Goal: Task Accomplishment & Management: Use online tool/utility

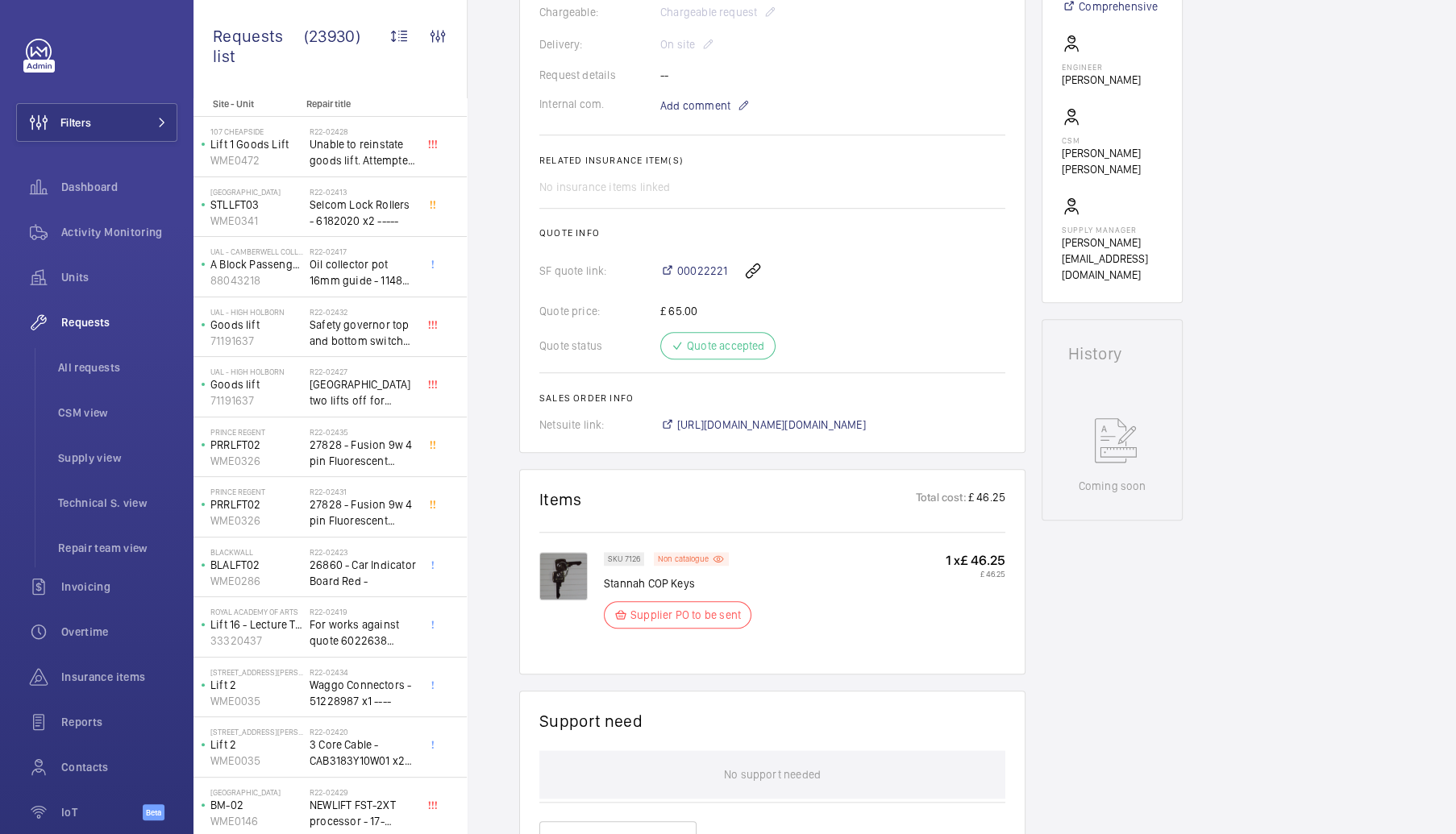
scroll to position [484, 0]
click at [568, 575] on img at bounding box center [563, 573] width 48 height 48
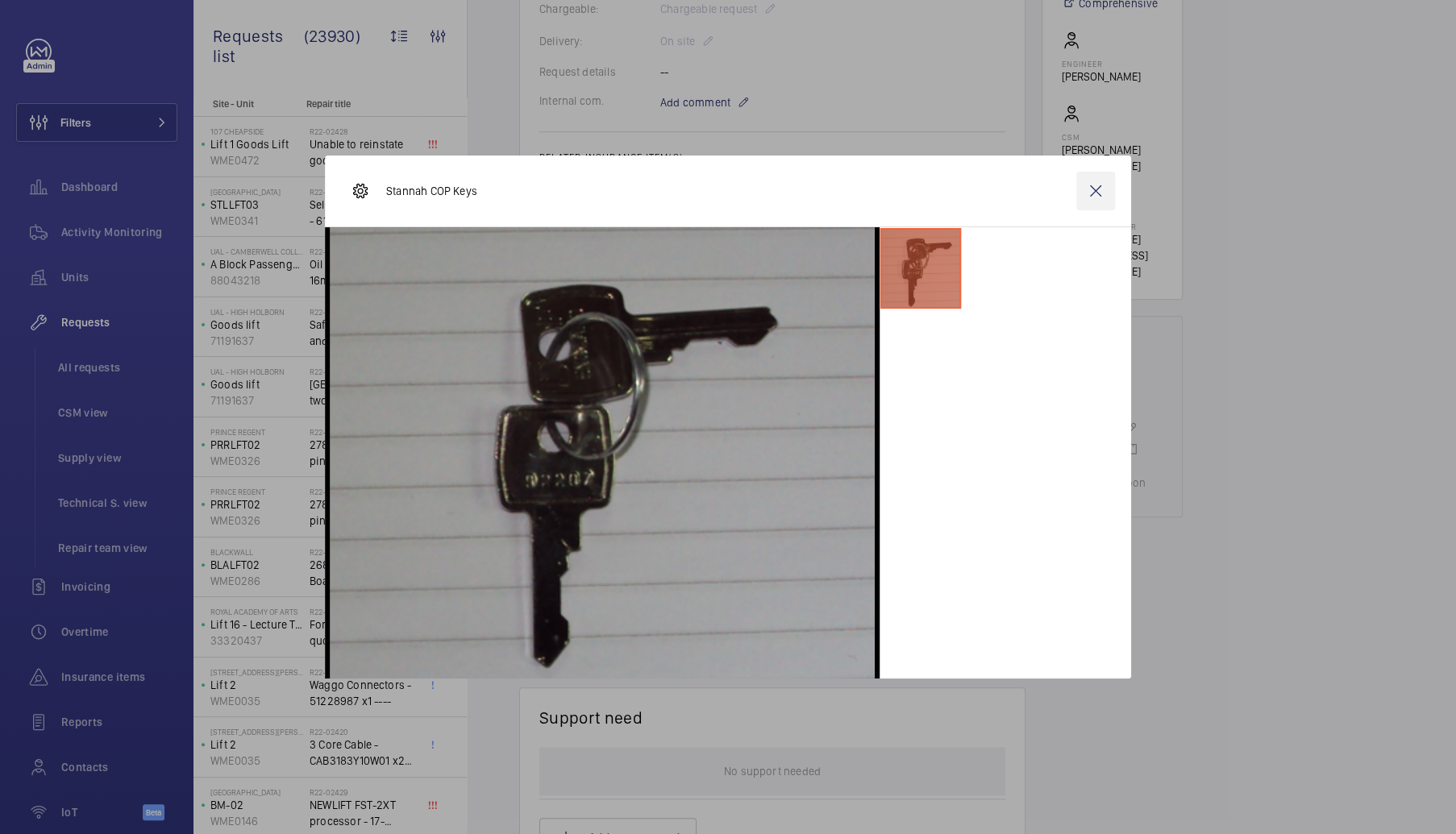
click at [1096, 183] on wm-front-icon-button at bounding box center [1095, 191] width 38 height 38
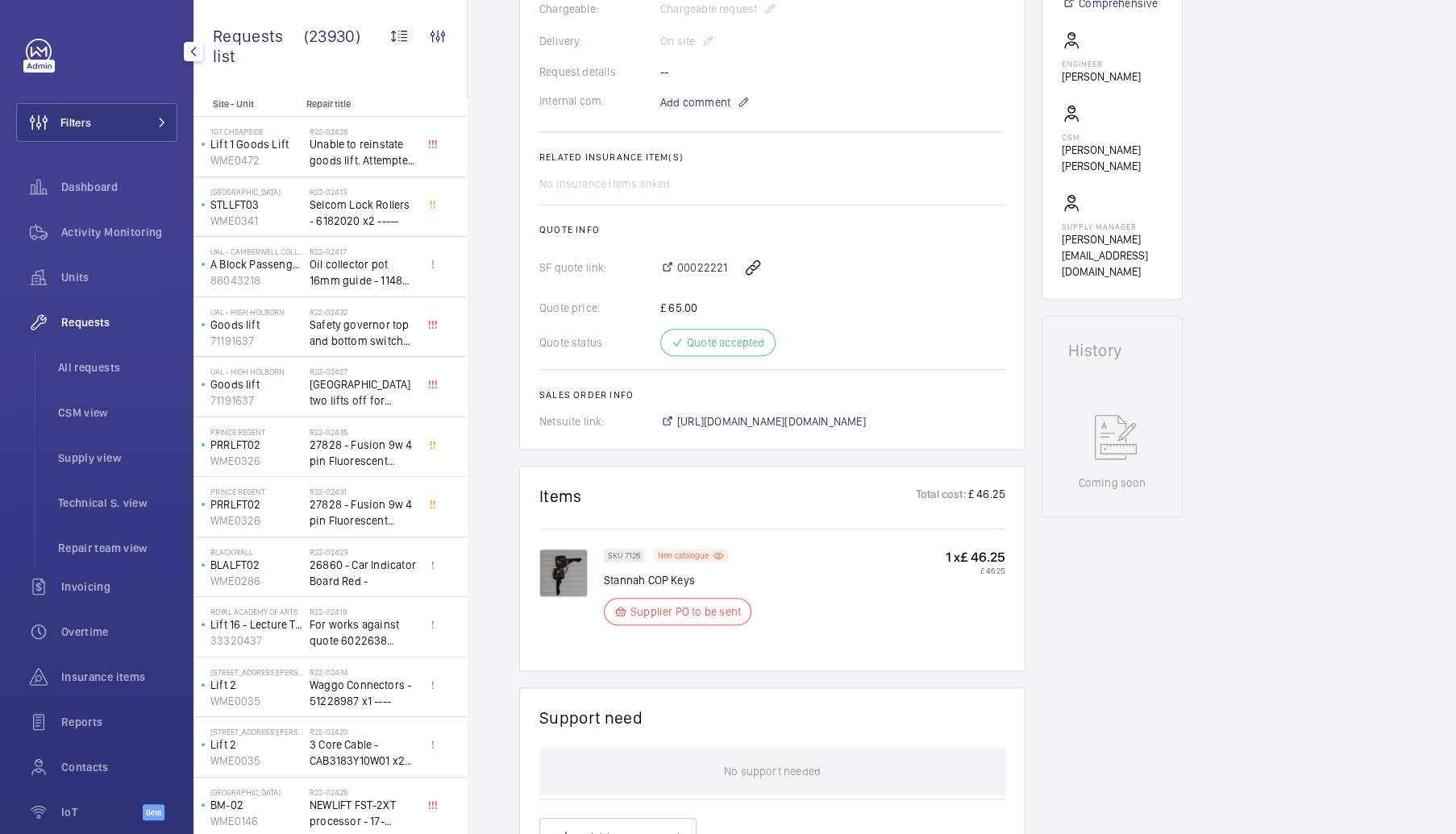
click at [84, 315] on span "Requests" at bounding box center [119, 323] width 116 height 16
click at [94, 238] on span "Activity Monitoring" at bounding box center [119, 232] width 116 height 16
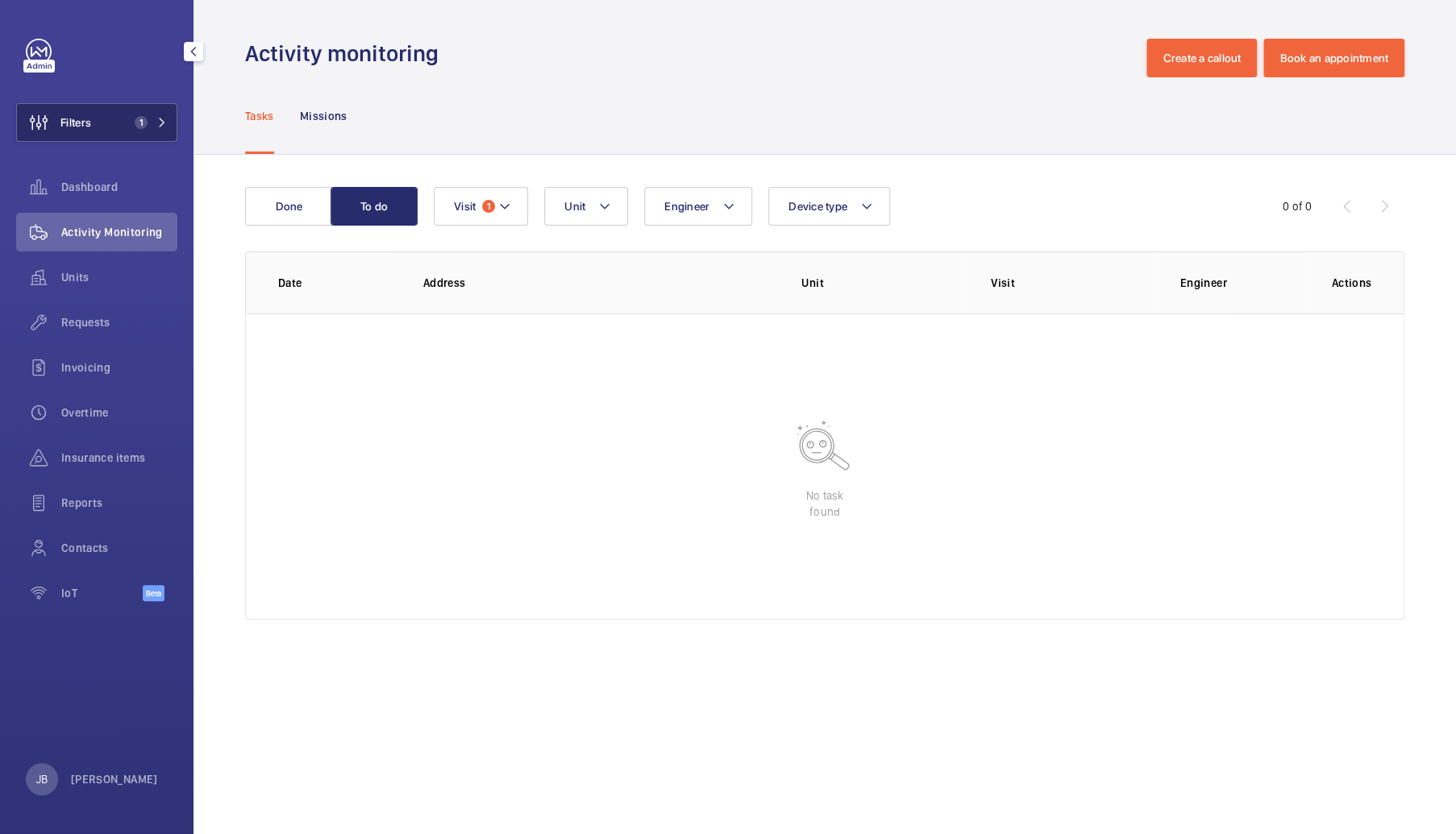
click at [105, 131] on button "Filters 1" at bounding box center [96, 122] width 161 height 38
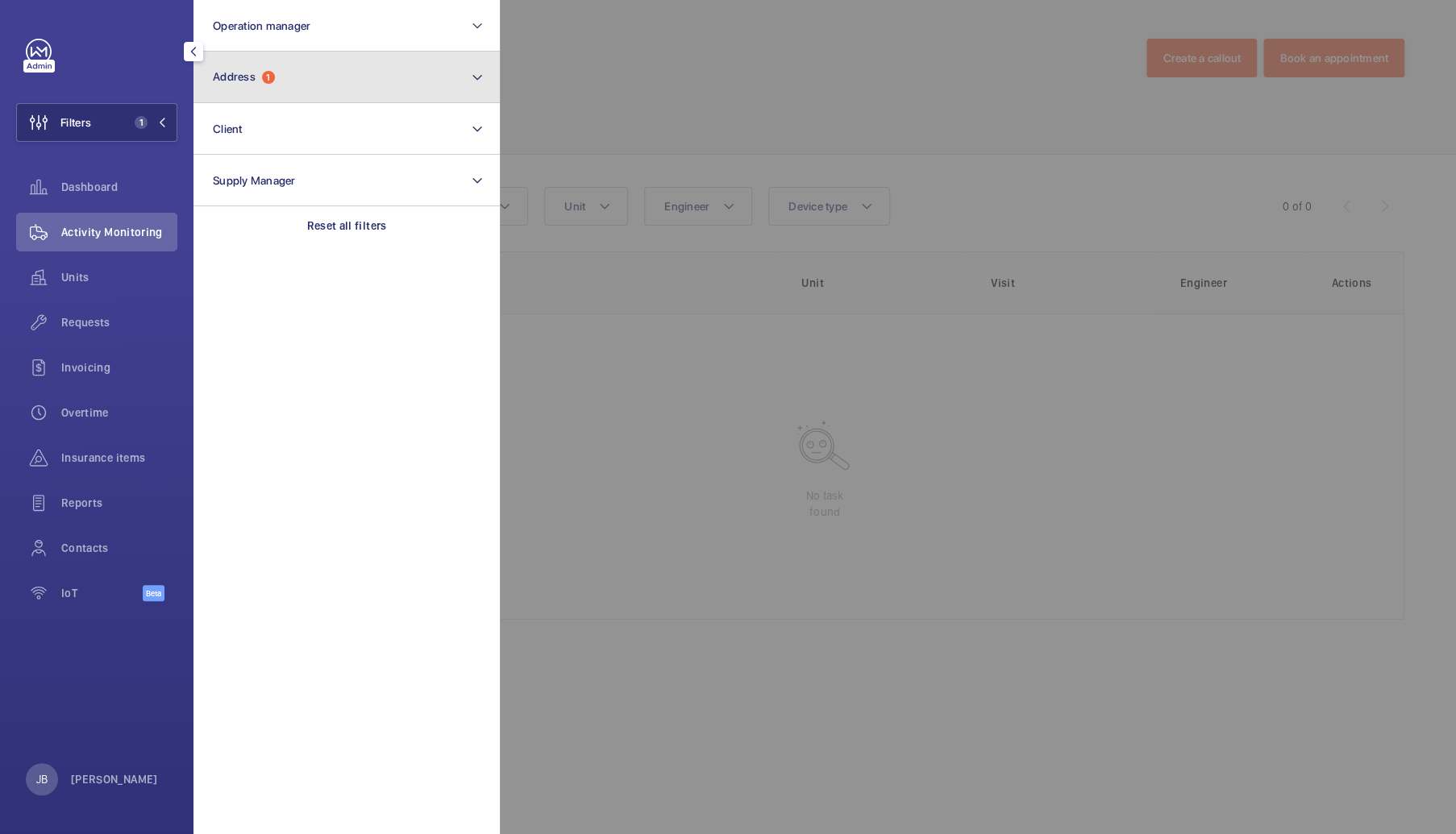
click at [298, 82] on button "Address 1" at bounding box center [347, 78] width 307 height 52
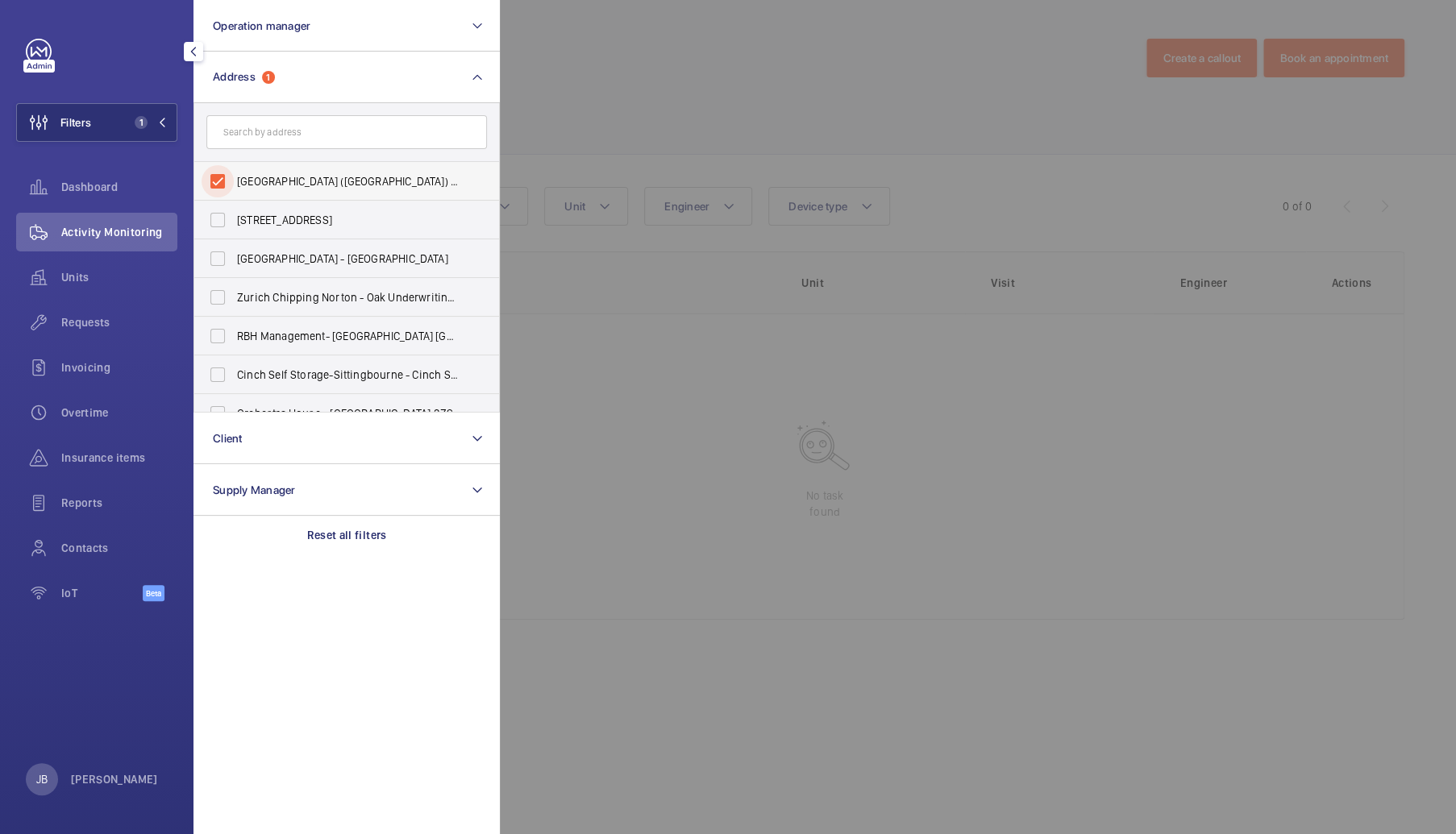
click at [214, 179] on input "PI London Southwark (Borough High St) - 135 Borough High Street, LONDON SE1 1NP" at bounding box center [217, 181] width 32 height 32
checkbox input "false"
paste input "PI Hub London Clerkenwell"
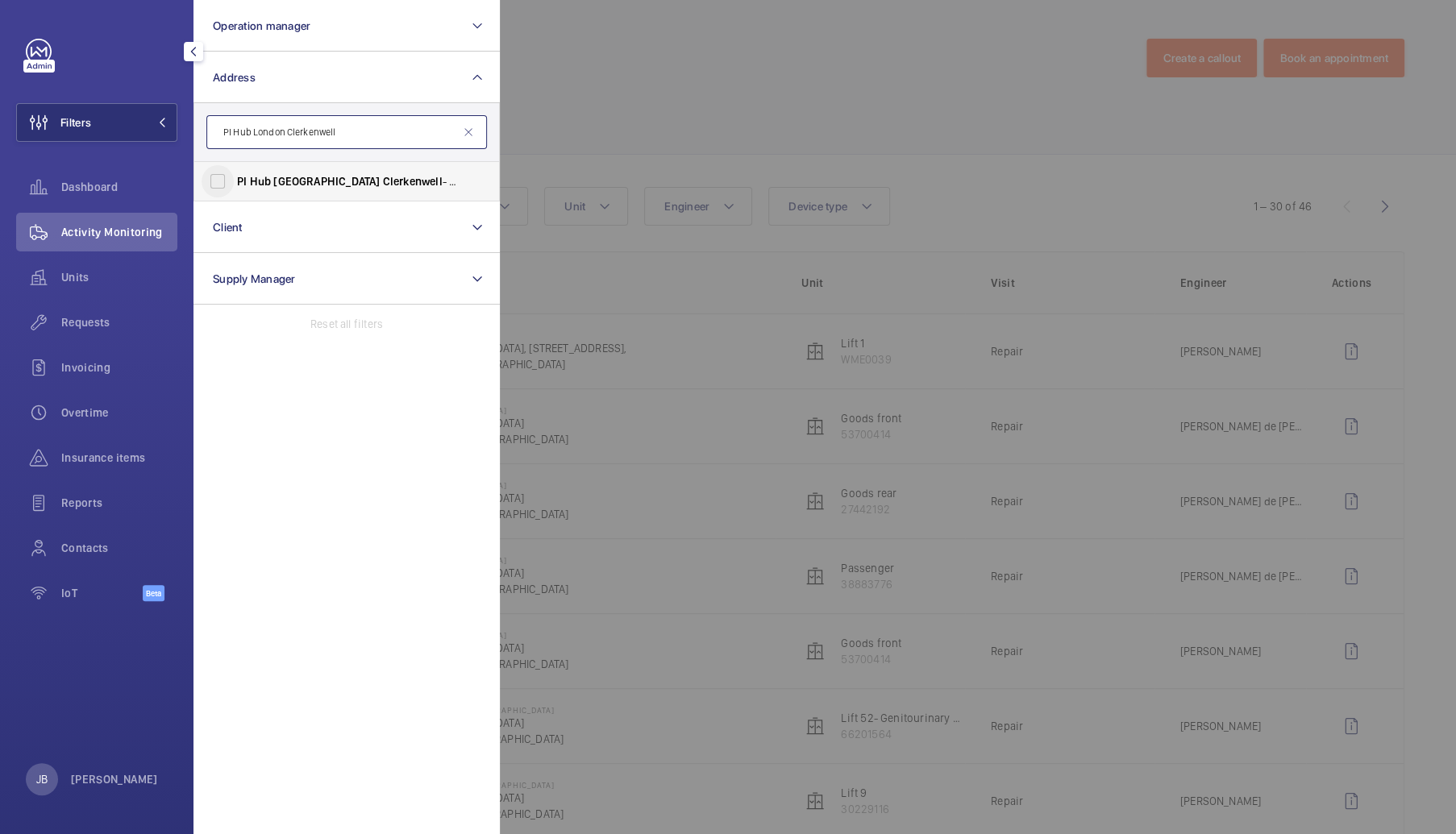
type input "PI Hub London Clerkenwell"
click at [218, 173] on input "PI Hub London Clerkenwell - 68-86 Farringdon Road, LONDON EC1R 3GB" at bounding box center [217, 181] width 32 height 32
checkbox input "true"
click at [631, 77] on div at bounding box center [1228, 417] width 1456 height 834
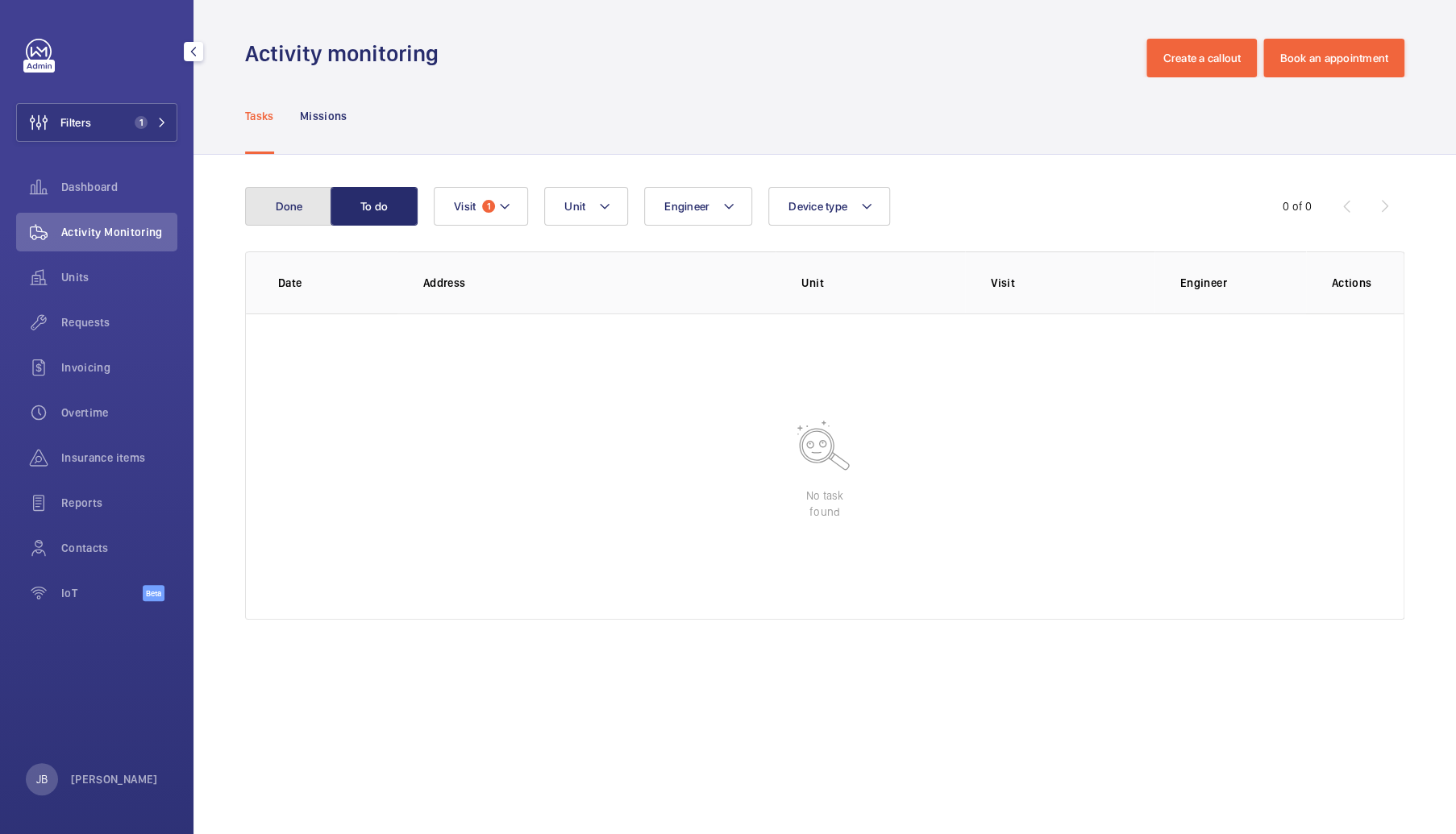
click at [316, 217] on button "Done" at bounding box center [289, 206] width 87 height 38
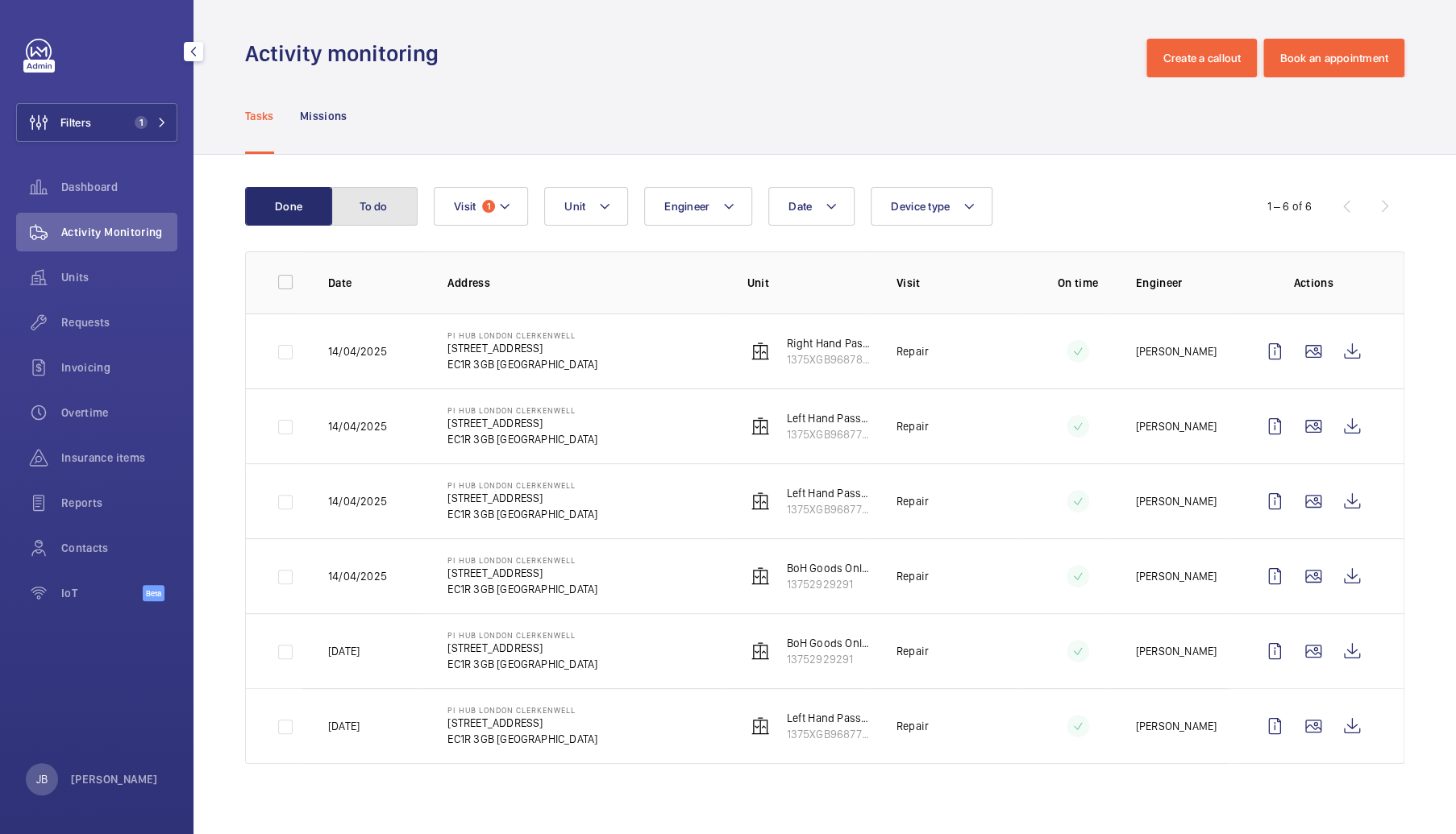
click at [367, 207] on button "To do" at bounding box center [374, 206] width 87 height 38
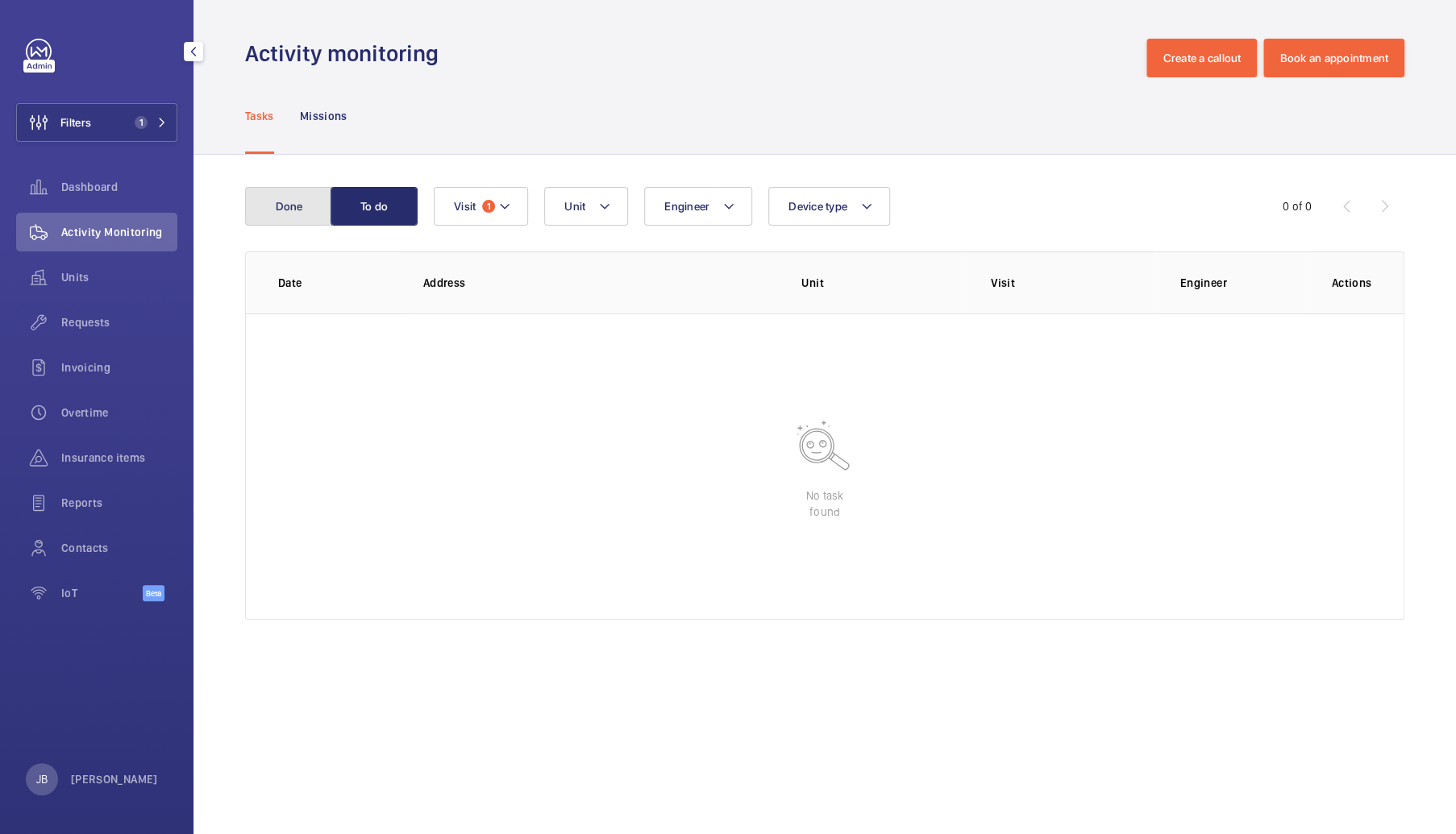
click at [283, 213] on button "Done" at bounding box center [289, 206] width 87 height 38
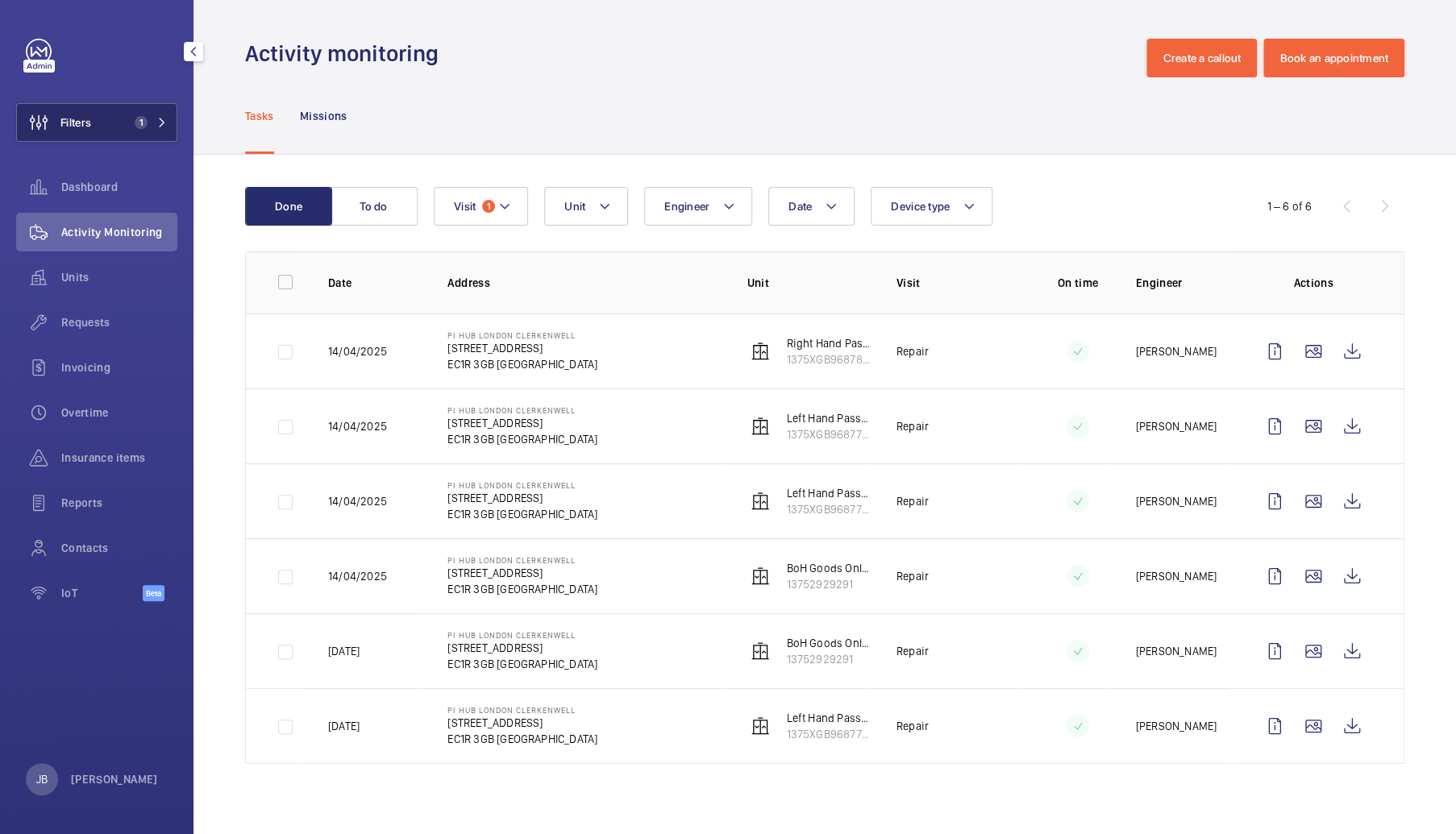
click at [109, 123] on button "Filters 1" at bounding box center [96, 122] width 161 height 38
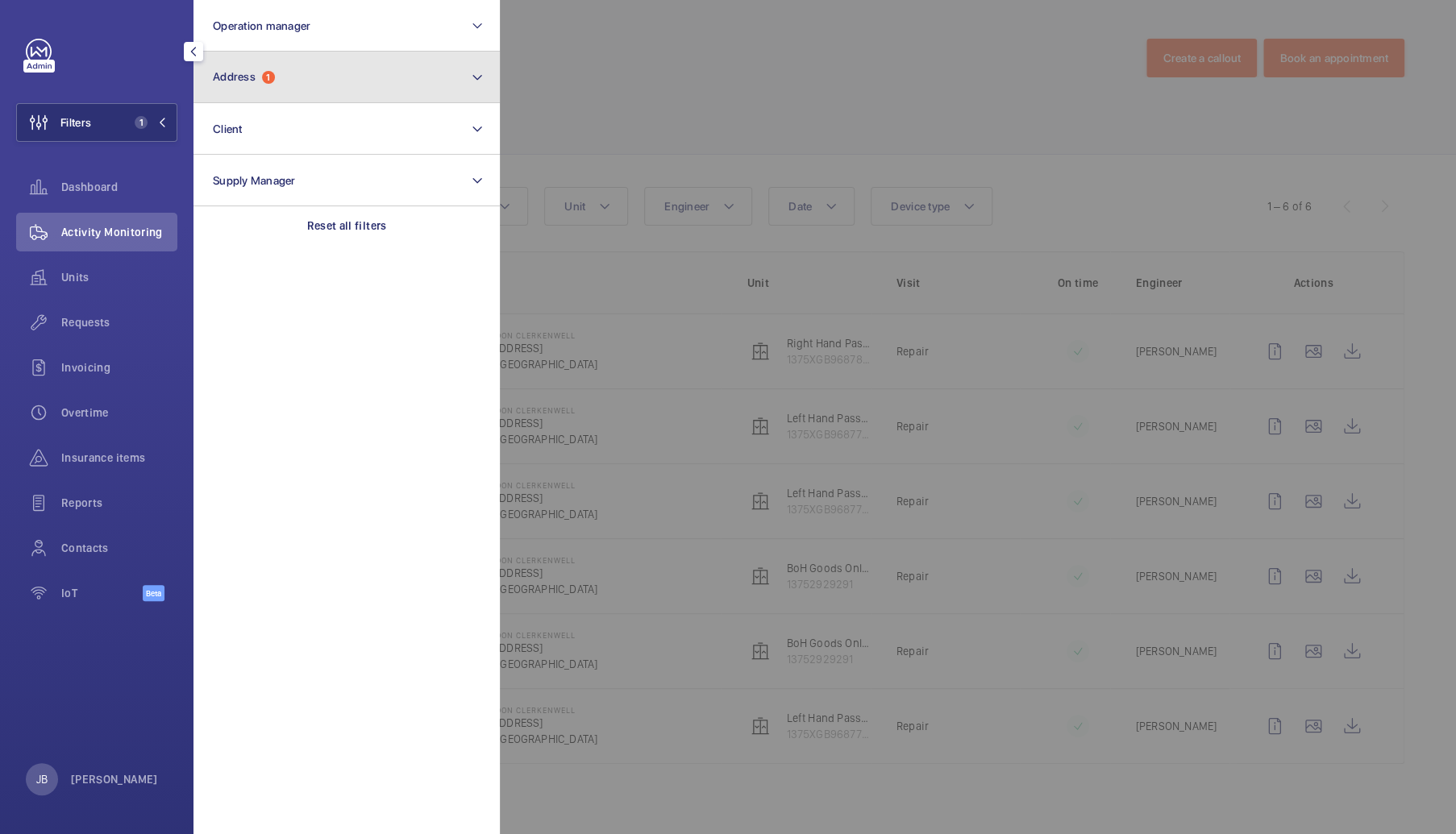
click at [271, 96] on button "Address 1" at bounding box center [347, 78] width 307 height 52
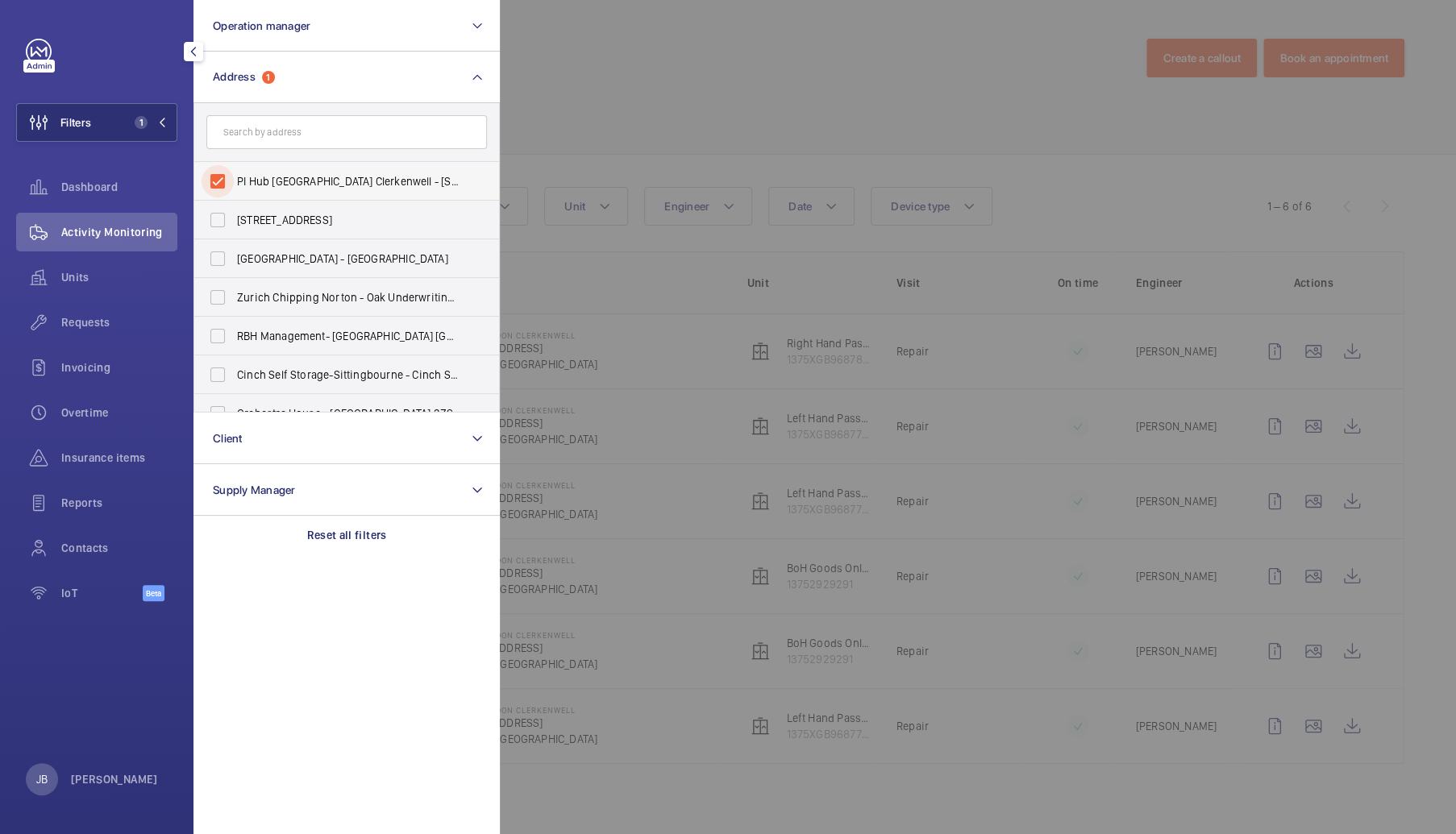
click at [216, 180] on input "PI Hub London Clerkenwell - 68-86 Farringdon Road, LONDON EC1R 3GB" at bounding box center [217, 181] width 32 height 32
checkbox input "false"
paste input "22 Sackville"
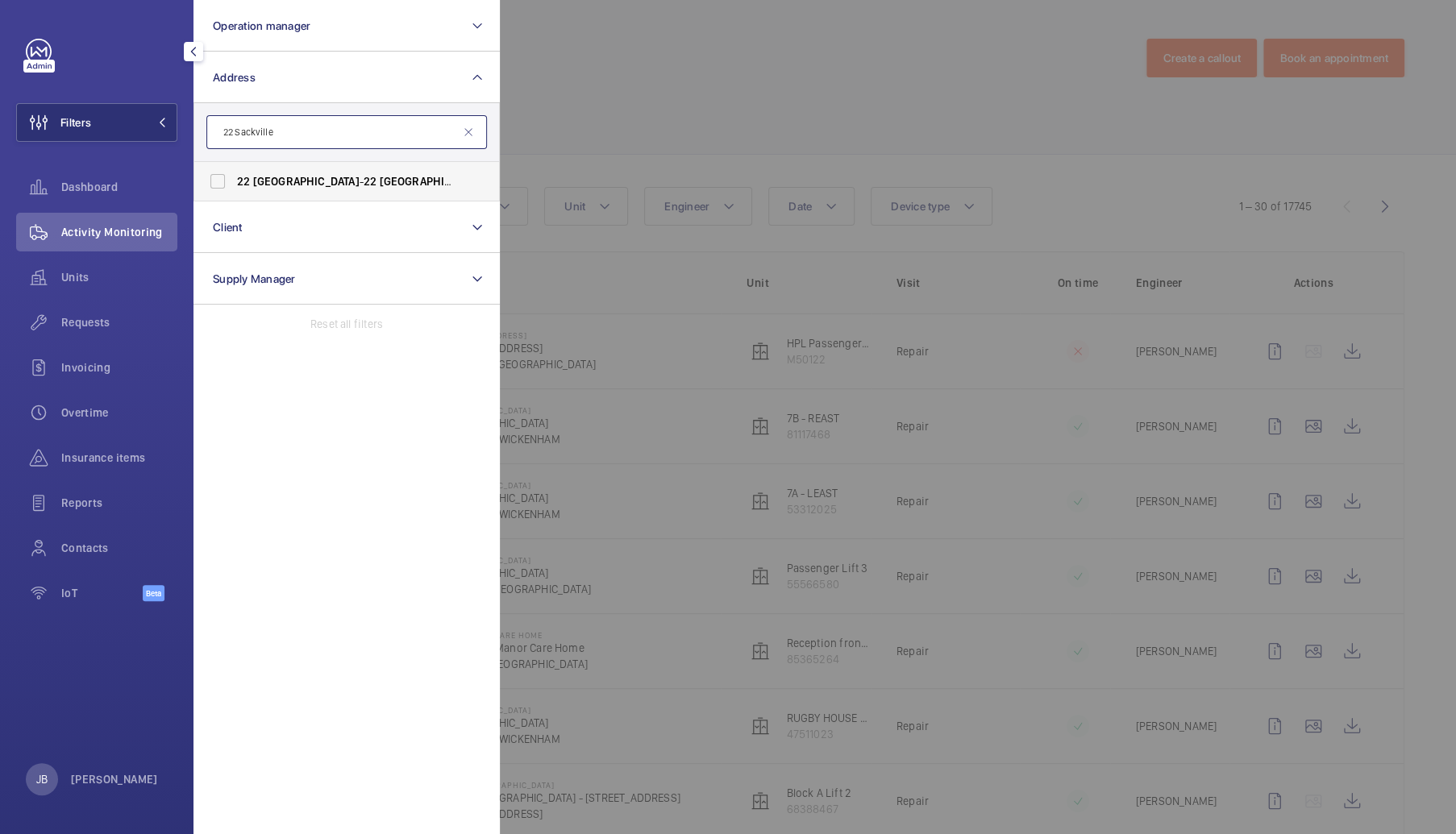
type input "22 Sackville"
click at [258, 179] on span "Sackville" at bounding box center [306, 181] width 106 height 12
click at [233, 179] on input "22 Sackville - 22 Sackville St, LONDON W1S 3DN" at bounding box center [217, 181] width 32 height 32
checkbox input "true"
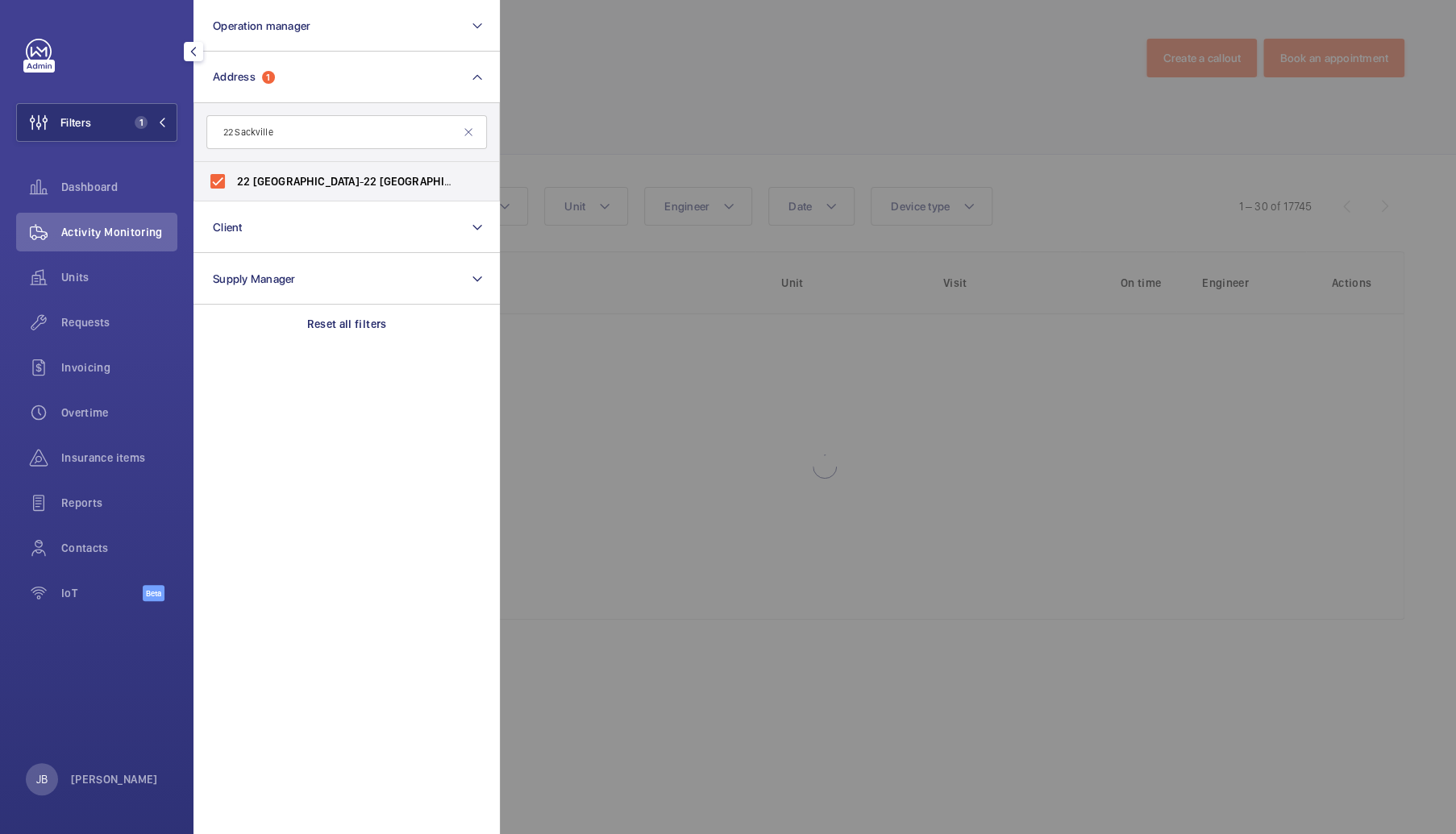
click at [638, 105] on div at bounding box center [1228, 417] width 1456 height 834
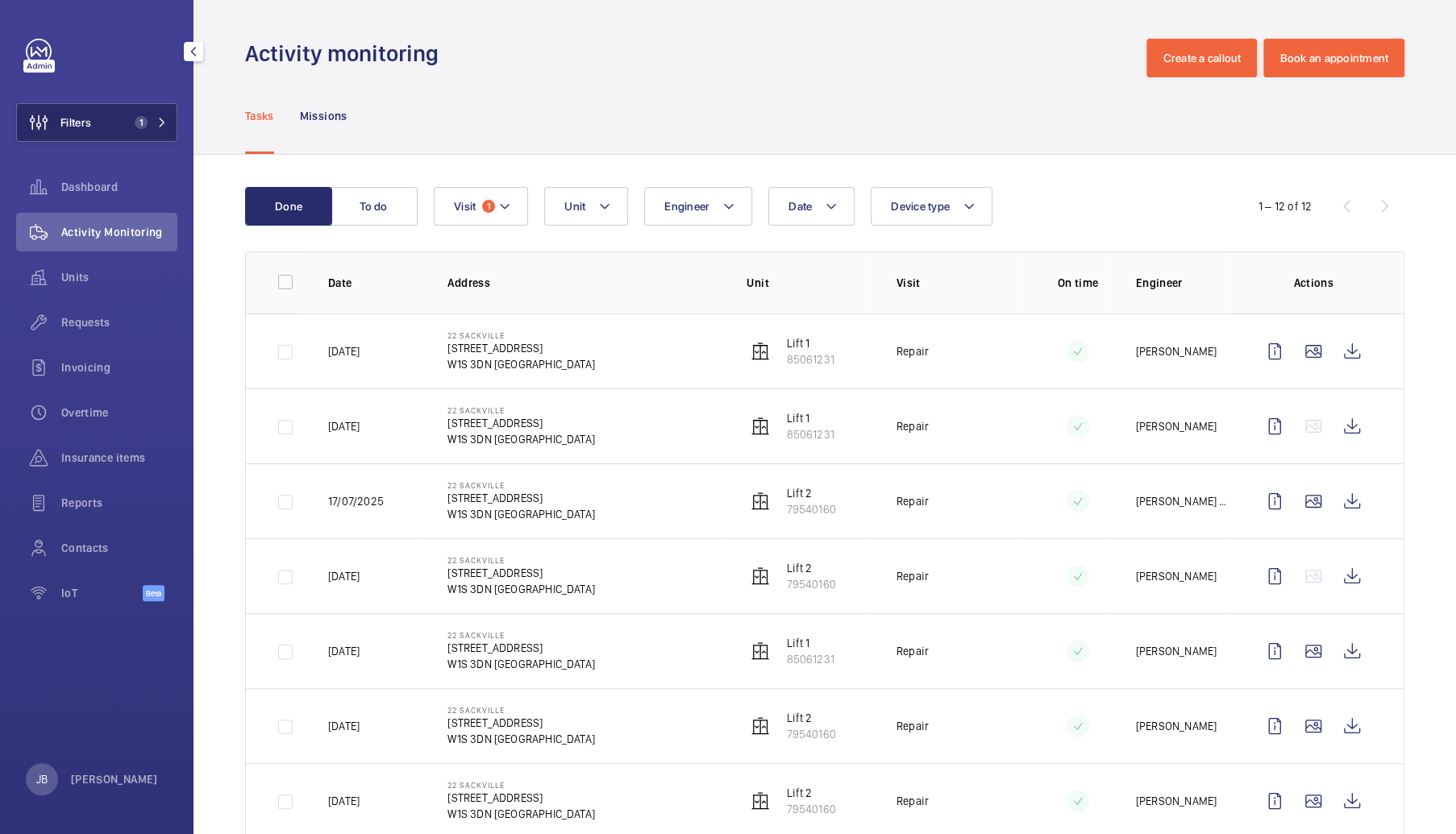
click at [126, 105] on button "Filters 1" at bounding box center [96, 122] width 161 height 38
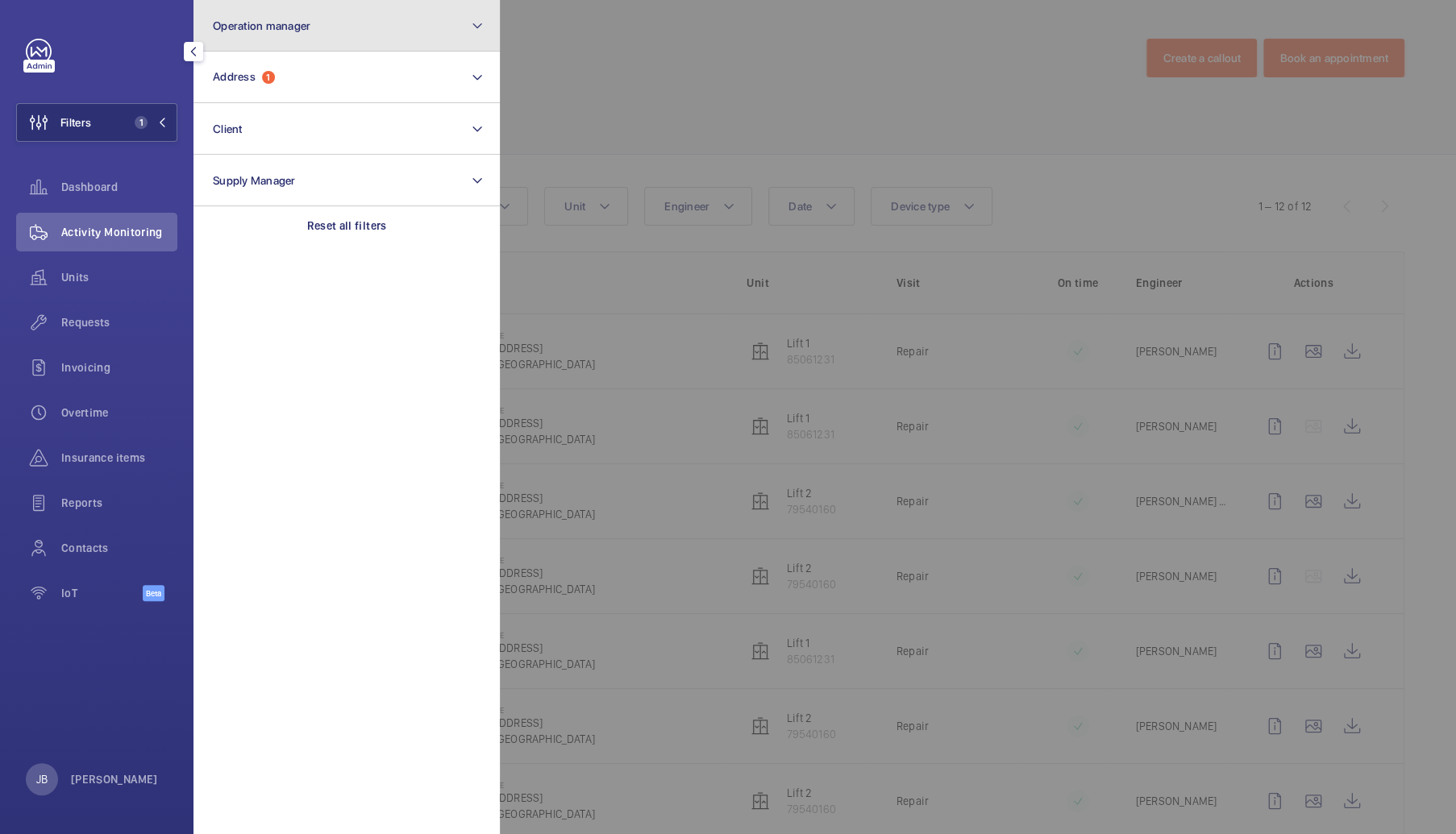
click at [348, 38] on button "Operation manager" at bounding box center [347, 26] width 307 height 52
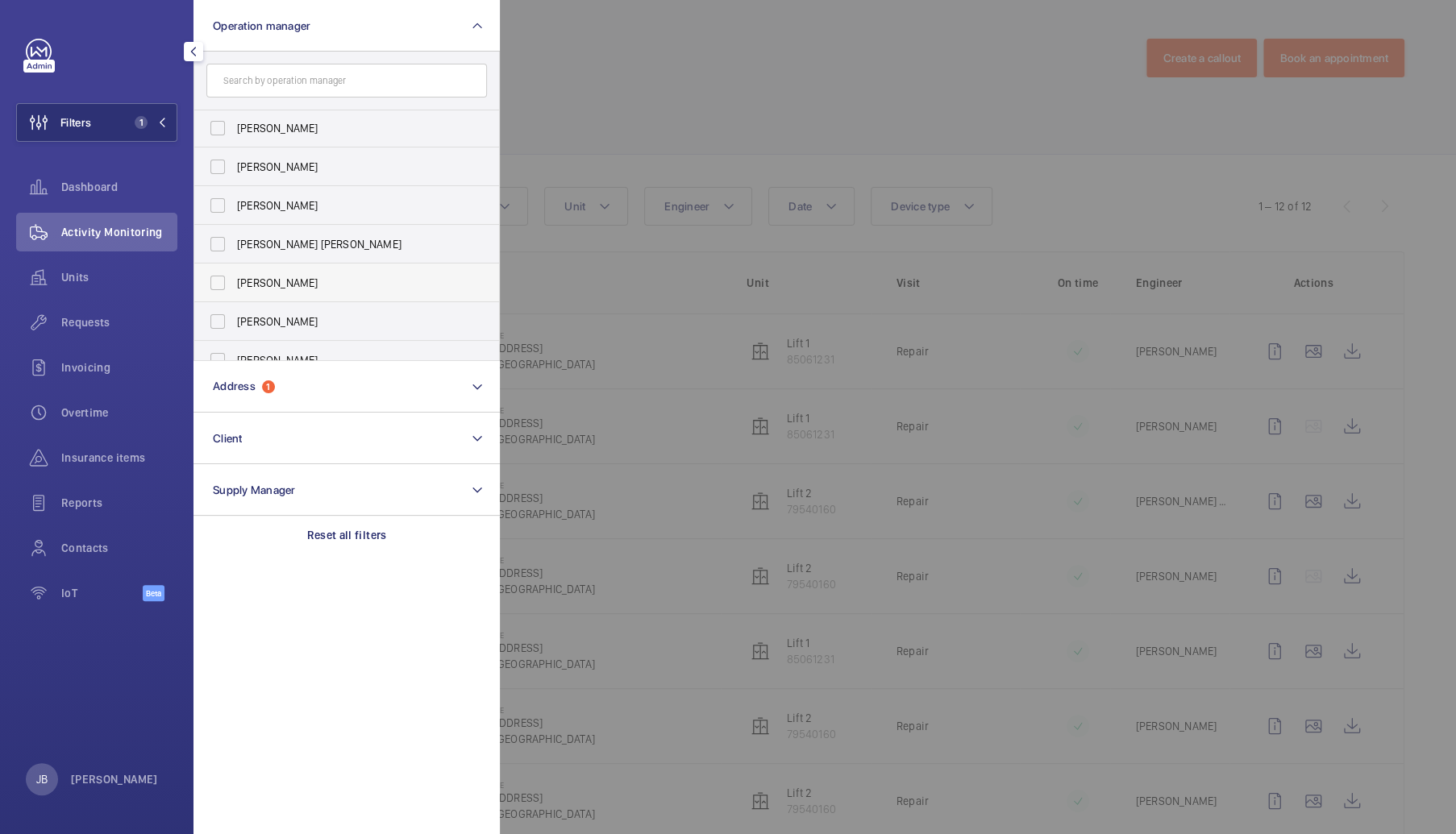
scroll to position [59, 0]
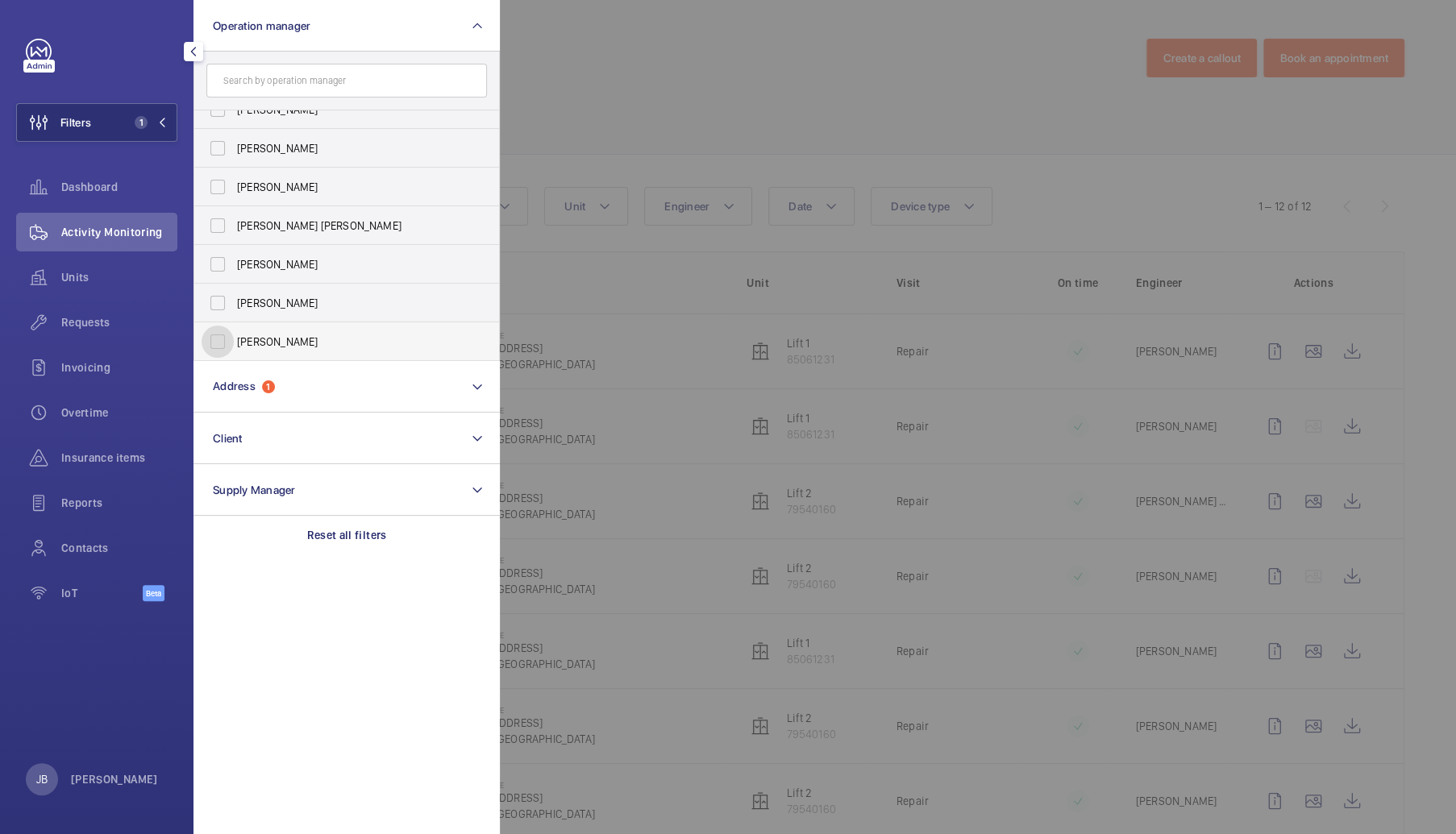
click at [214, 327] on input "Alex Waterman" at bounding box center [217, 341] width 32 height 32
checkbox input "true"
click at [552, 100] on div at bounding box center [1228, 417] width 1456 height 834
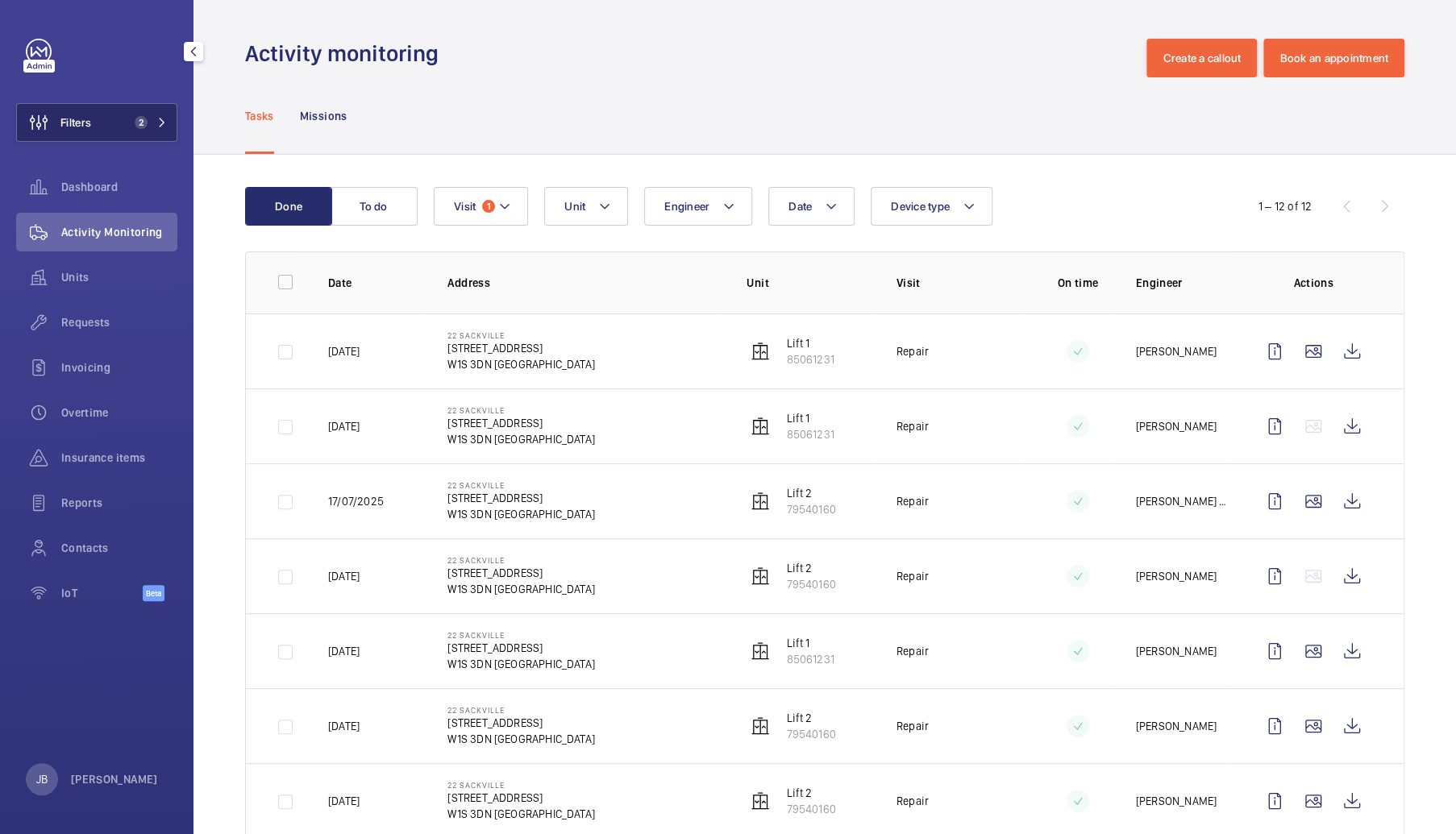
click at [134, 120] on span "2" at bounding box center [138, 122] width 20 height 12
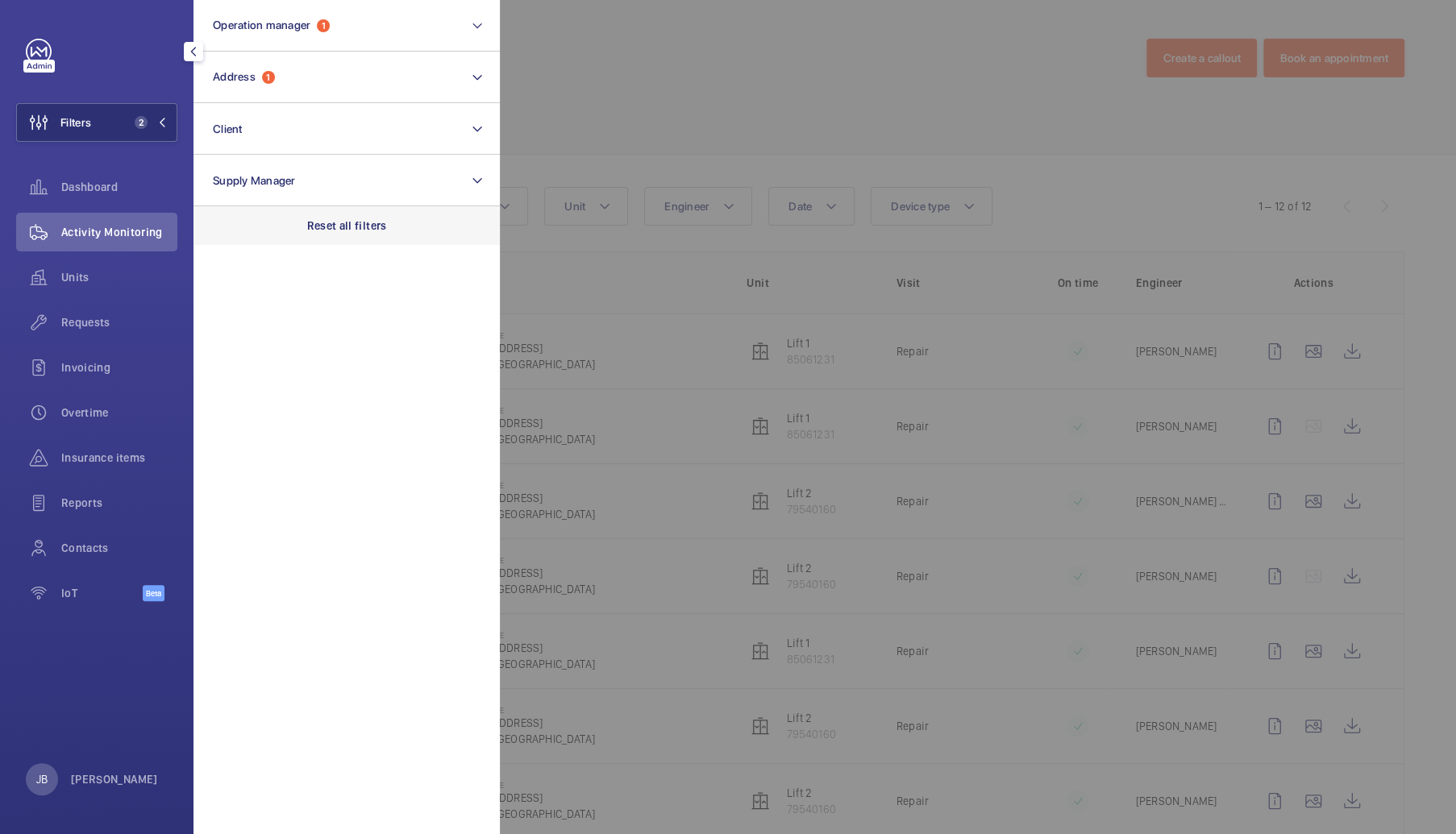
click at [329, 227] on p "Reset all filters" at bounding box center [348, 225] width 80 height 16
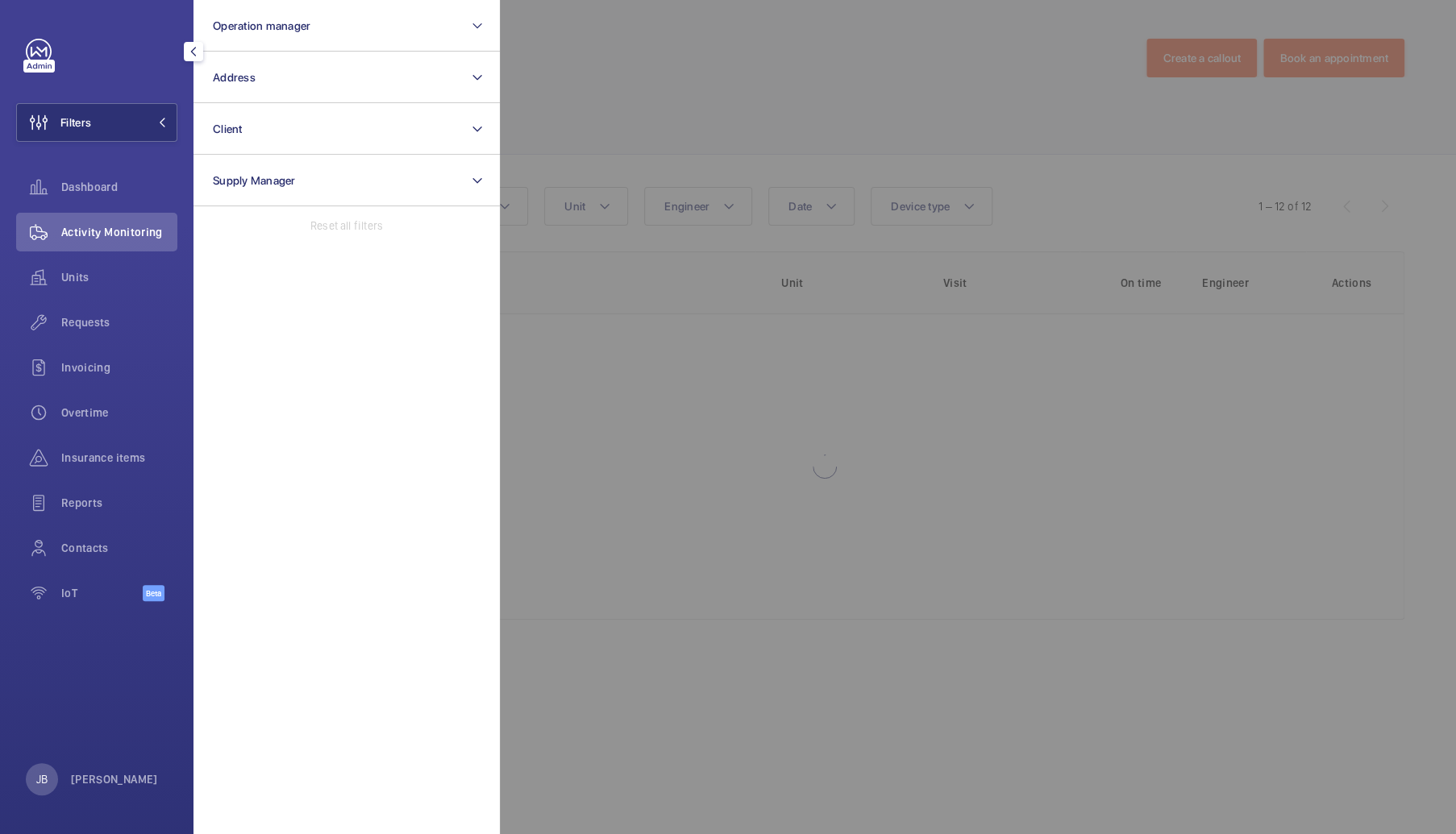
click at [609, 115] on div at bounding box center [1228, 417] width 1456 height 834
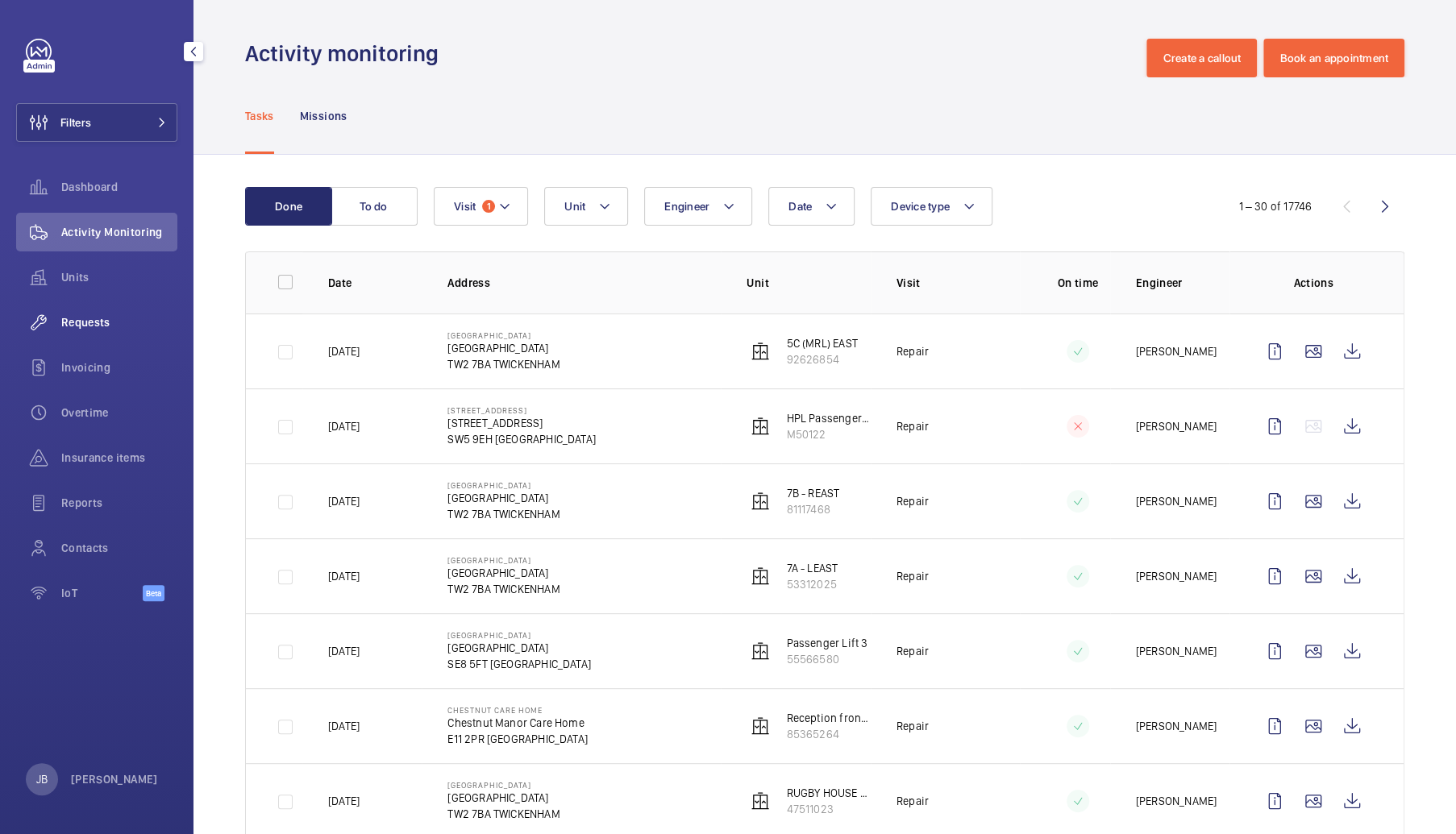
click at [71, 315] on span "Requests" at bounding box center [119, 323] width 116 height 16
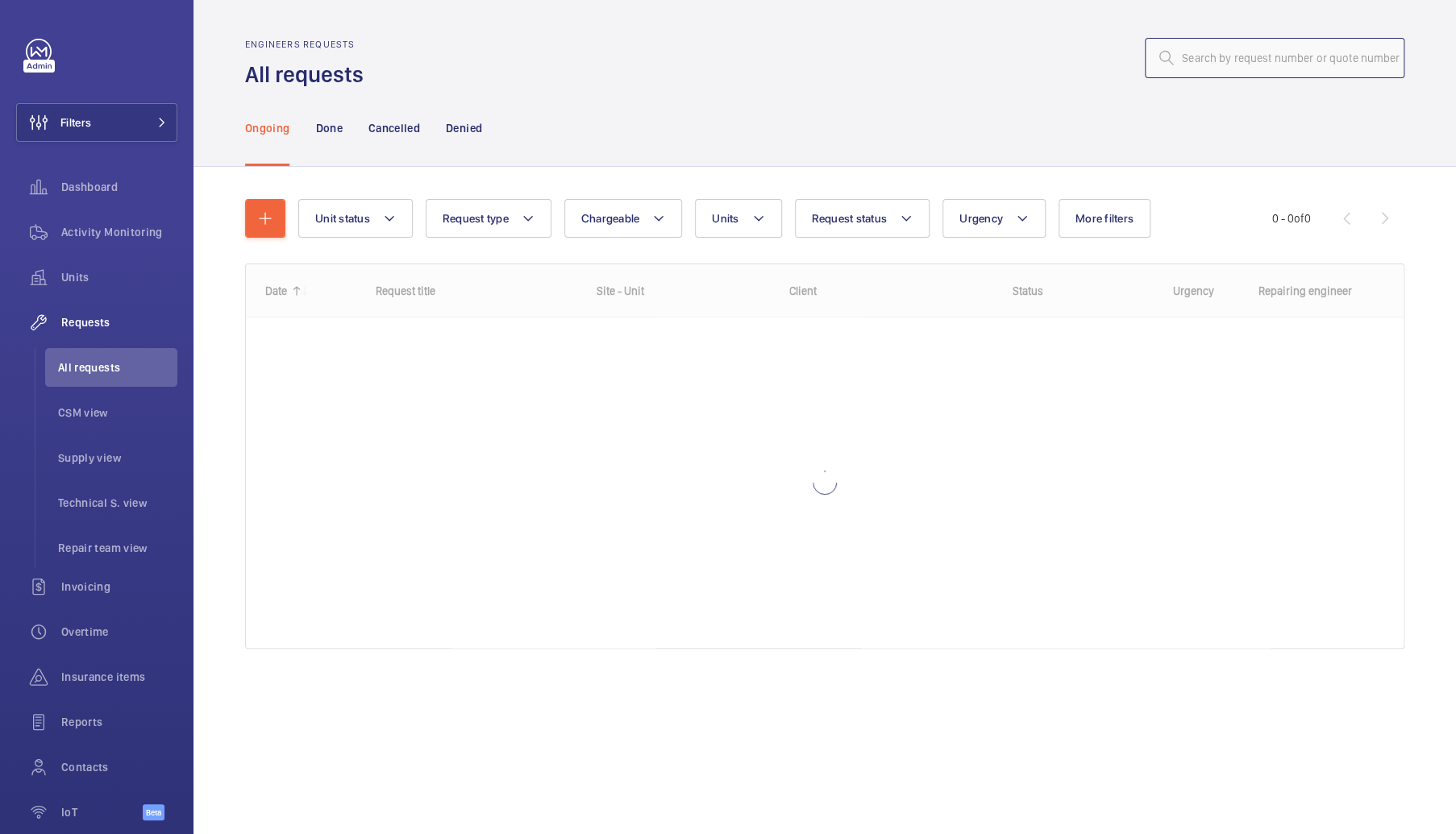
click at [1205, 72] on input "text" at bounding box center [1273, 58] width 259 height 40
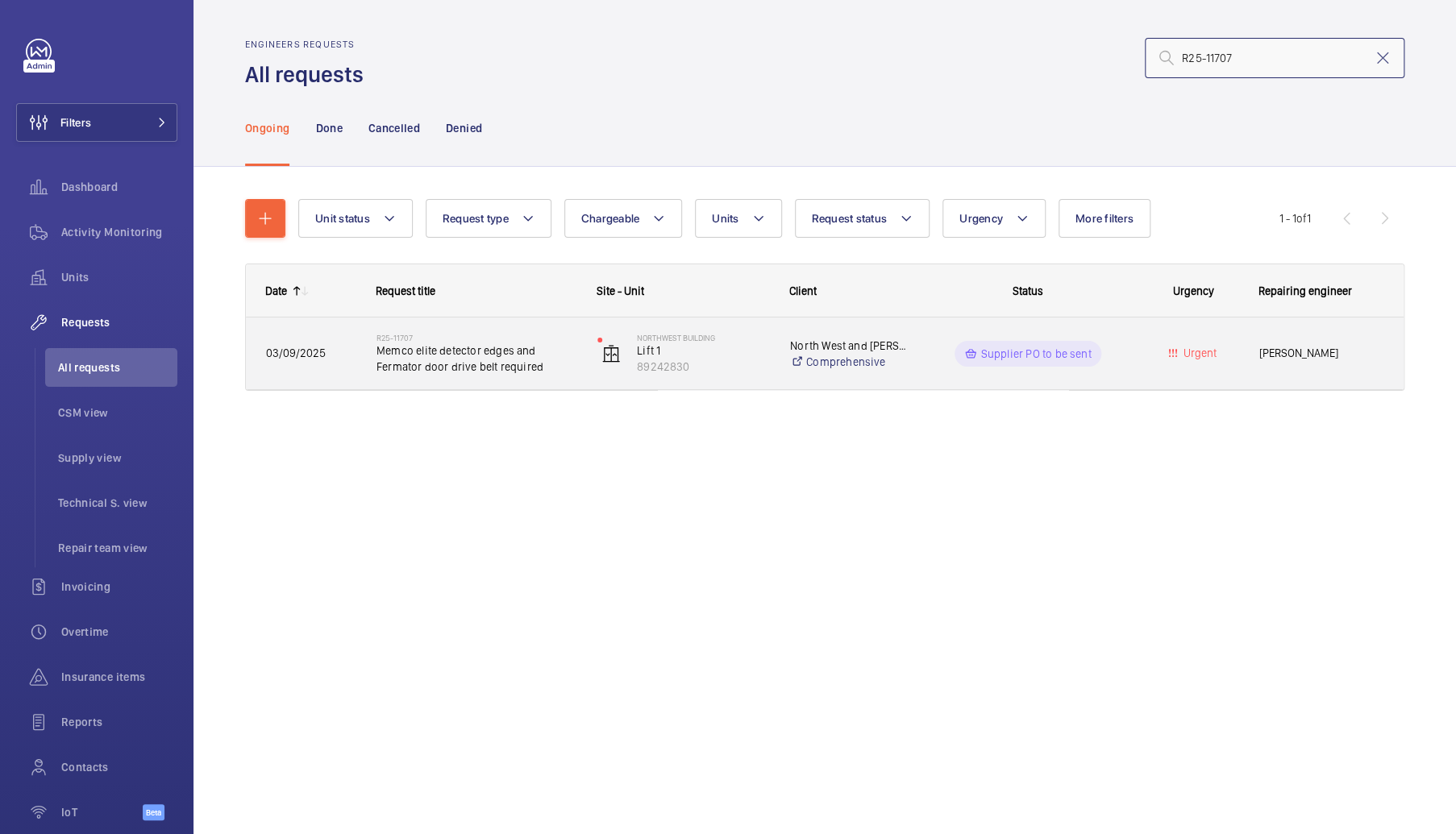
type input "R25-11707"
click at [907, 372] on div "Supplier PO to be sent" at bounding box center [1018, 353] width 221 height 72
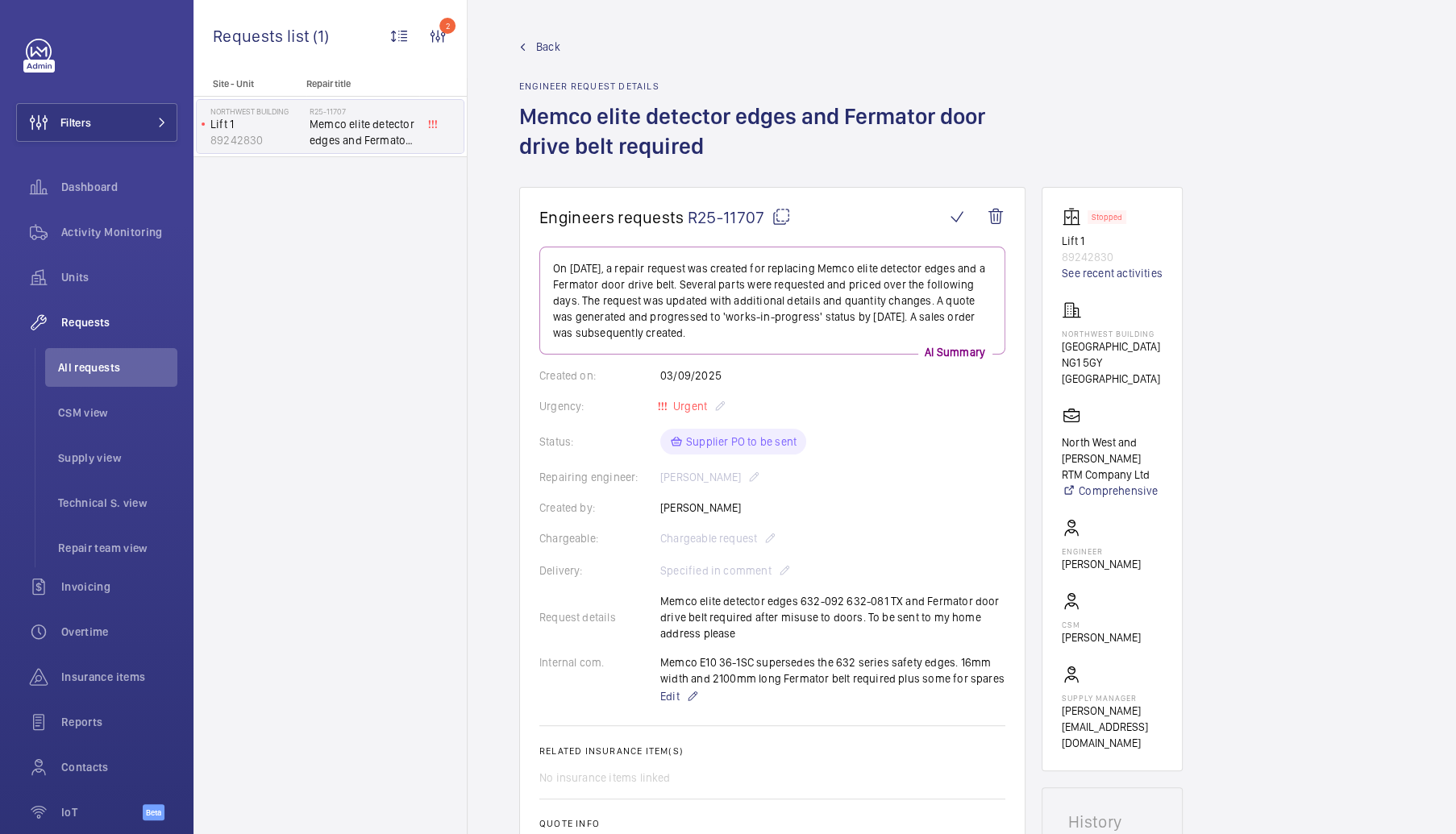
click at [778, 216] on mat-icon at bounding box center [781, 217] width 20 height 20
drag, startPoint x: 518, startPoint y: 121, endPoint x: 703, endPoint y: 144, distance: 186.4
click at [703, 144] on wm-front-admin-header "Back Engineer request details Memco elite detector edges and Fermator door driv…" at bounding box center [961, 94] width 988 height 187
copy h1 "Memco elite detector edges and Fermator door drive belt required"
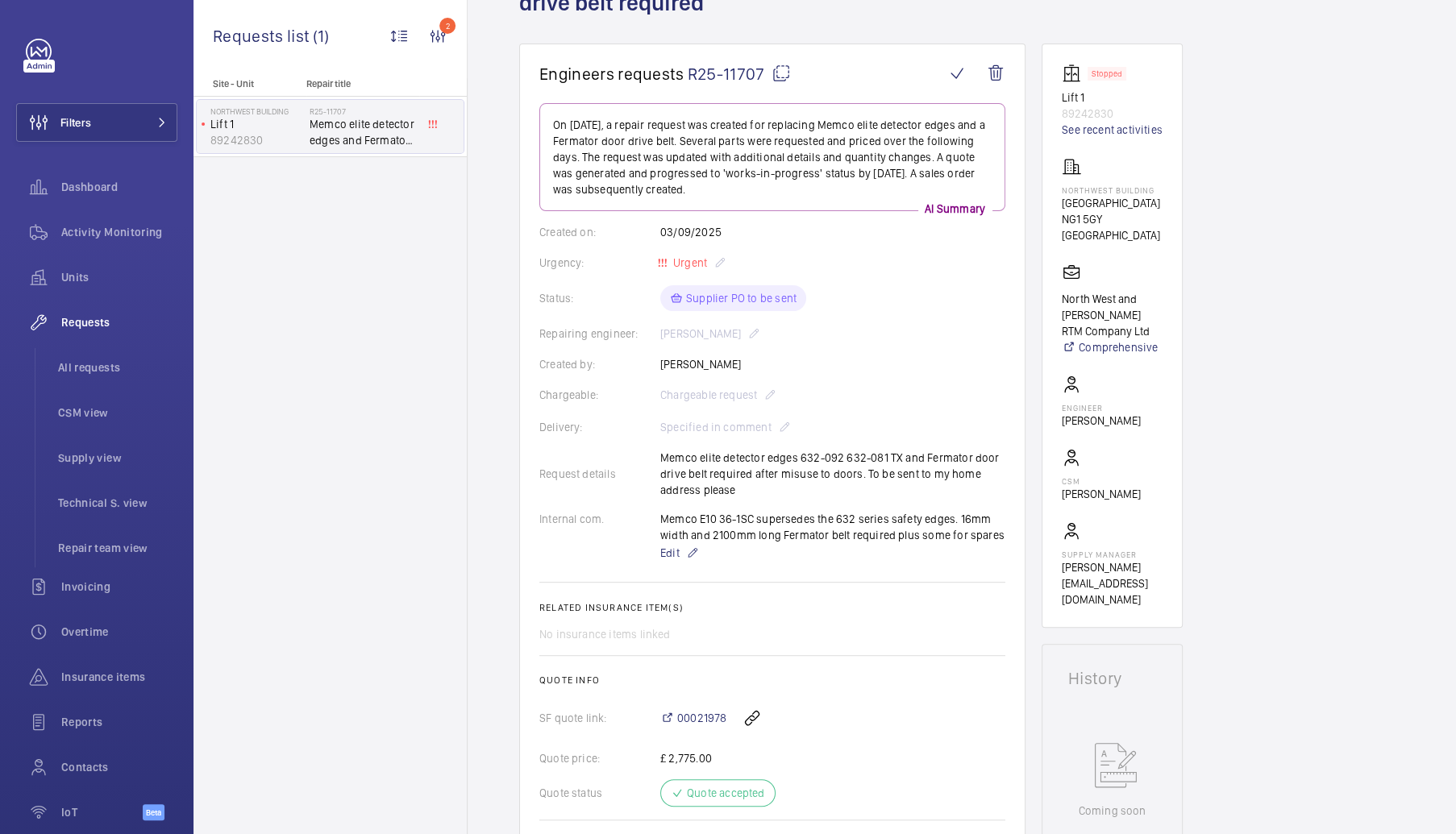
scroll to position [80, 0]
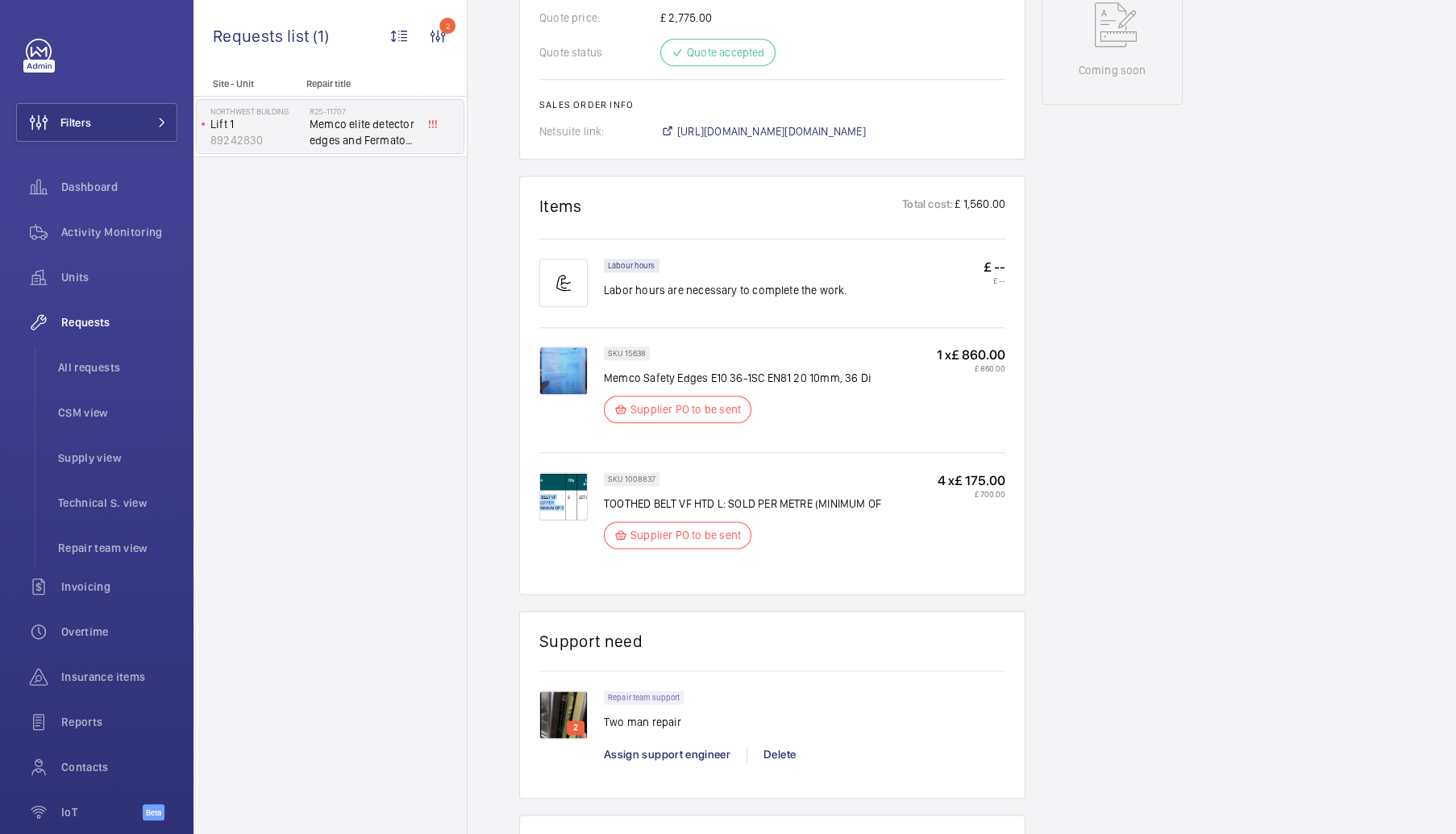
scroll to position [887, 0]
click at [795, 130] on span "https://6461500.app.netsuite.com/app/accounting/transactions/salesord.nl?id=303…" at bounding box center [772, 129] width 189 height 16
click at [636, 350] on p "SKU 15638" at bounding box center [626, 351] width 38 height 5
drag, startPoint x: 625, startPoint y: 346, endPoint x: 645, endPoint y: 345, distance: 20.0
click at [645, 345] on div "SKU 15638" at bounding box center [626, 350] width 46 height 13
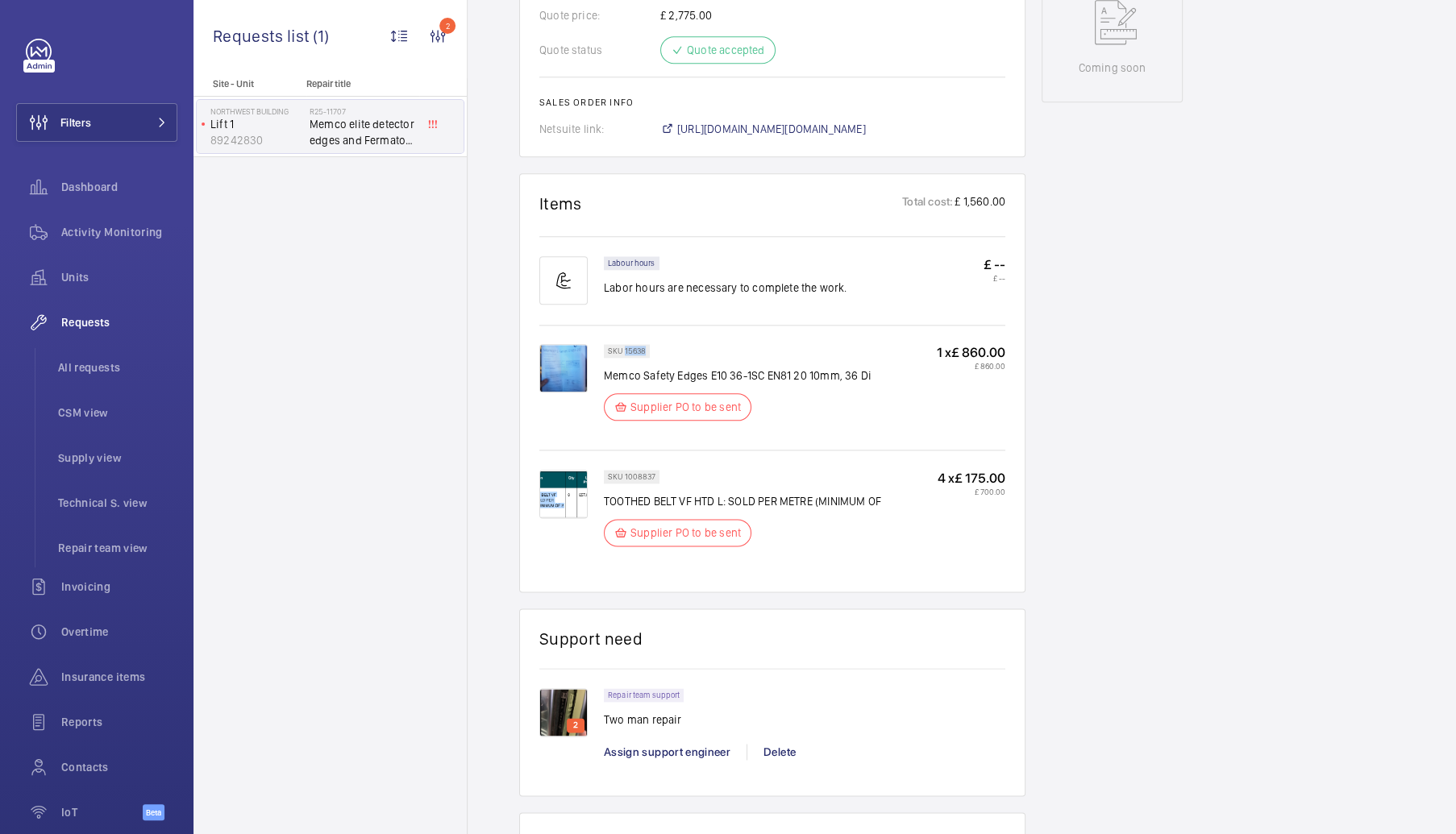
copy p "15638"
click at [765, 125] on span "https://6461500.app.netsuite.com/app/accounting/transactions/salesord.nl?id=303…" at bounding box center [772, 129] width 189 height 16
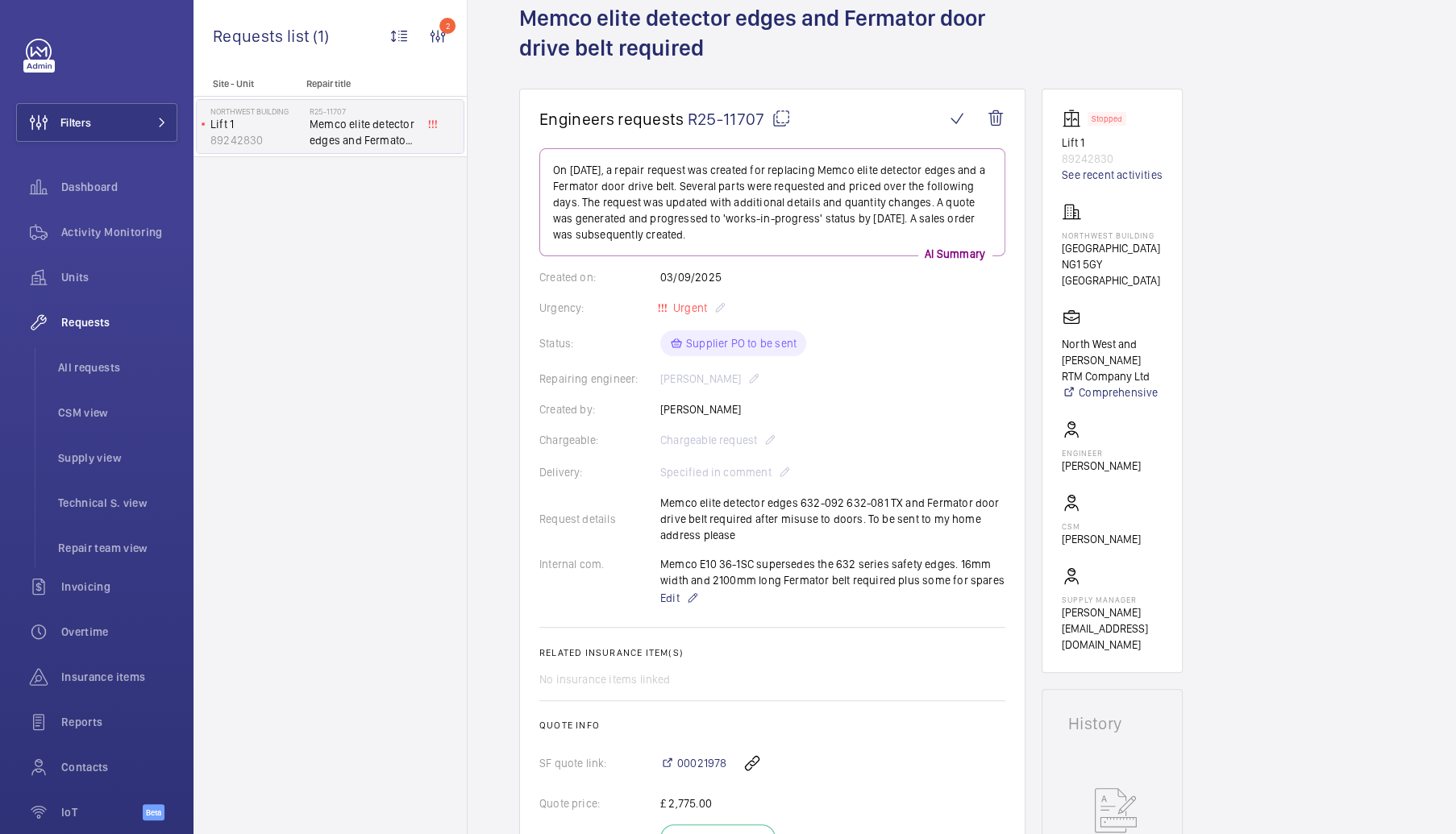
scroll to position [0, 0]
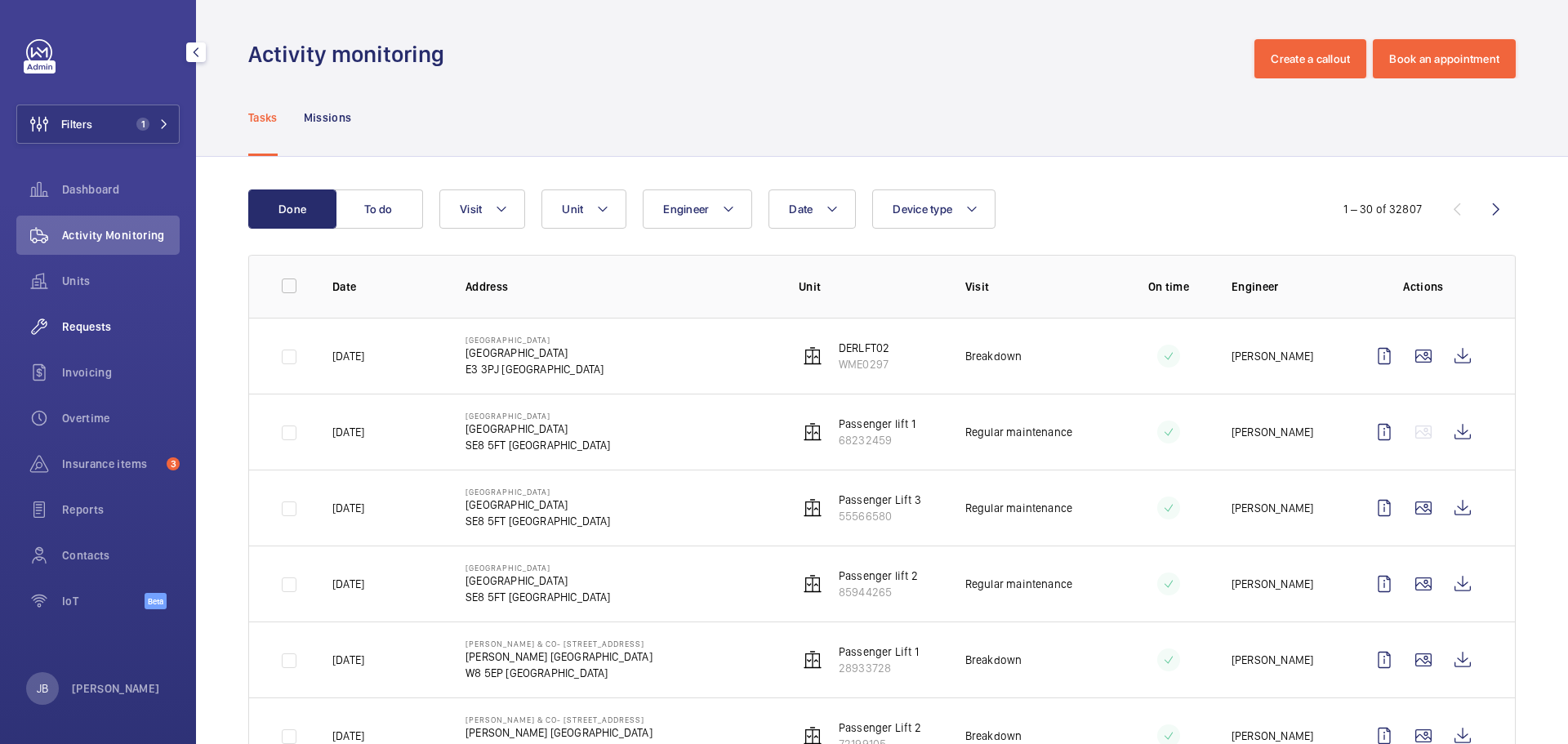
click at [96, 324] on span "Requests" at bounding box center [121, 327] width 117 height 16
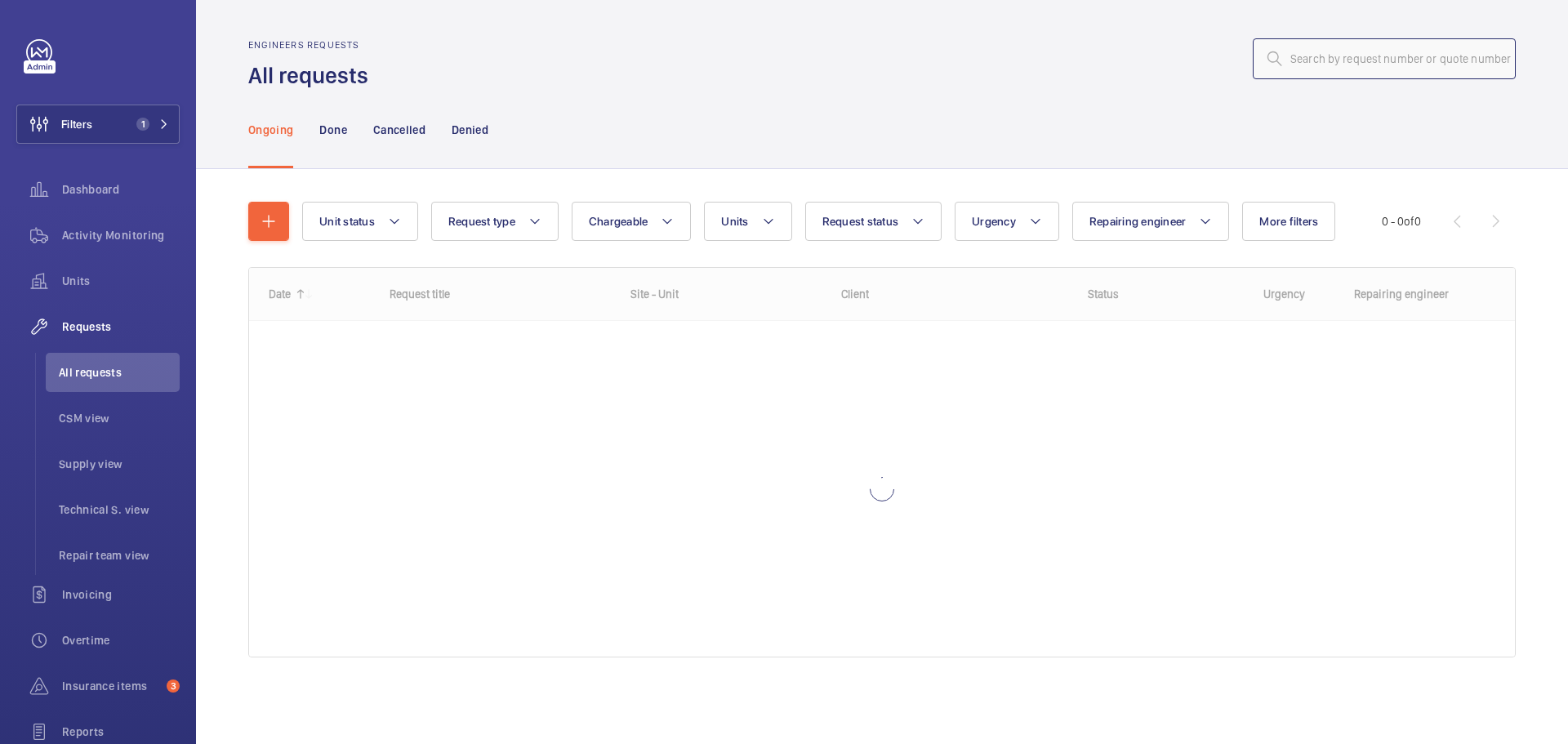
click at [1352, 66] on input "text" at bounding box center [1384, 59] width 263 height 41
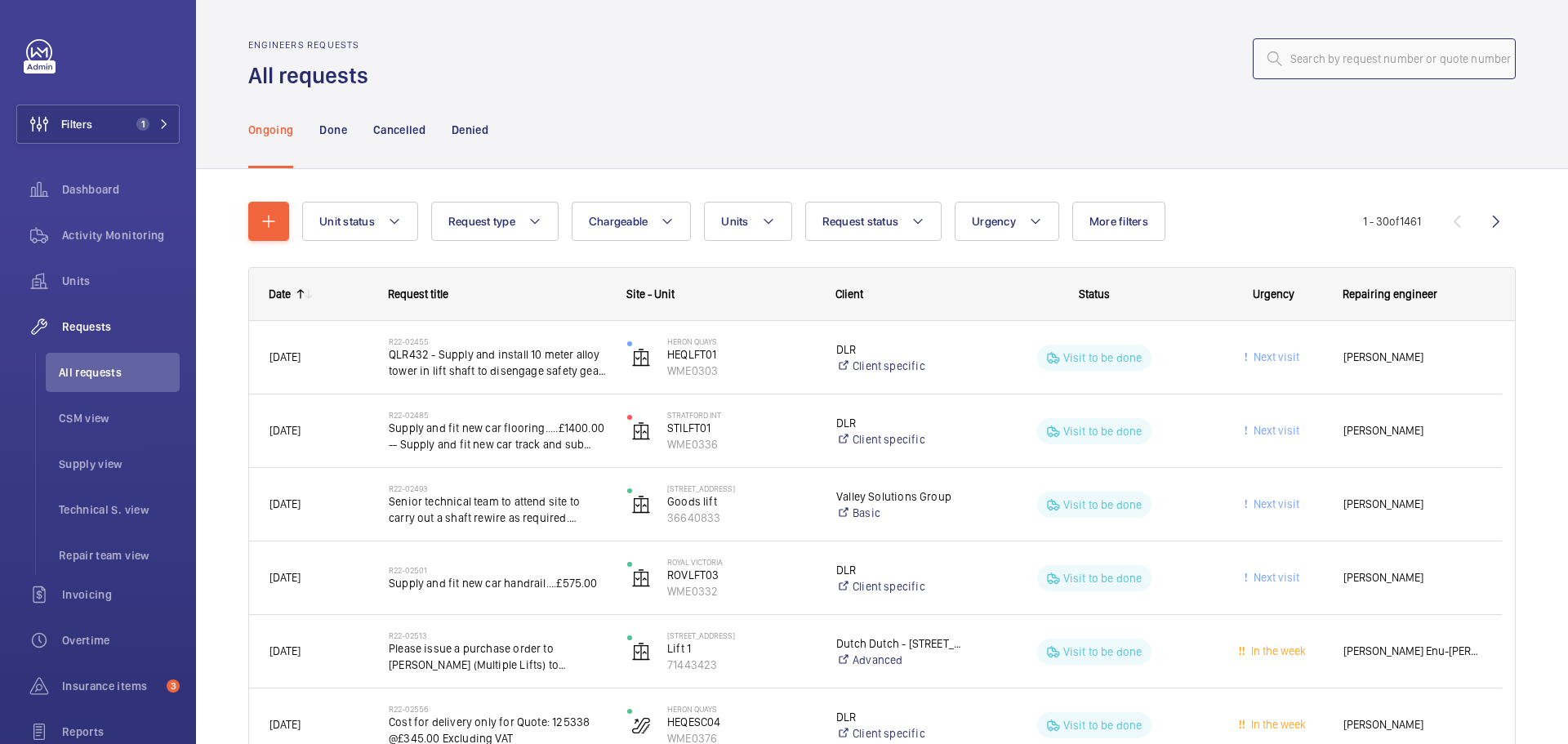
paste input "R25-11707"
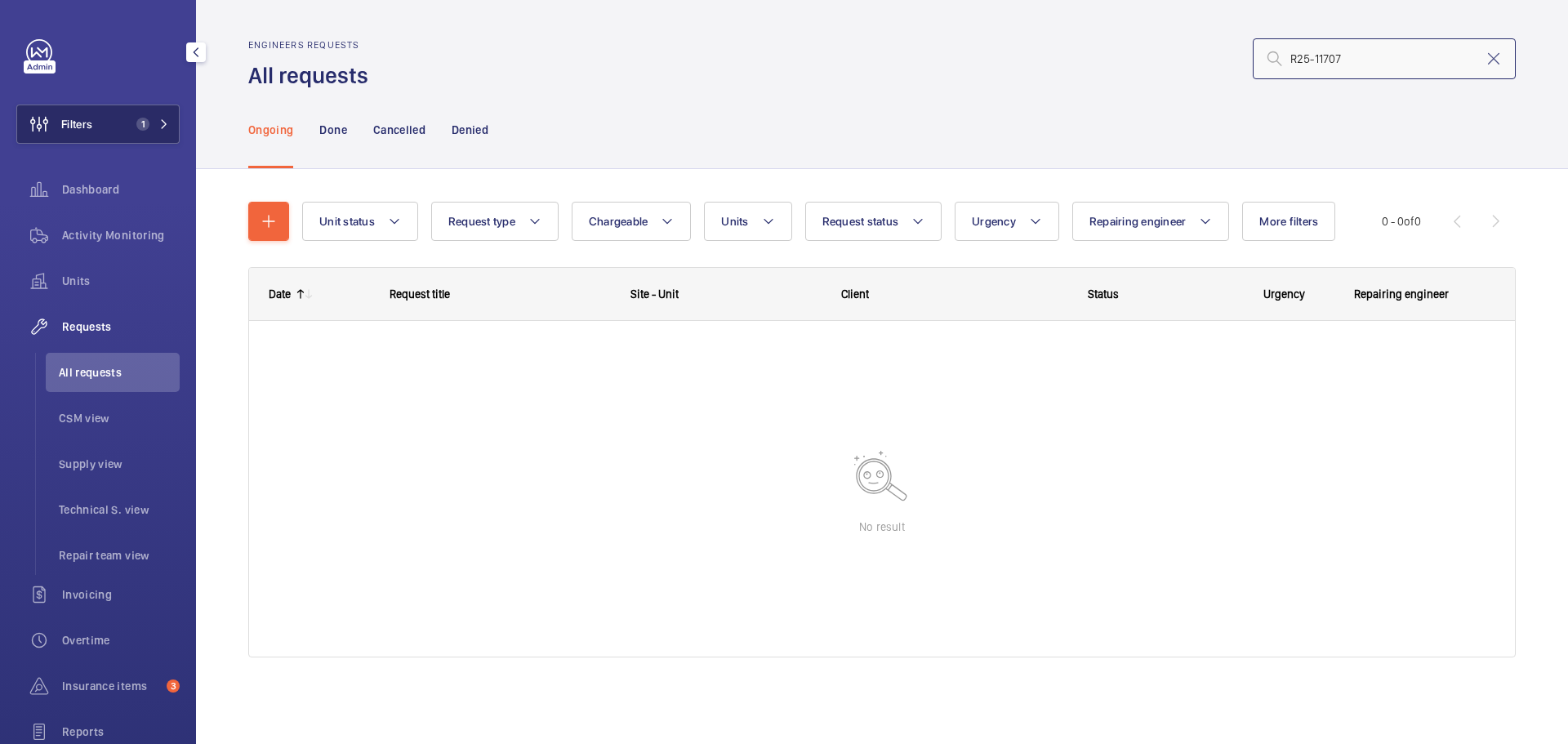
type input "R25-11707"
click at [95, 115] on button "Filters 1" at bounding box center [97, 124] width 163 height 39
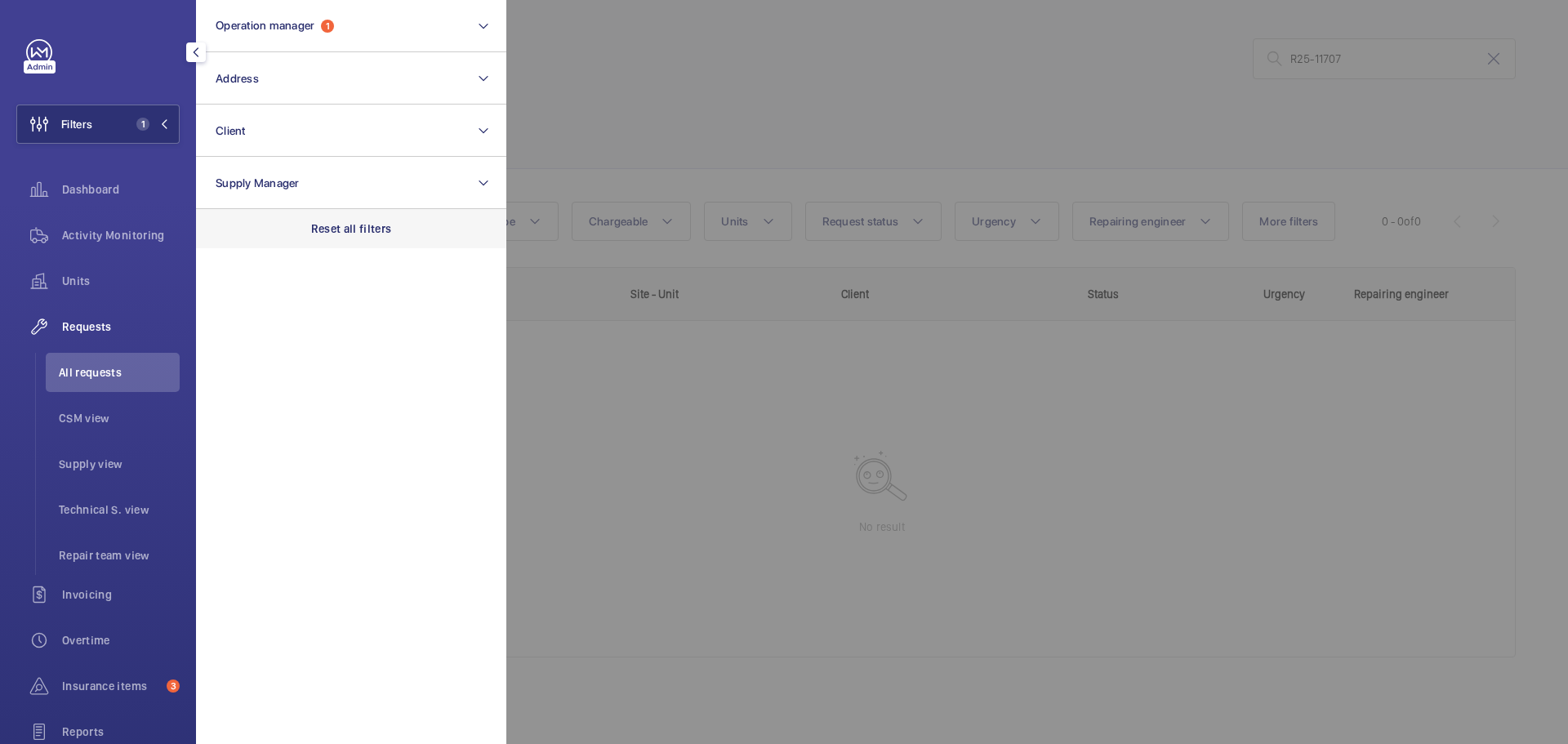
click at [329, 228] on p "Reset all filters" at bounding box center [352, 228] width 81 height 16
click at [654, 107] on div at bounding box center [1290, 372] width 1568 height 744
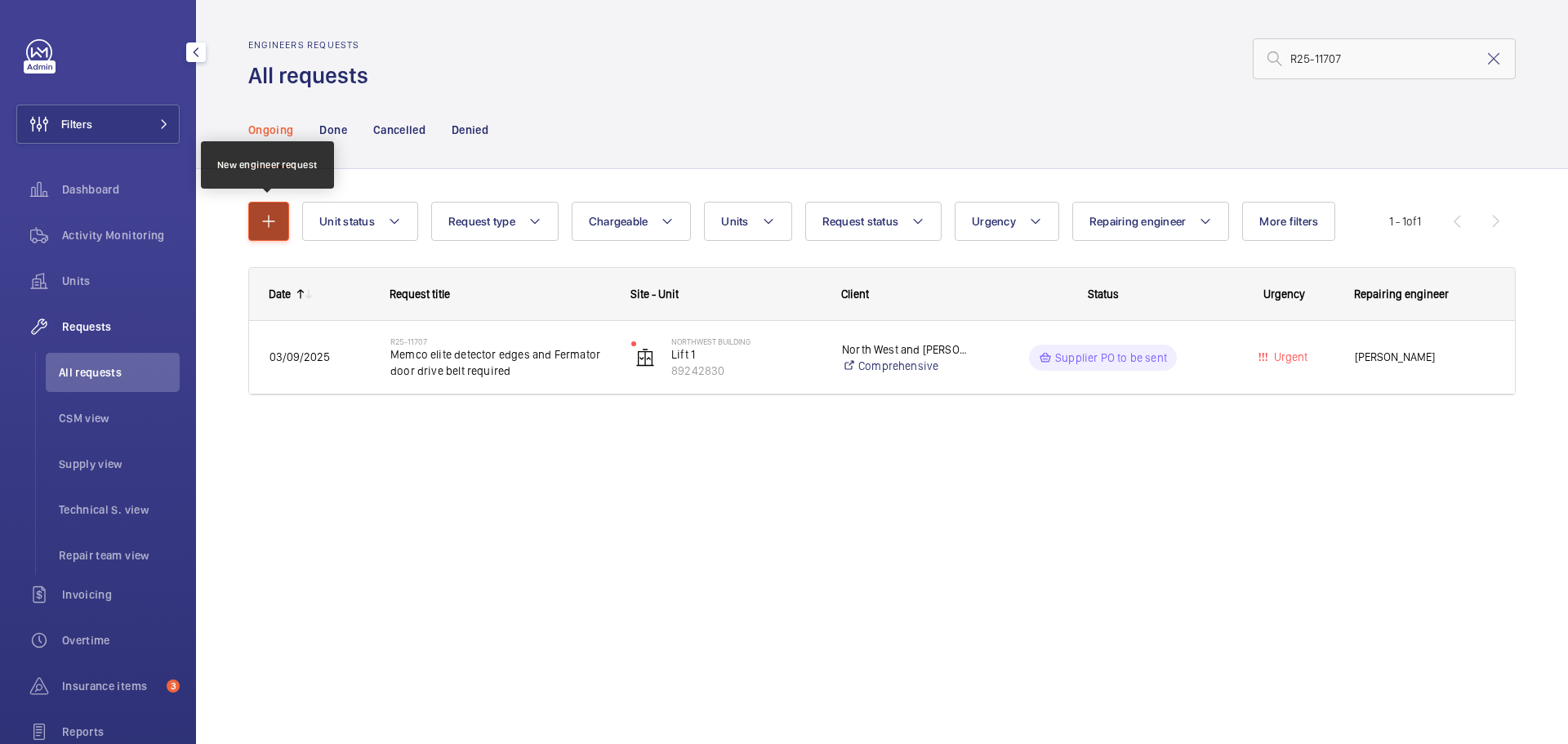
click at [264, 227] on mat-icon "button" at bounding box center [269, 221] width 20 height 20
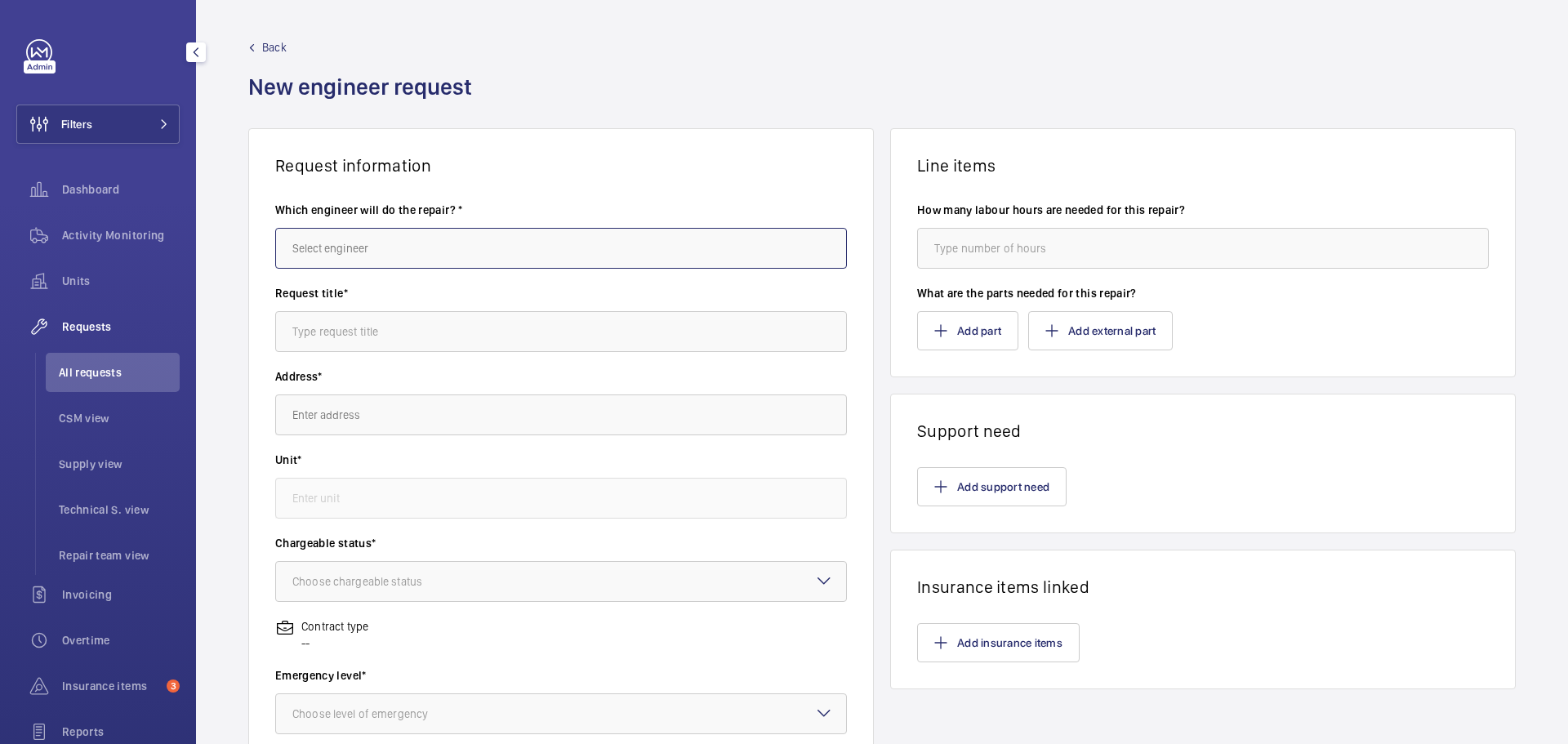
click at [508, 237] on input "text" at bounding box center [561, 247] width 571 height 41
click at [468, 286] on mat-option "Darren Panayiotou" at bounding box center [558, 297] width 564 height 39
type input "Darren Panayiotou"
click at [460, 330] on input "text" at bounding box center [561, 331] width 571 height 41
click at [521, 322] on input "text" at bounding box center [561, 331] width 571 height 41
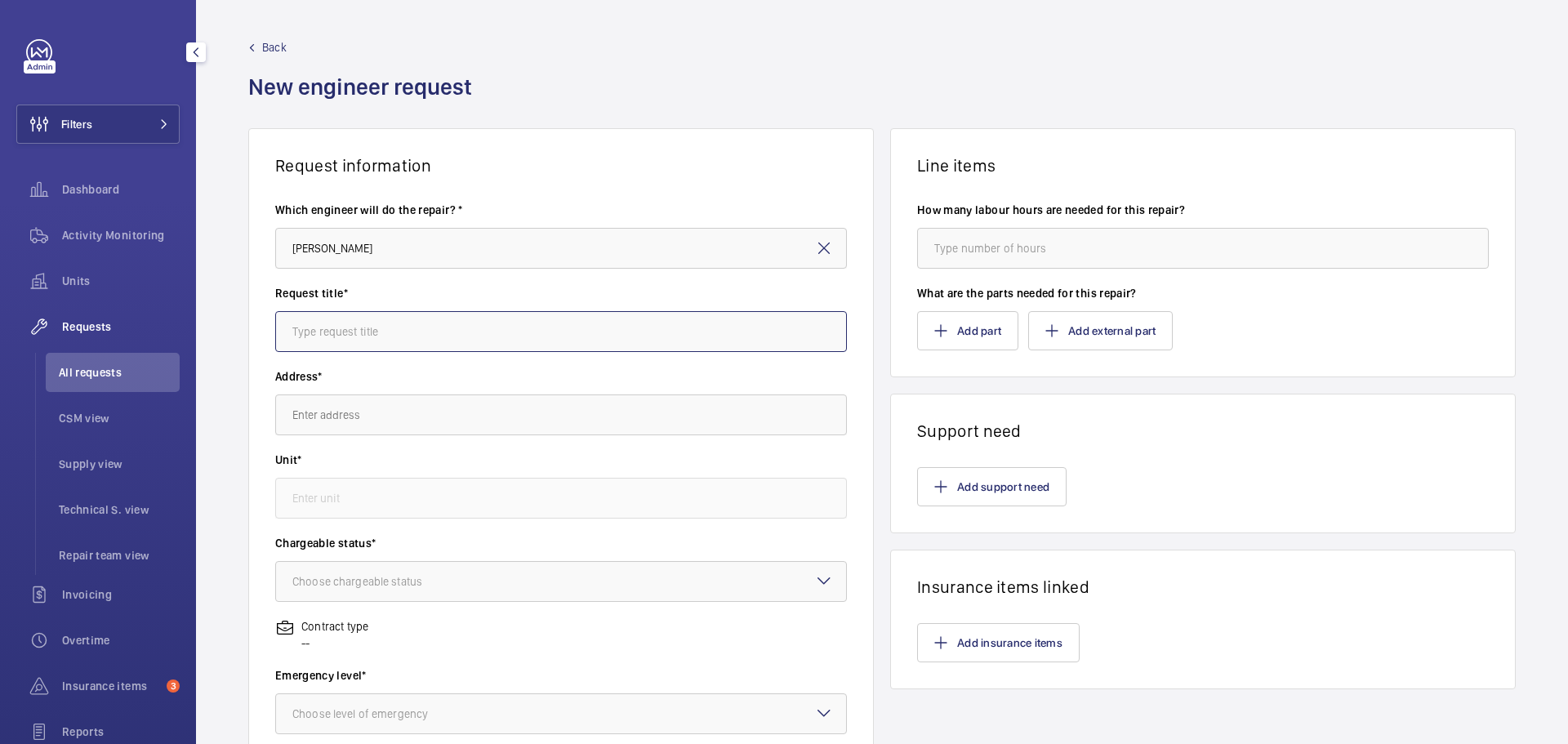
paste input "Memco elite detector edges and Fermator door drive belt required"
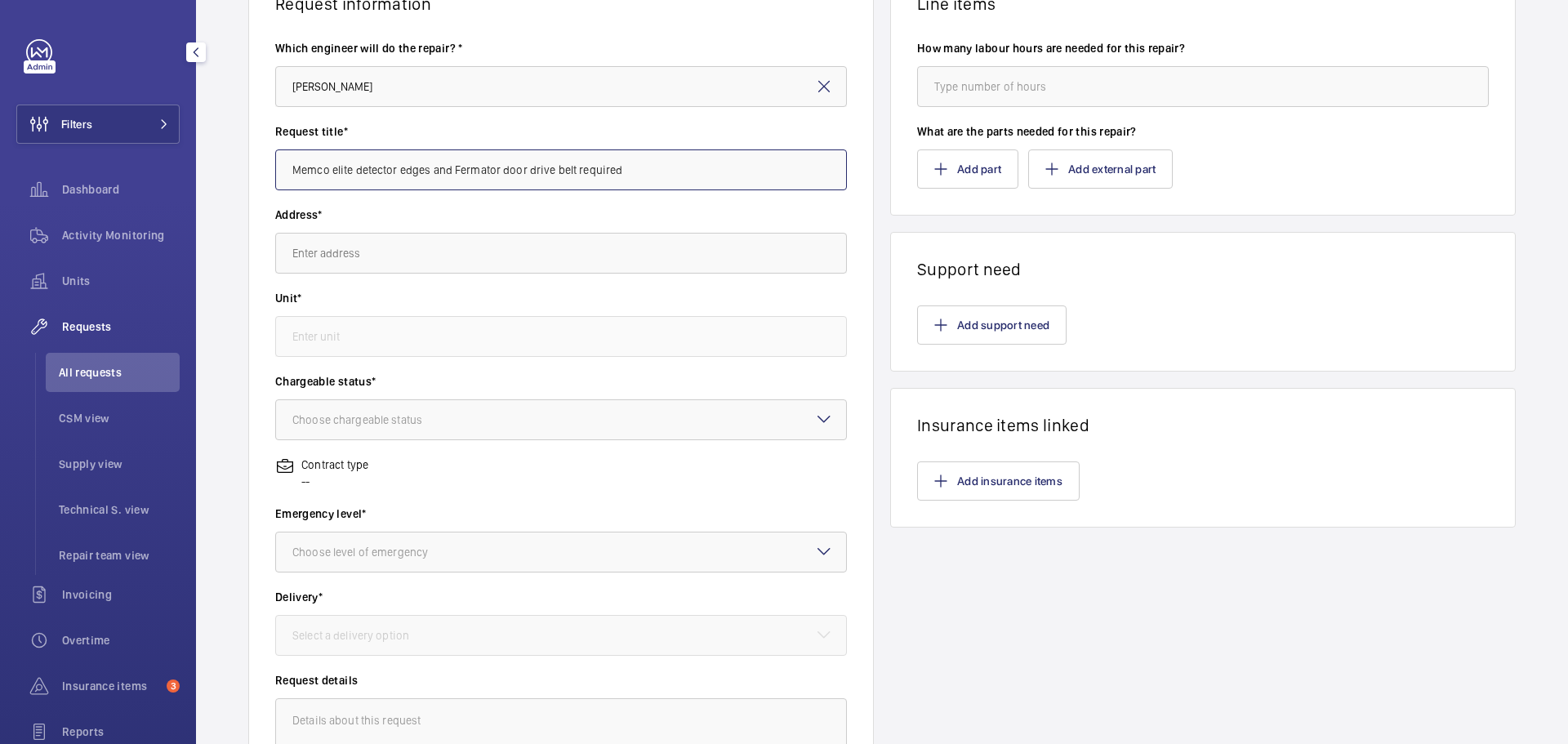
scroll to position [163, 0]
type input "Memco elite detector edges and Fermator door drive belt required"
click at [515, 263] on input "text" at bounding box center [561, 251] width 571 height 41
type input "n"
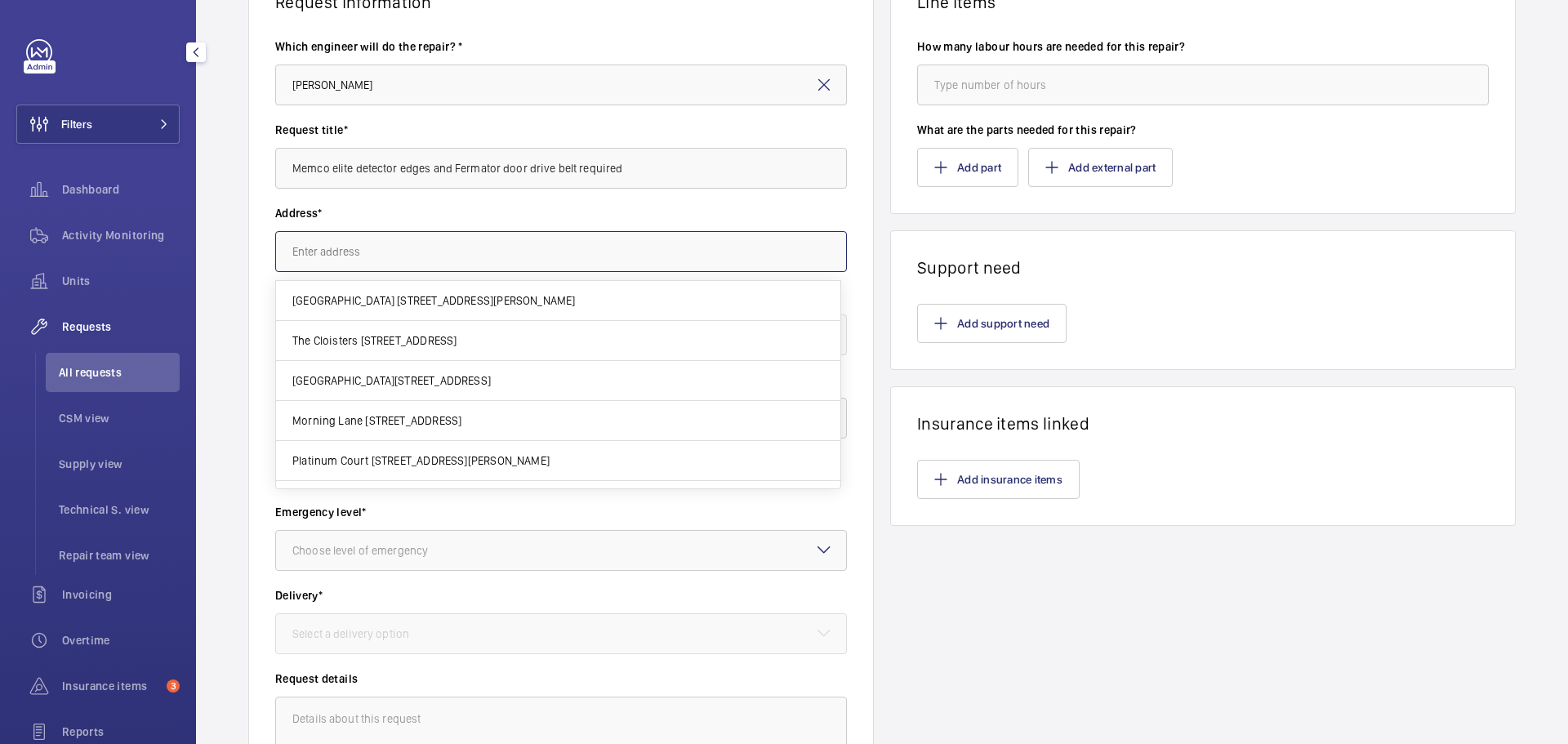
type input "t"
click at [1366, 319] on div "Add support need" at bounding box center [1202, 322] width 571 height 39
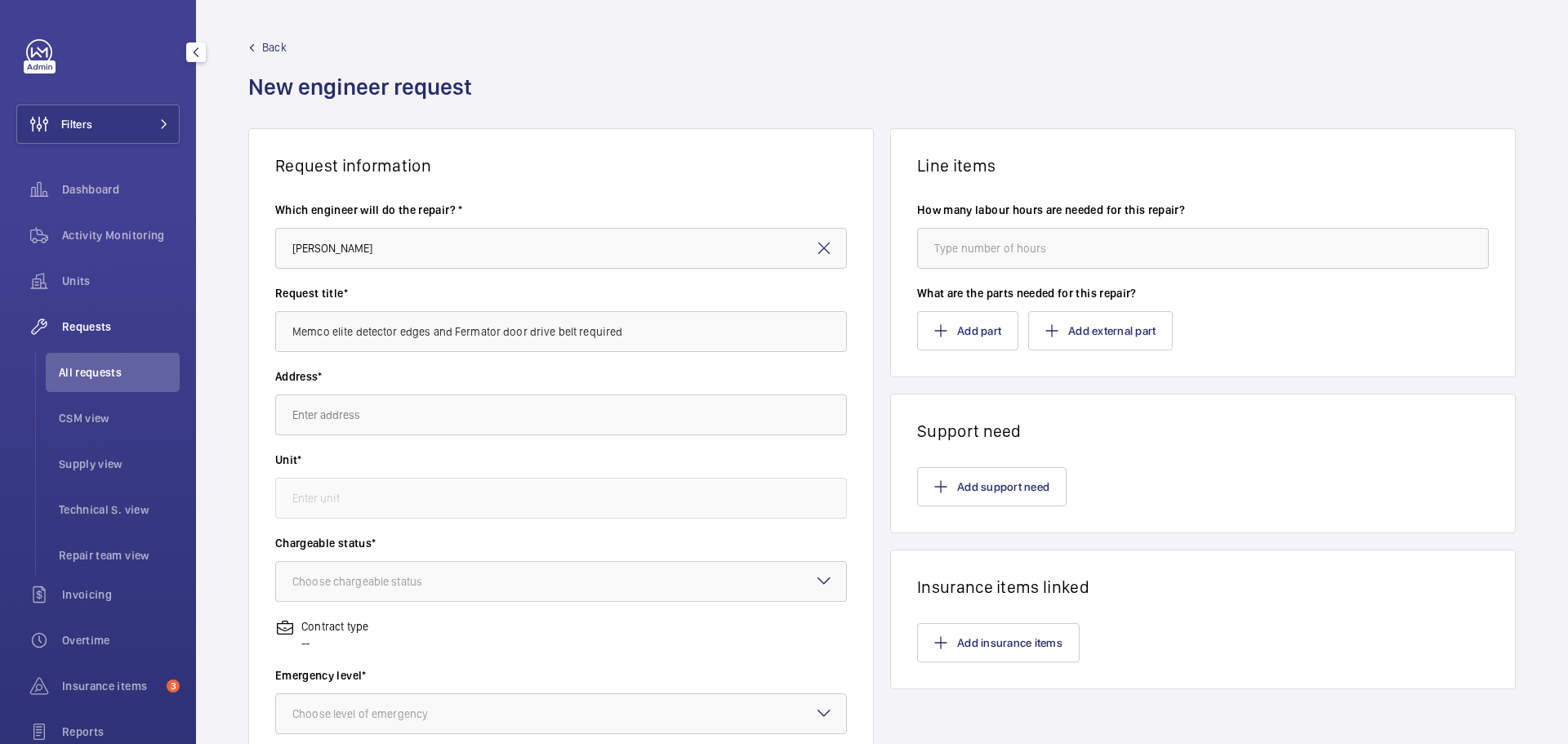
scroll to position [163, 0]
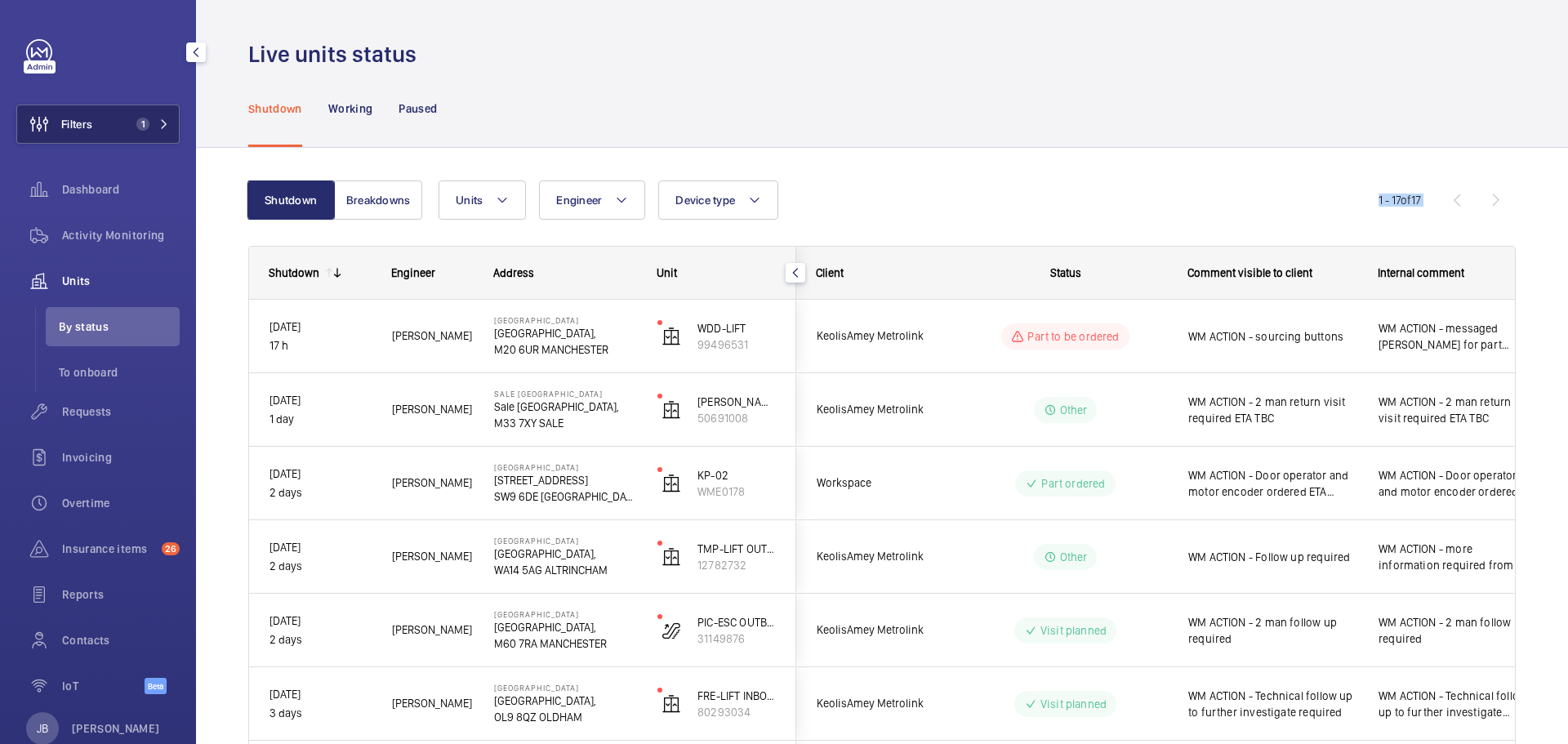
click at [113, 135] on button "Filters 1" at bounding box center [97, 124] width 163 height 39
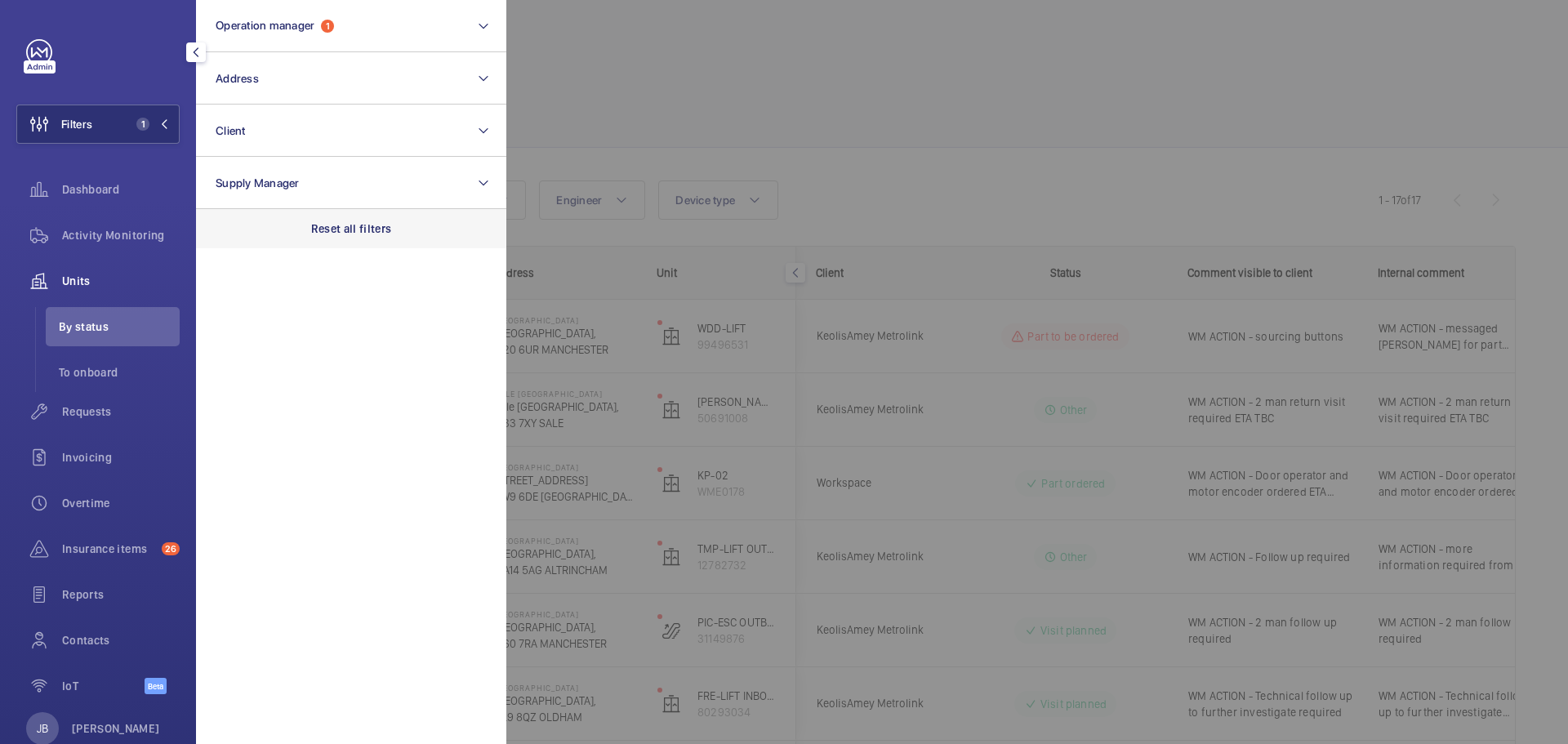
click at [353, 228] on p "Reset all filters" at bounding box center [352, 228] width 81 height 16
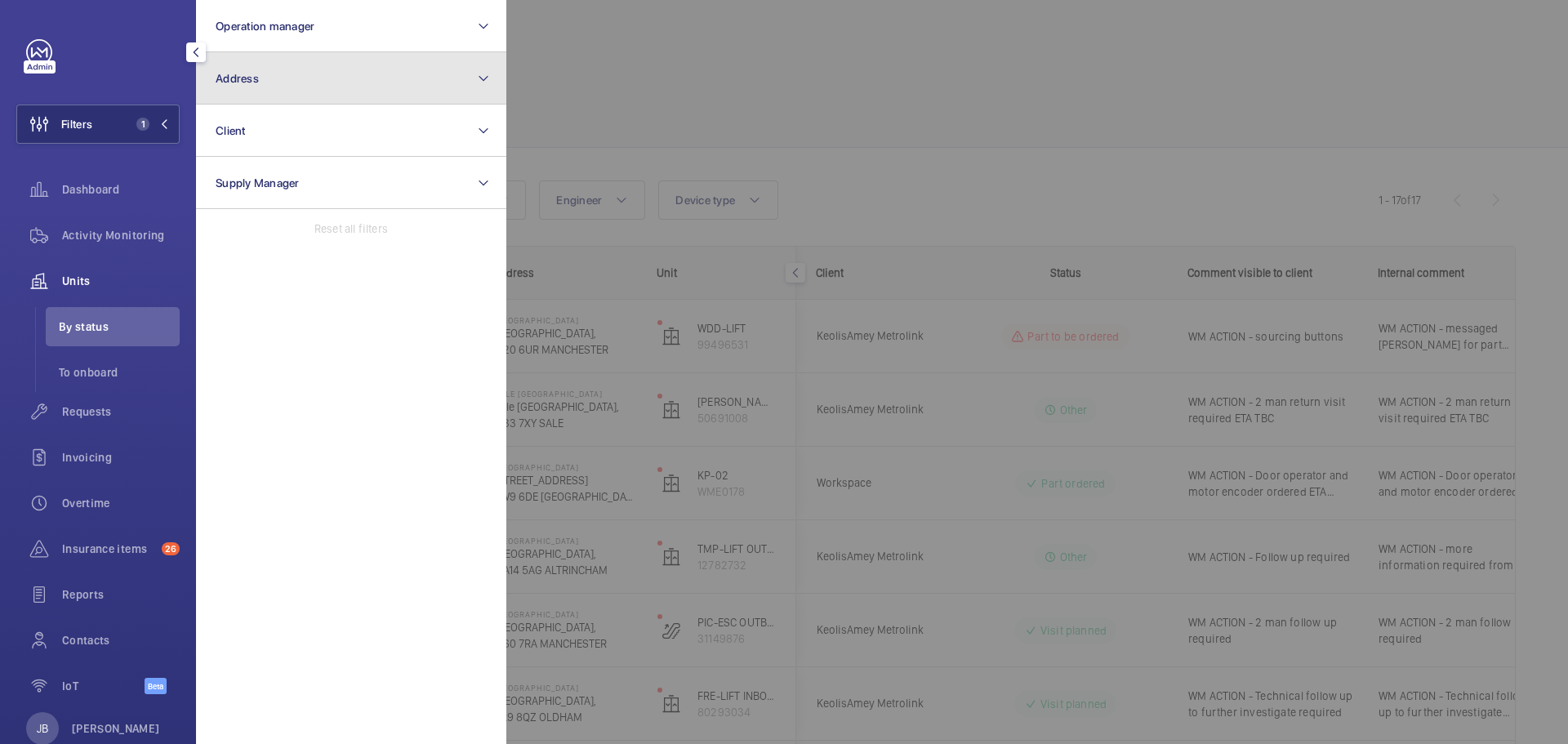
click at [324, 65] on button "Address" at bounding box center [351, 79] width 311 height 52
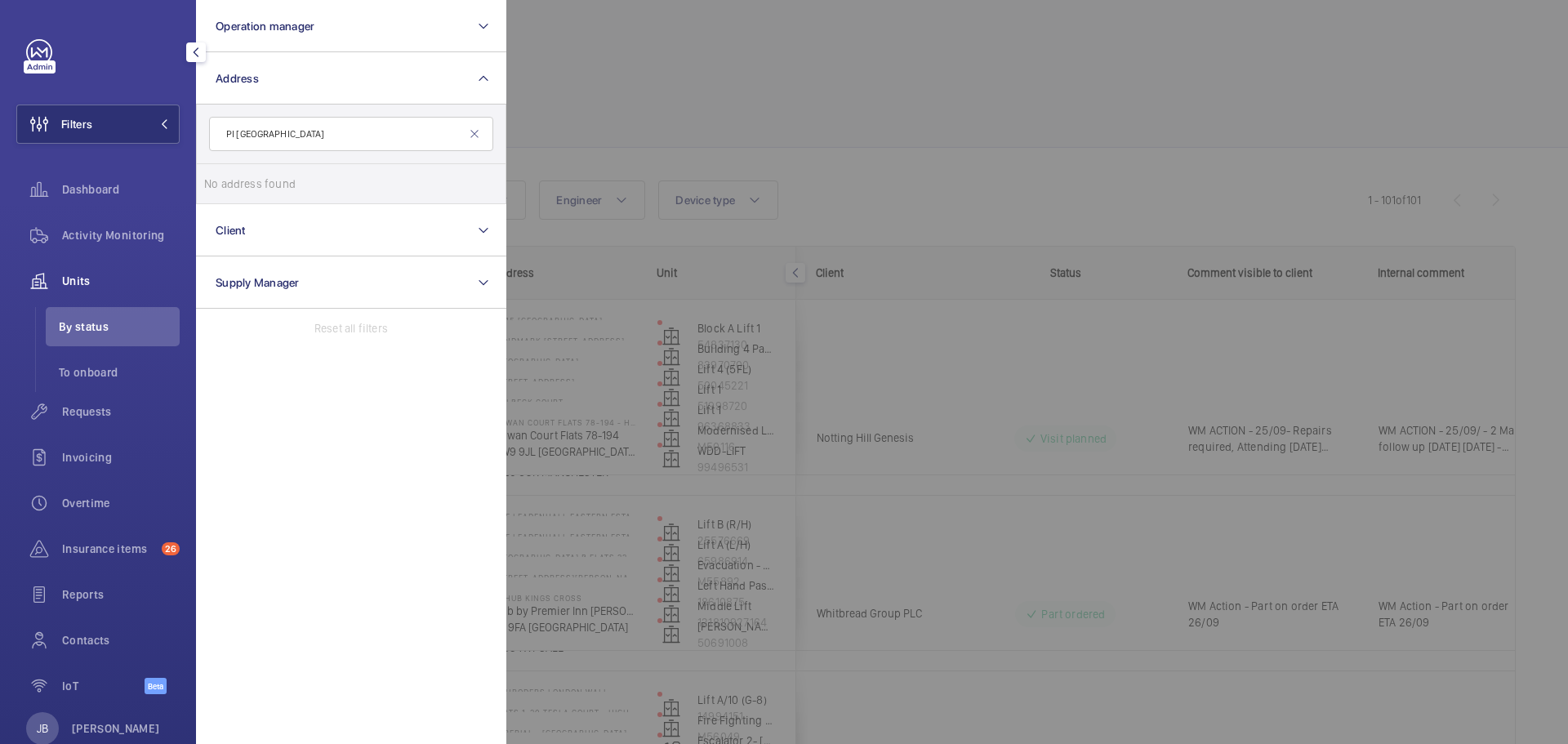
click at [235, 133] on input "PI Waterloo Westminster Bridge" at bounding box center [351, 134] width 284 height 34
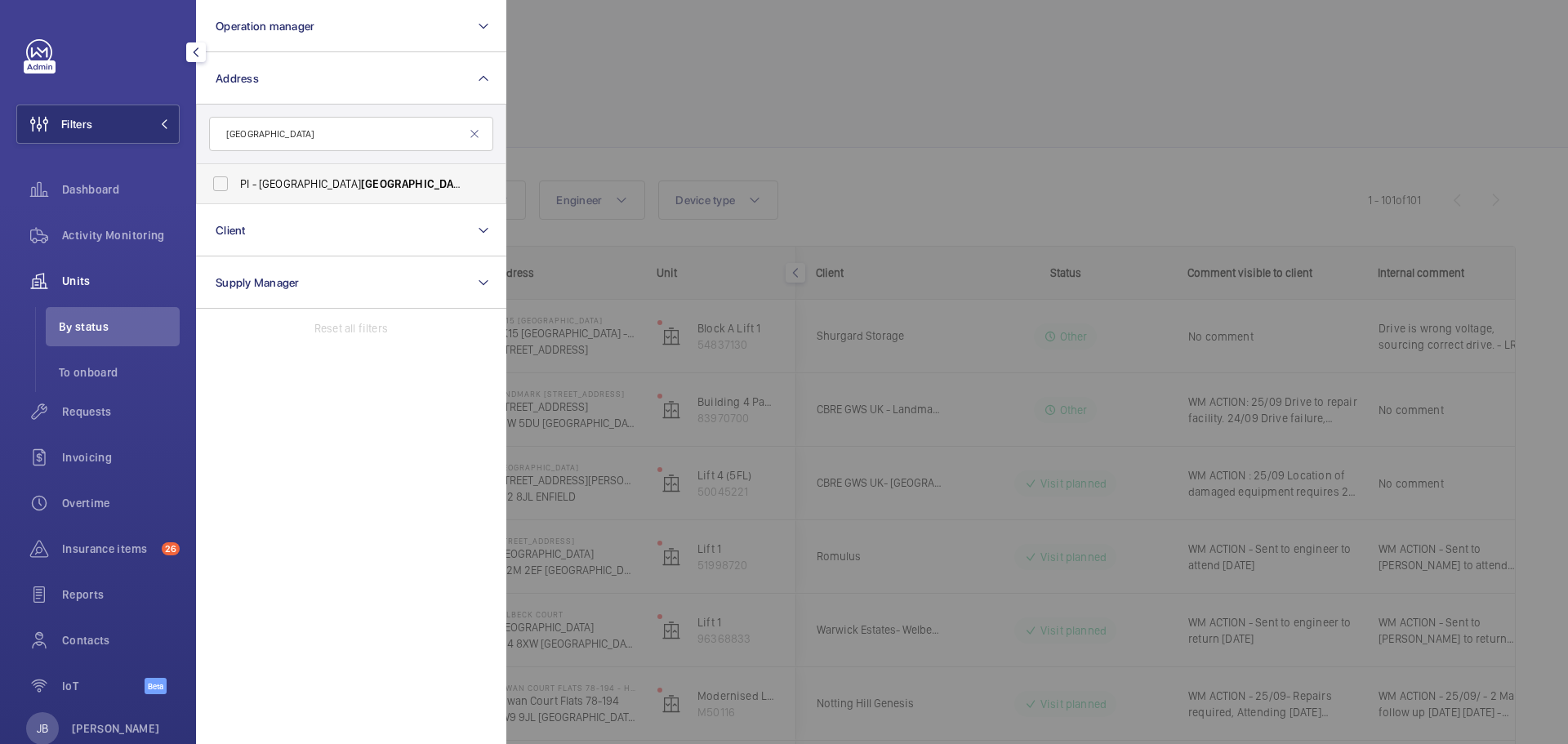
type input "Waterloo Westminster Bridge"
click at [237, 193] on label "PI - London Waterloo Westminster Bridge - 85 York Rd, LONDON SE1 7NJ" at bounding box center [339, 183] width 284 height 39
click at [237, 193] on input "PI - London Waterloo Westminster Bridge - 85 York Rd, LONDON SE1 7NJ" at bounding box center [220, 183] width 32 height 33
checkbox input "true"
click at [688, 63] on div at bounding box center [1290, 372] width 1568 height 744
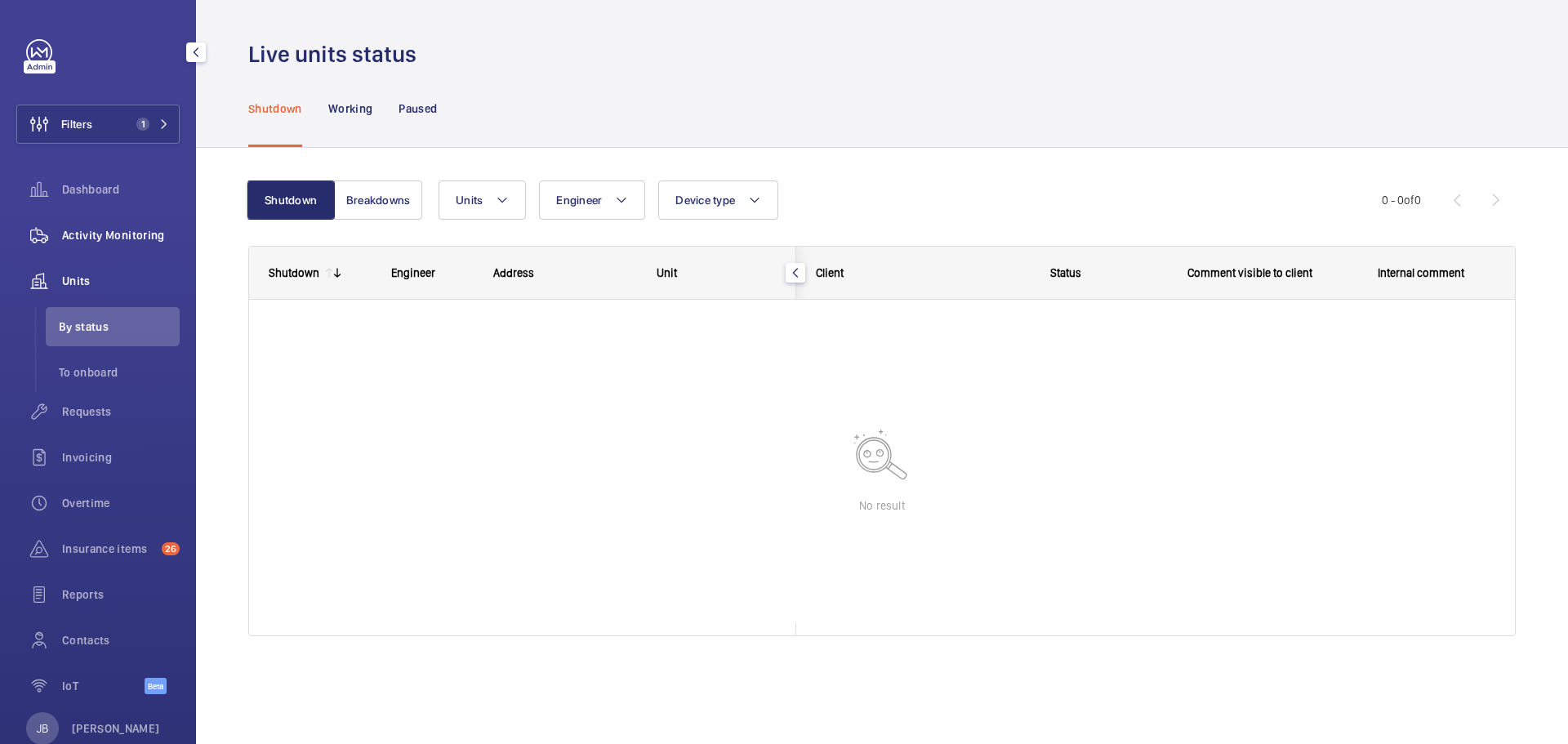
click at [150, 243] on span "Activity Monitoring" at bounding box center [121, 235] width 117 height 16
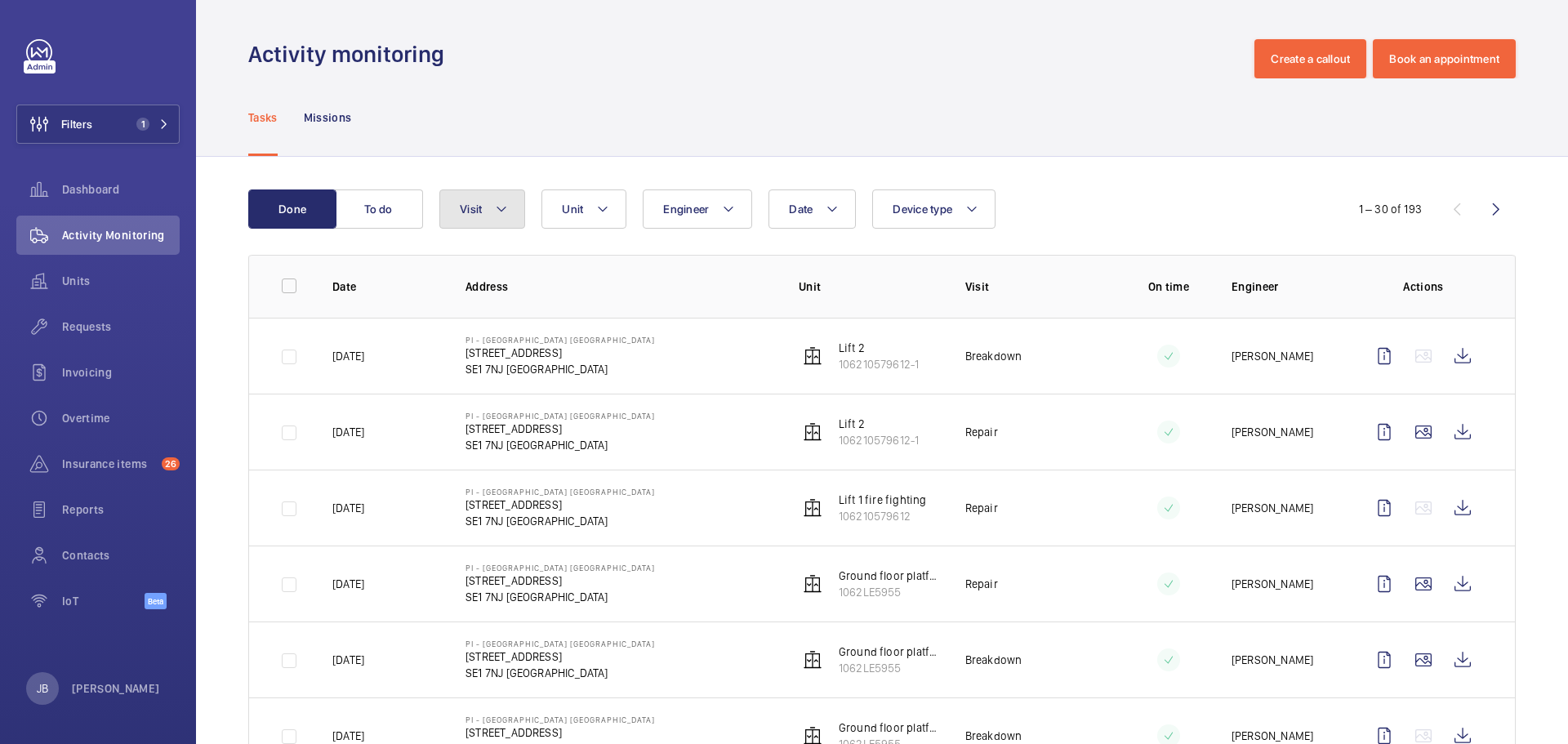
click at [503, 213] on mat-icon at bounding box center [501, 209] width 13 height 20
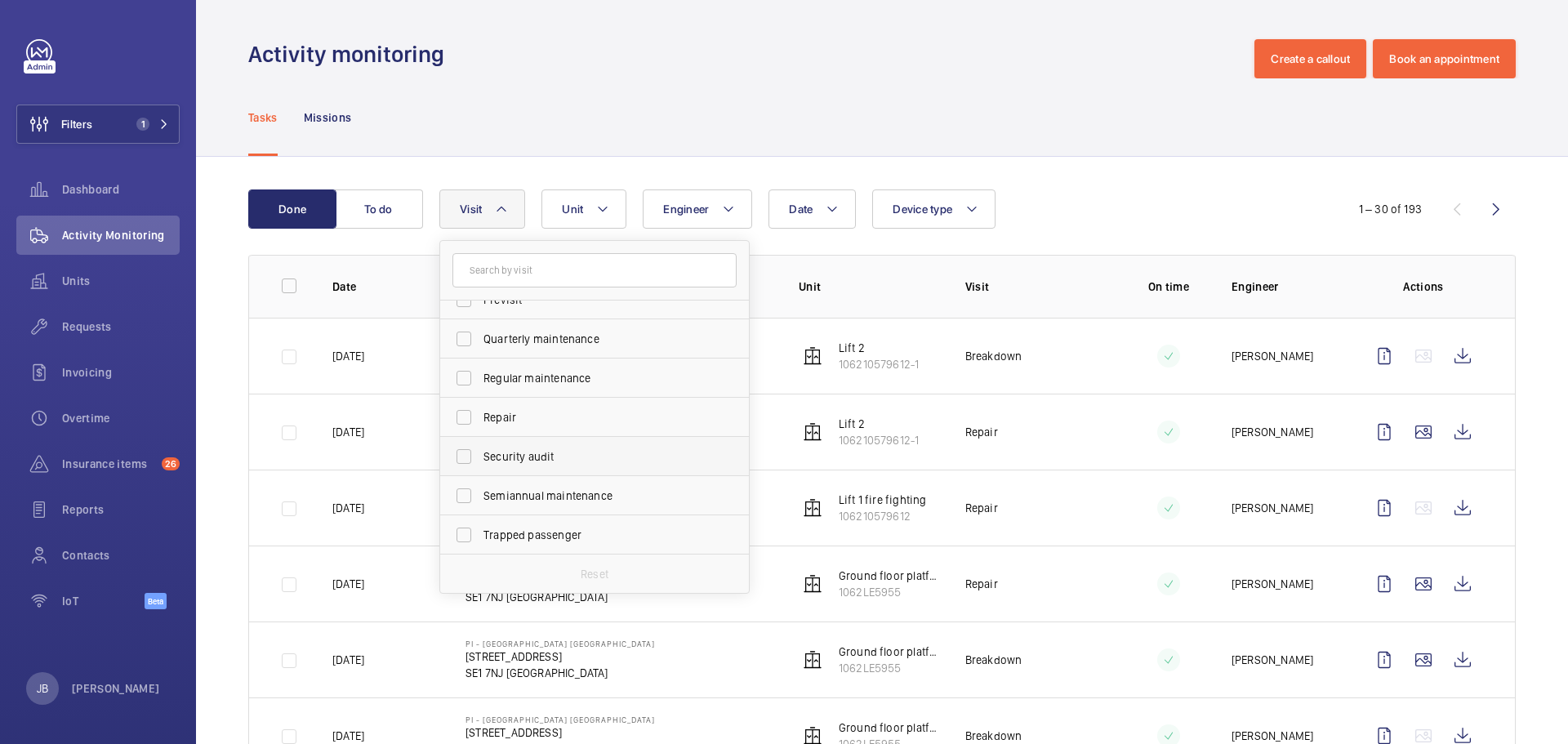
scroll to position [256, 0]
click at [460, 379] on input "Regular maintenance" at bounding box center [464, 377] width 32 height 33
checkbox input "true"
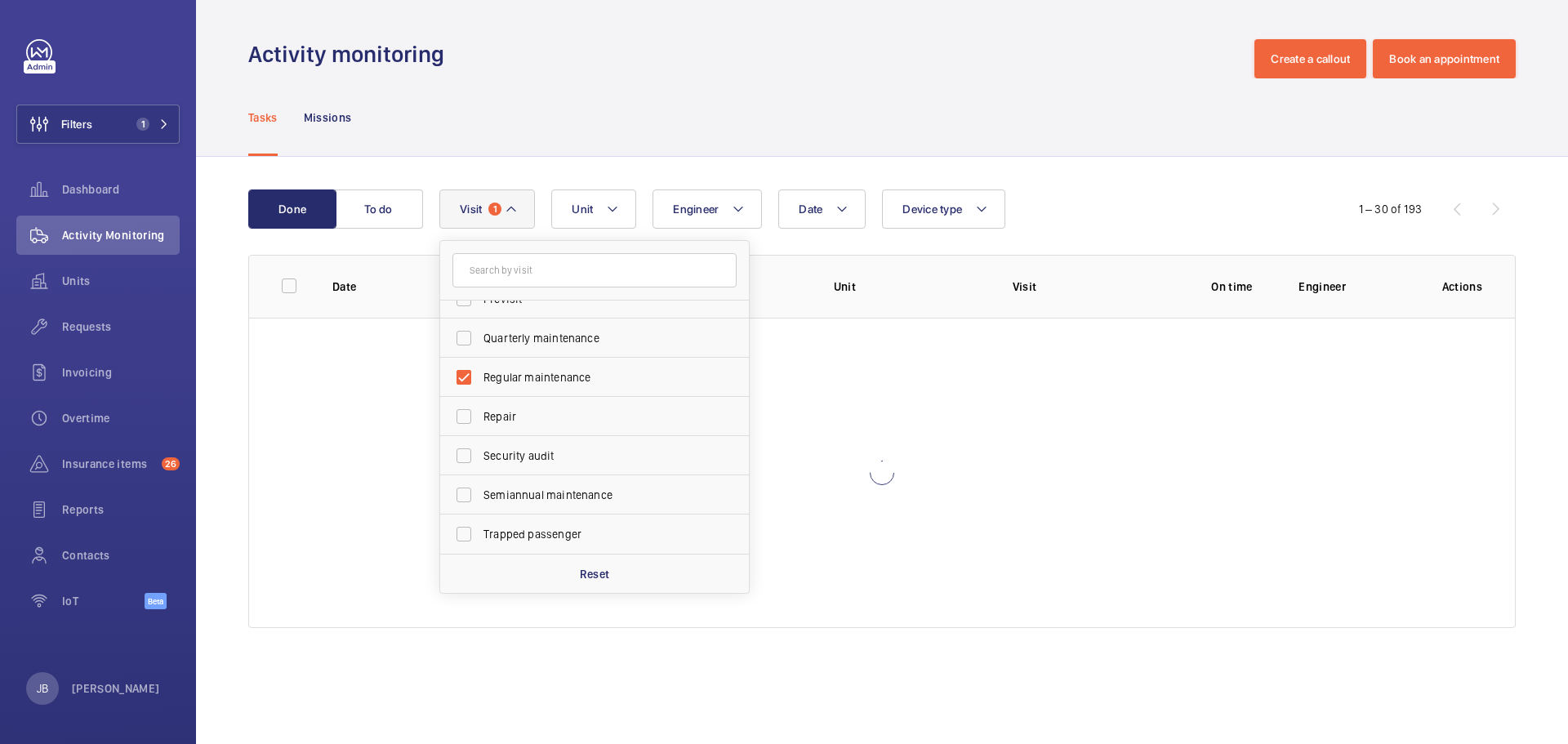
click at [668, 53] on div "Activity monitoring Create a callout Book an appointment" at bounding box center [882, 58] width 1267 height 39
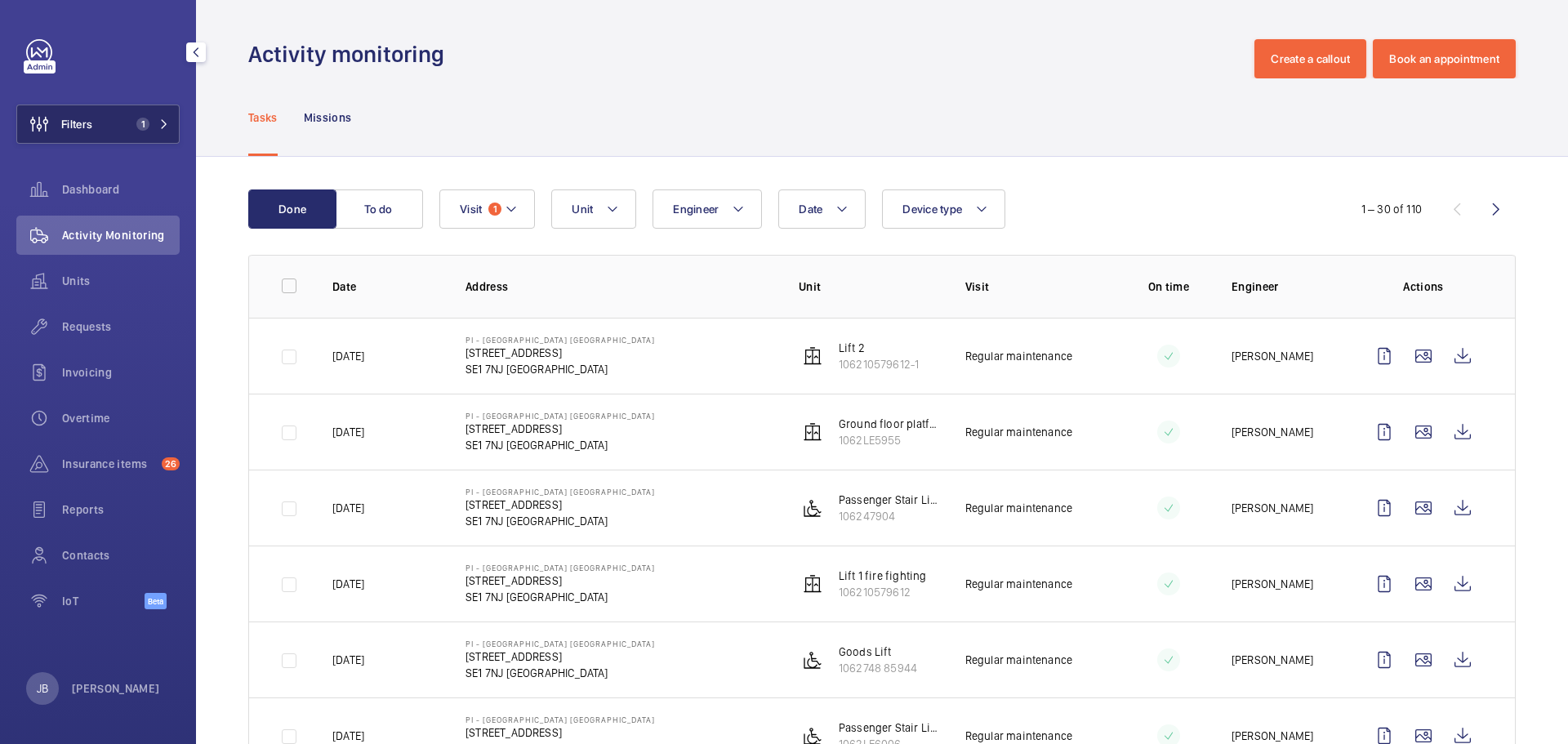
click at [94, 112] on button "Filters 1" at bounding box center [97, 124] width 163 height 39
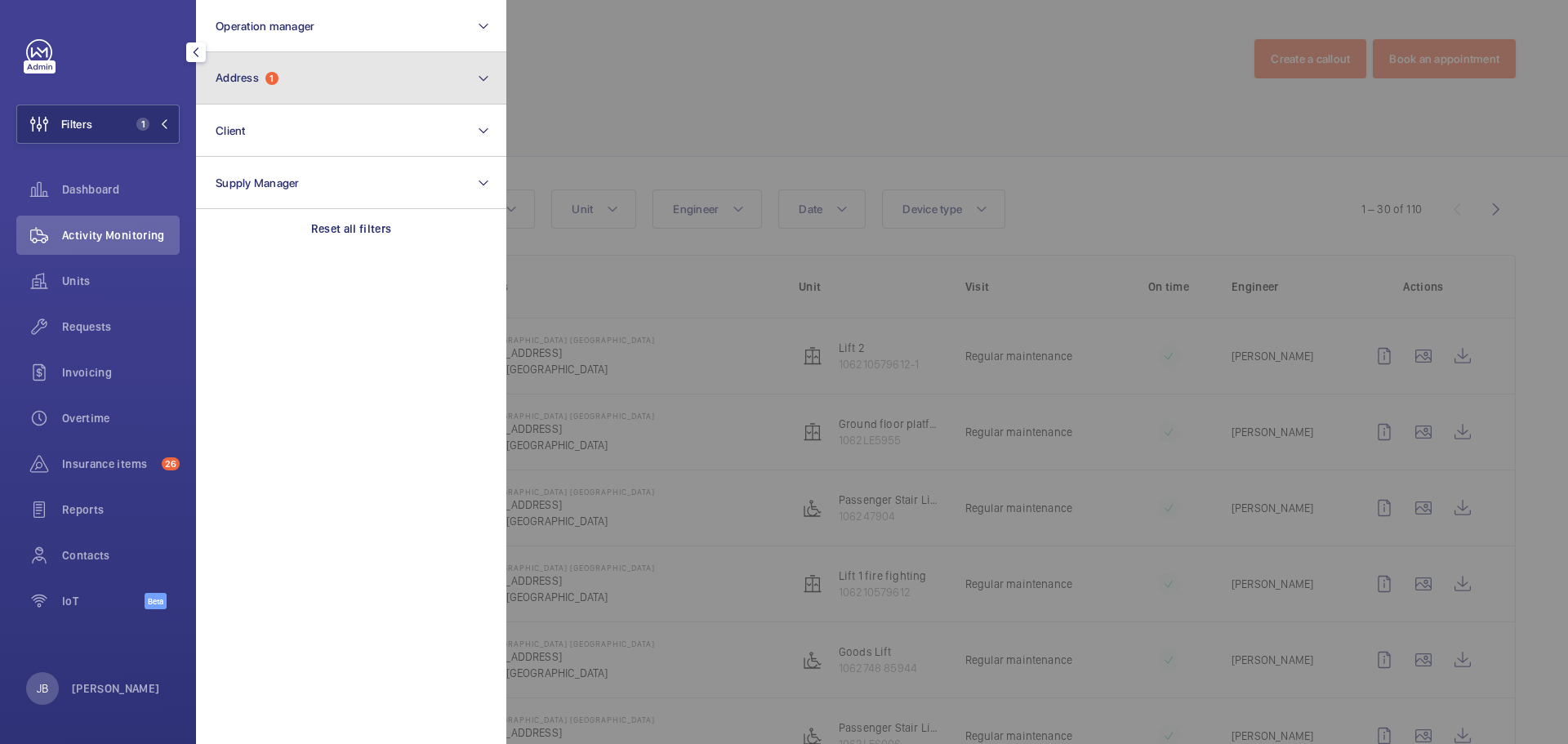
click at [397, 82] on button "Address 1" at bounding box center [351, 79] width 311 height 52
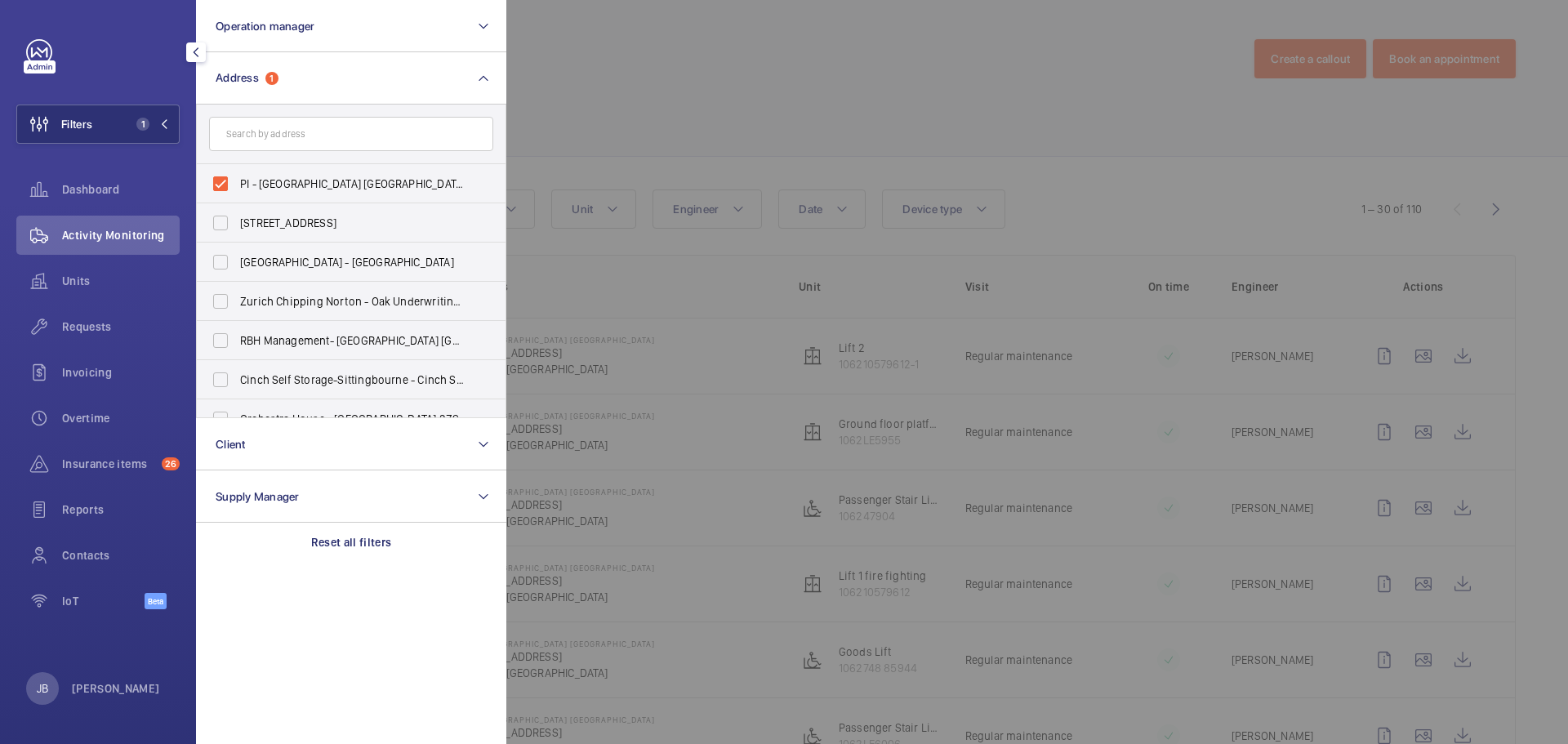
click at [608, 76] on div at bounding box center [1290, 372] width 1568 height 744
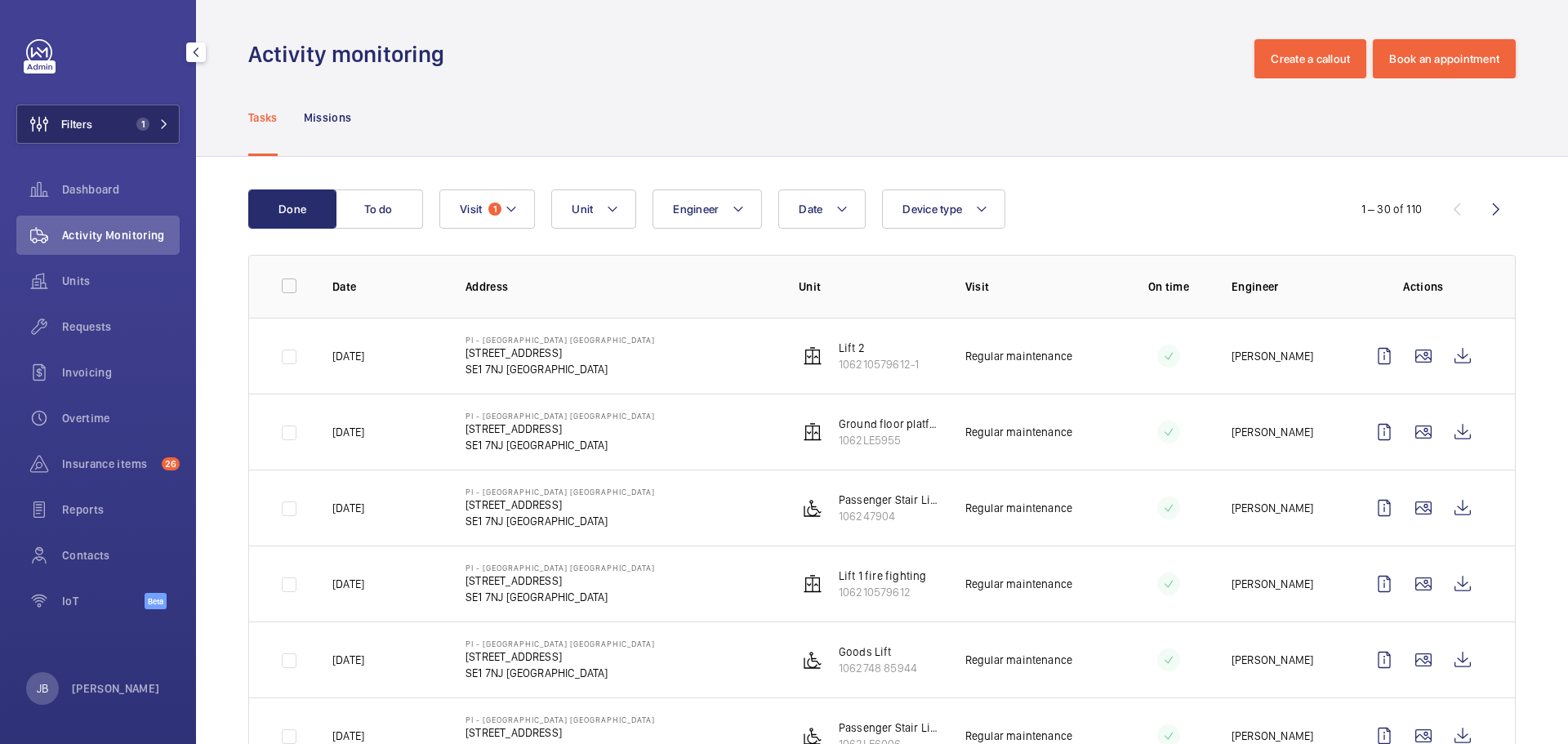
drag, startPoint x: 0, startPoint y: 0, endPoint x: 109, endPoint y: 126, distance: 166.6
click at [107, 126] on button "Filters 1" at bounding box center [97, 124] width 163 height 39
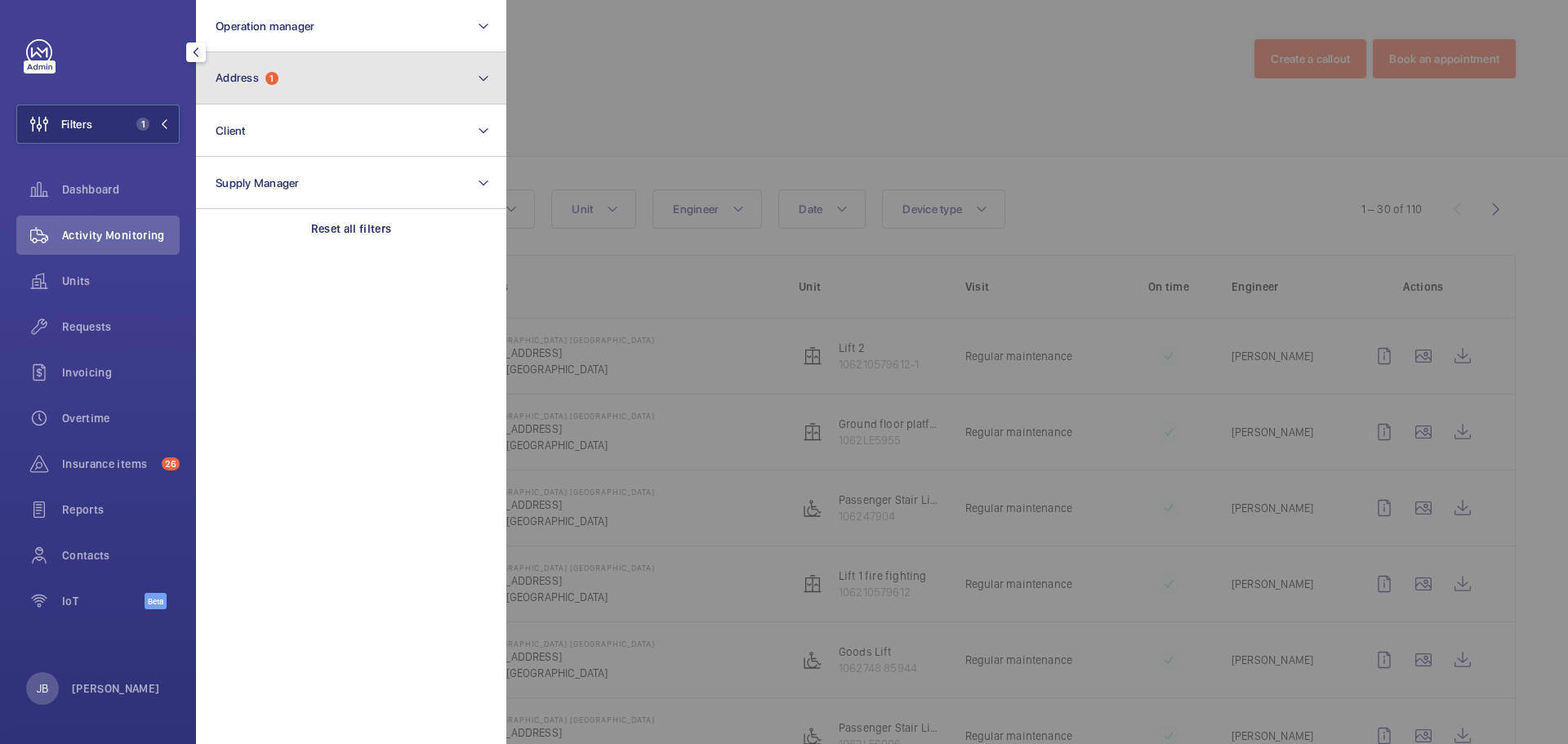
click at [372, 84] on button "Address 1" at bounding box center [351, 79] width 311 height 52
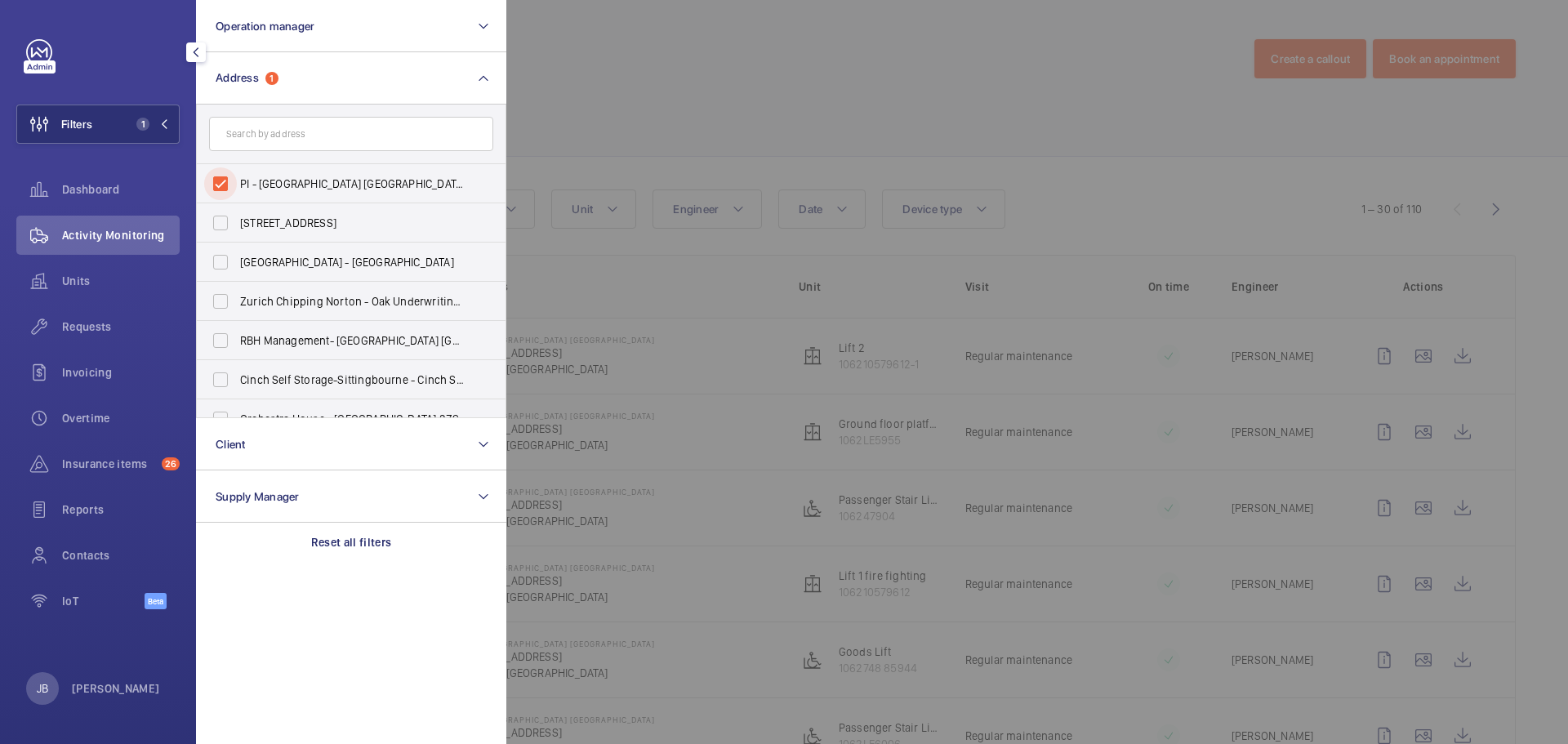
drag, startPoint x: 216, startPoint y: 190, endPoint x: 248, endPoint y: 159, distance: 44.6
click at [215, 190] on input "PI - [GEOGRAPHIC_DATA] [GEOGRAPHIC_DATA] - [STREET_ADDRESS]" at bounding box center [220, 183] width 32 height 33
checkbox input "false"
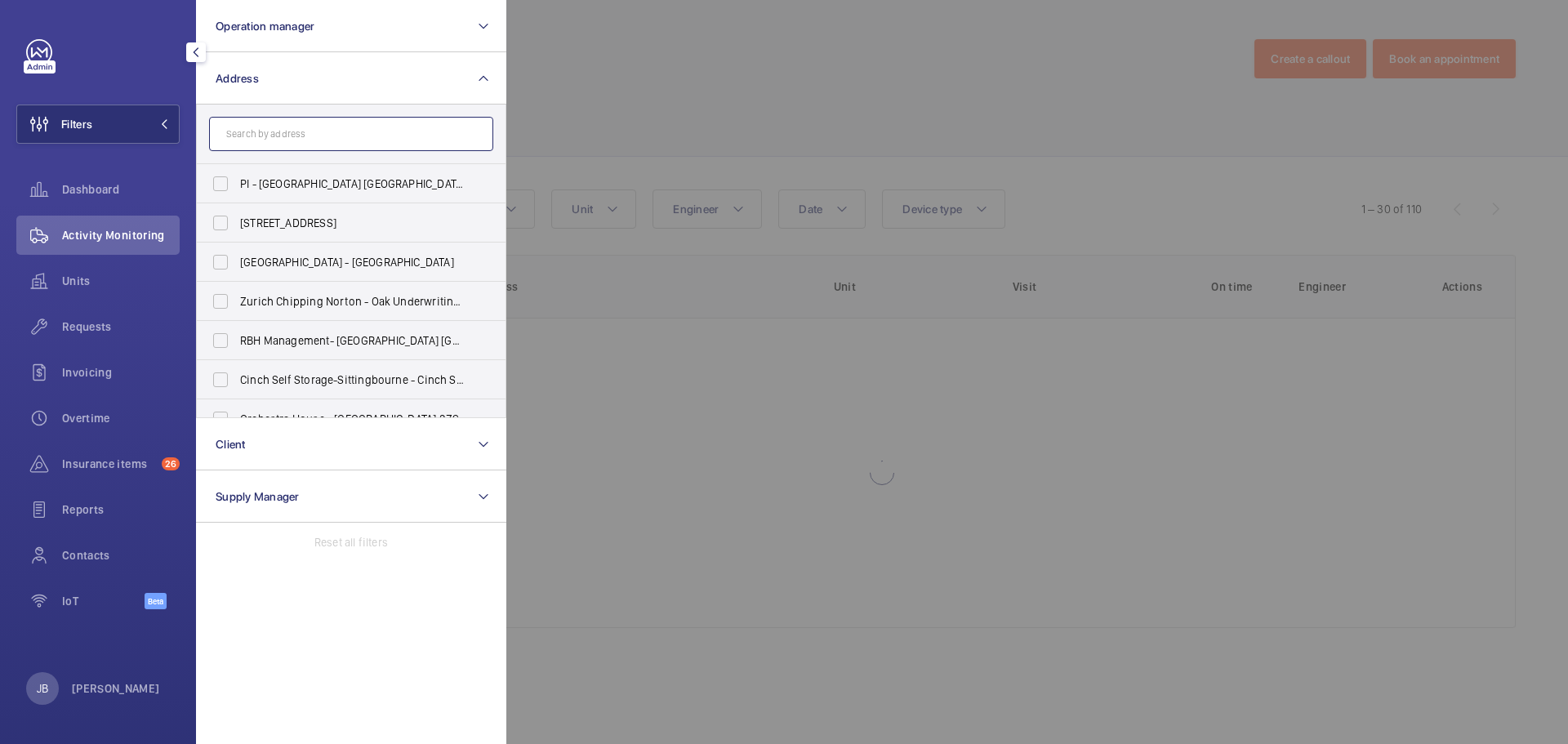
click at [290, 135] on input "text" at bounding box center [351, 134] width 284 height 34
paste input "S1 2PB"
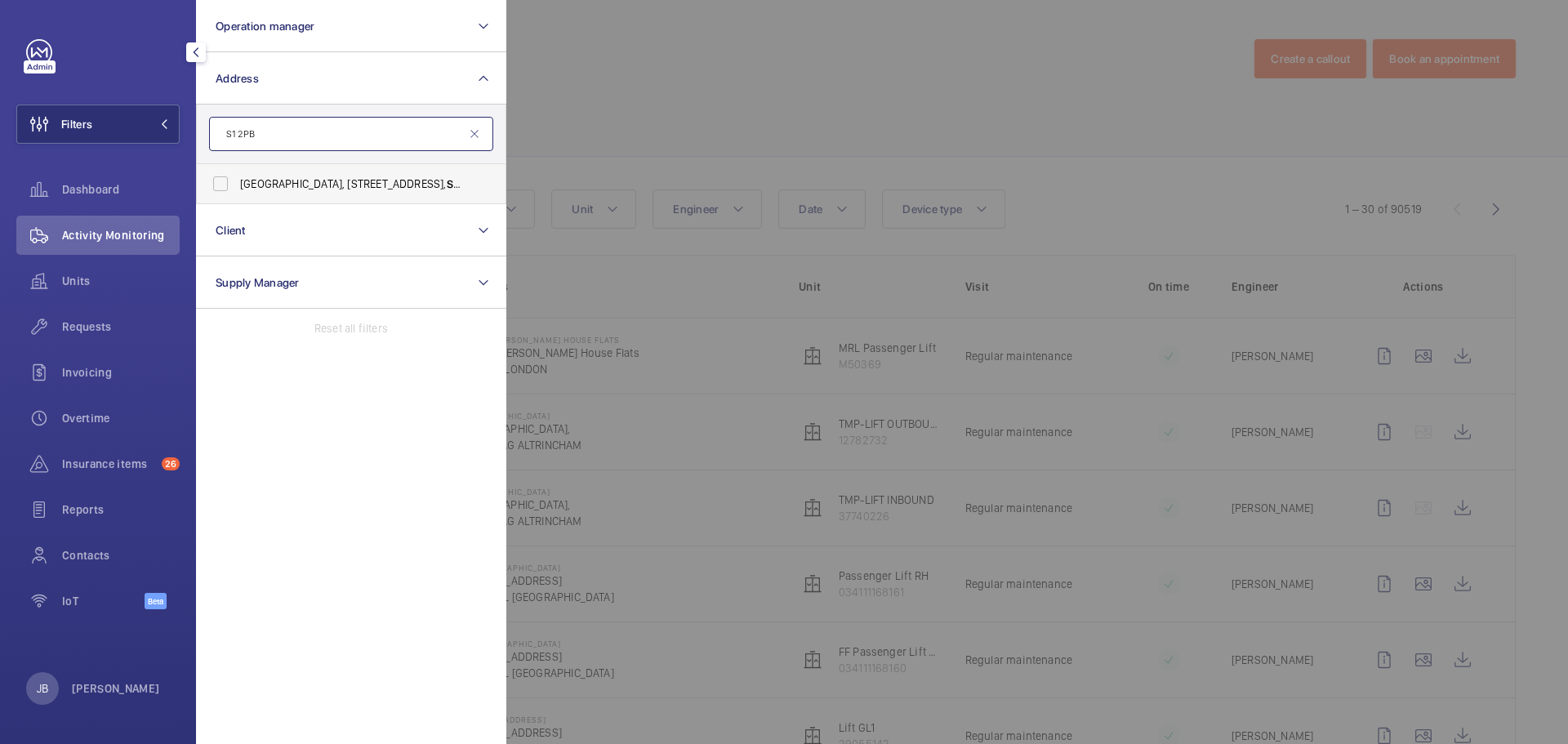
type input "S1 2PB"
click at [246, 181] on span "[GEOGRAPHIC_DATA], [STREET_ADDRESS]" at bounding box center [352, 183] width 225 height 16
click at [237, 181] on input "[GEOGRAPHIC_DATA], [STREET_ADDRESS]" at bounding box center [220, 183] width 32 height 33
checkbox input "true"
click at [630, 113] on div at bounding box center [1290, 372] width 1568 height 744
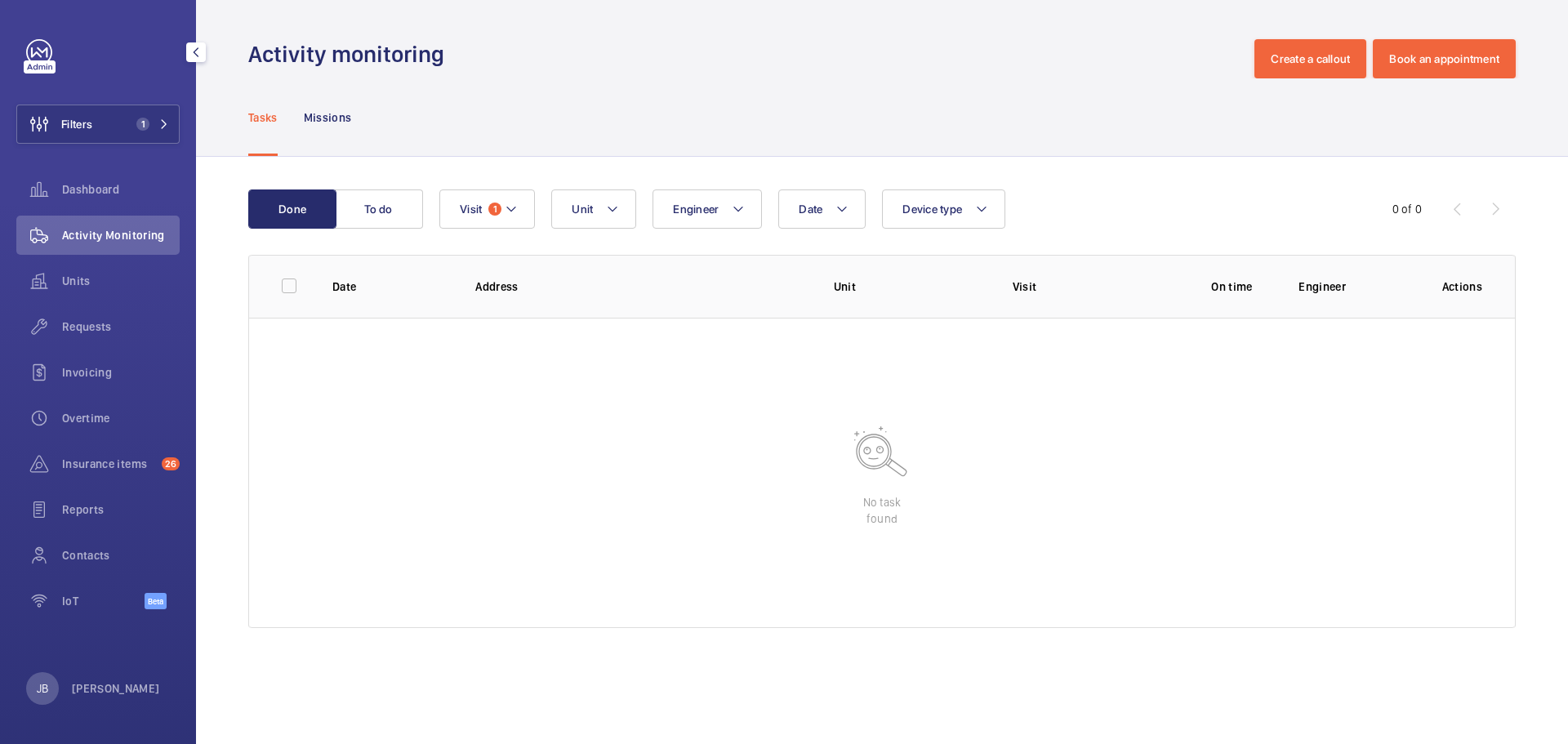
click at [466, 228] on wm-front-table "Done To do Date Engineer Unit Device type Visit 1 0 of 0 Date Address Unit Visi…" at bounding box center [882, 409] width 1267 height 439
click at [499, 234] on wm-front-table "Done To do Date Engineer Unit Device type Visit 1 0 of 0 Date Address Unit Visi…" at bounding box center [882, 409] width 1267 height 439
click at [511, 215] on mat-icon at bounding box center [511, 209] width 13 height 20
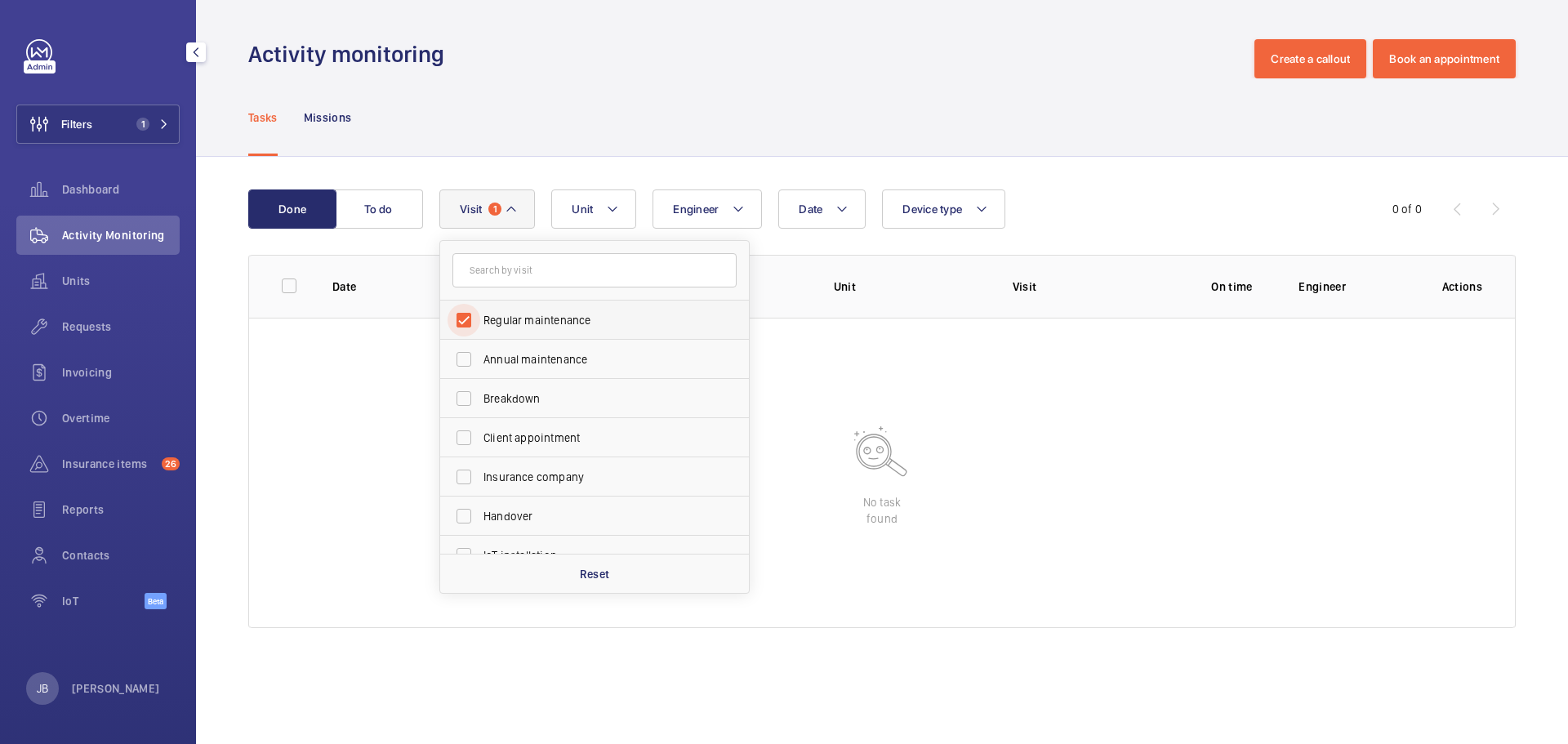
click at [466, 313] on input "Regular maintenance" at bounding box center [464, 320] width 32 height 33
checkbox input "false"
click at [542, 101] on div "Tasks Missions" at bounding box center [882, 117] width 1267 height 78
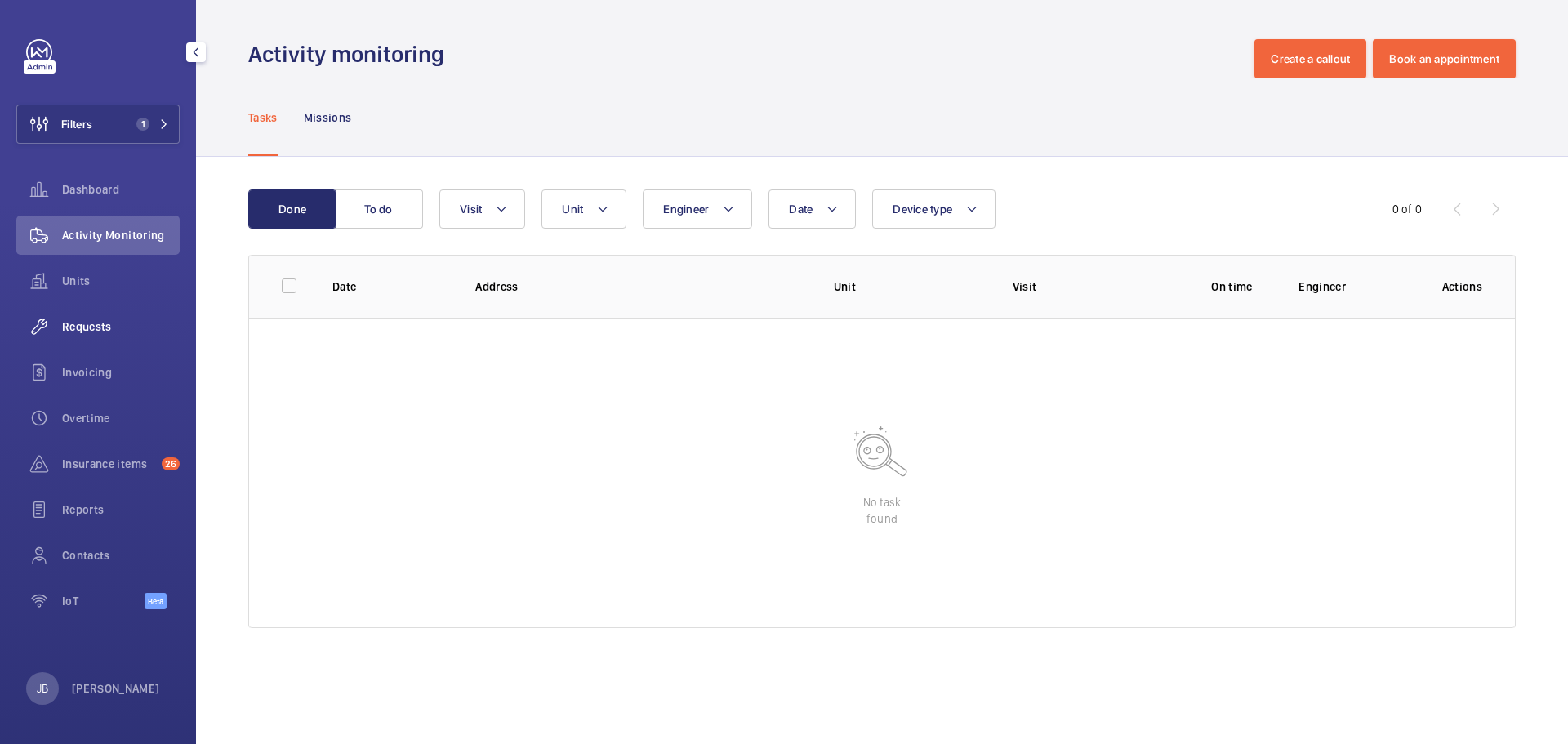
click at [83, 322] on span "Requests" at bounding box center [121, 327] width 117 height 16
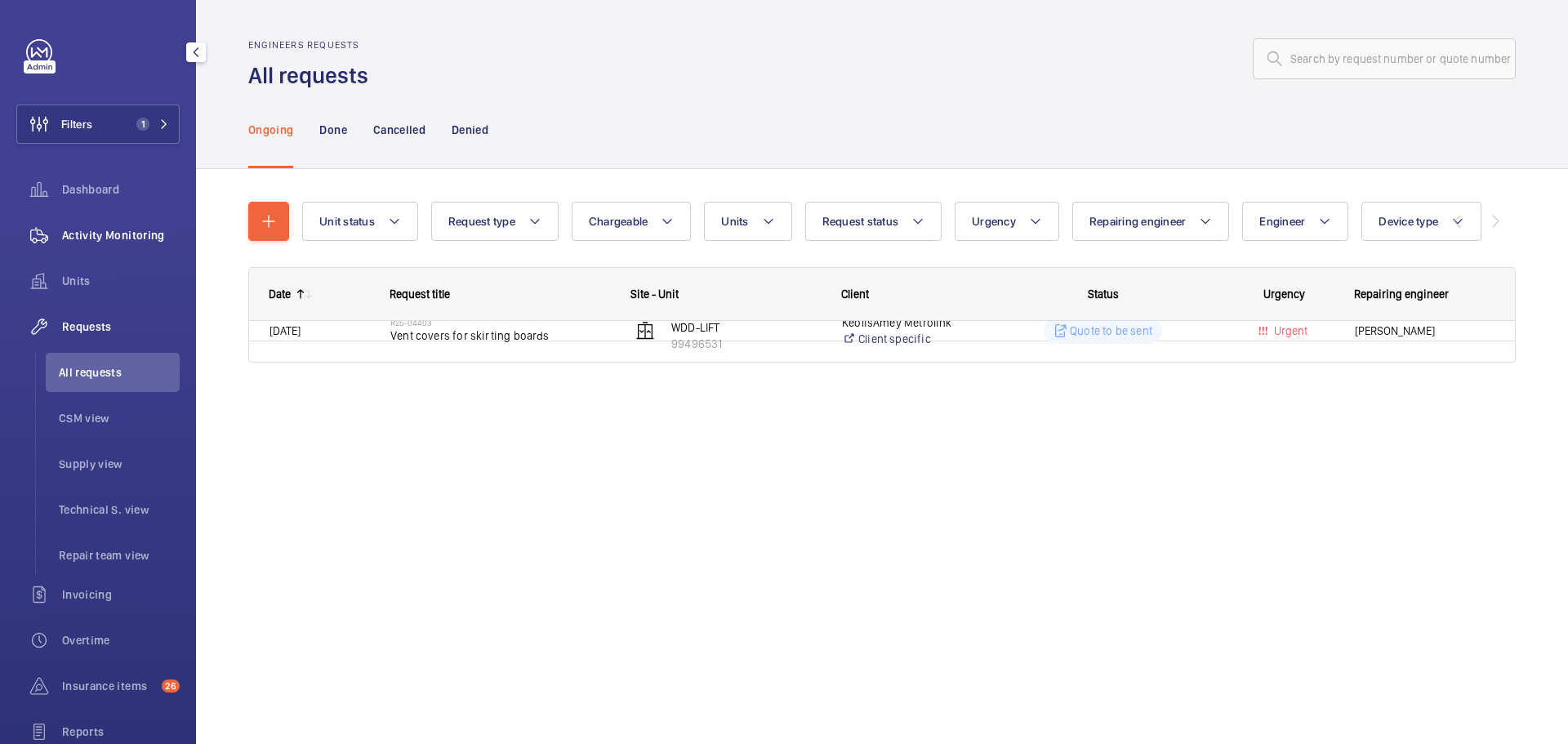
click at [107, 219] on div "Activity Monitoring" at bounding box center [97, 235] width 163 height 39
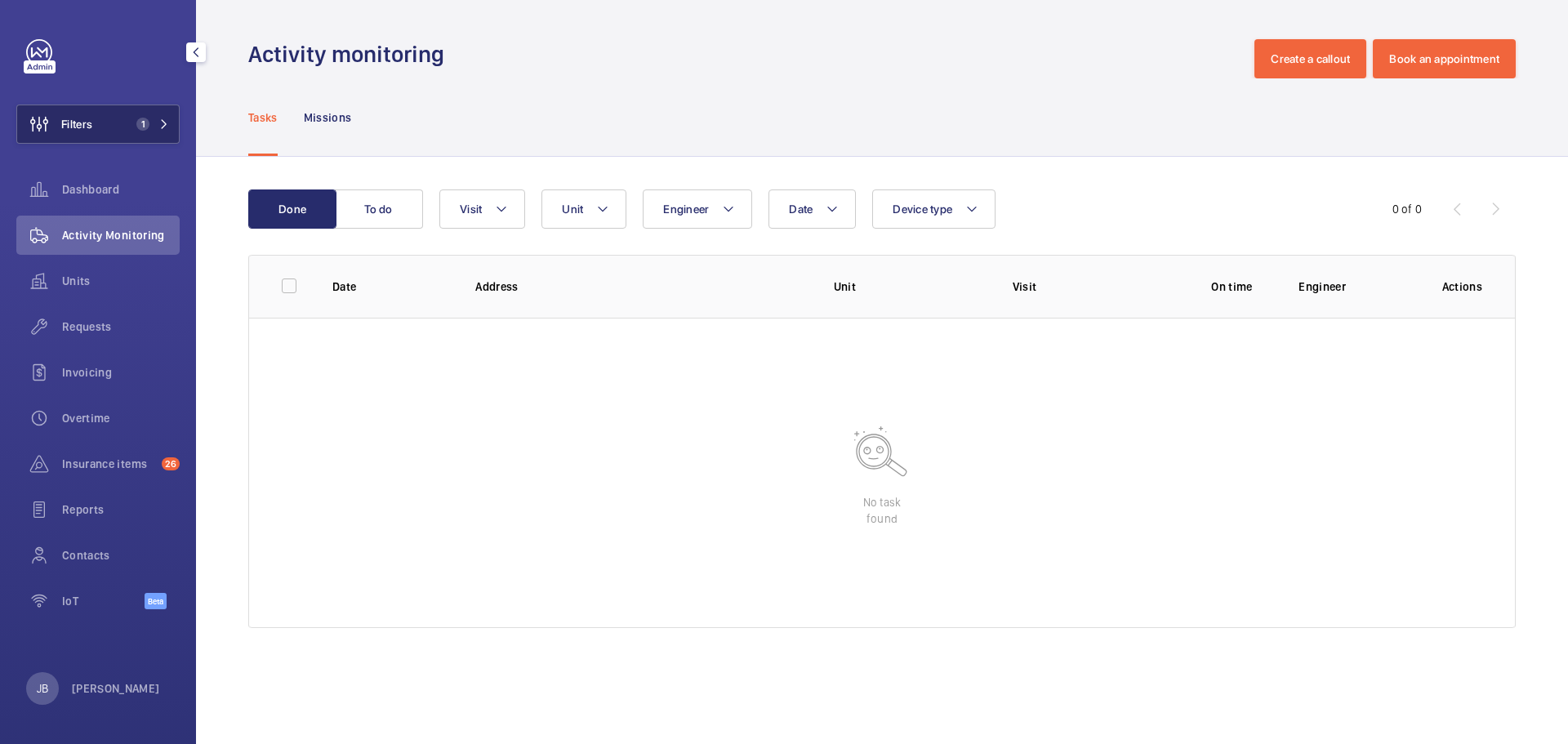
click at [107, 122] on button "Filters 1" at bounding box center [97, 124] width 163 height 39
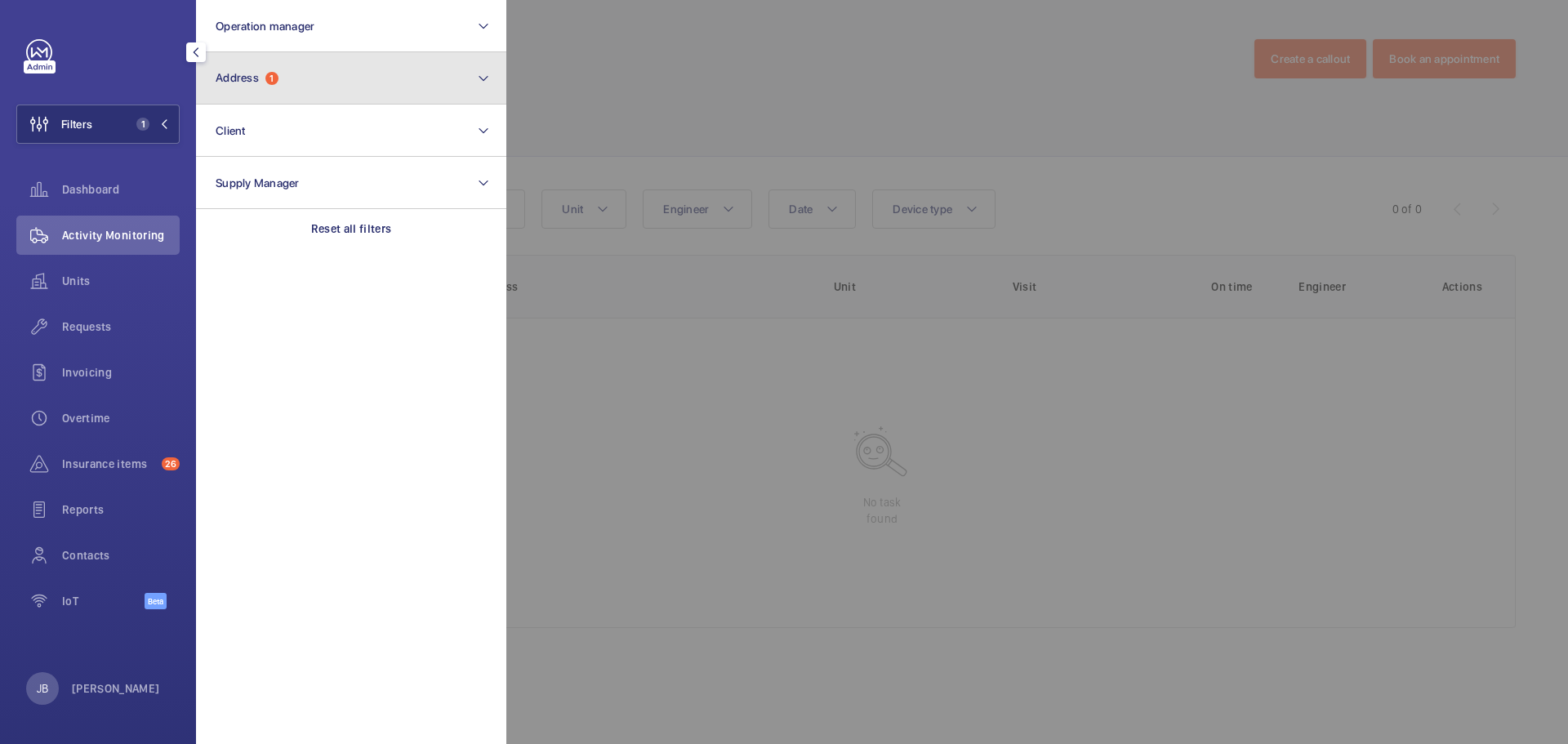
click at [312, 88] on button "Address 1" at bounding box center [351, 79] width 311 height 52
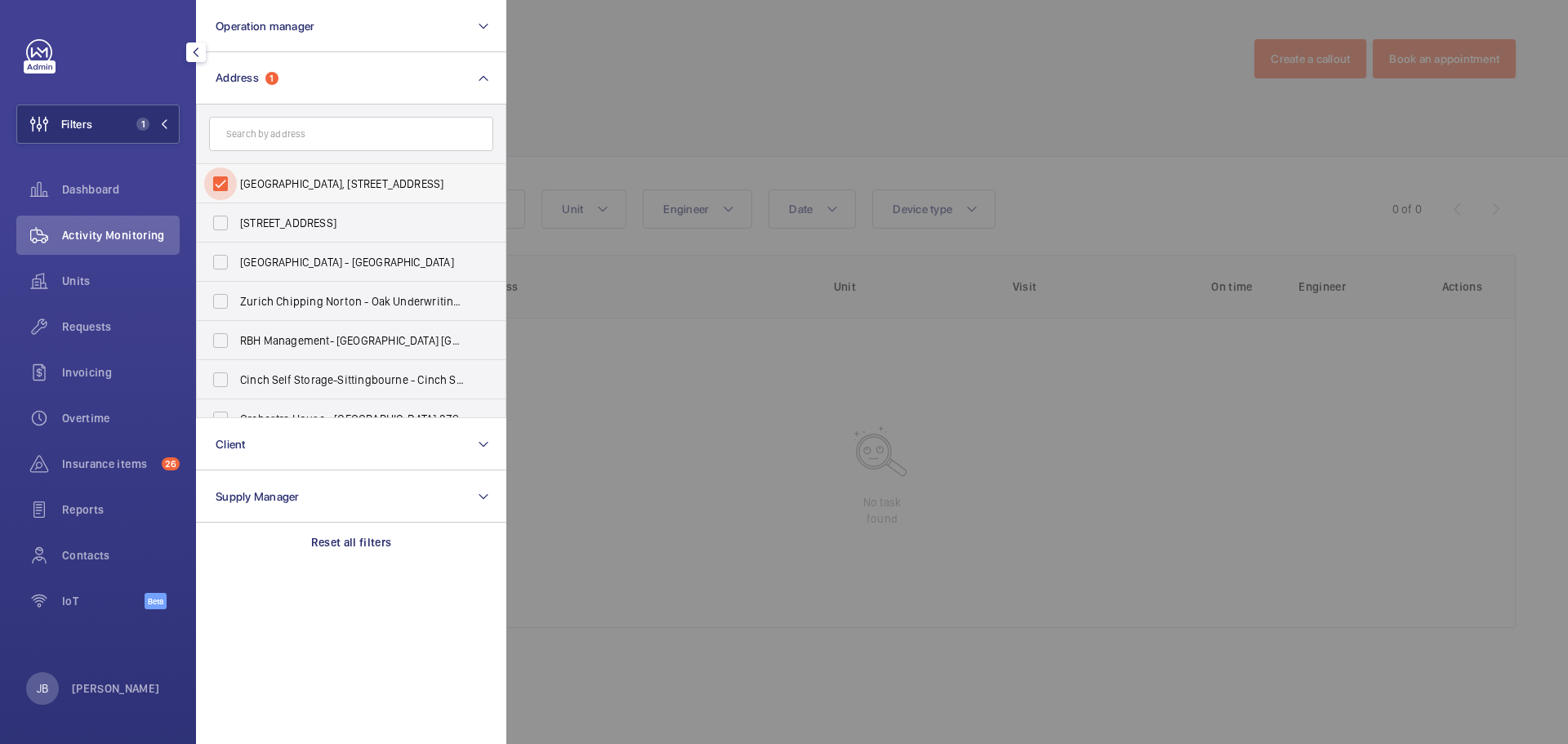
click at [216, 183] on input "[GEOGRAPHIC_DATA], [STREET_ADDRESS]" at bounding box center [220, 183] width 32 height 33
checkbox input "false"
paste input "S1 2PB"
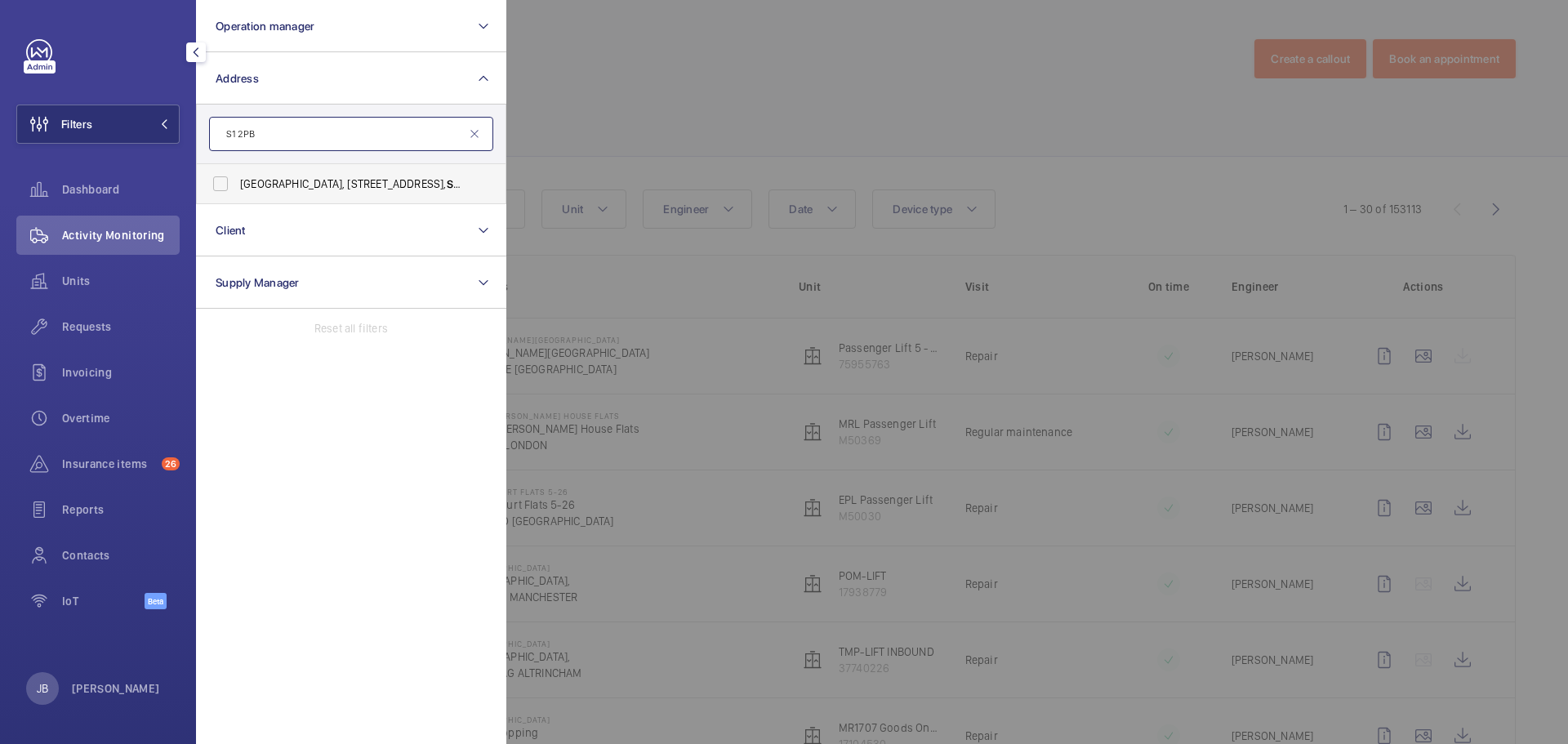
type input "S1 2PB"
click at [242, 198] on label "[GEOGRAPHIC_DATA], [STREET_ADDRESS]" at bounding box center [339, 183] width 284 height 39
click at [237, 198] on input "[GEOGRAPHIC_DATA], [STREET_ADDRESS]" at bounding box center [220, 183] width 32 height 33
checkbox input "true"
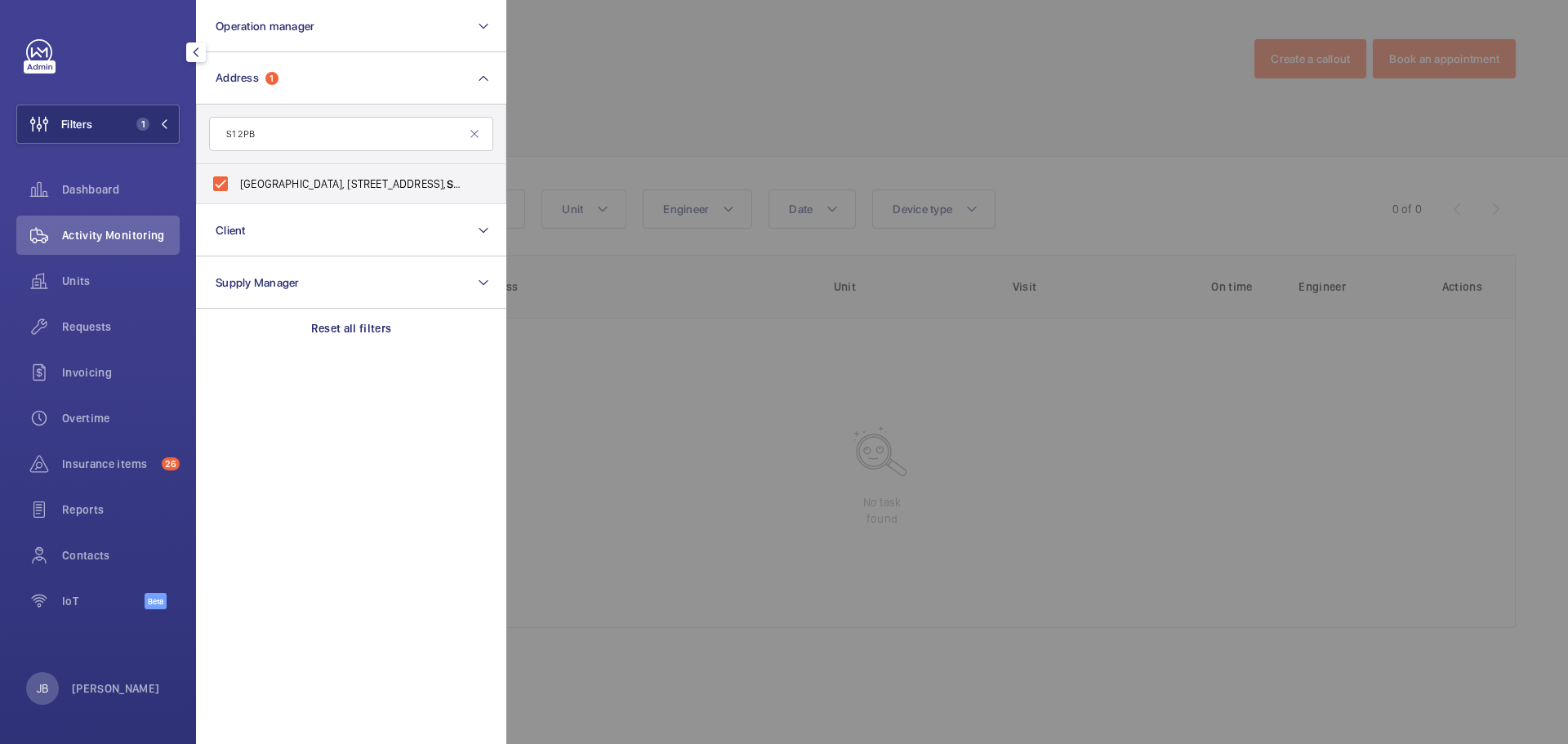
click at [613, 79] on div at bounding box center [1290, 372] width 1568 height 744
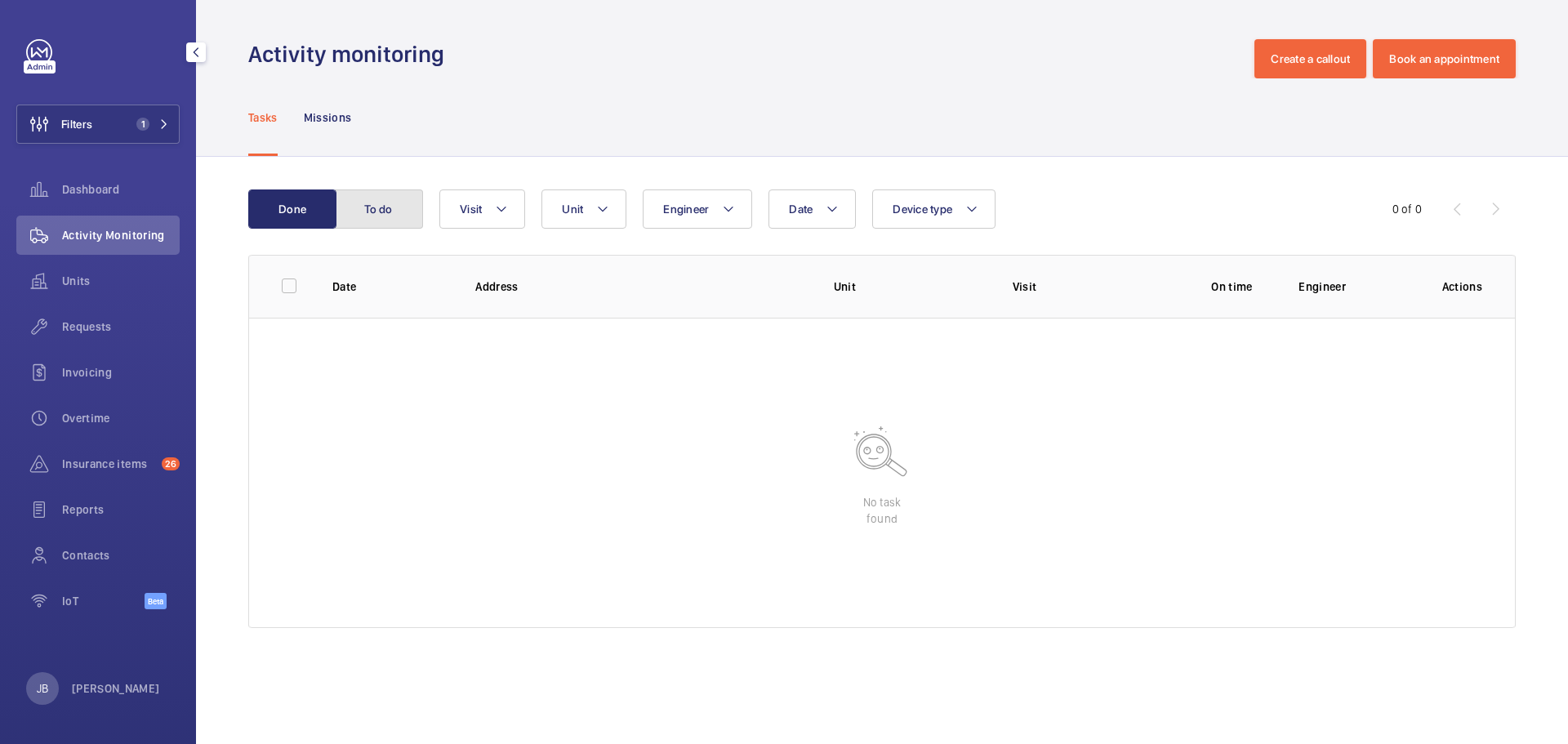
click at [368, 215] on button "To do" at bounding box center [379, 209] width 88 height 39
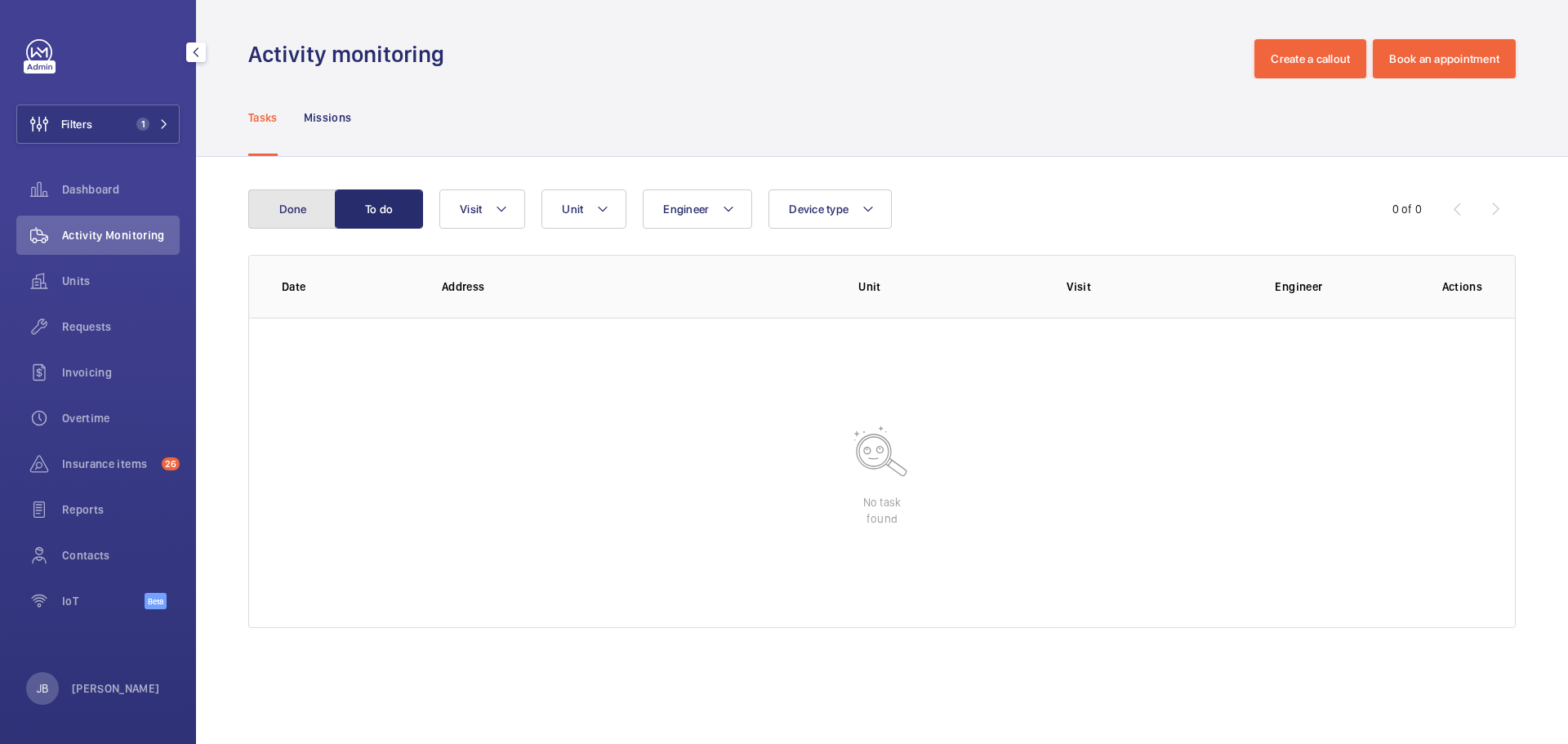
click at [303, 213] on button "Done" at bounding box center [292, 209] width 88 height 39
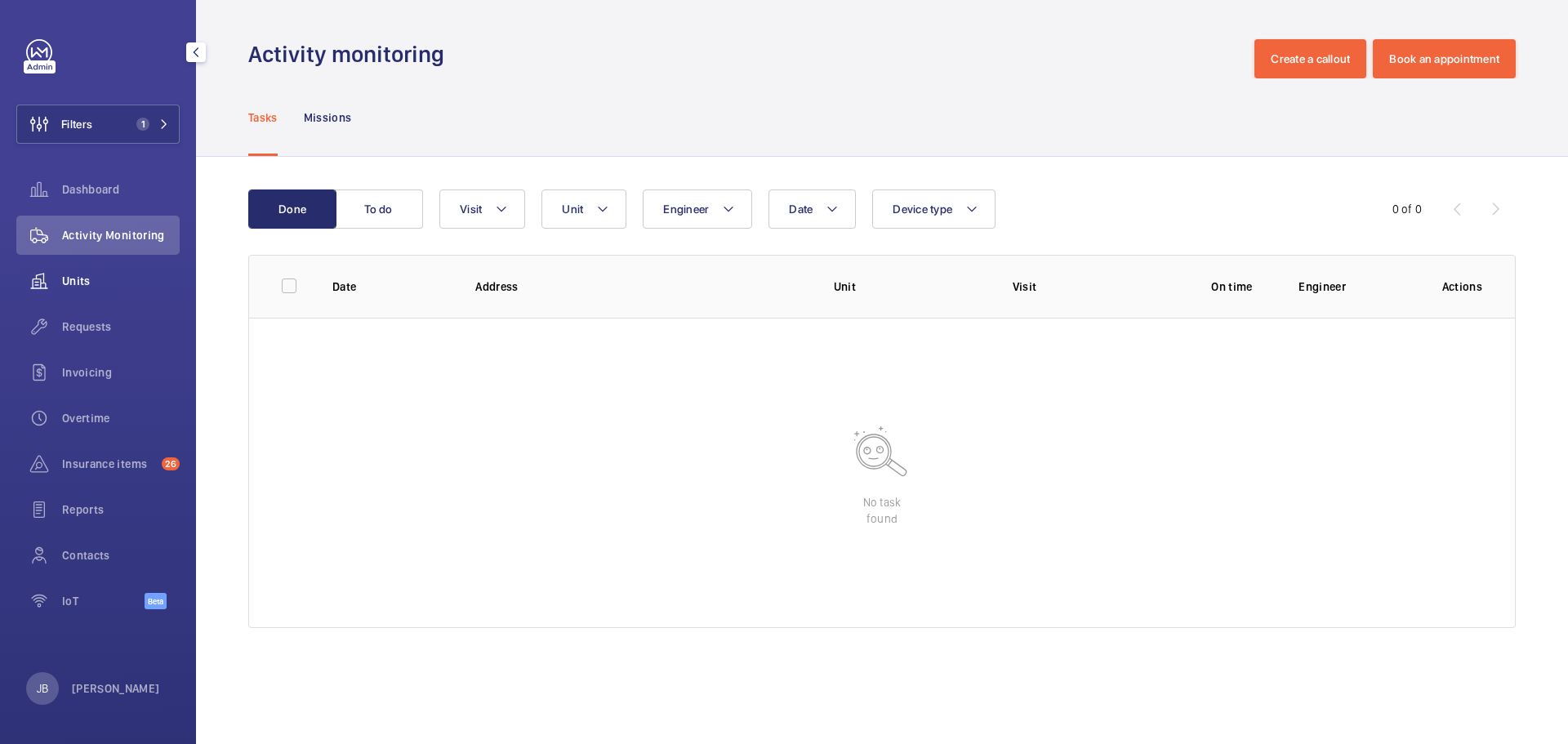
click at [80, 284] on span "Units" at bounding box center [121, 281] width 117 height 16
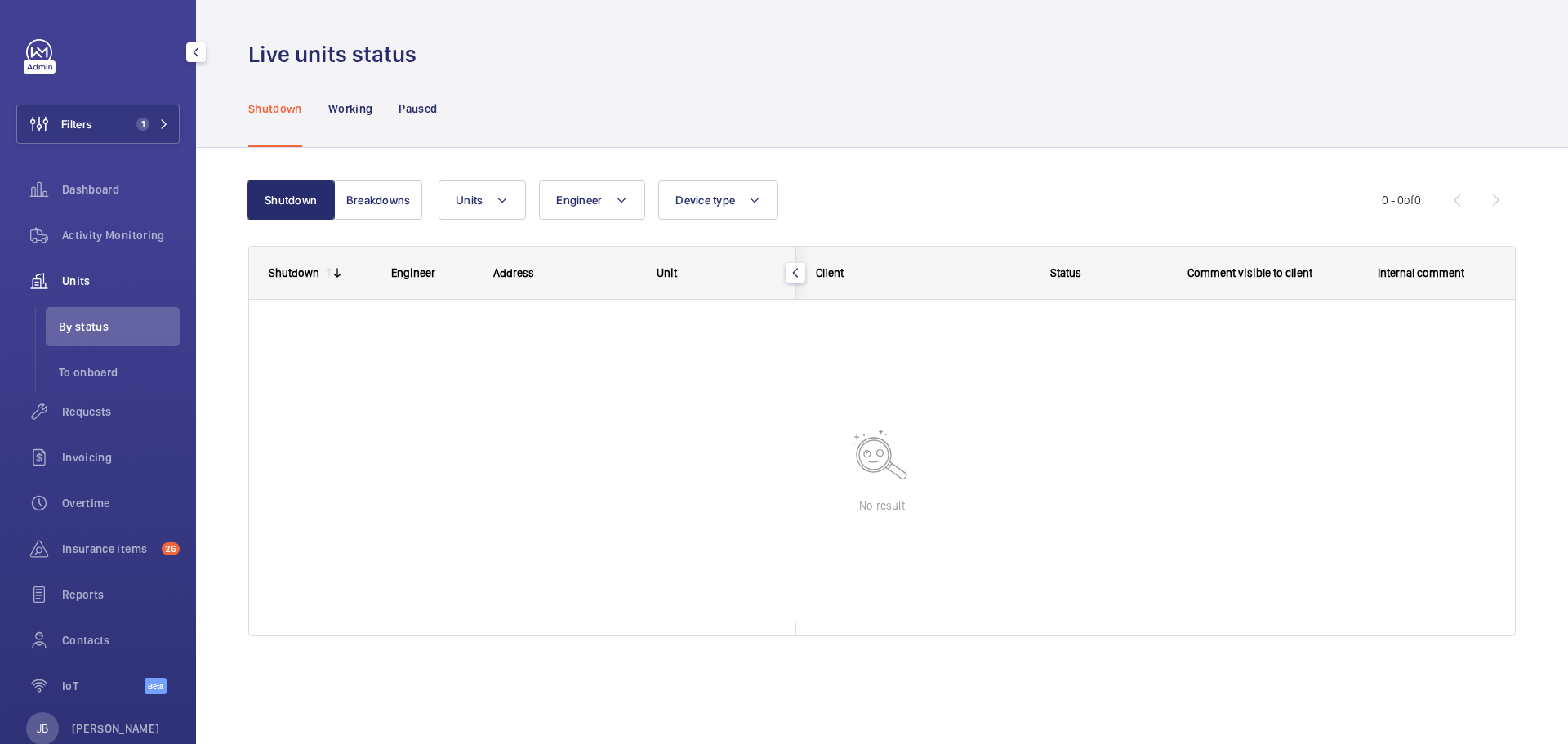
click at [86, 327] on span "By status" at bounding box center [119, 327] width 121 height 16
click at [89, 375] on span "To onboard" at bounding box center [119, 372] width 121 height 16
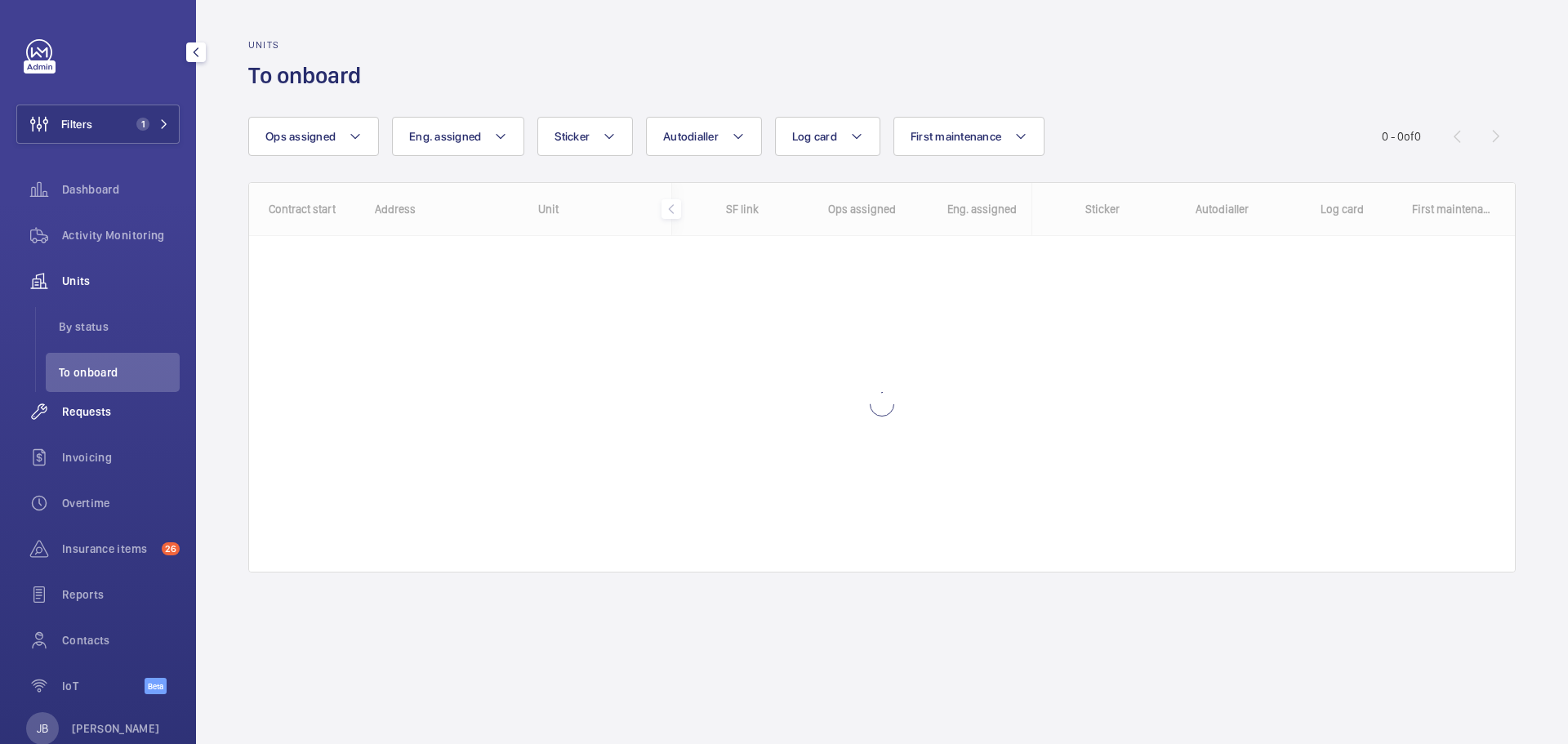
click at [89, 419] on span "Requests" at bounding box center [121, 412] width 117 height 16
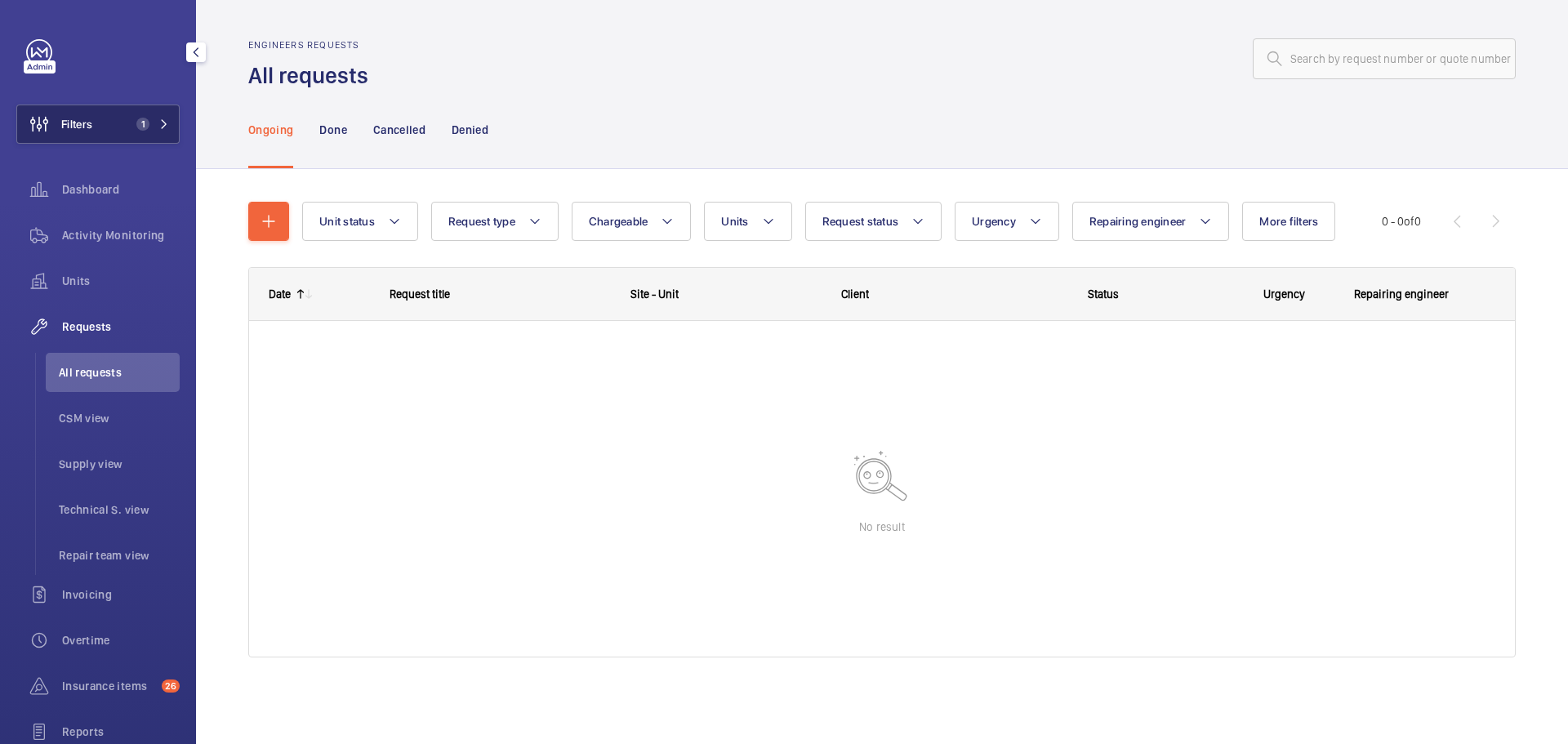
click at [97, 120] on button "Filters 1" at bounding box center [97, 124] width 163 height 39
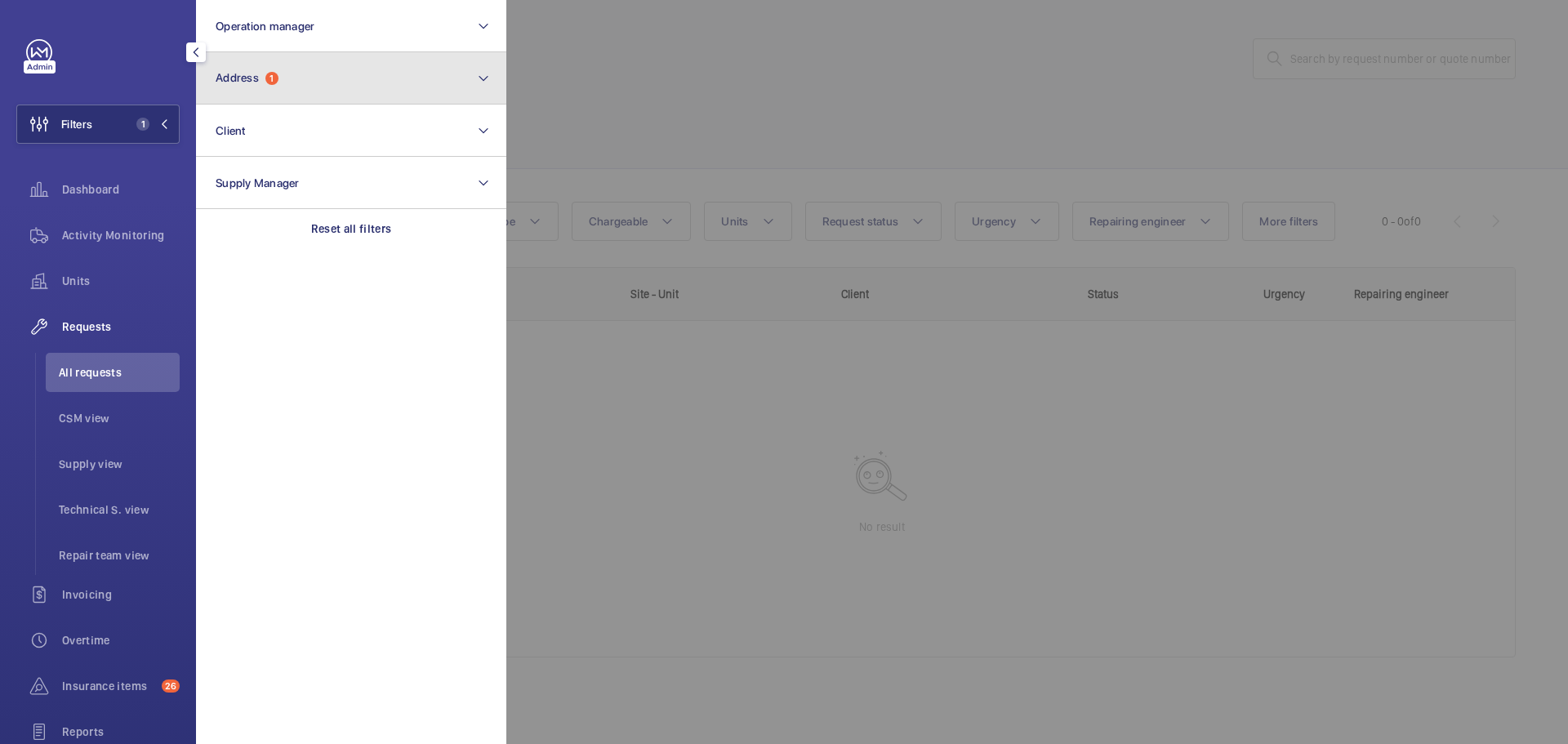
click at [329, 89] on button "Address 1" at bounding box center [351, 79] width 311 height 52
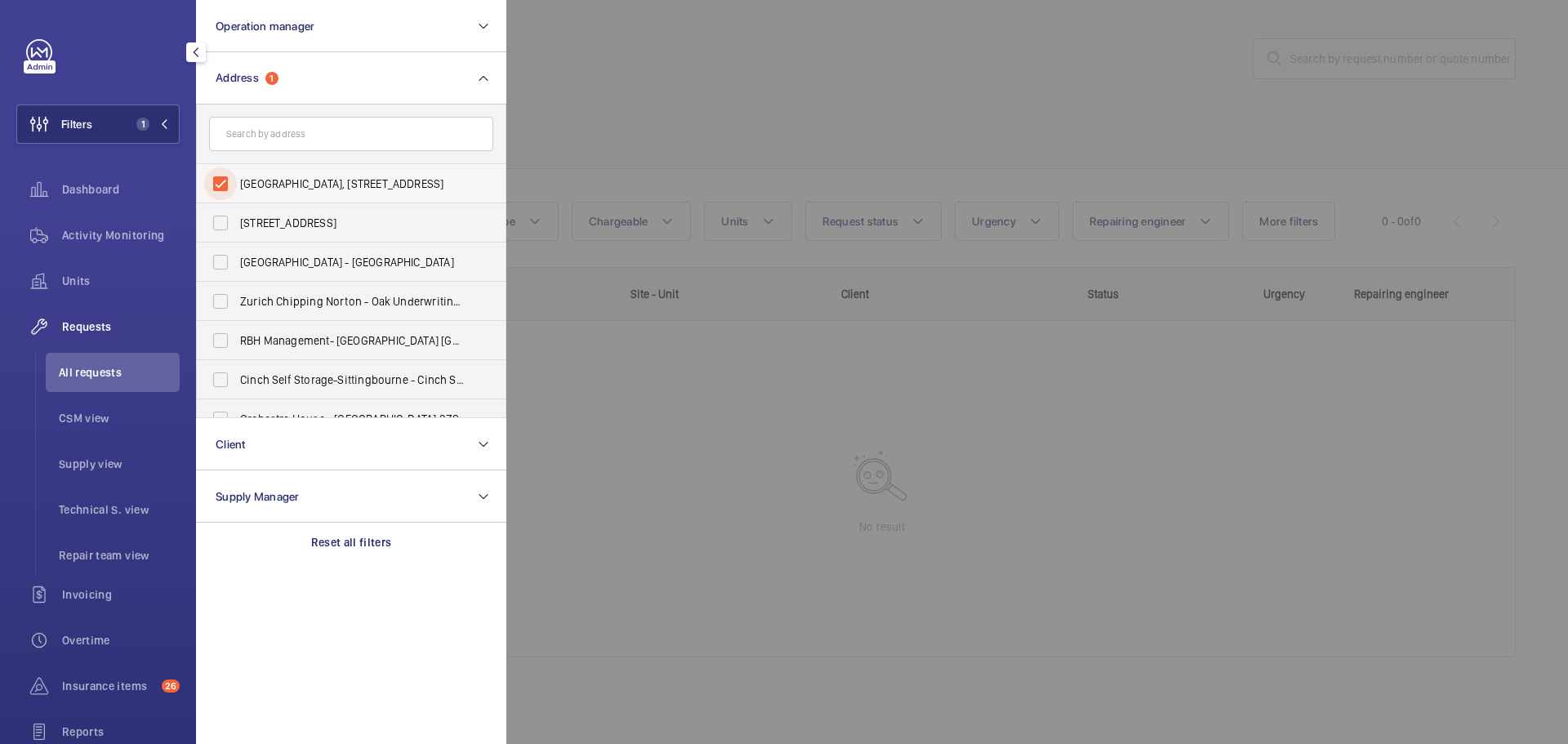
click at [229, 171] on input "[GEOGRAPHIC_DATA], [STREET_ADDRESS]" at bounding box center [220, 183] width 32 height 33
checkbox input "false"
paste input "Kleemans MRL_TRACTION"
type input "Kleemans MRL_TRACTION"
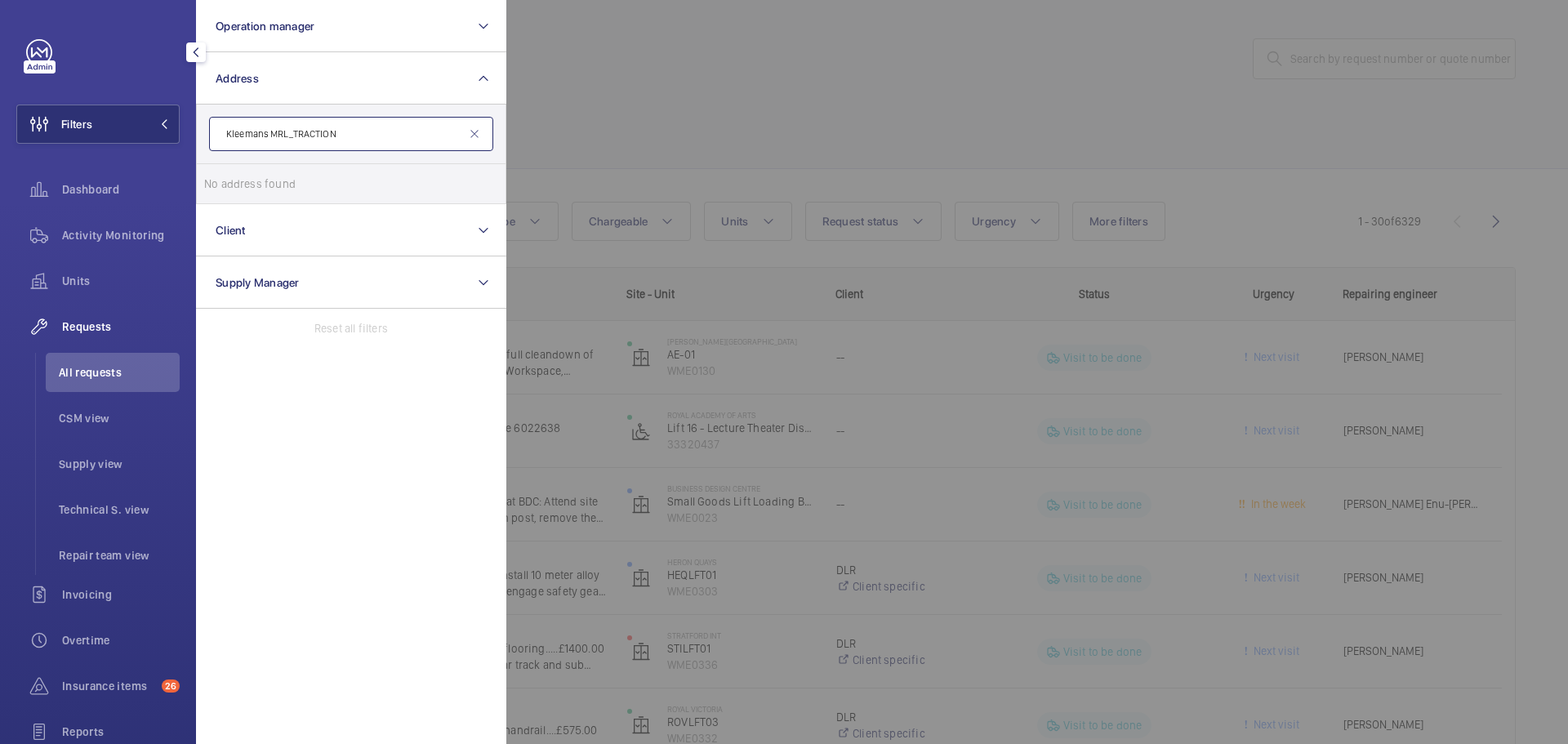
drag, startPoint x: 347, startPoint y: 131, endPoint x: 188, endPoint y: 126, distance: 159.1
click at [188, 126] on div "Filters Operation manager Address [PERSON_NAME] MRL_TRACTION No address found R…" at bounding box center [97, 372] width 196 height 744
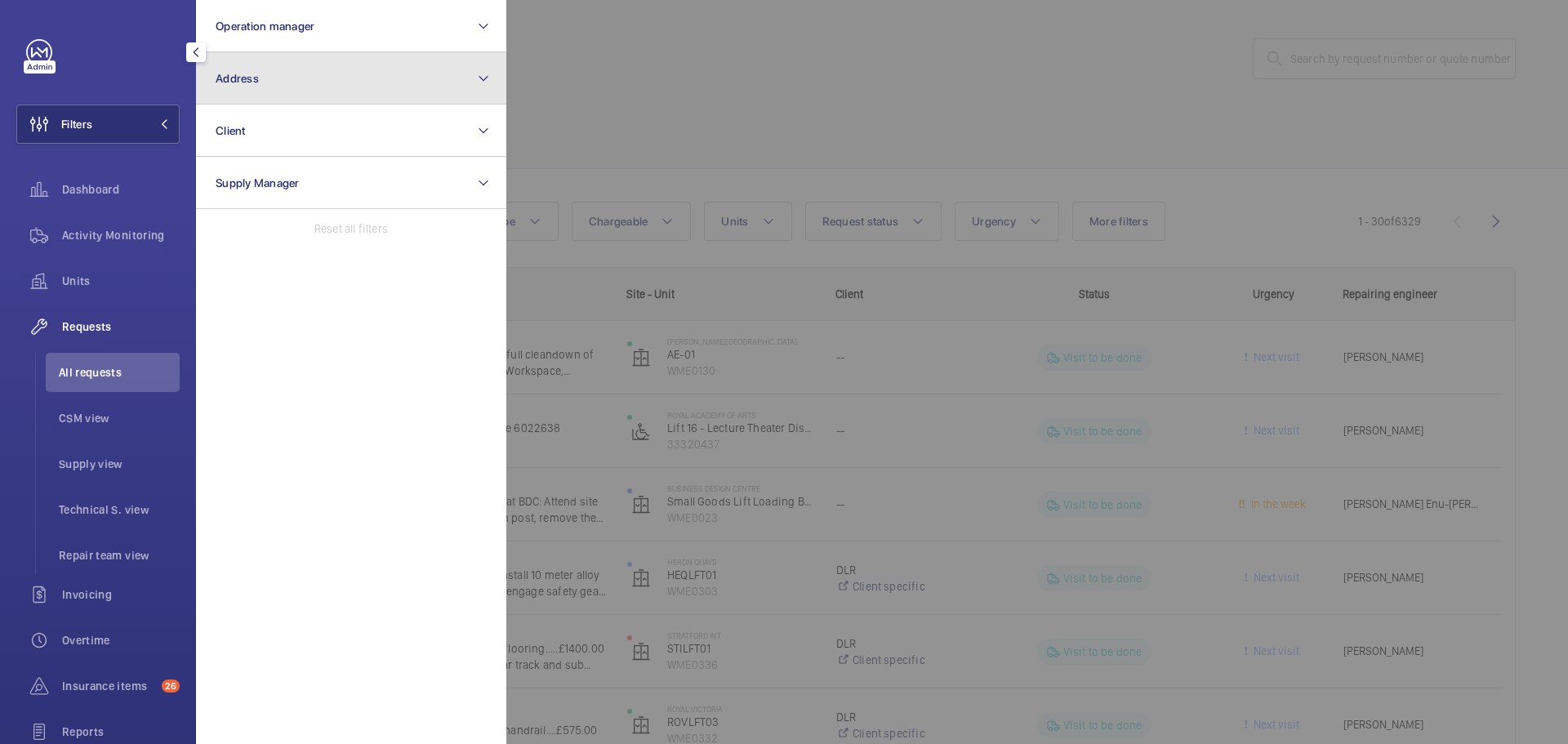
click at [329, 97] on button "Address" at bounding box center [351, 79] width 311 height 52
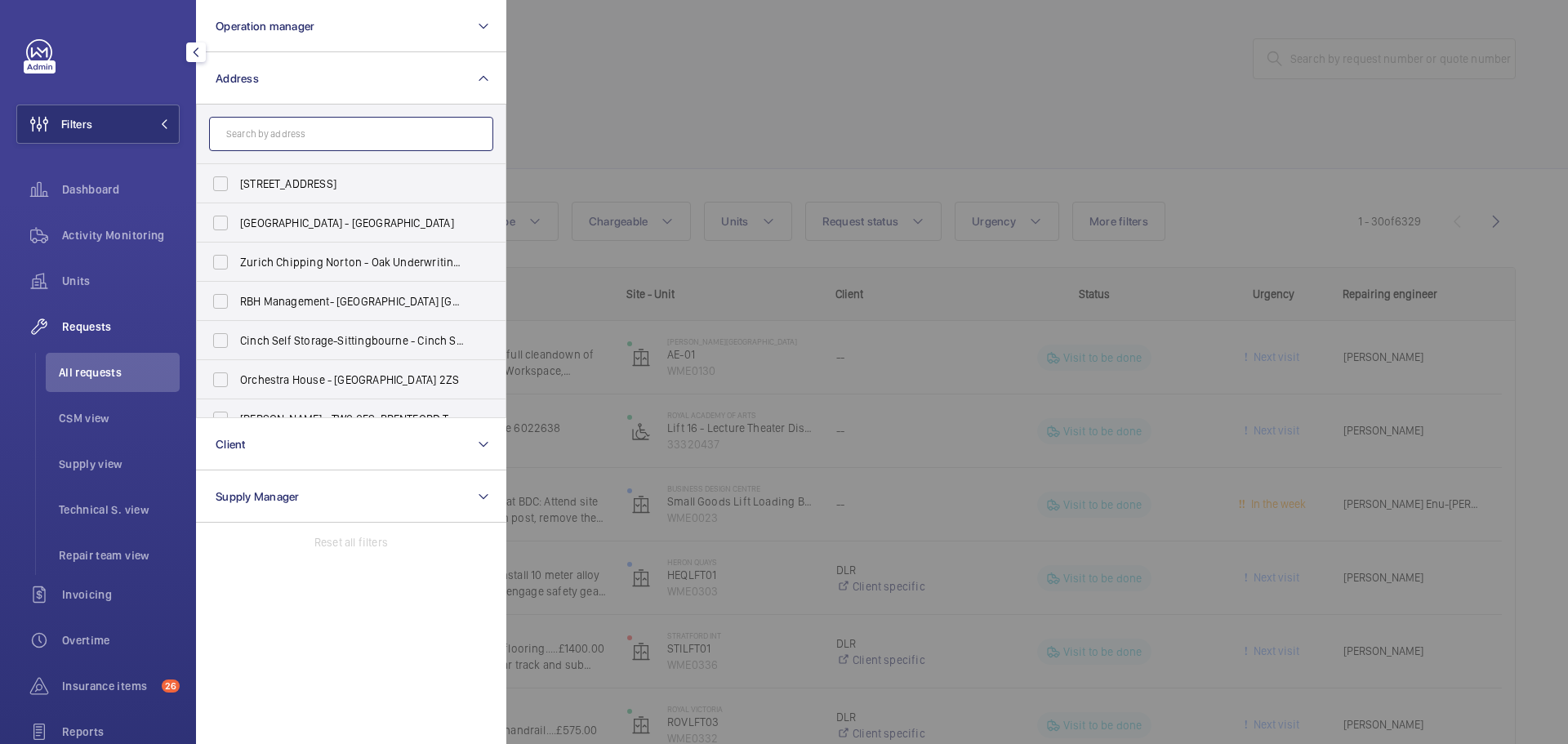
click at [303, 118] on input "text" at bounding box center [351, 134] width 284 height 34
paste input "[GEOGRAPHIC_DATA]"
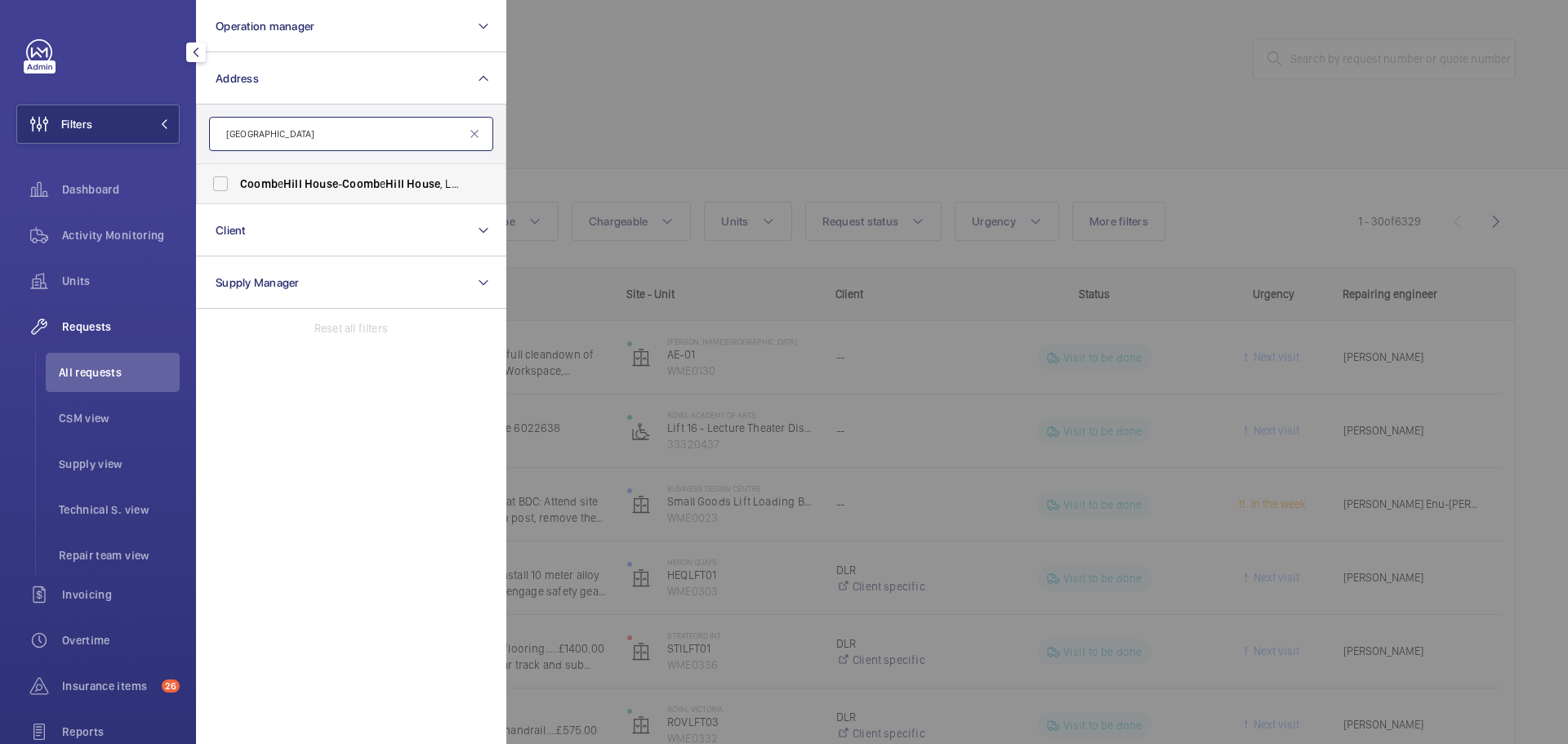
type input "[GEOGRAPHIC_DATA]"
click at [275, 184] on span "Coomb" at bounding box center [259, 183] width 38 height 13
click at [237, 184] on input "Coomb e [GEOGRAPHIC_DATA] - [GEOGRAPHIC_DATA]" at bounding box center [220, 183] width 32 height 33
checkbox input "true"
click at [129, 220] on div "Activity Monitoring" at bounding box center [97, 235] width 163 height 39
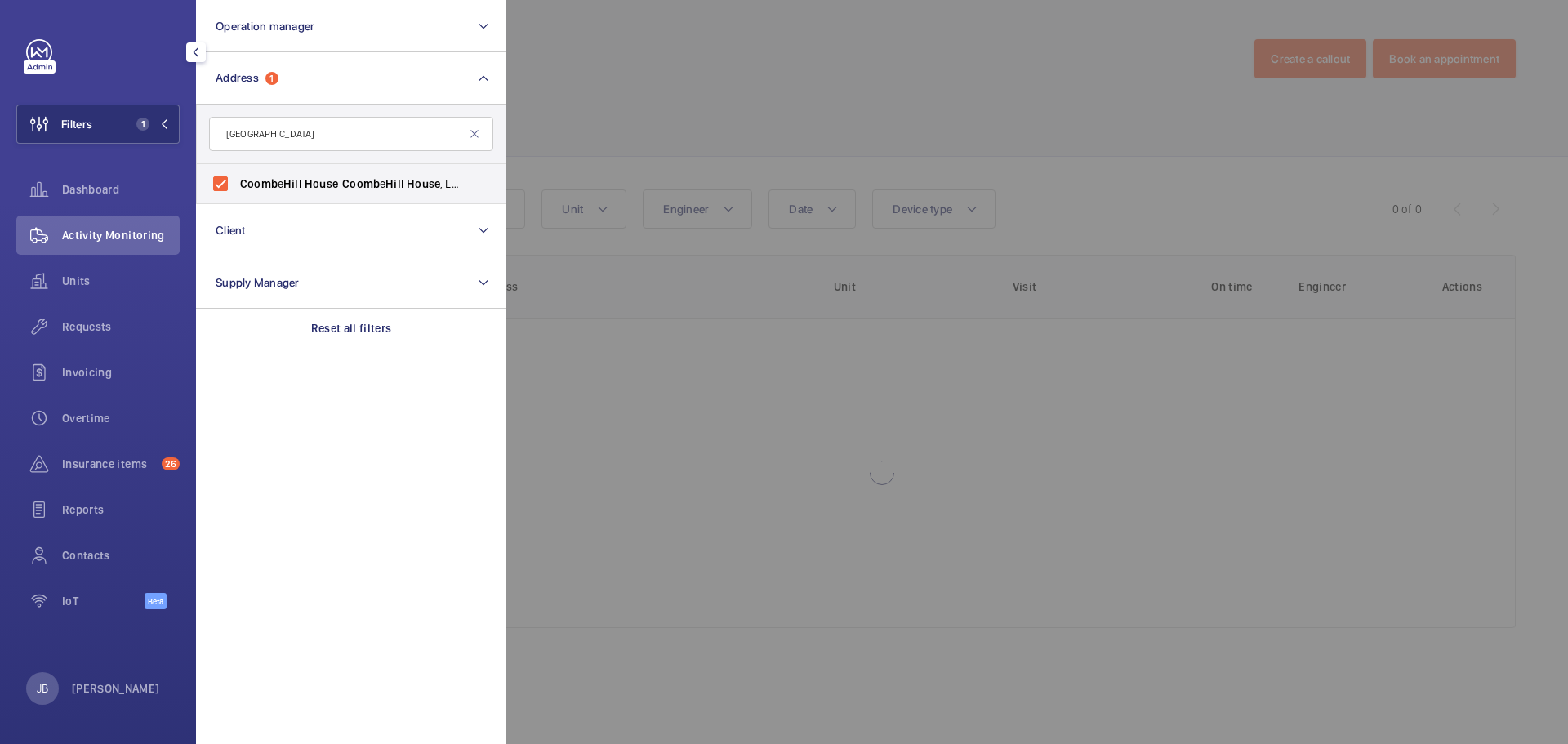
click at [593, 107] on div at bounding box center [1290, 372] width 1568 height 744
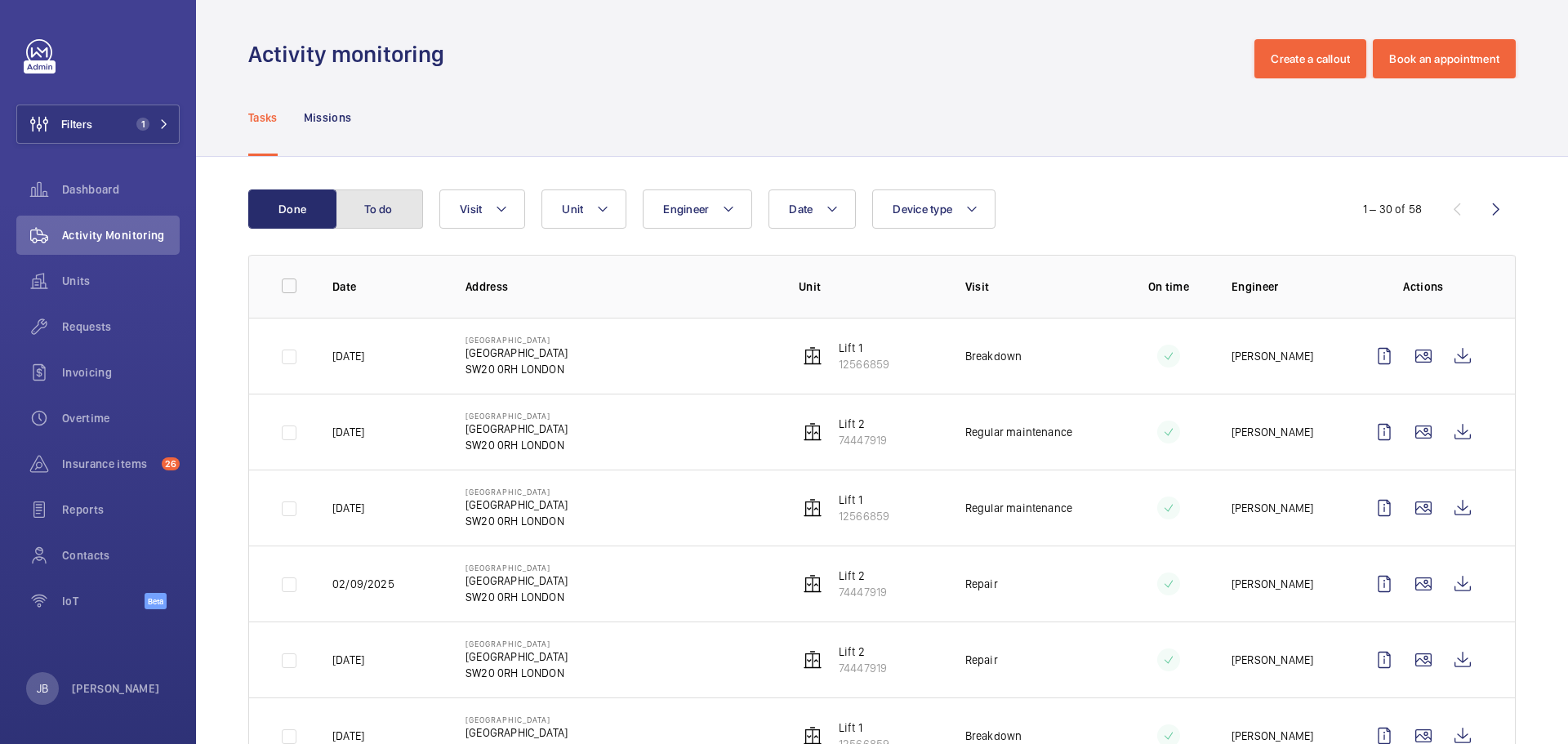
click at [392, 218] on button "To do" at bounding box center [379, 209] width 88 height 39
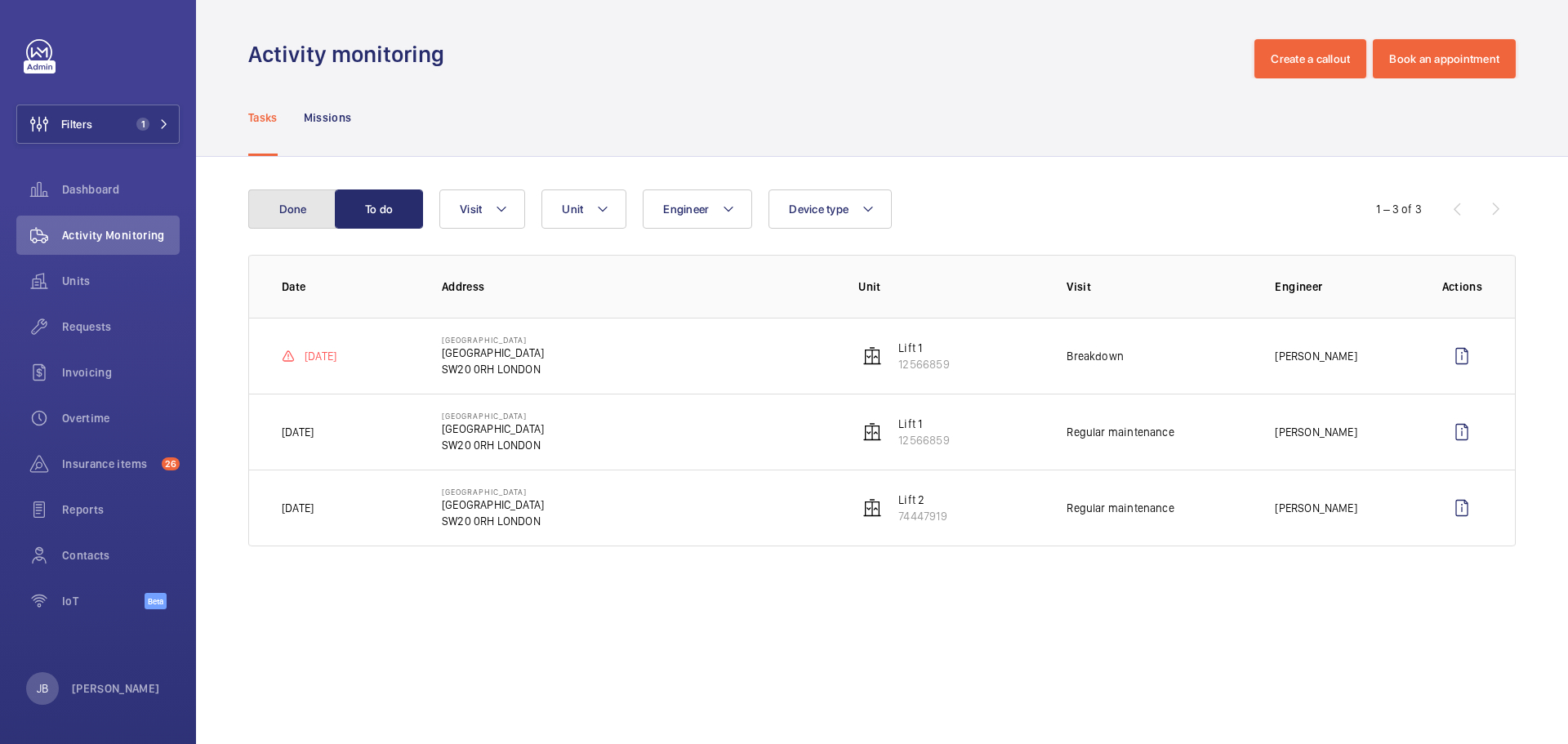
click at [312, 215] on button "Done" at bounding box center [292, 209] width 88 height 39
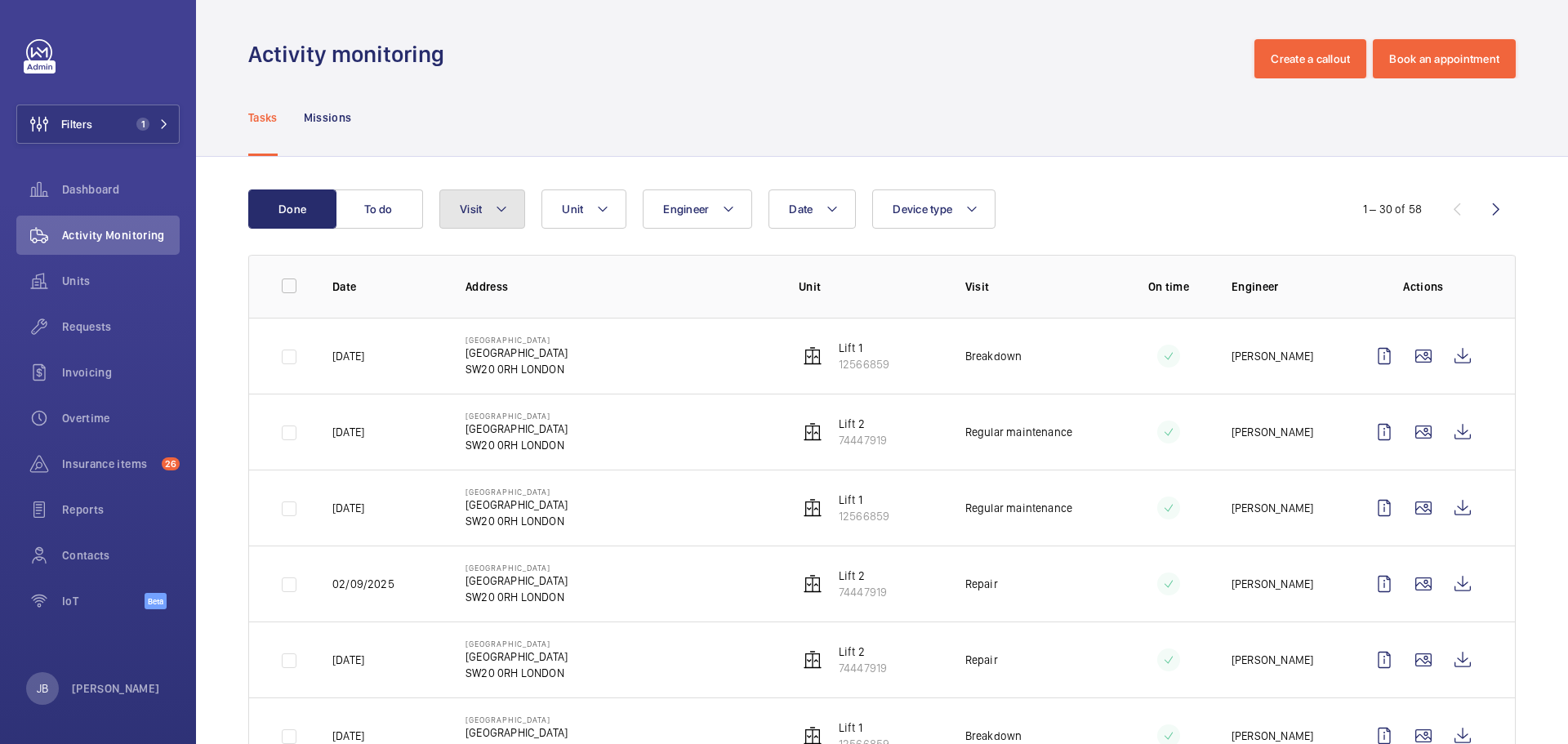
click at [479, 216] on button "Visit" at bounding box center [482, 209] width 86 height 39
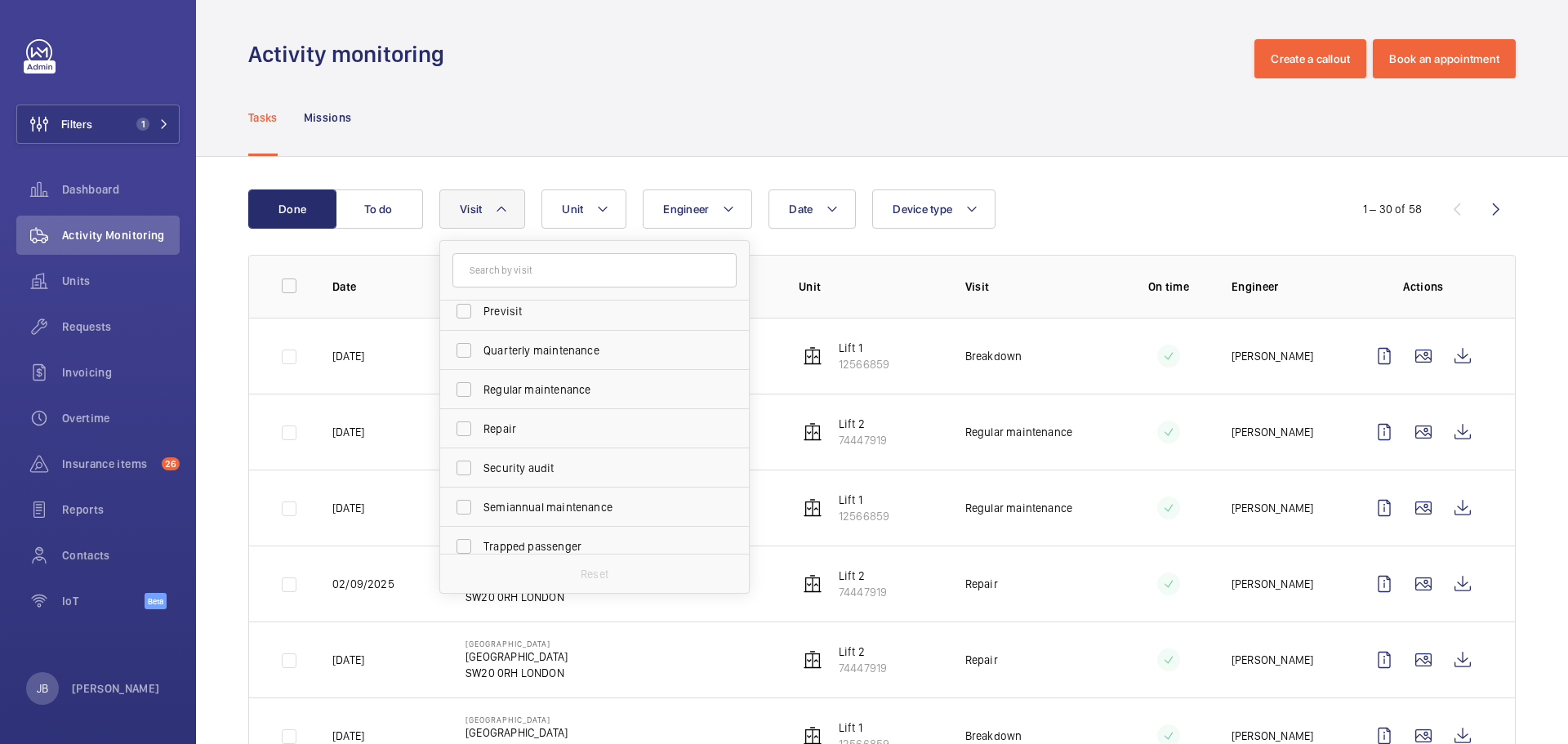
scroll to position [245, 0]
click at [471, 396] on input "Regular maintenance" at bounding box center [464, 388] width 32 height 33
checkbox input "true"
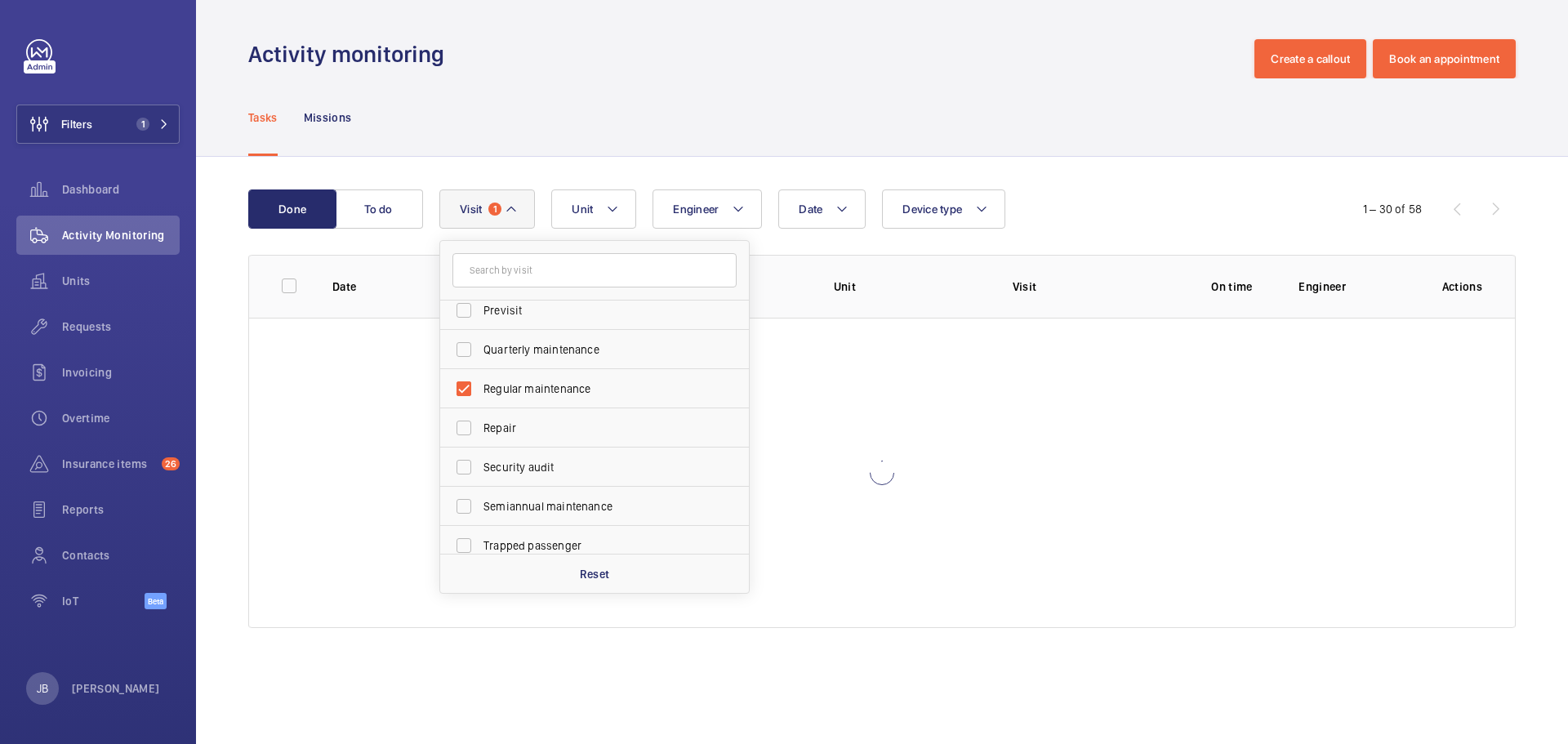
click at [520, 100] on div "Tasks Missions" at bounding box center [882, 117] width 1267 height 78
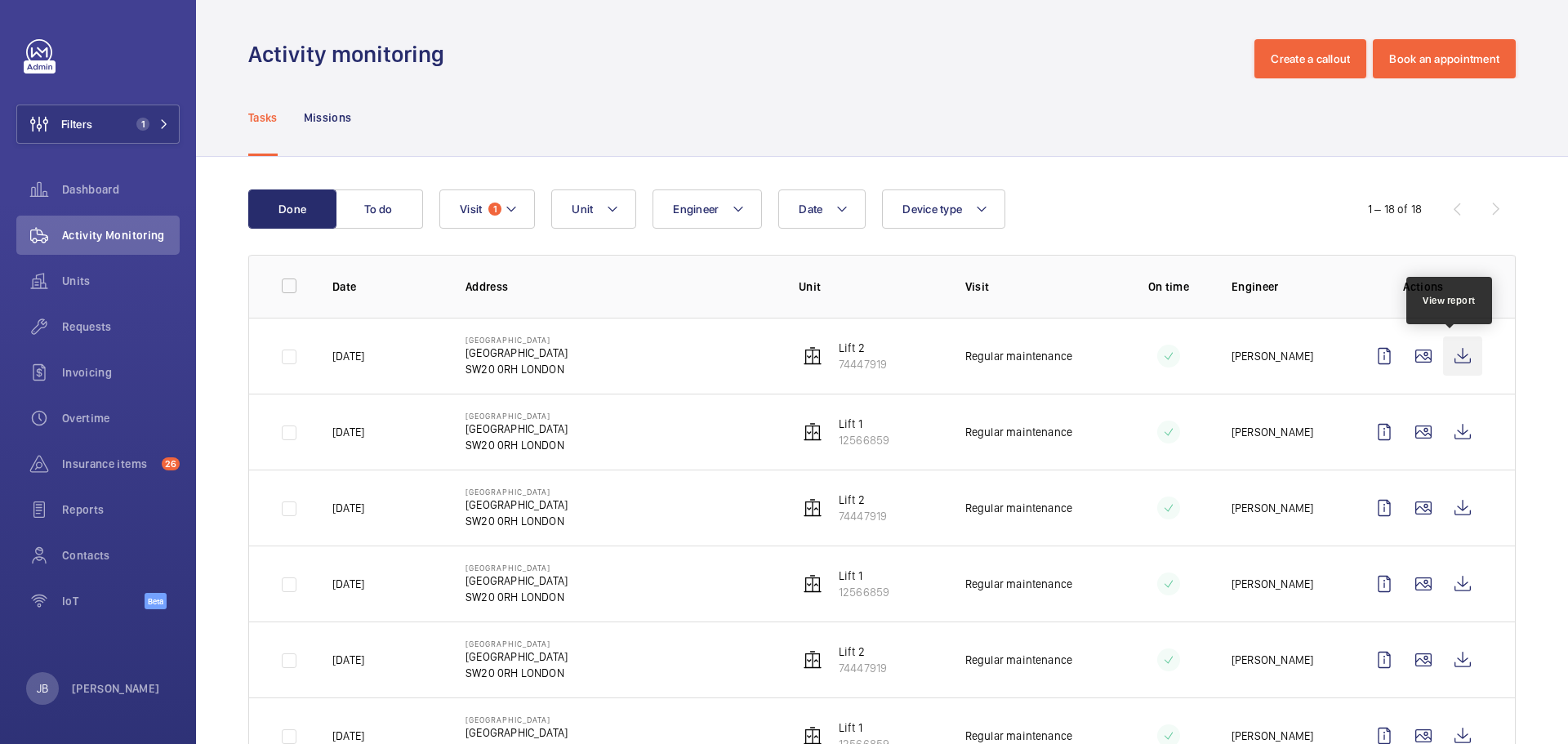
click at [1453, 356] on wm-front-icon-button at bounding box center [1461, 356] width 39 height 39
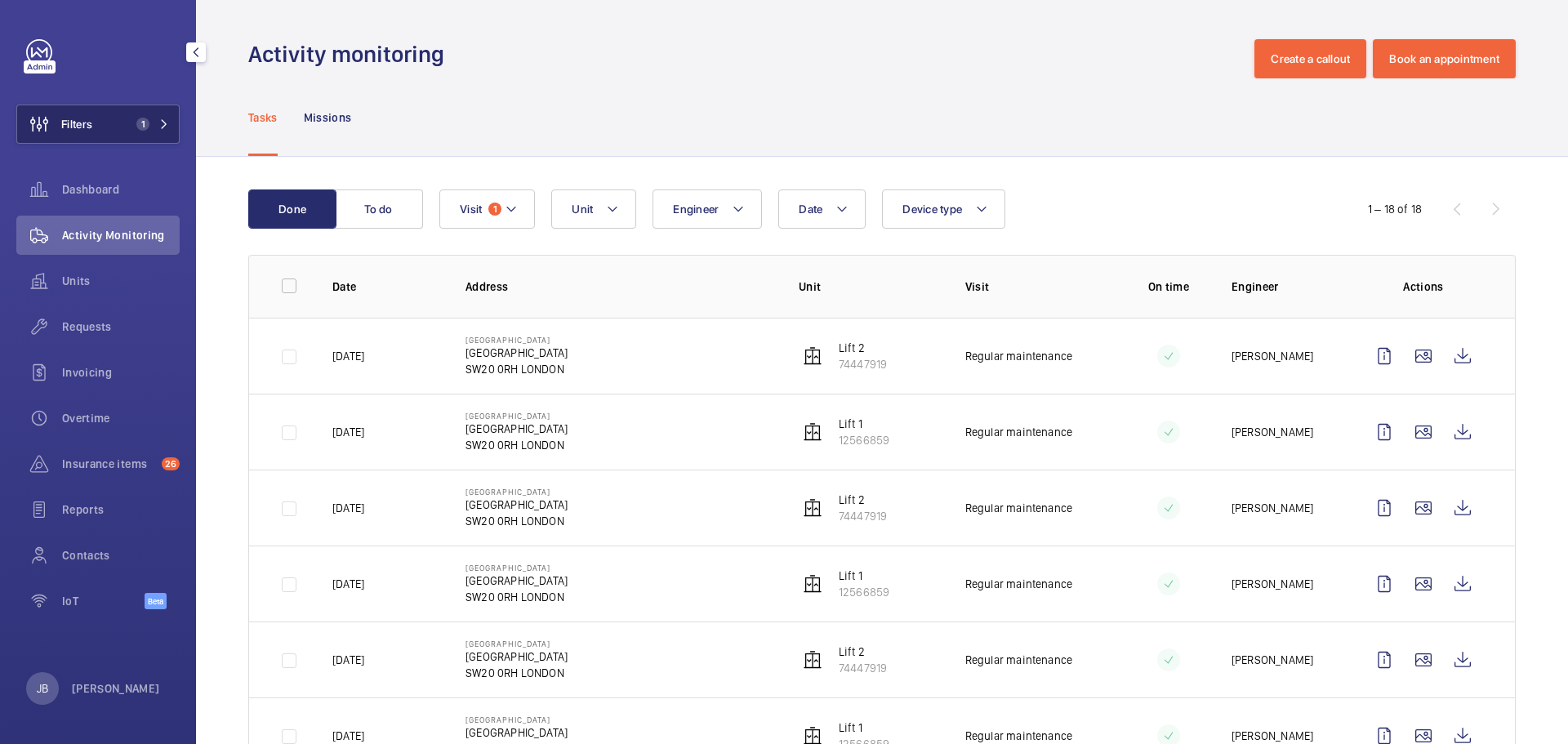
click at [89, 125] on span "Filters" at bounding box center [77, 124] width 31 height 16
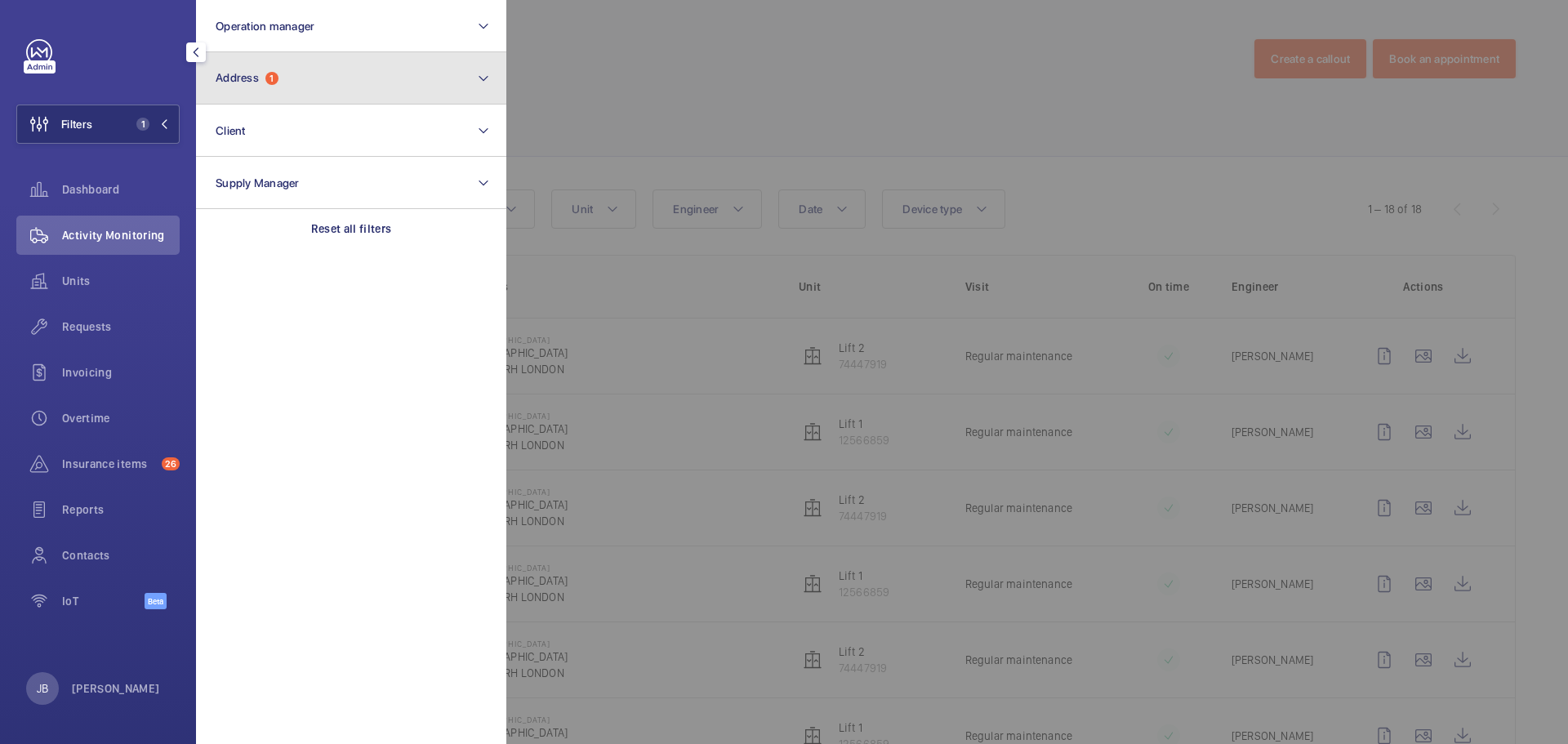
click at [330, 73] on button "Address 1" at bounding box center [351, 79] width 311 height 52
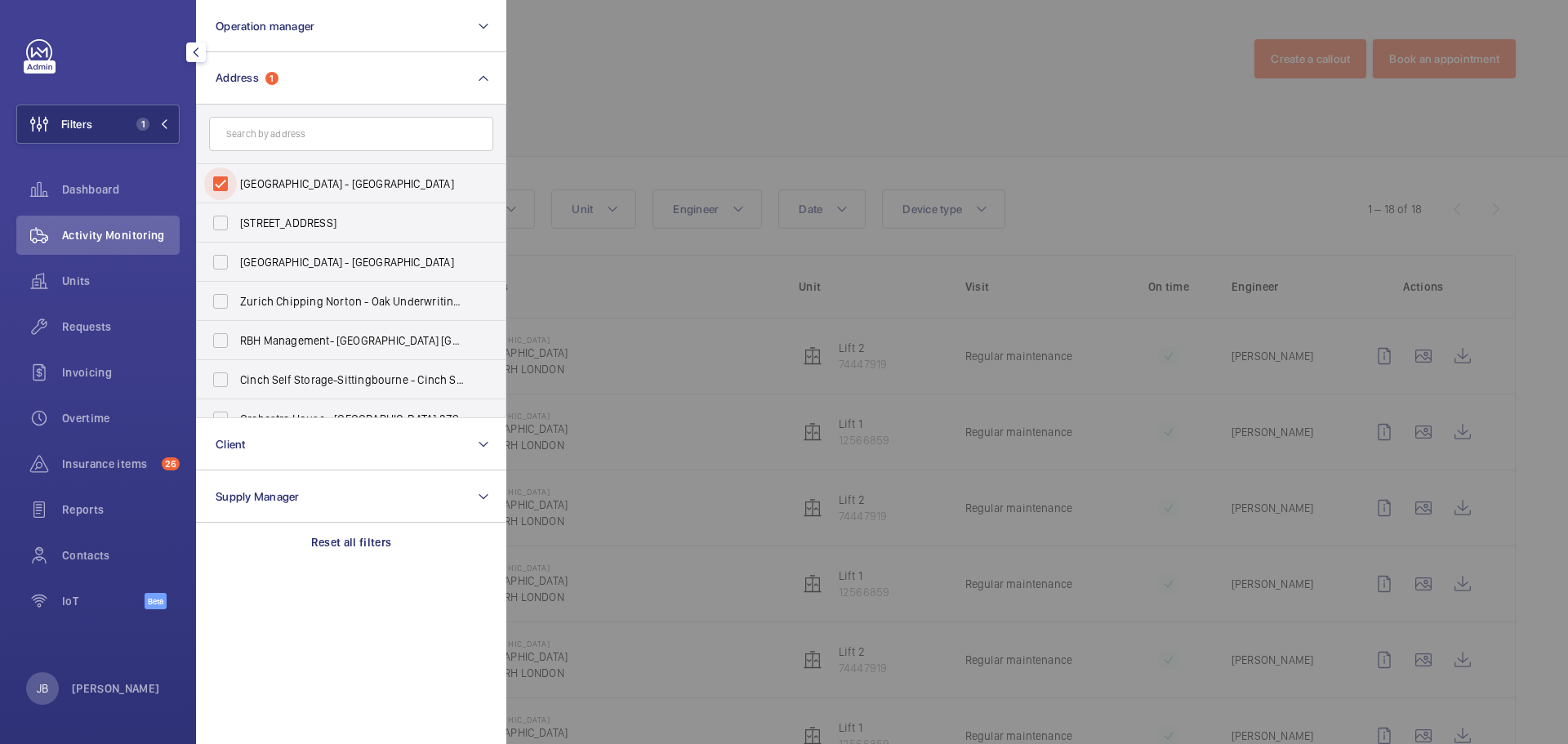
drag, startPoint x: 226, startPoint y: 185, endPoint x: 240, endPoint y: 162, distance: 26.9
click at [225, 183] on input "[GEOGRAPHIC_DATA] - [GEOGRAPHIC_DATA]" at bounding box center [220, 183] width 32 height 33
checkbox input "false"
paste input "Coomb House"
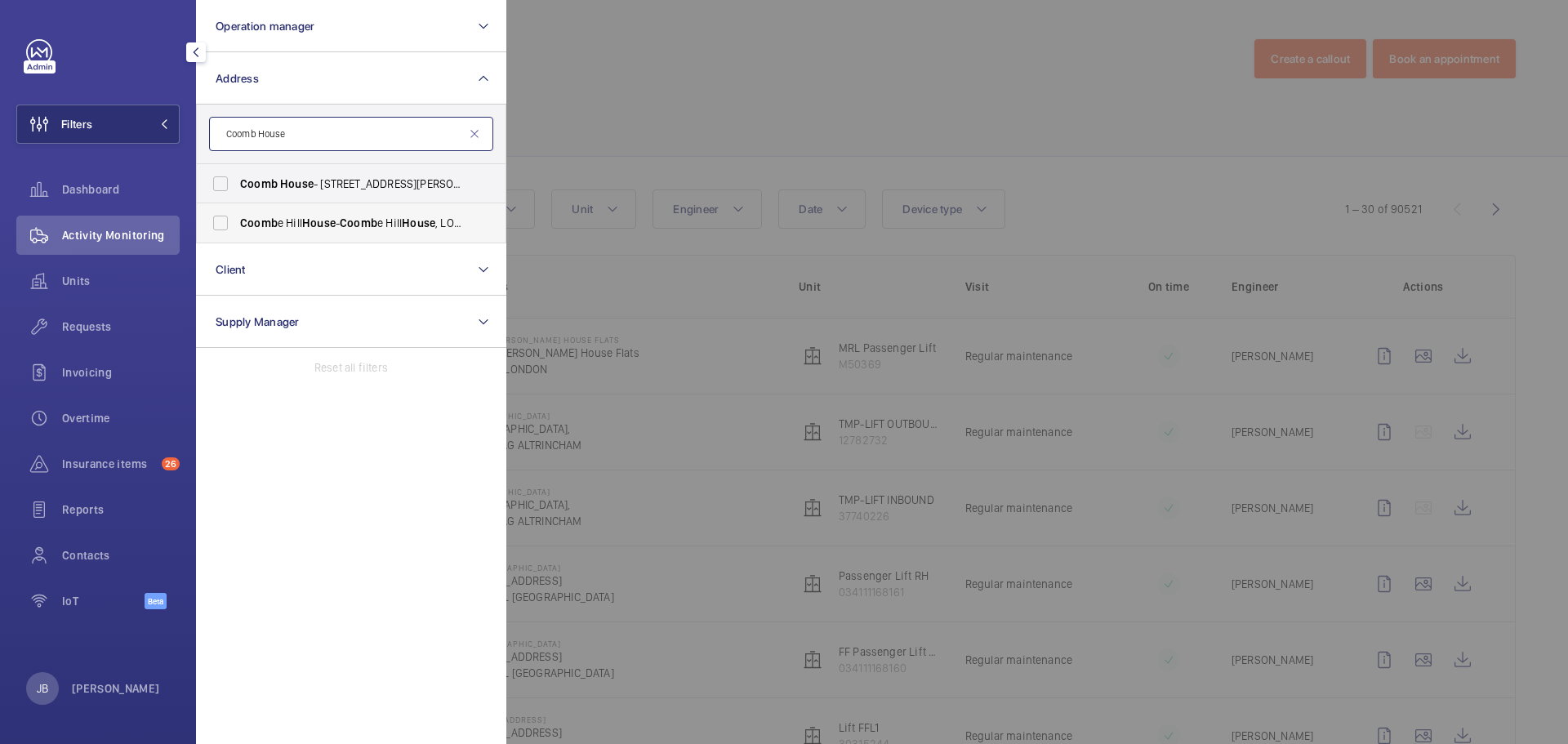
type input "Coomb House"
click at [237, 228] on label "Coomb e [GEOGRAPHIC_DATA] - [GEOGRAPHIC_DATA]" at bounding box center [339, 222] width 284 height 39
click at [237, 228] on input "Coomb e [GEOGRAPHIC_DATA] - [GEOGRAPHIC_DATA]" at bounding box center [220, 223] width 32 height 33
checkbox input "true"
click at [580, 95] on div at bounding box center [1290, 372] width 1568 height 744
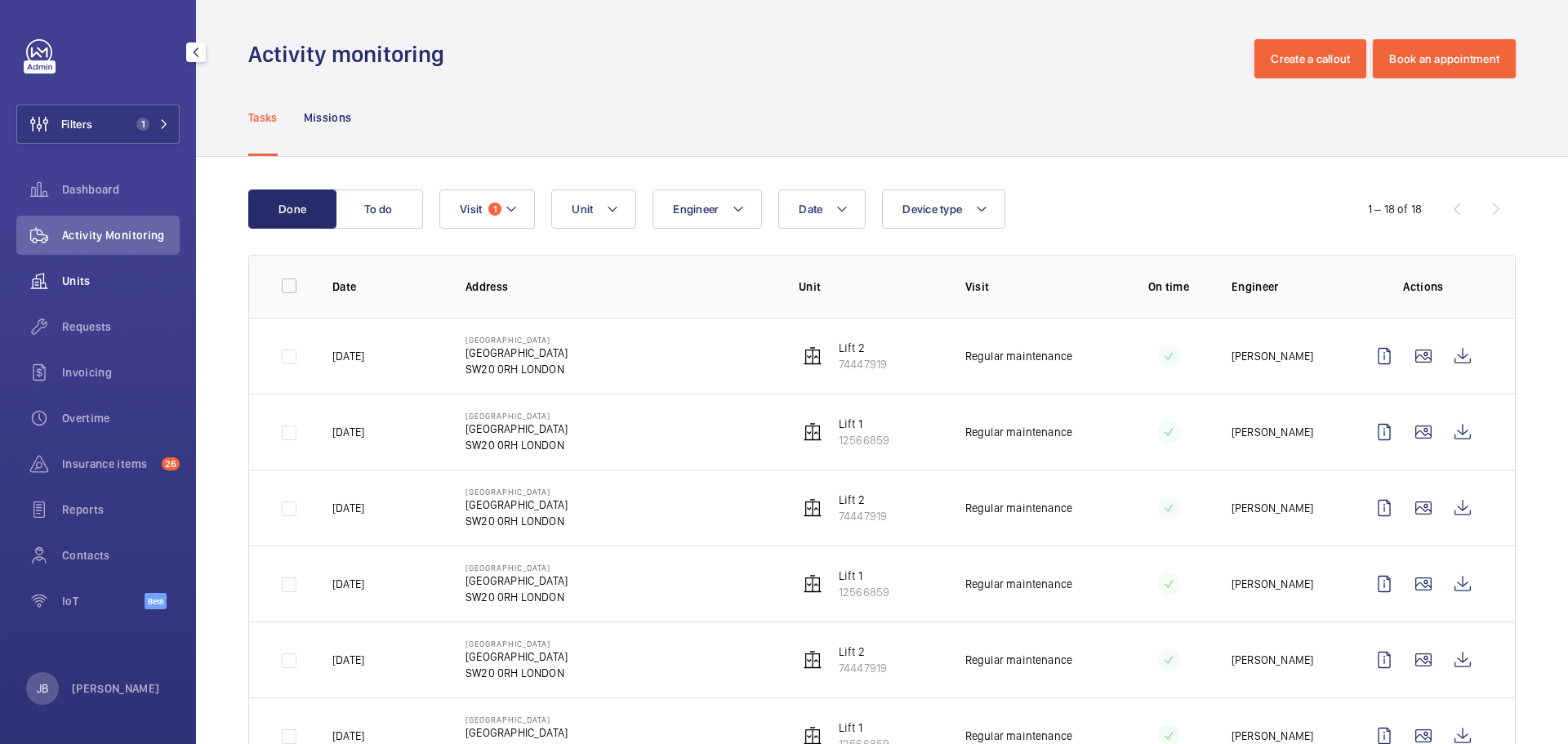
click at [101, 278] on span "Units" at bounding box center [121, 281] width 117 height 16
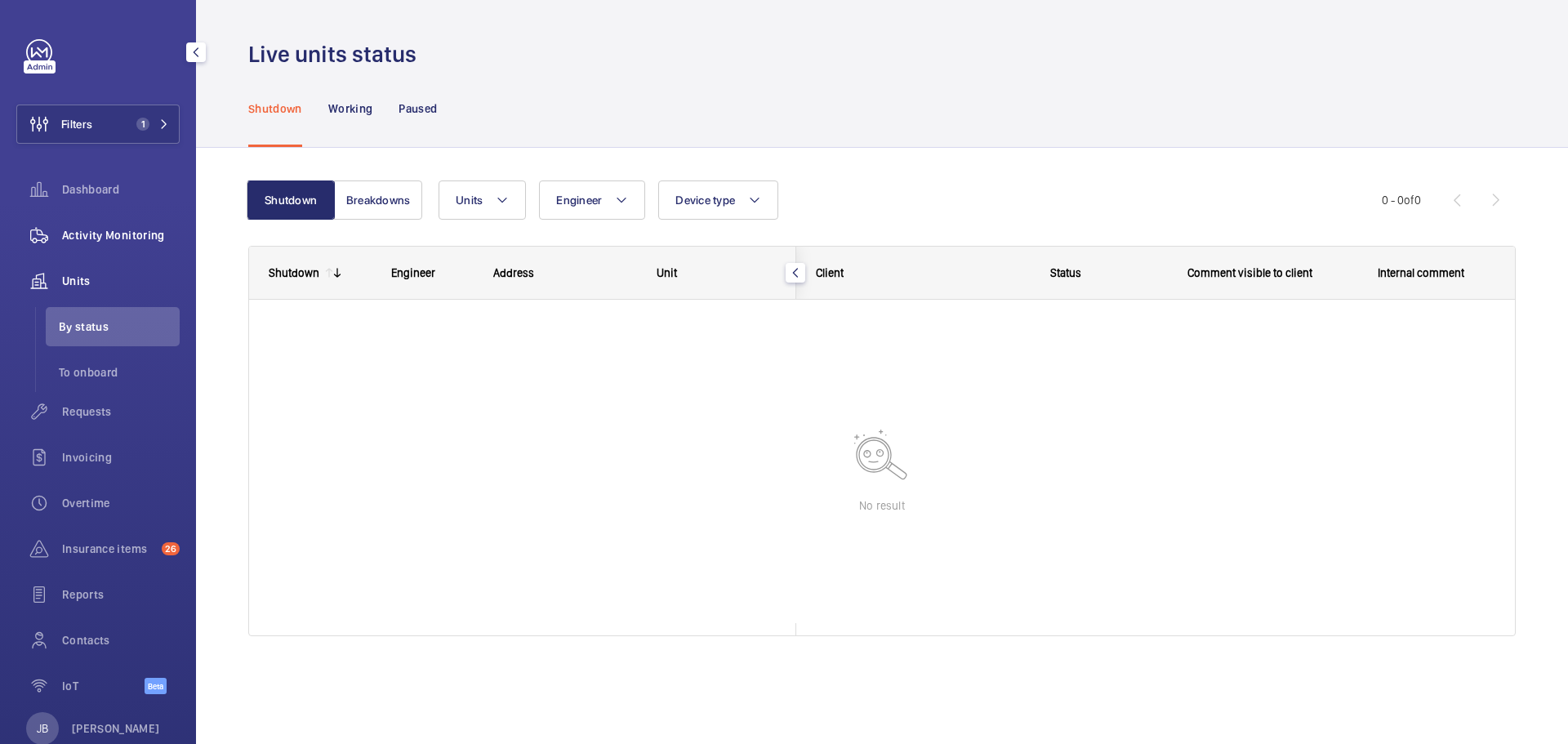
click at [106, 234] on span "Activity Monitoring" at bounding box center [121, 235] width 117 height 16
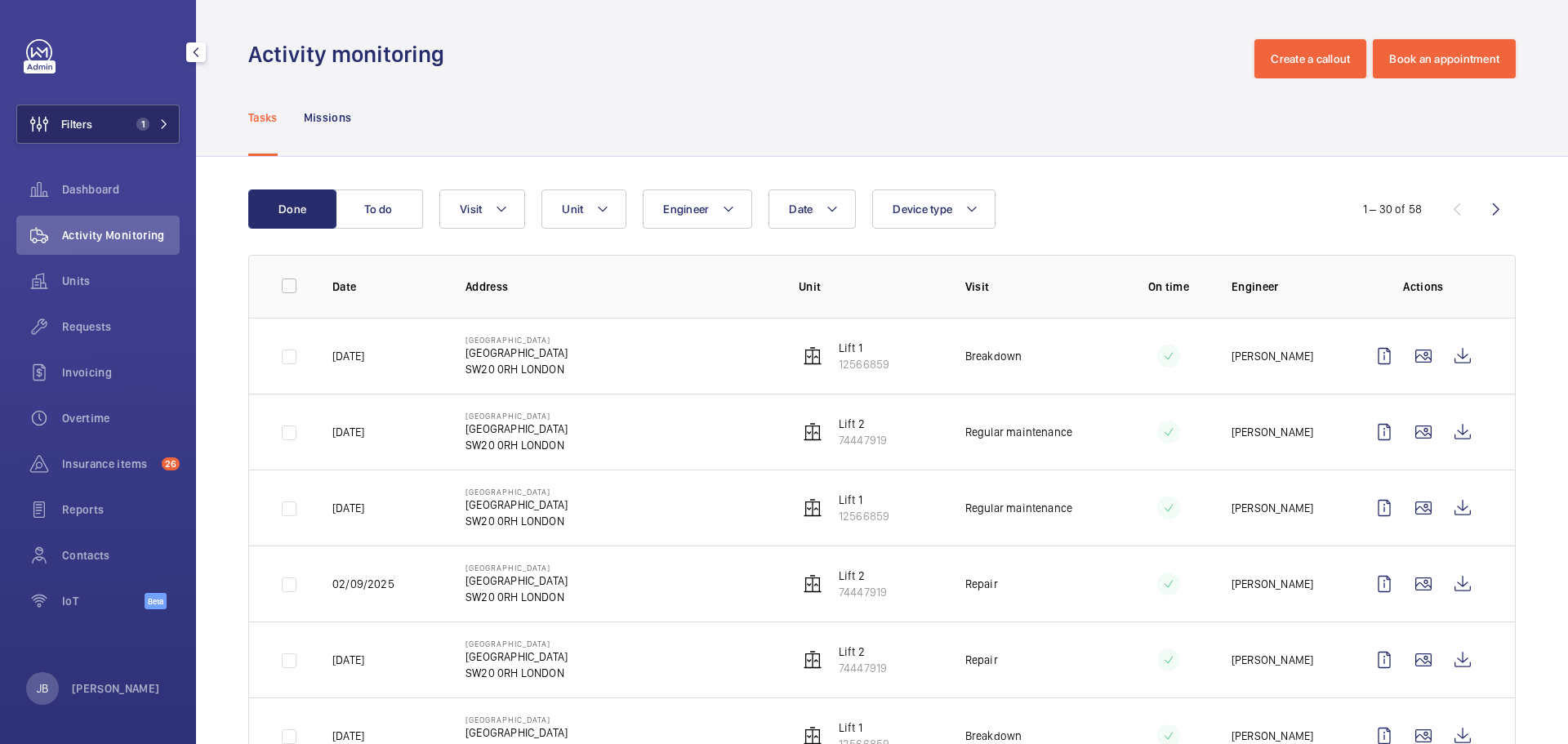
click at [124, 135] on button "Filters 1" at bounding box center [97, 124] width 163 height 39
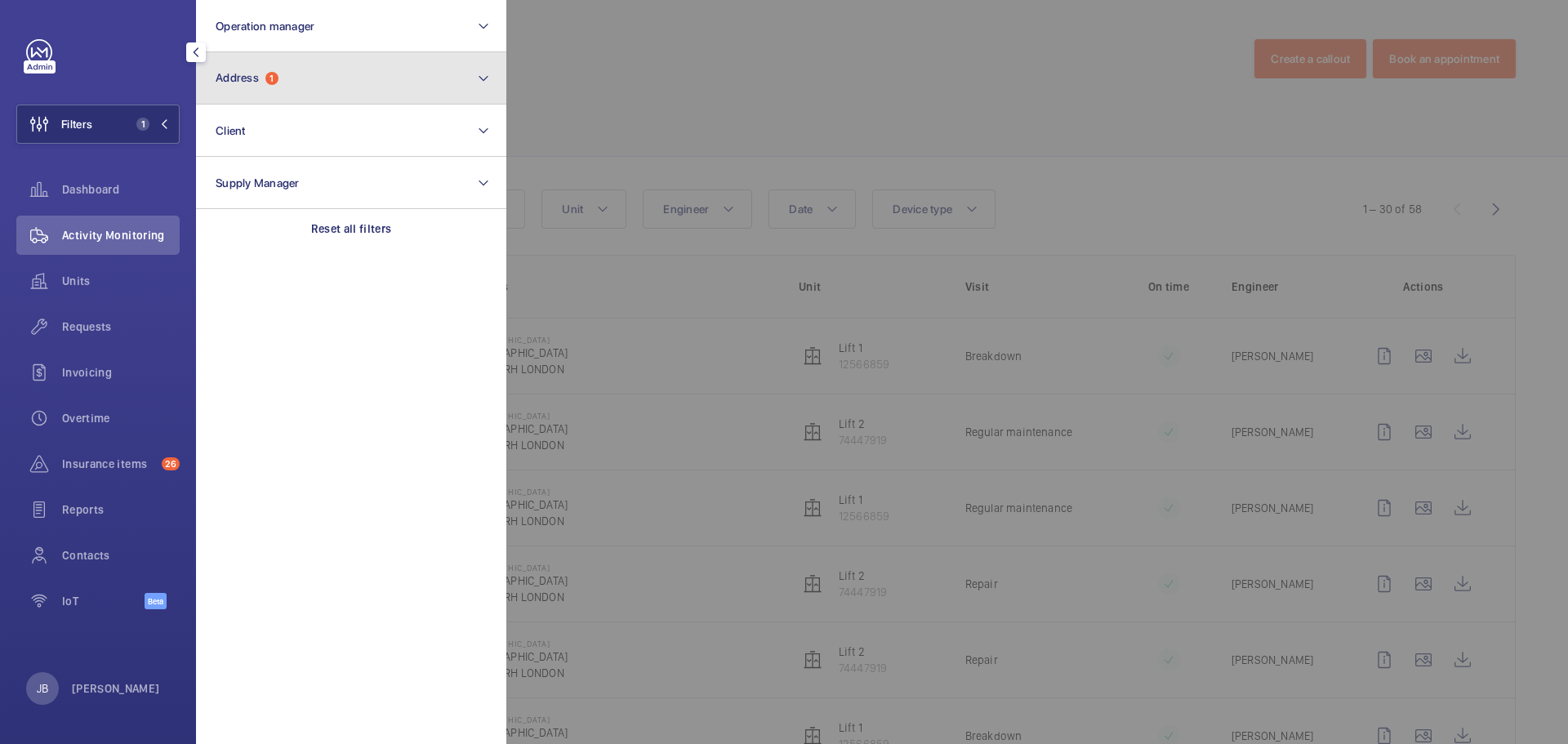
click at [304, 79] on button "Address 1" at bounding box center [351, 79] width 311 height 52
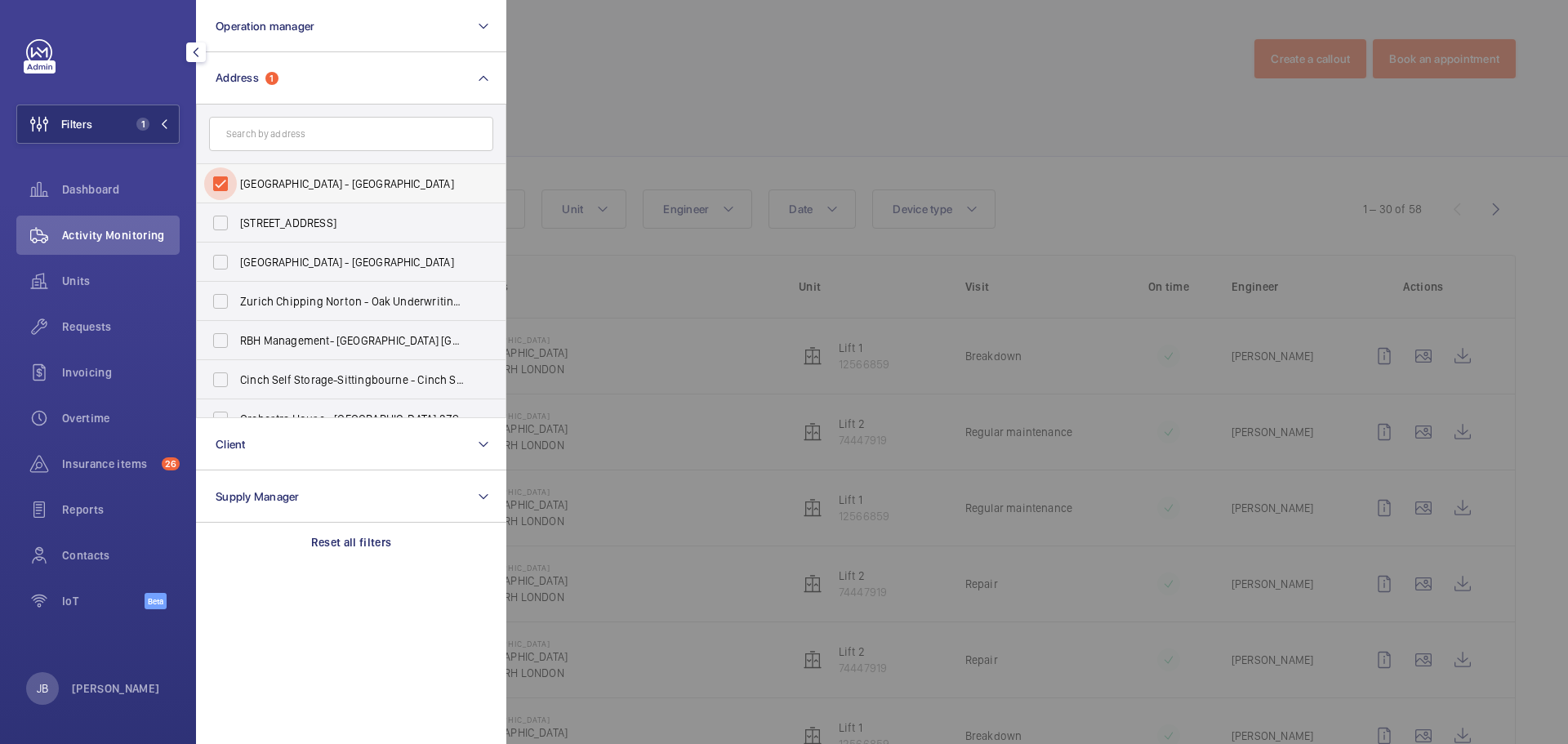
click at [218, 180] on input "[GEOGRAPHIC_DATA] - [GEOGRAPHIC_DATA]" at bounding box center [220, 183] width 32 height 33
checkbox input "false"
paste input "Coomb House"
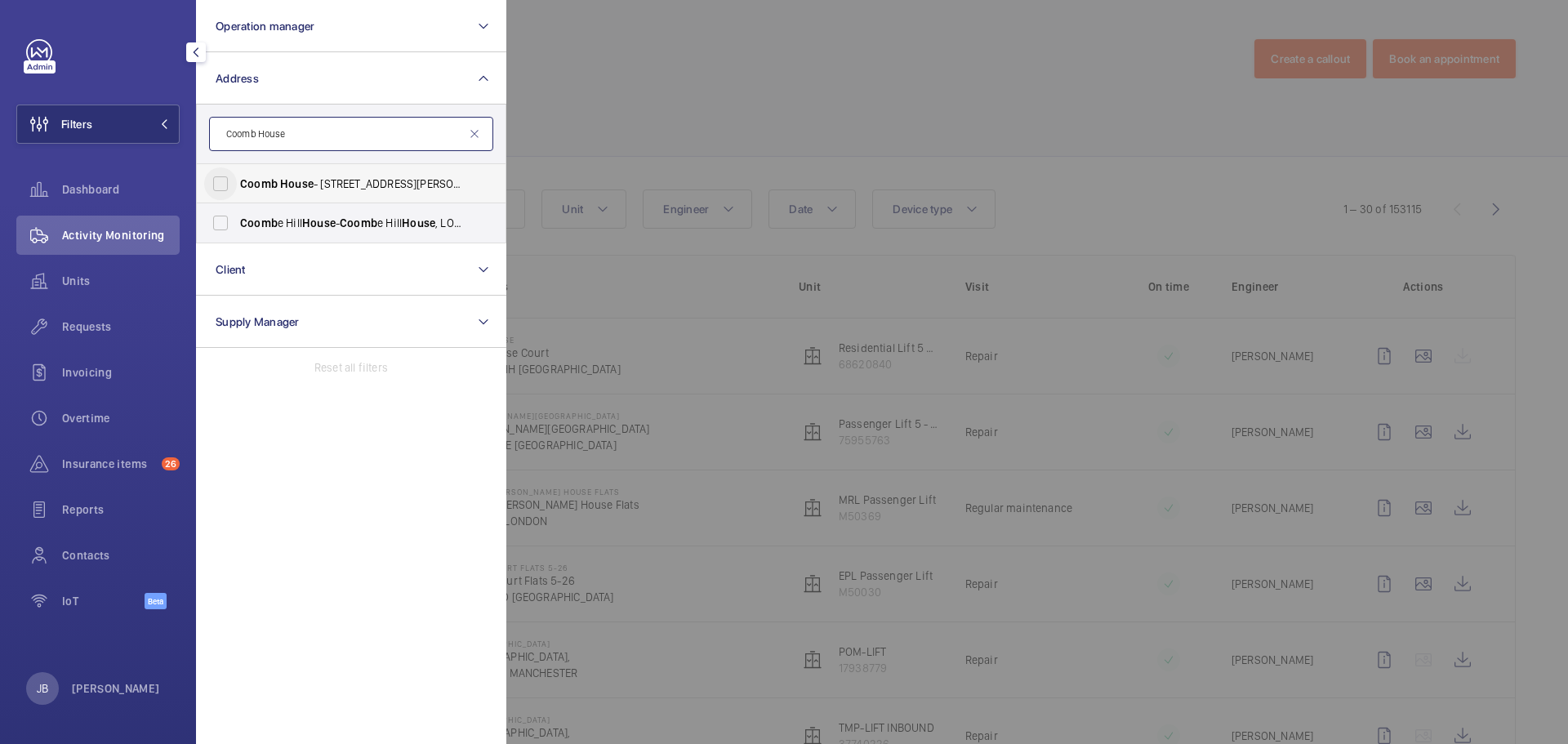
type input "Coomb House"
click at [235, 181] on input "[GEOGRAPHIC_DATA] - [STREET_ADDRESS][PERSON_NAME]" at bounding box center [220, 183] width 32 height 33
checkbox input "true"
click at [560, 98] on div at bounding box center [1290, 372] width 1568 height 744
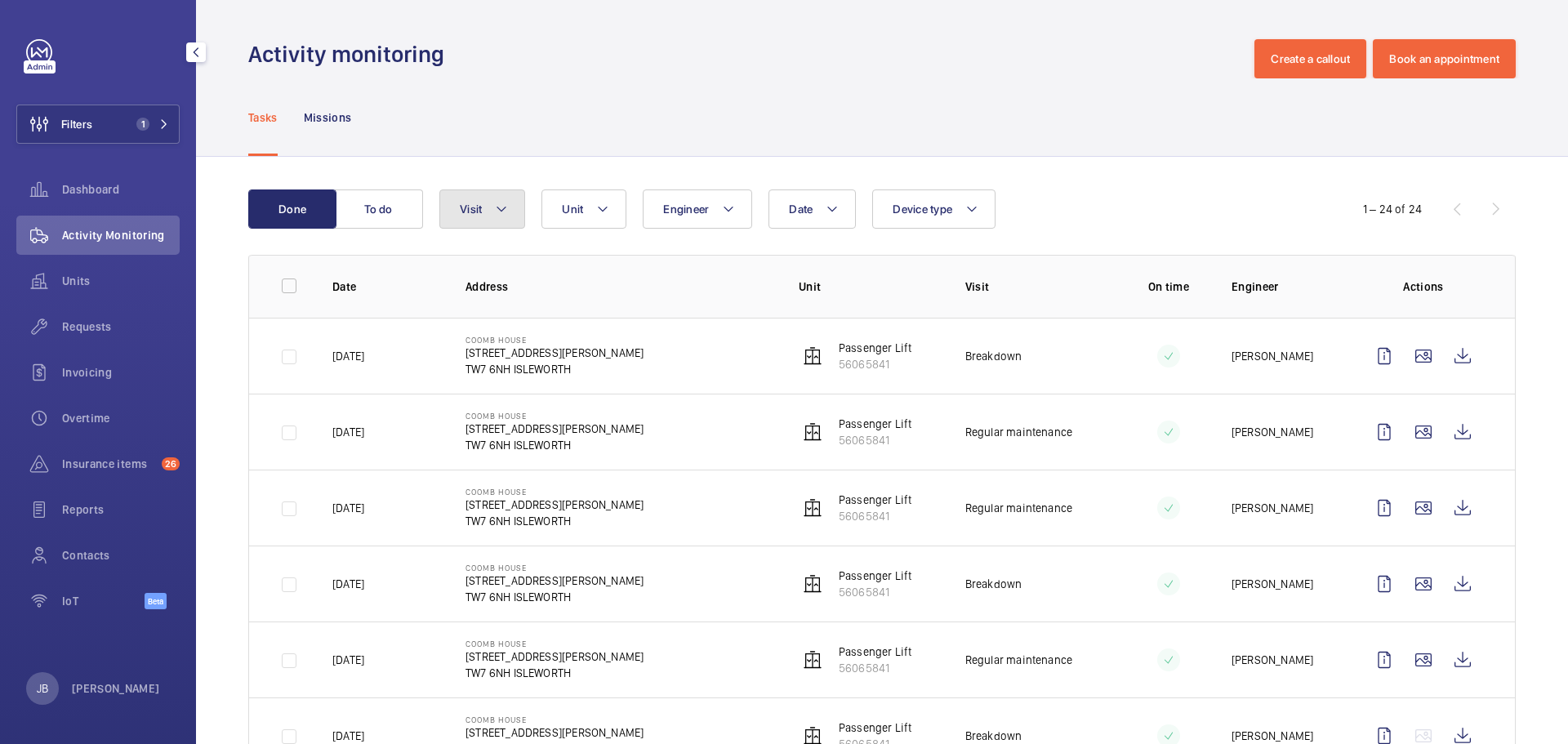
click at [510, 219] on button "Visit" at bounding box center [482, 209] width 86 height 39
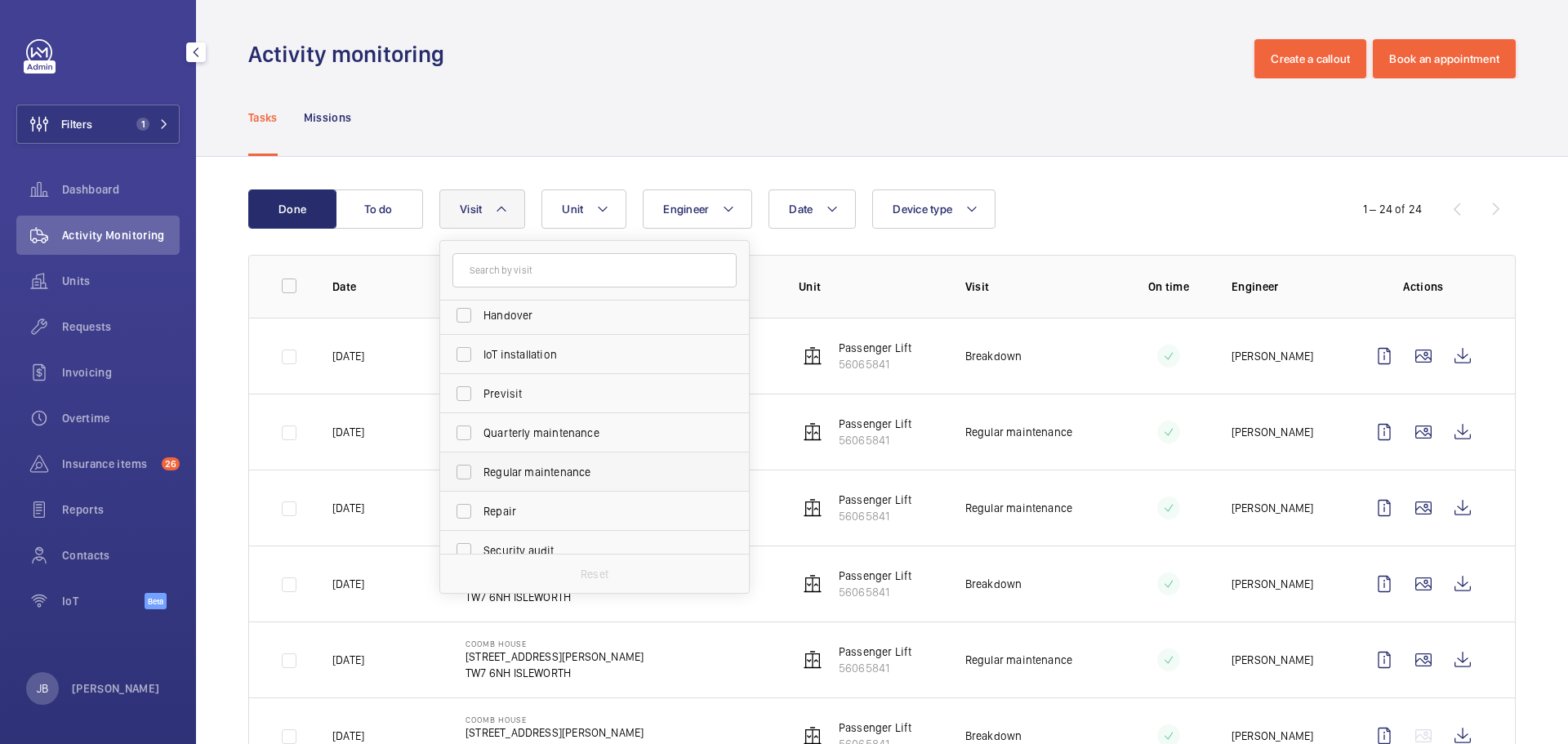
scroll to position [163, 0]
click at [458, 467] on input "Regular maintenance" at bounding box center [464, 470] width 32 height 33
checkbox input "true"
click at [582, 136] on div "Tasks Missions" at bounding box center [882, 117] width 1267 height 78
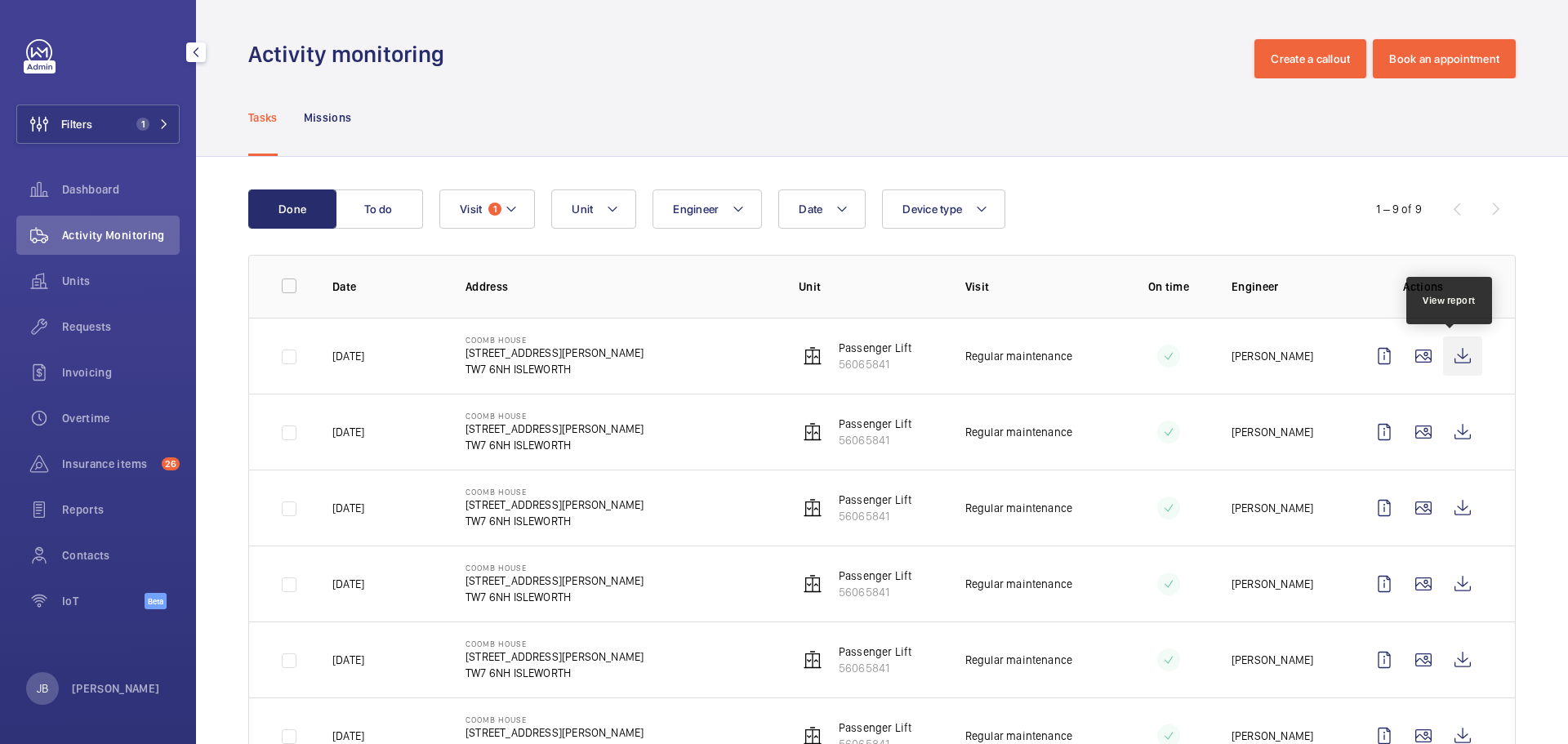
click at [1446, 352] on wm-front-icon-button at bounding box center [1461, 356] width 39 height 39
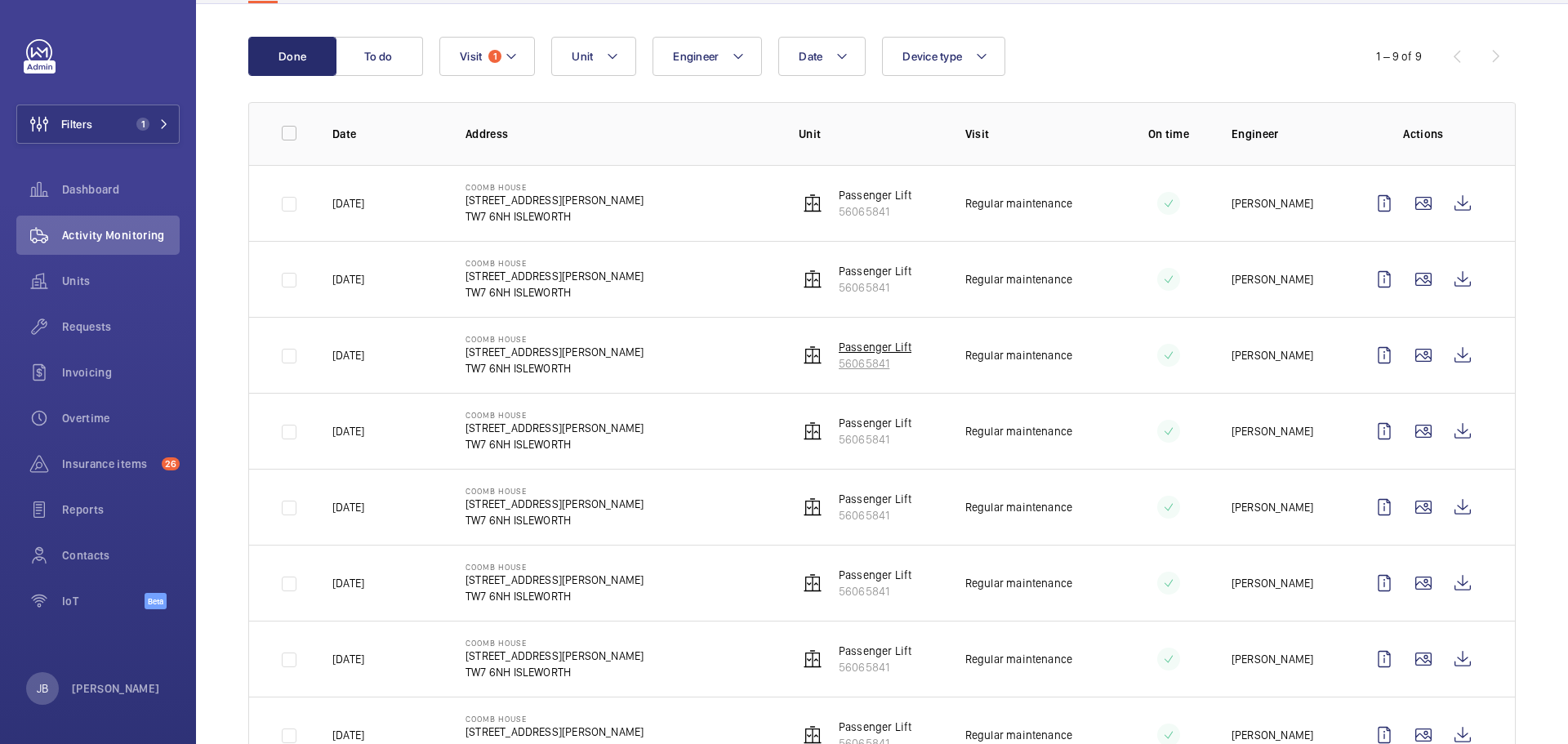
scroll to position [163, 0]
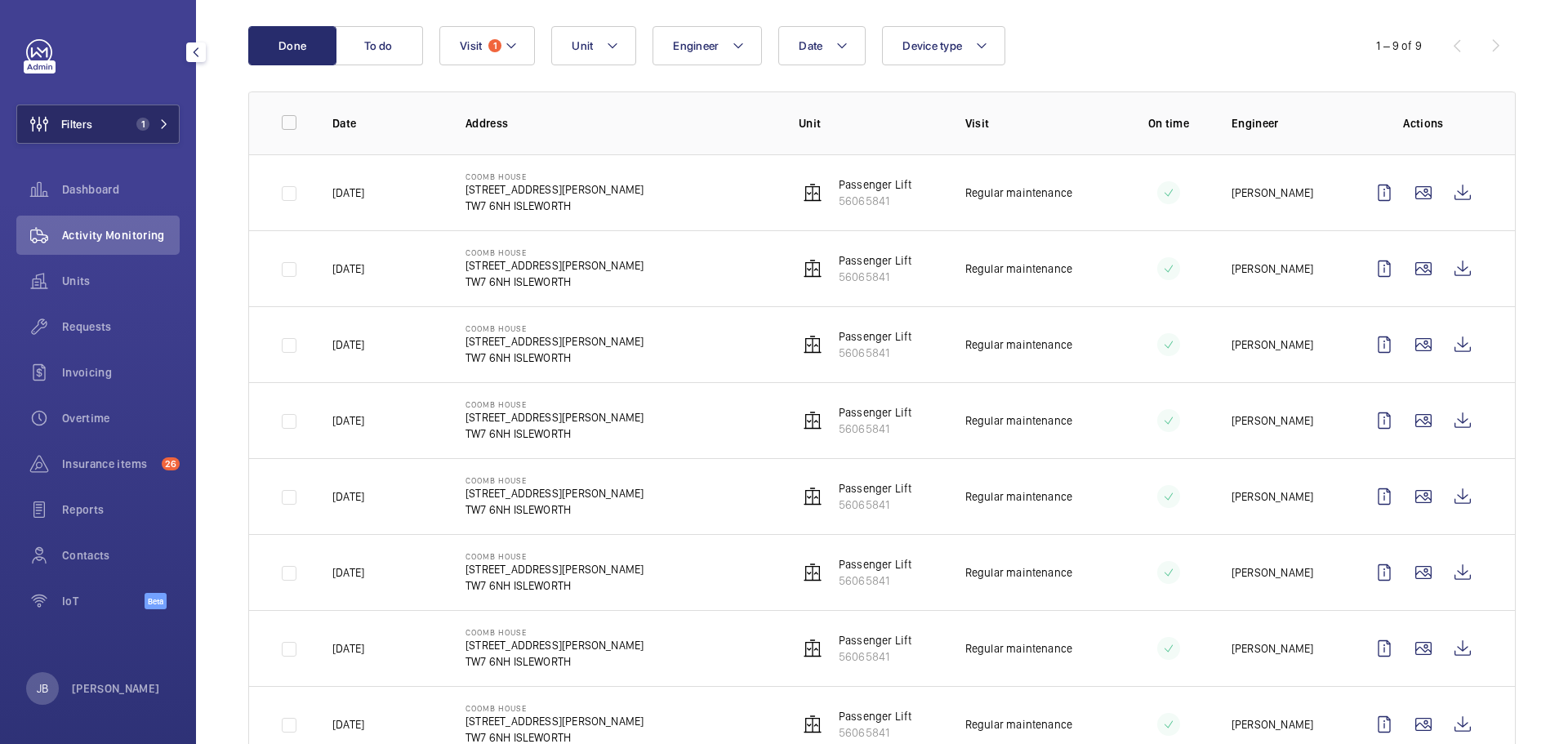
click at [105, 130] on button "Filters 1" at bounding box center [97, 124] width 163 height 39
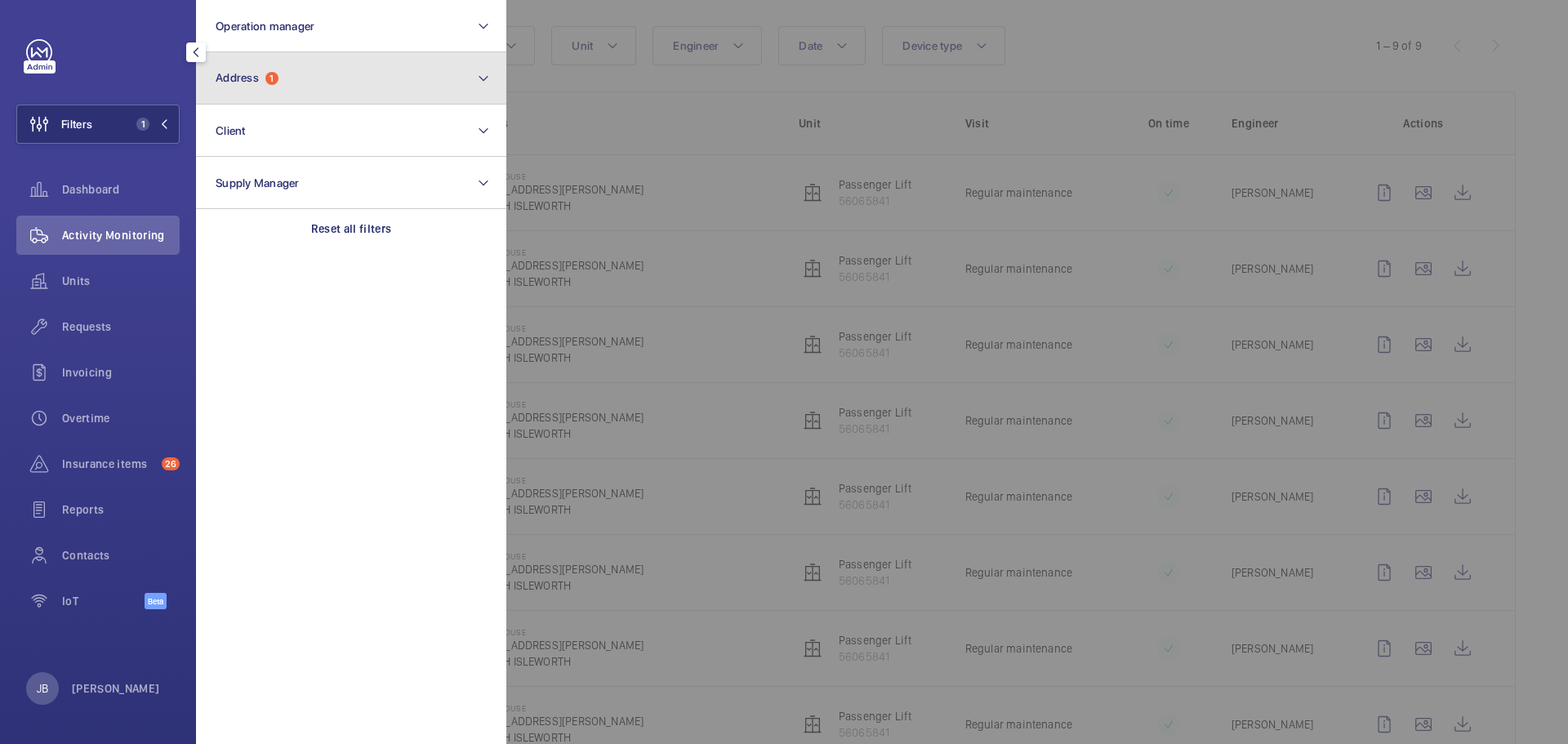
click at [355, 64] on button "Address 1" at bounding box center [351, 79] width 311 height 52
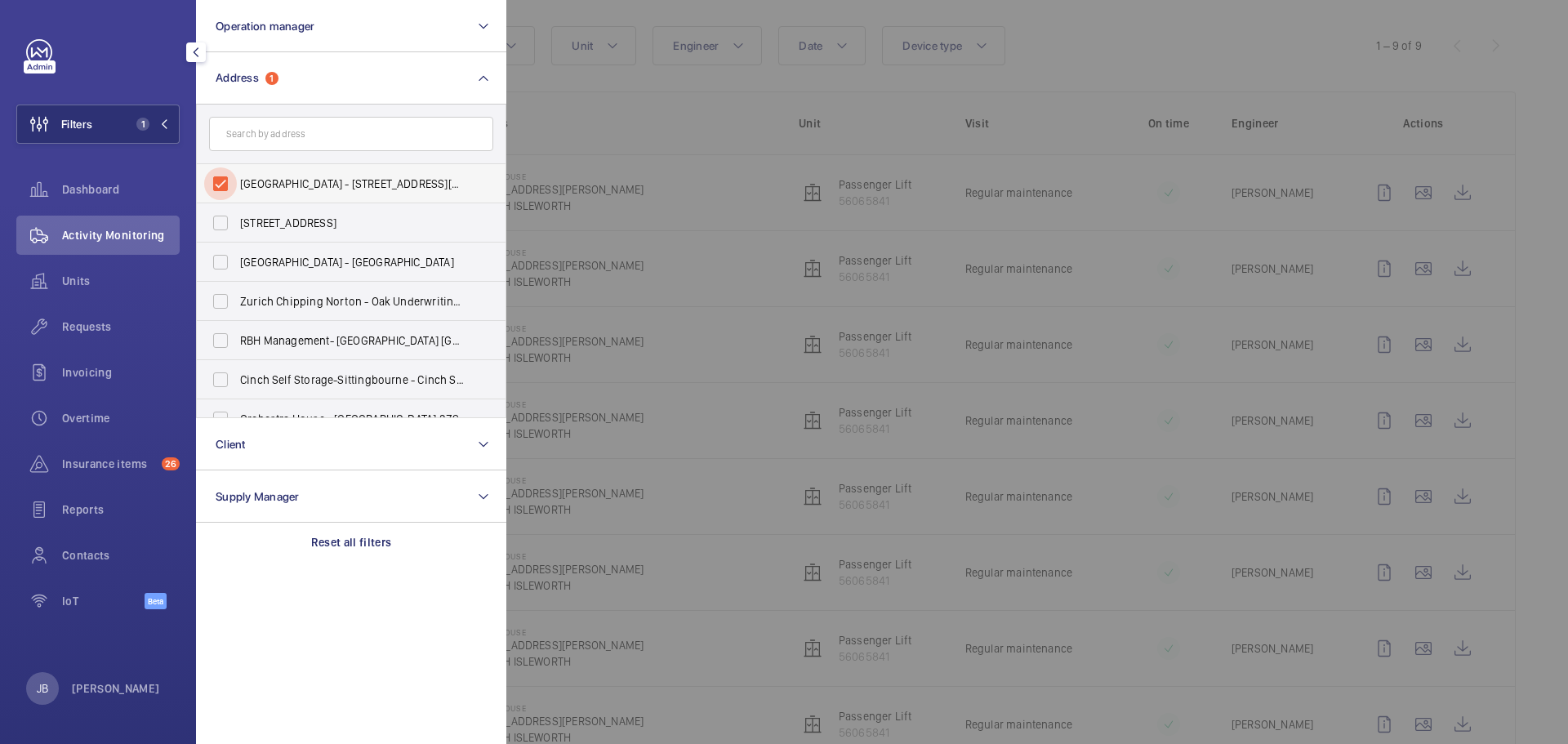
click at [226, 184] on input "[GEOGRAPHIC_DATA] - [STREET_ADDRESS][PERSON_NAME]" at bounding box center [220, 183] width 32 height 33
checkbox input "false"
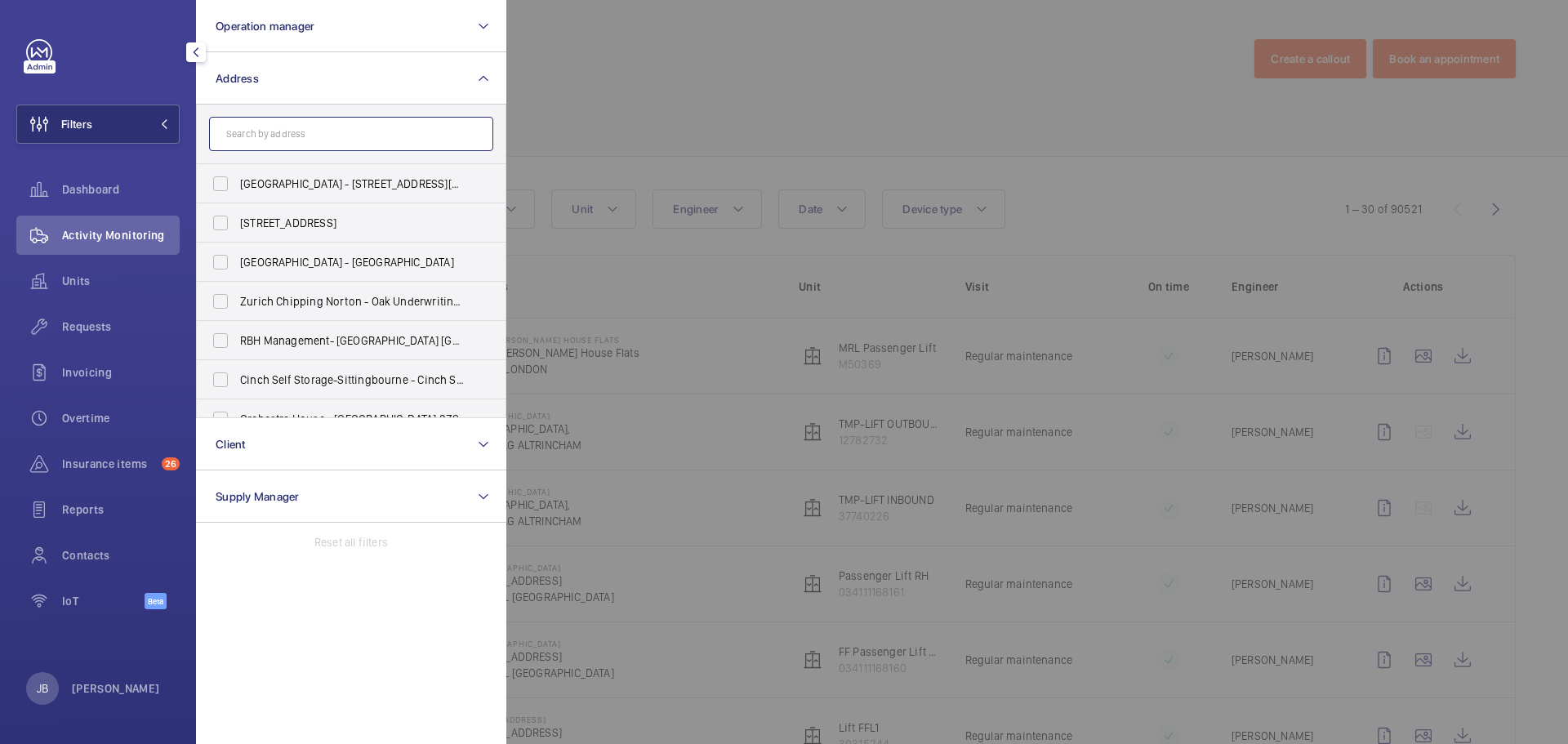
paste input "Orona"
type input "Orona"
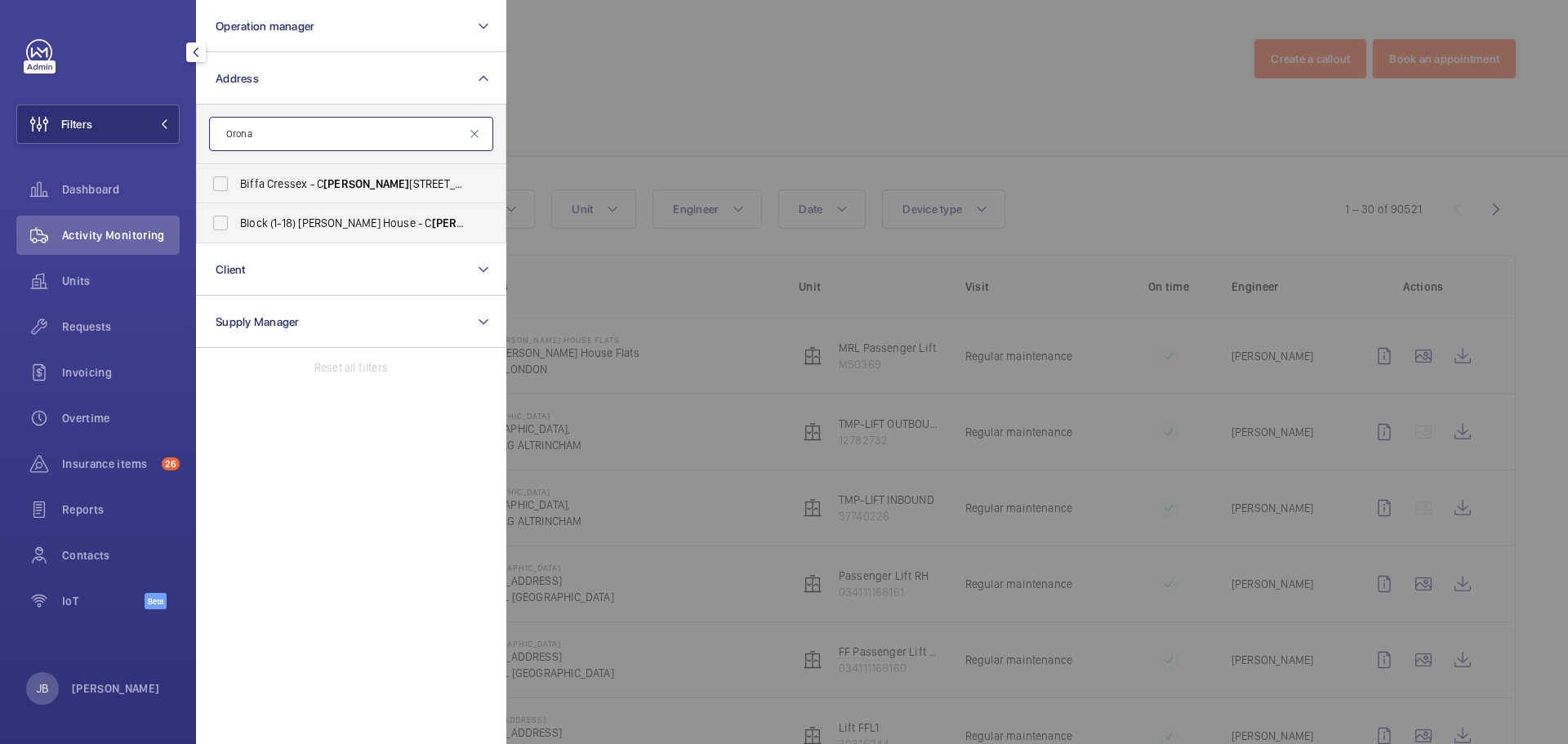
drag, startPoint x: 271, startPoint y: 136, endPoint x: 215, endPoint y: 135, distance: 56.0
click at [215, 135] on input "Orona" at bounding box center [351, 134] width 284 height 34
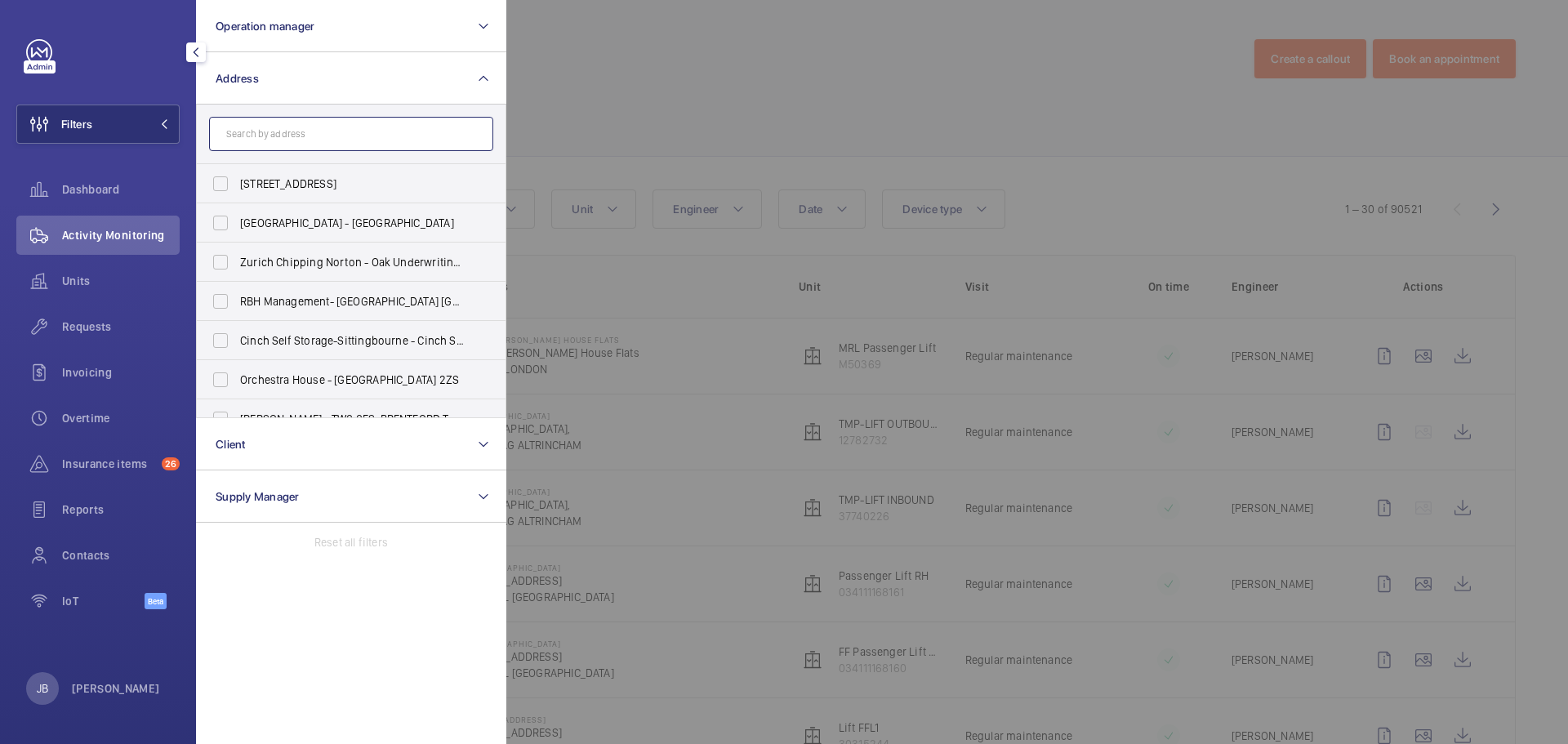
click at [284, 141] on input "text" at bounding box center [351, 134] width 284 height 34
paste input "RH10 1DJ"
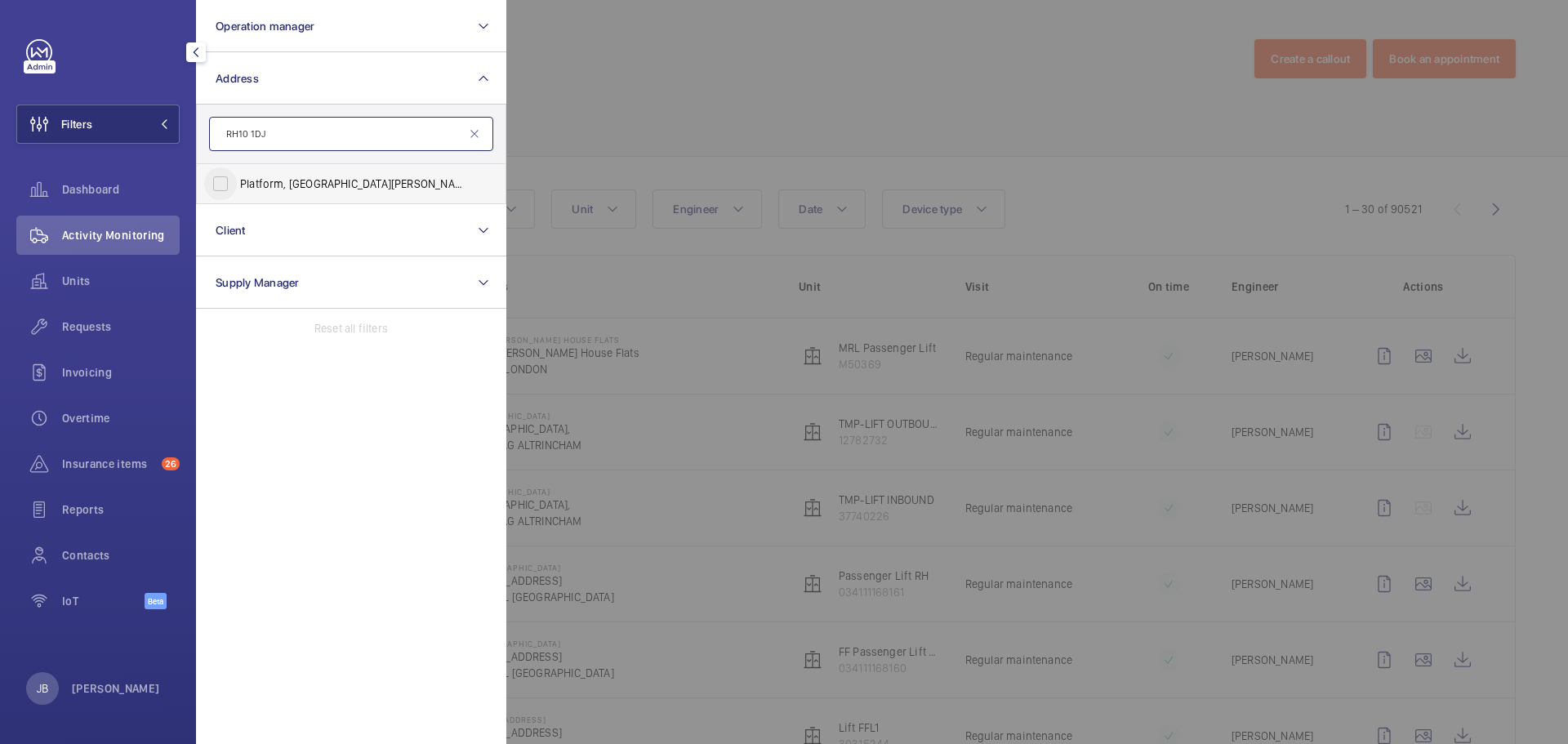
type input "RH10 1DJ"
click at [229, 185] on input "Platform, [STREET_ADDRESS][PERSON_NAME]" at bounding box center [220, 183] width 32 height 33
checkbox input "true"
click at [582, 107] on div at bounding box center [1290, 372] width 1568 height 744
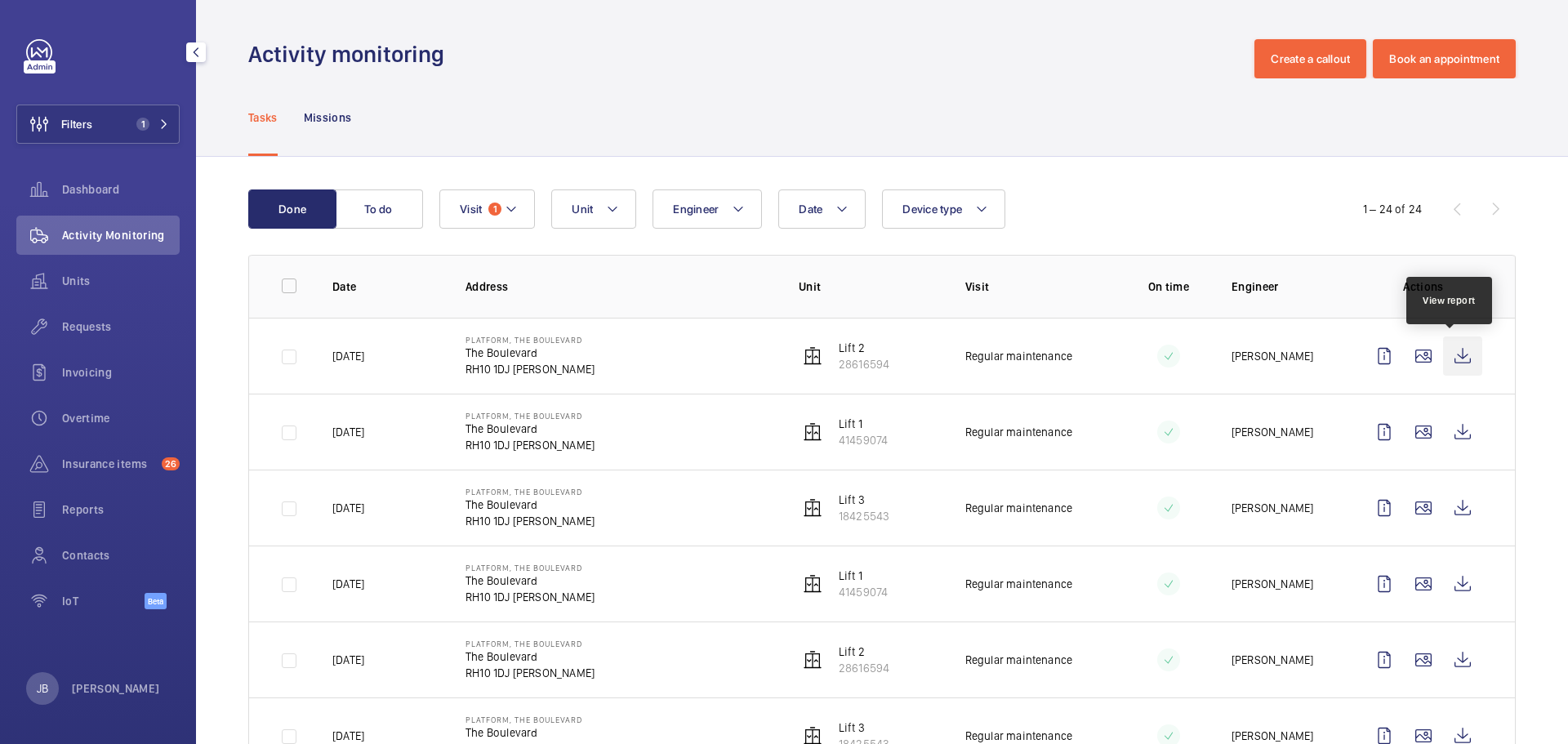
click at [1450, 357] on wm-front-icon-button at bounding box center [1461, 356] width 39 height 39
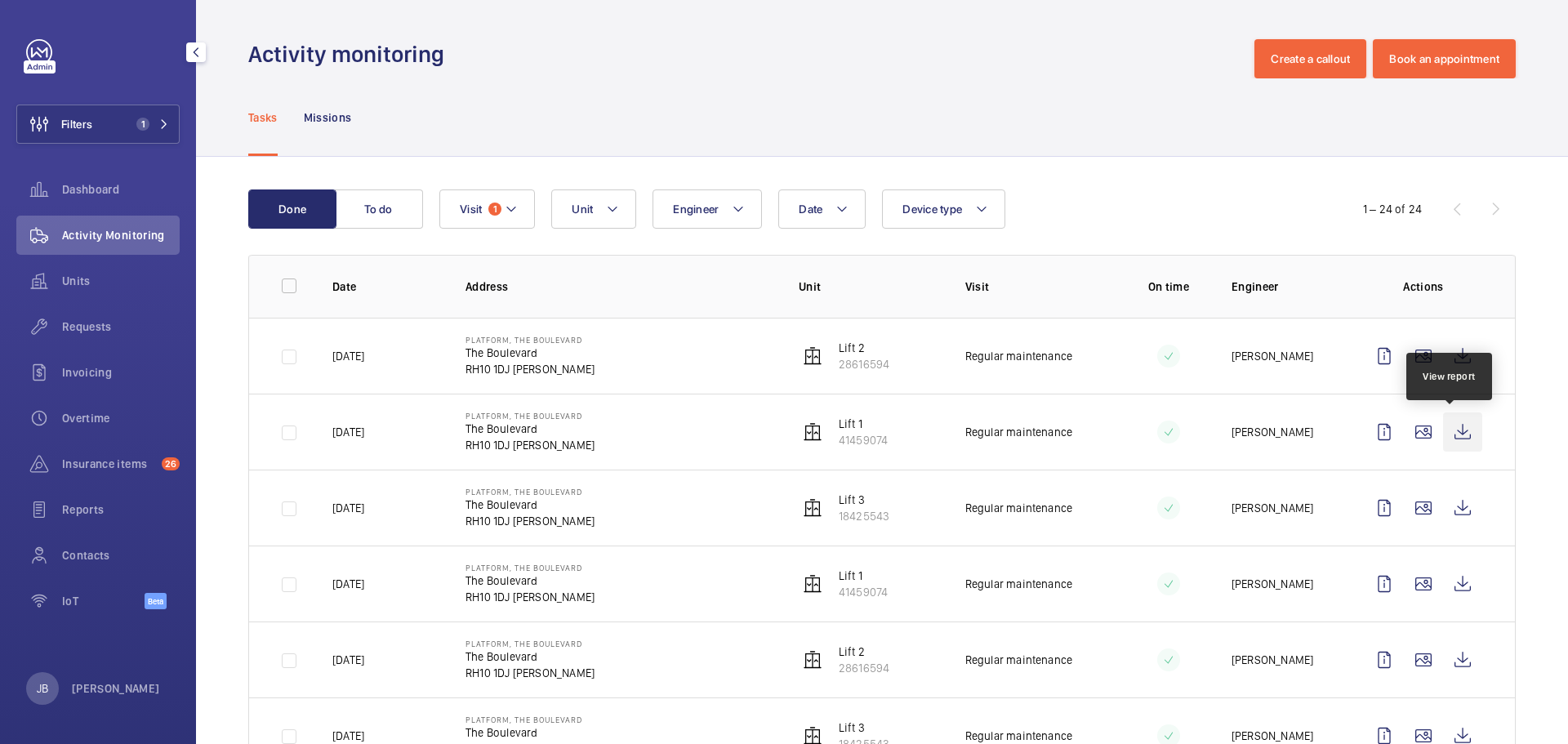
click at [1445, 427] on wm-front-icon-button at bounding box center [1461, 432] width 39 height 39
click at [1453, 499] on wm-front-icon-button at bounding box center [1461, 507] width 39 height 39
click at [99, 116] on button "Filters 1" at bounding box center [97, 124] width 163 height 39
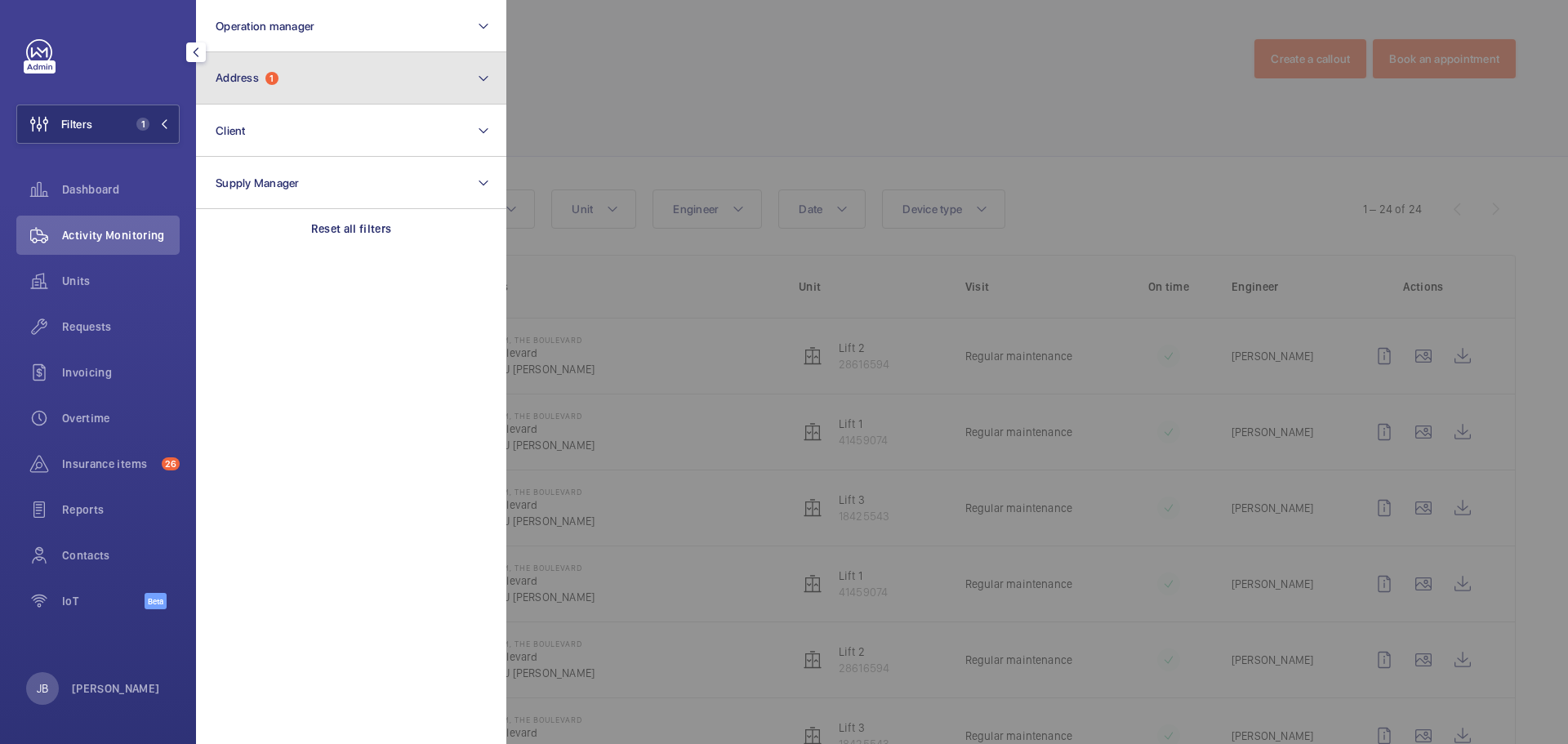
click at [324, 85] on button "Address 1" at bounding box center [351, 79] width 311 height 52
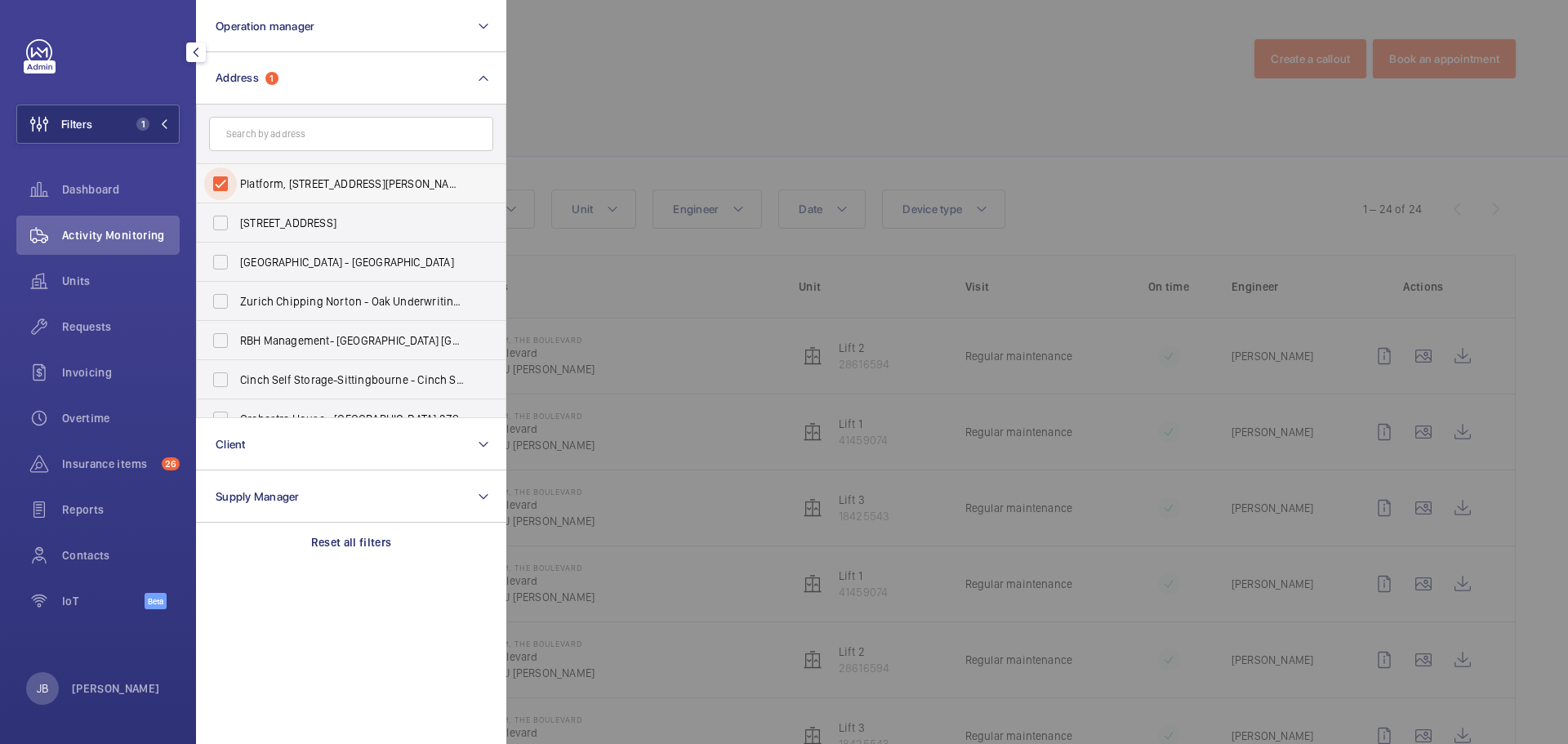
click at [228, 174] on input "Platform, [STREET_ADDRESS][PERSON_NAME]" at bounding box center [220, 183] width 32 height 33
checkbox input "false"
paste input "Cresta House"
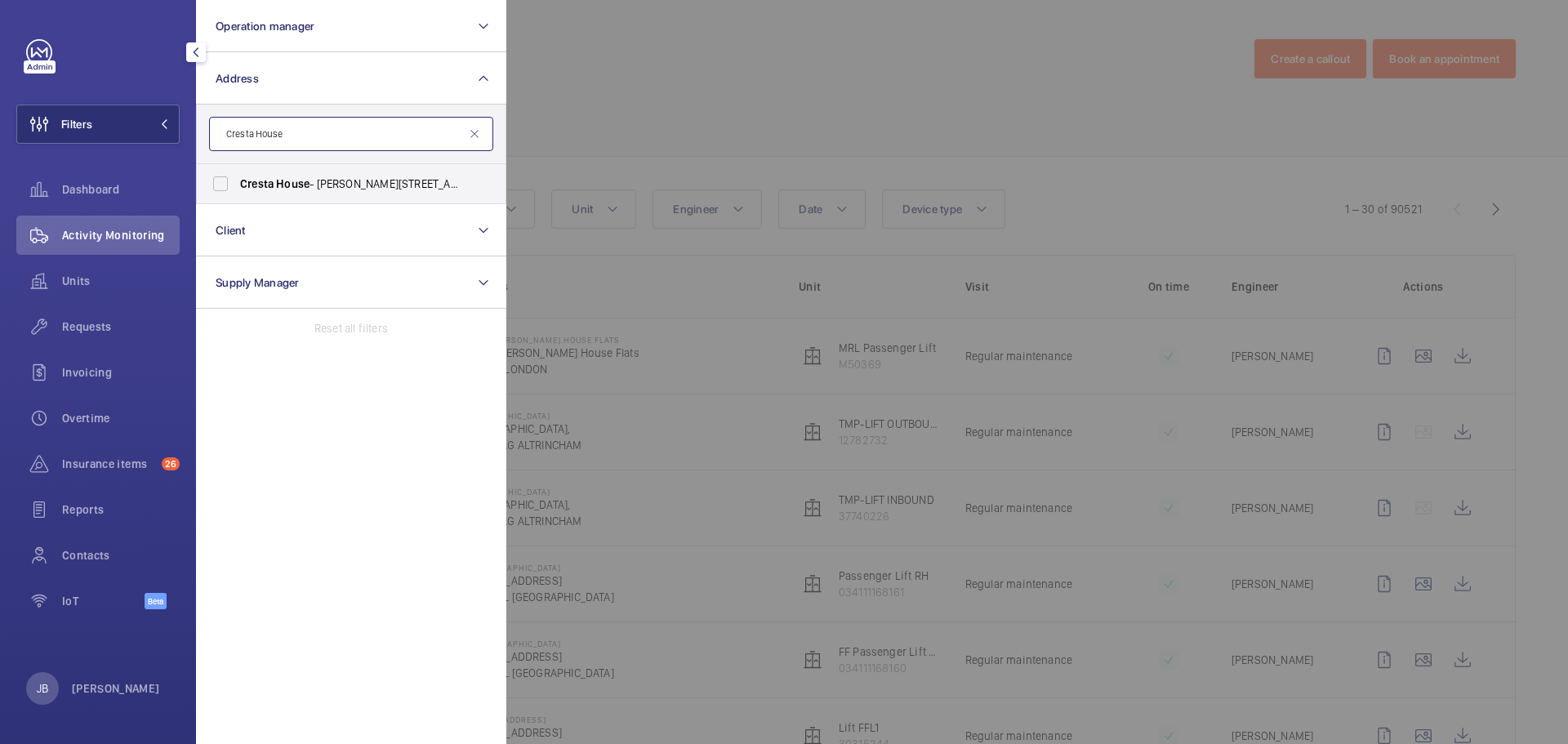
type input "Cresta House"
drag, startPoint x: 335, startPoint y: 181, endPoint x: 348, endPoint y: 172, distance: 15.8
click at [334, 181] on span "[GEOGRAPHIC_DATA][PERSON_NAME][STREET_ADDRESS]" at bounding box center [352, 183] width 225 height 16
click at [237, 181] on input "[GEOGRAPHIC_DATA][PERSON_NAME][STREET_ADDRESS]" at bounding box center [220, 183] width 32 height 33
checkbox input "true"
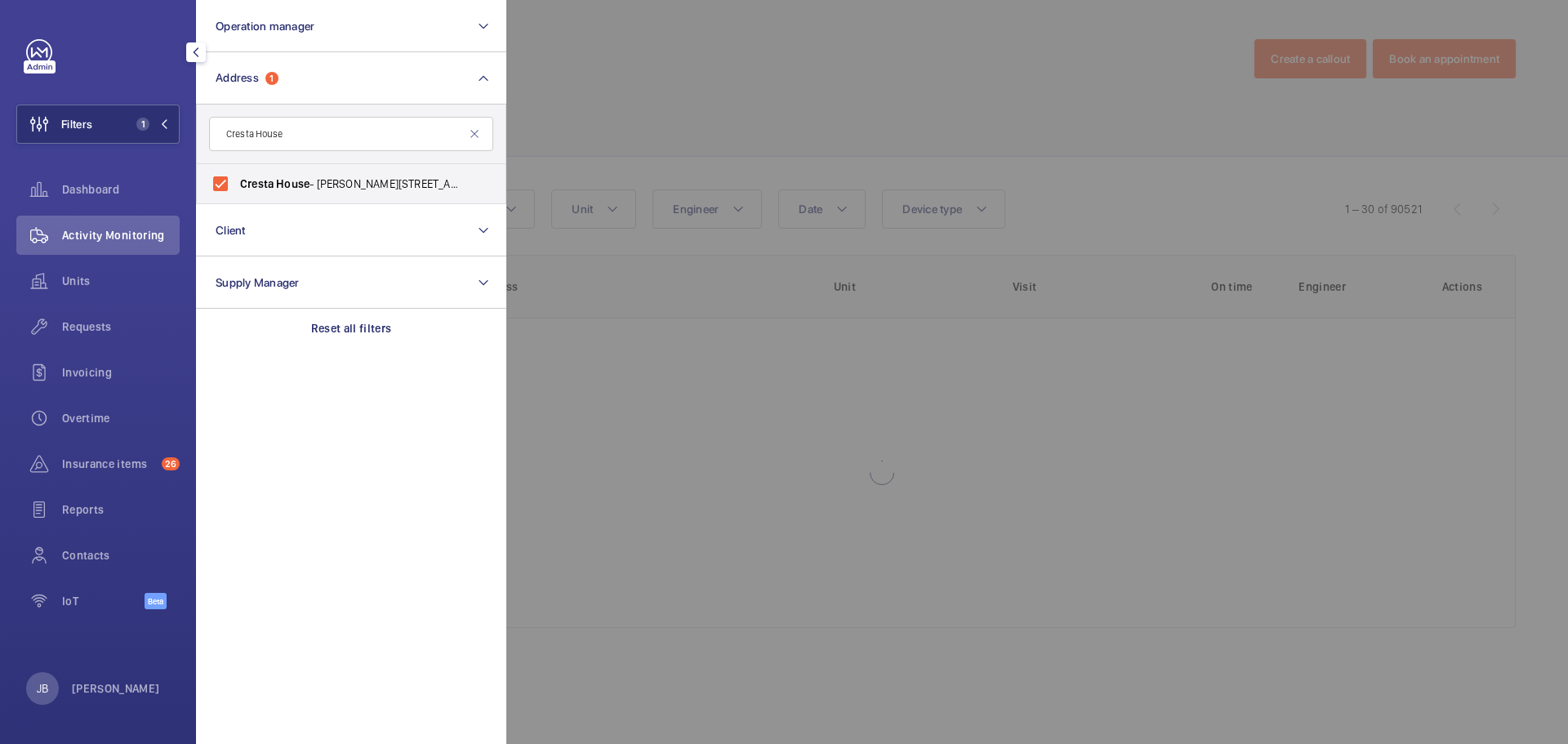
click at [778, 109] on div at bounding box center [1290, 372] width 1568 height 744
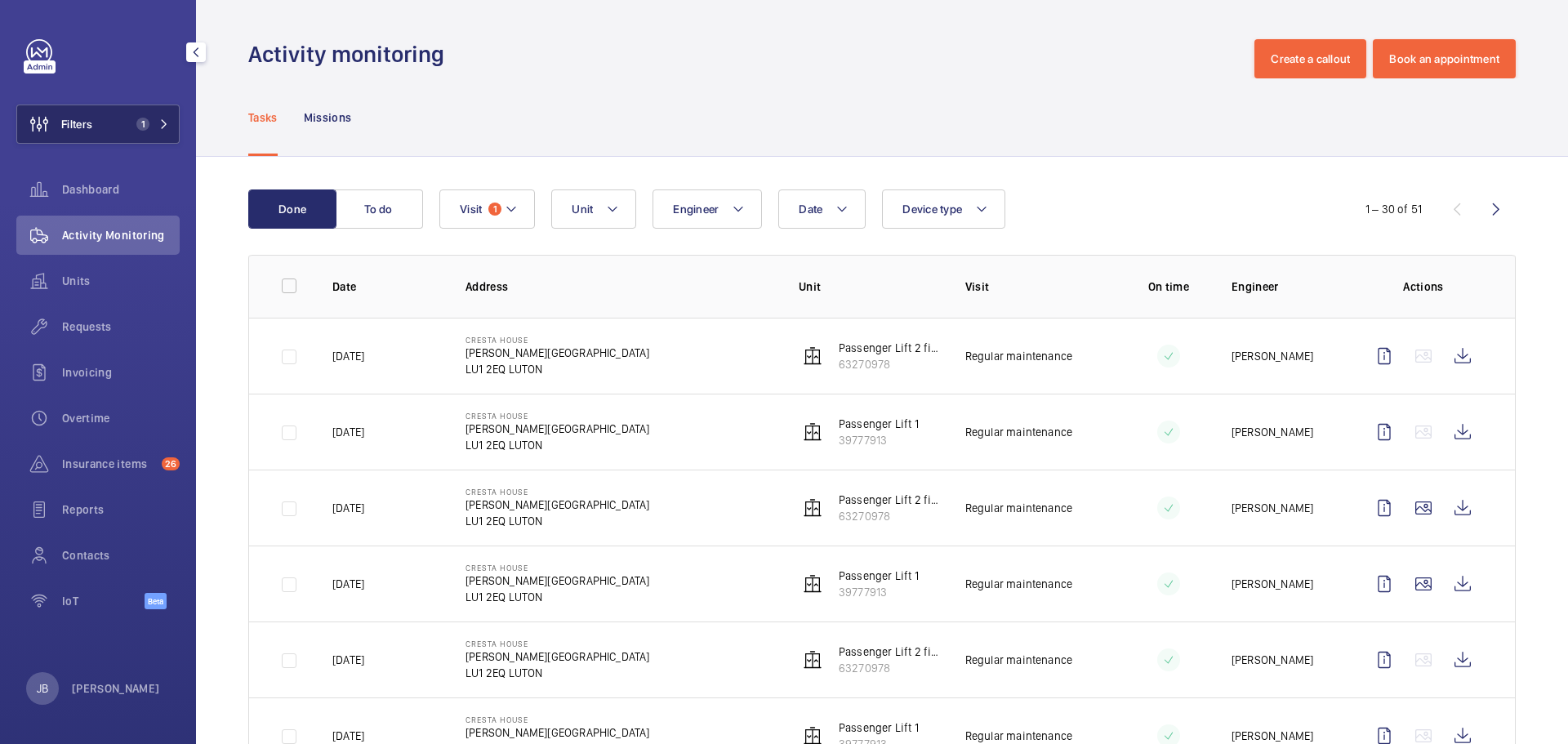
click at [113, 118] on button "Filters 1" at bounding box center [97, 124] width 163 height 39
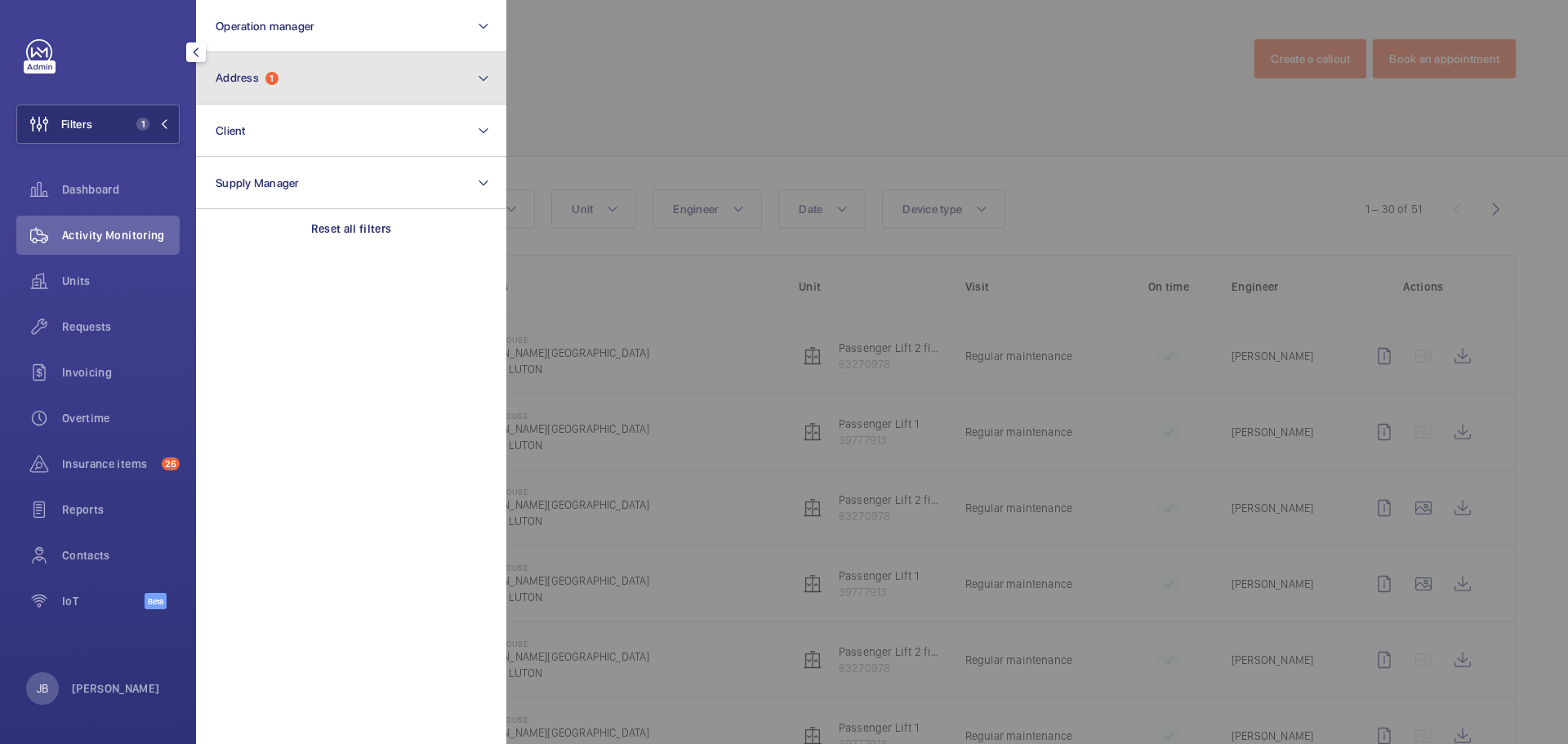
click at [314, 95] on button "Address 1" at bounding box center [351, 79] width 311 height 52
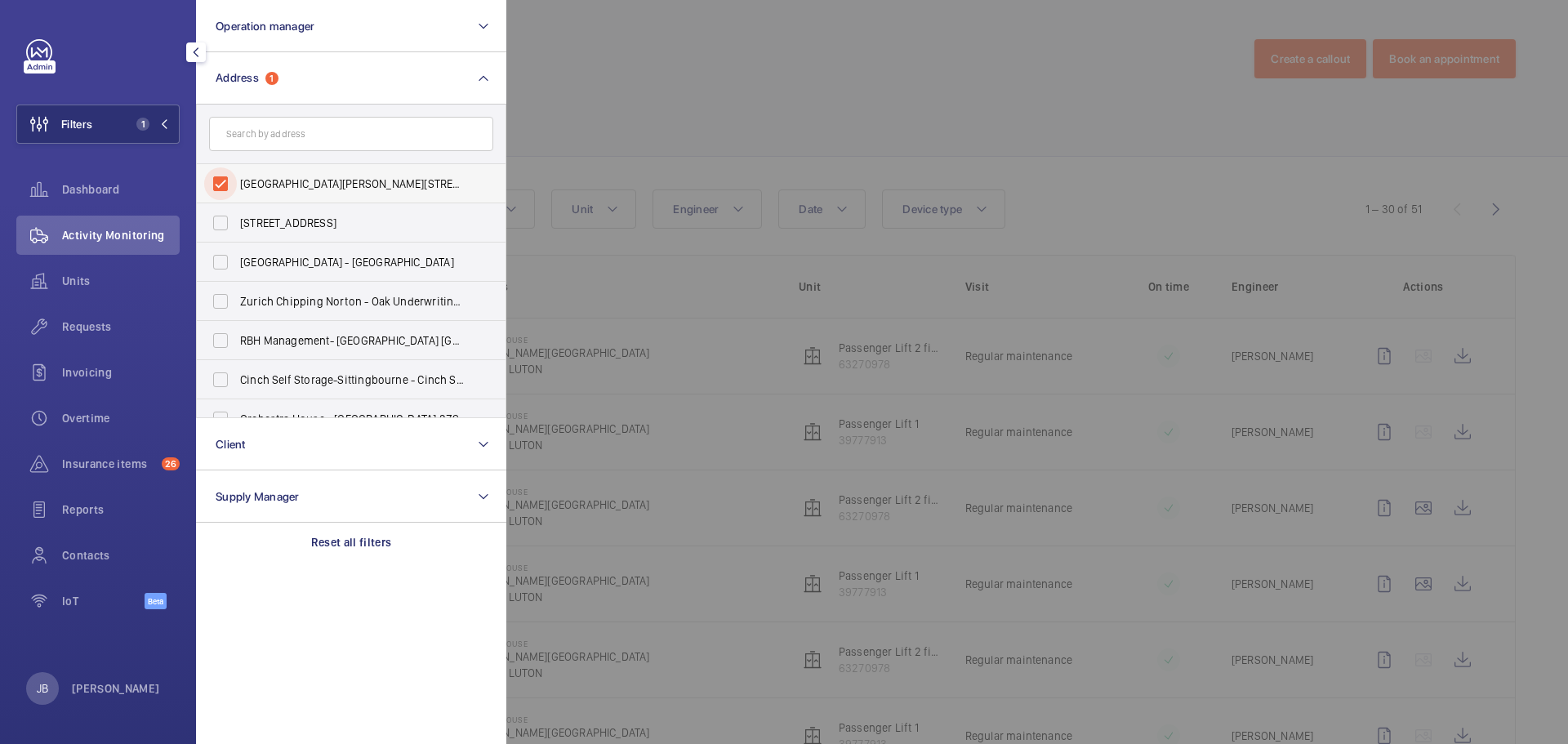
drag, startPoint x: 229, startPoint y: 183, endPoint x: 260, endPoint y: 166, distance: 35.4
click at [229, 184] on input "[GEOGRAPHIC_DATA][PERSON_NAME][STREET_ADDRESS]" at bounding box center [220, 183] width 32 height 33
checkbox input "false"
paste input "Cubic Apartments"
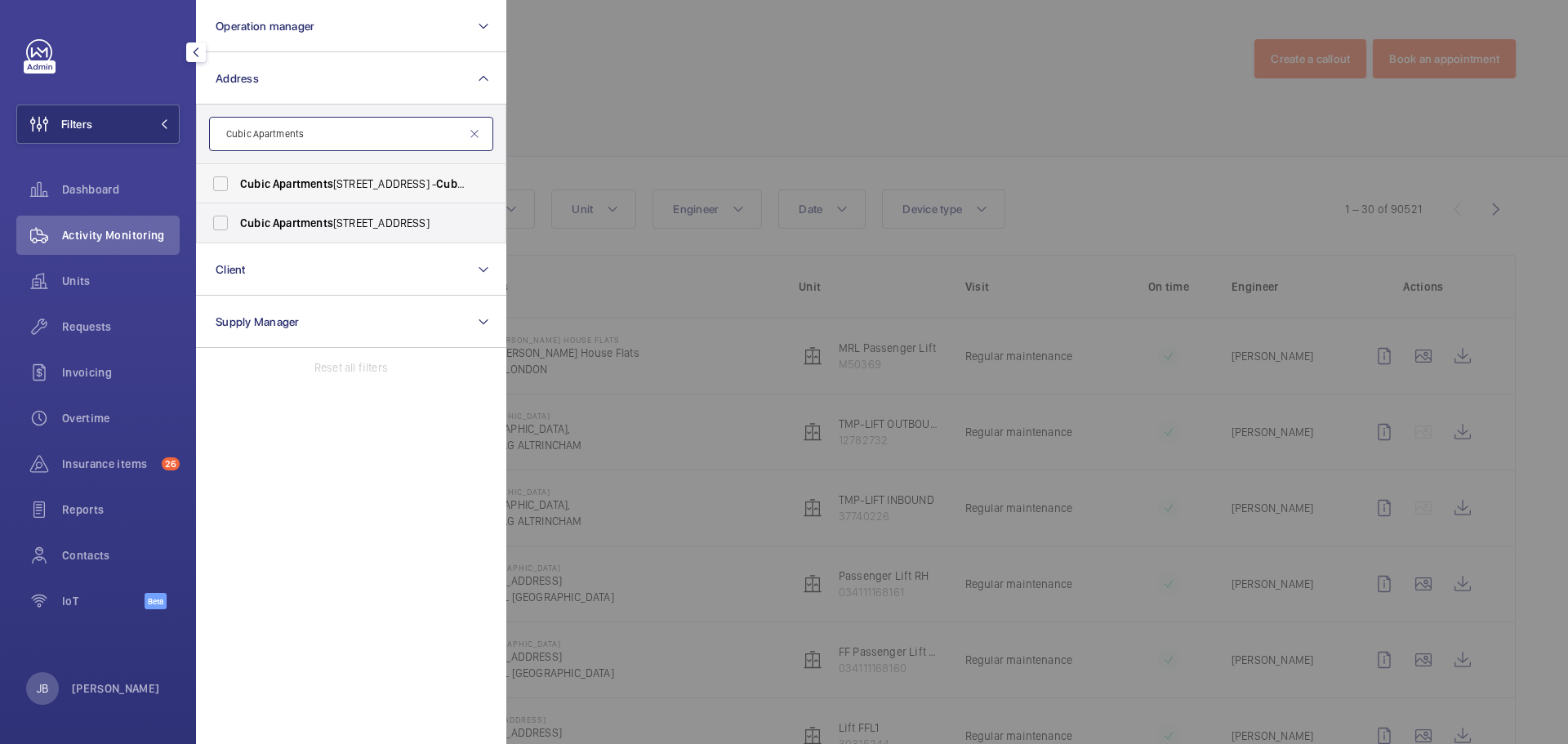
type input "Cubic Apartments"
click at [258, 182] on span "Cubic" at bounding box center [255, 183] width 30 height 13
click at [237, 182] on input "[STREET_ADDRESS]" at bounding box center [220, 183] width 32 height 33
checkbox input "true"
click at [261, 217] on span "Cubic" at bounding box center [255, 223] width 30 height 13
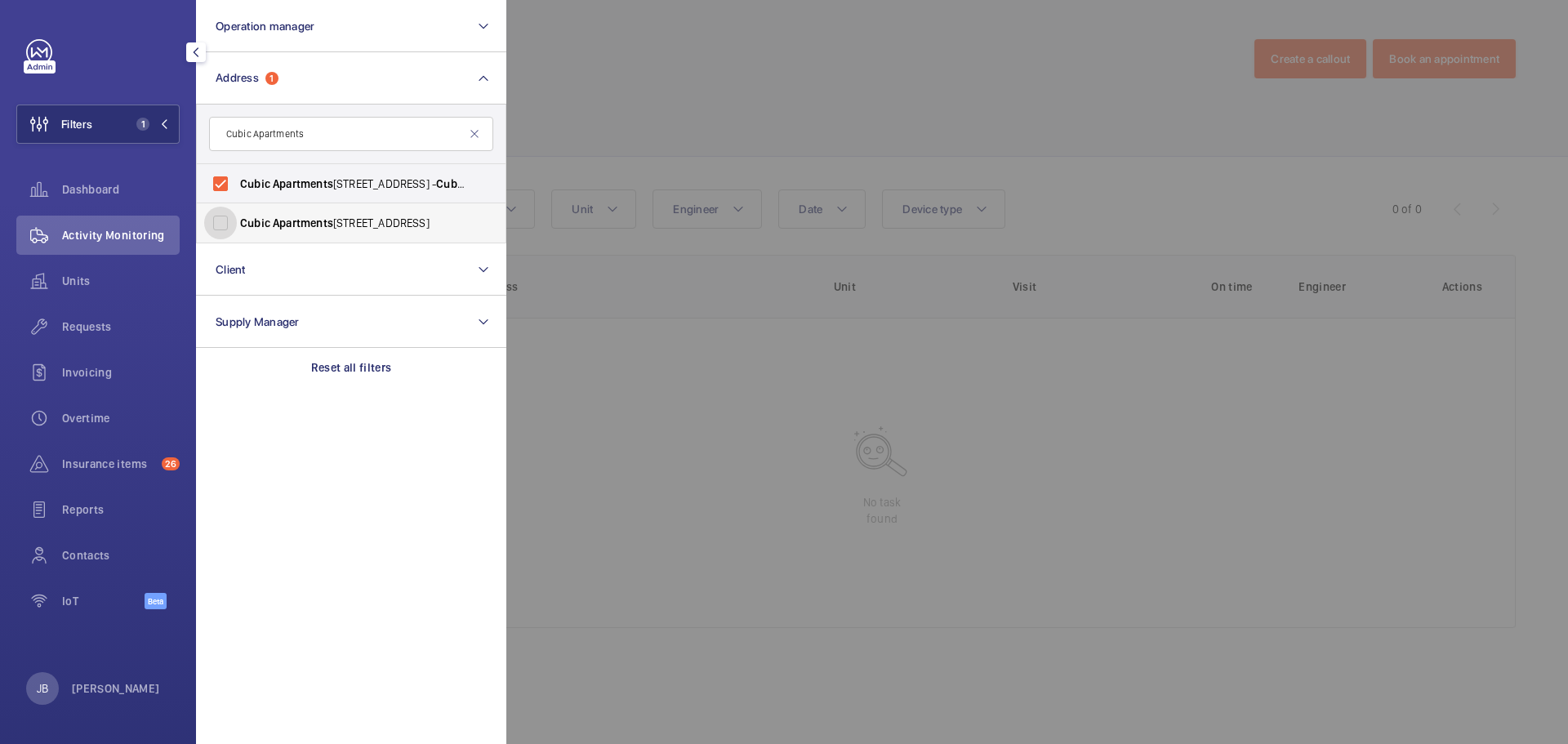
click at [237, 217] on input "Cubic Apartments - [STREET_ADDRESS]" at bounding box center [220, 223] width 32 height 33
checkbox input "true"
click at [690, 83] on div at bounding box center [1290, 372] width 1568 height 744
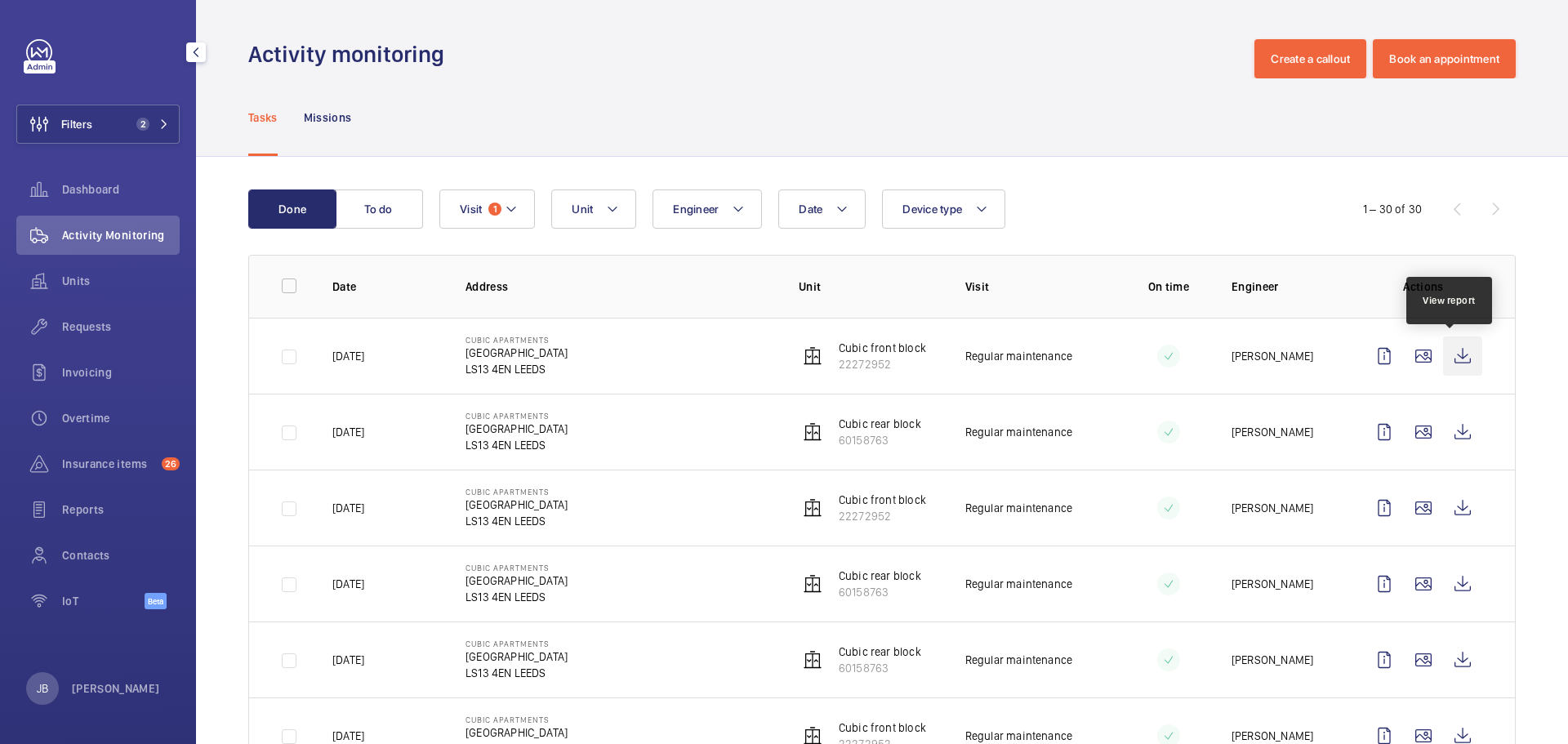
click at [1450, 354] on wm-front-icon-button at bounding box center [1461, 356] width 39 height 39
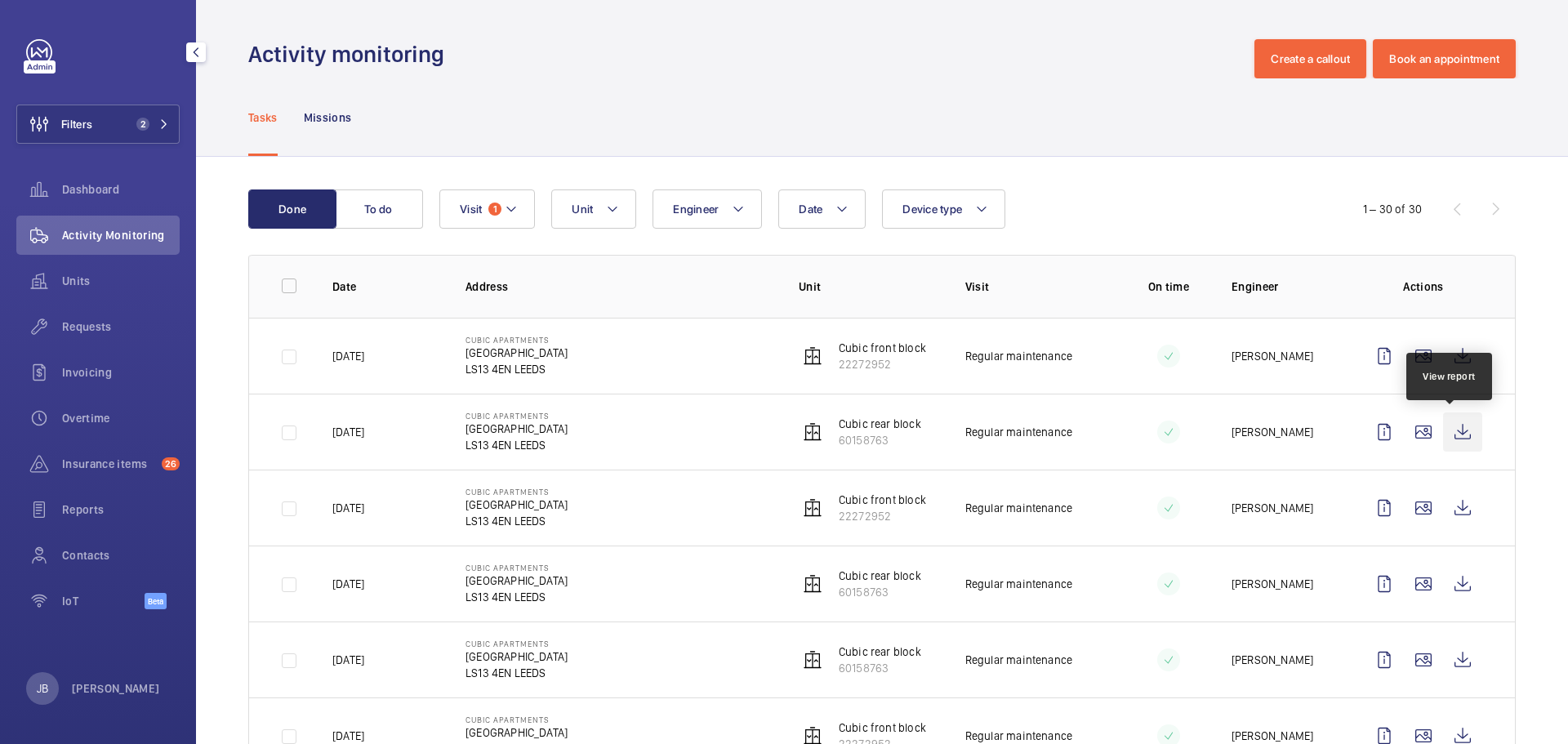
click at [1443, 430] on wm-front-icon-button at bounding box center [1461, 432] width 39 height 39
drag, startPoint x: 100, startPoint y: 140, endPoint x: 123, endPoint y: 119, distance: 31.1
click at [98, 141] on button "Filters 2" at bounding box center [97, 124] width 163 height 39
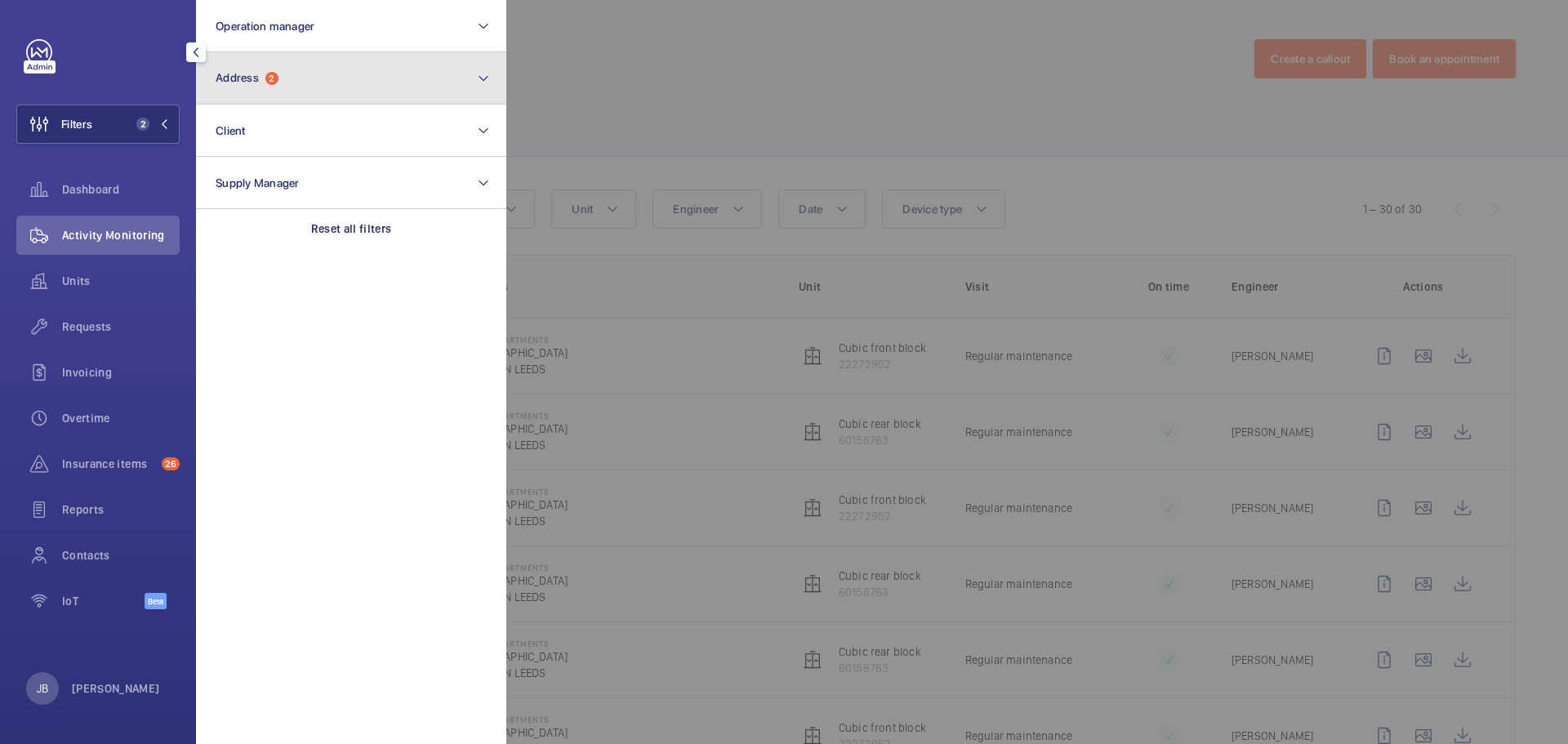
click at [309, 76] on button "Address 2" at bounding box center [351, 79] width 311 height 52
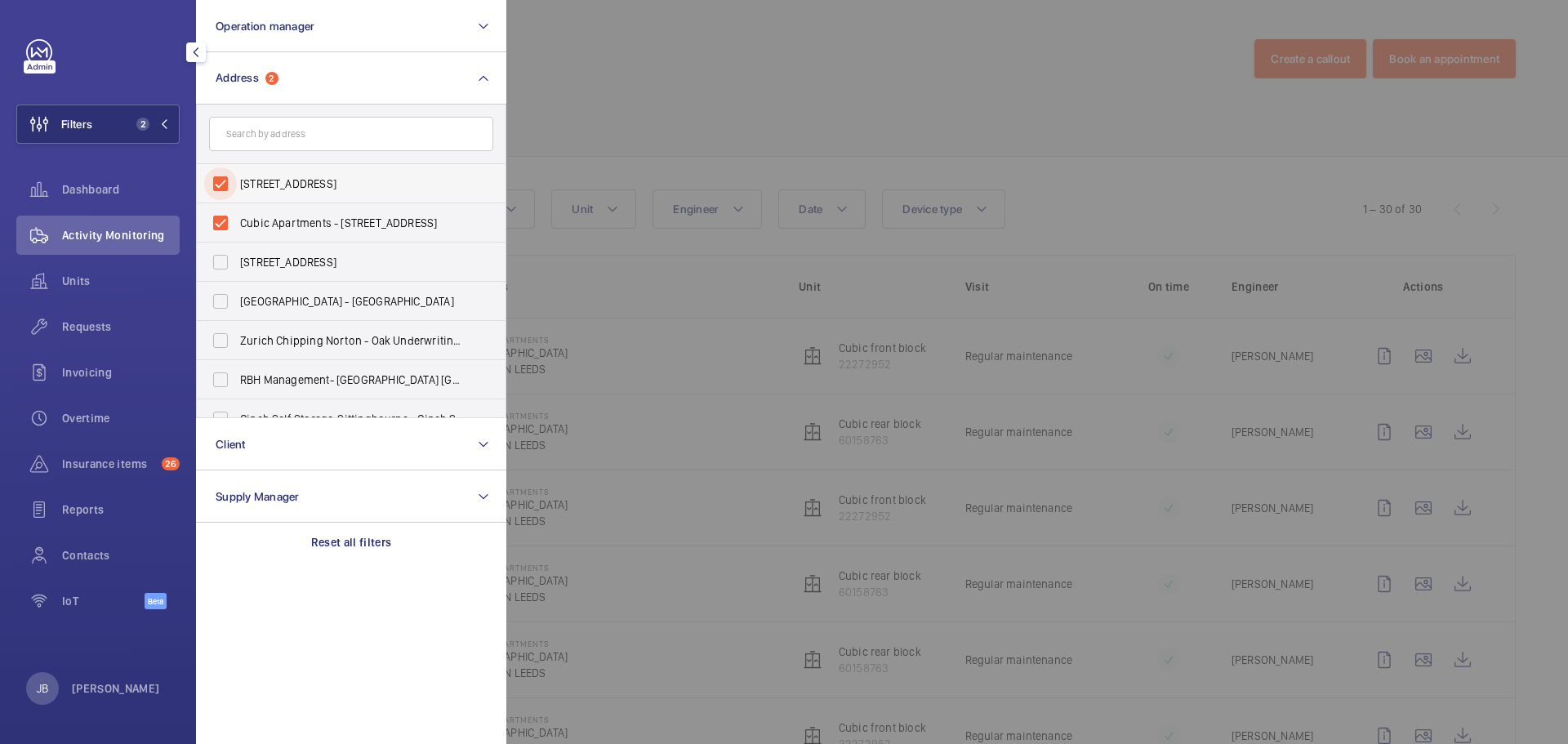
click at [226, 182] on input "[STREET_ADDRESS]" at bounding box center [220, 183] width 32 height 33
checkbox input "false"
click at [226, 209] on input "Cubic Apartments - [STREET_ADDRESS]" at bounding box center [220, 223] width 32 height 33
checkbox input "false"
paste input "[GEOGRAPHIC_DATA]"
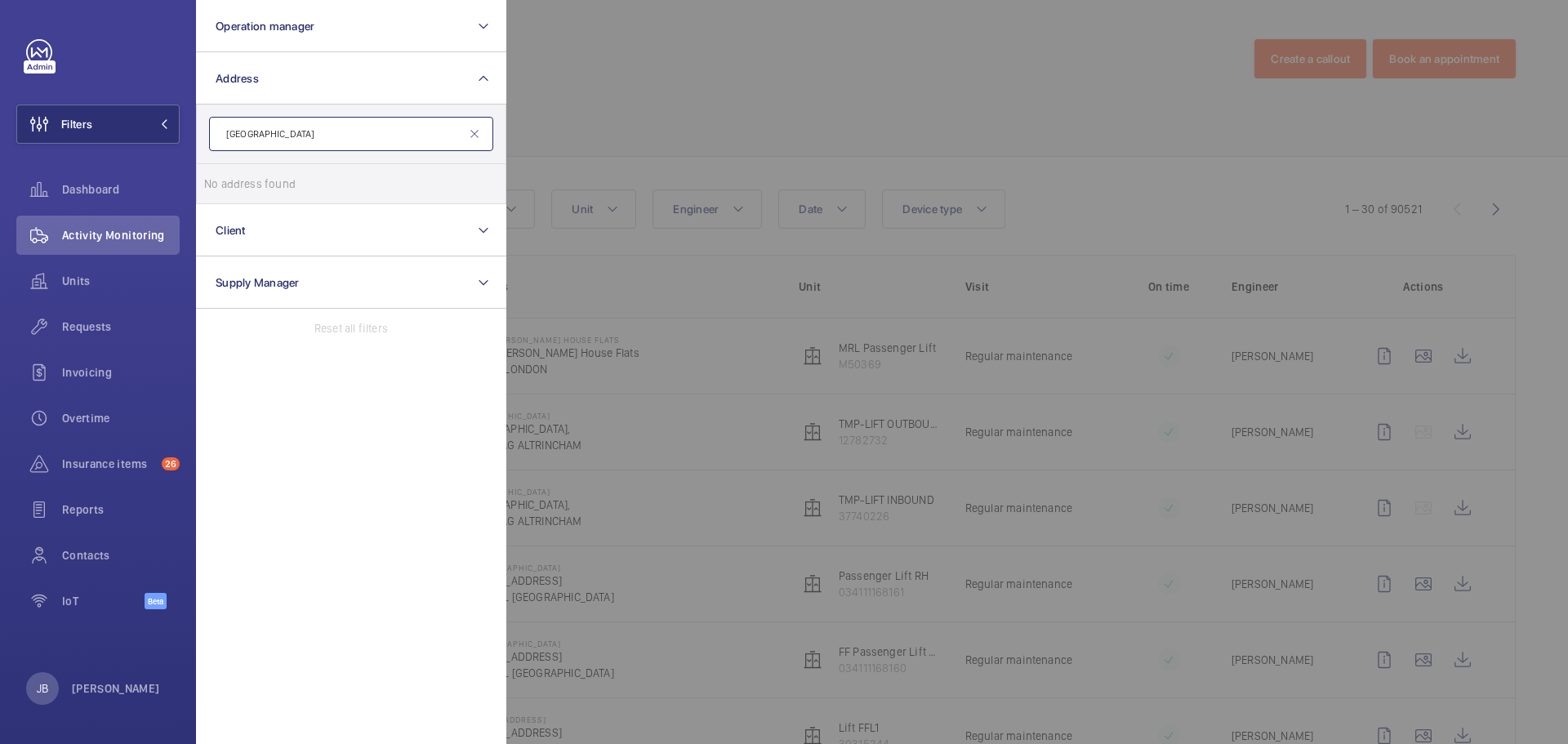
type input "[GEOGRAPHIC_DATA]"
click at [475, 129] on mat-icon at bounding box center [474, 134] width 13 height 13
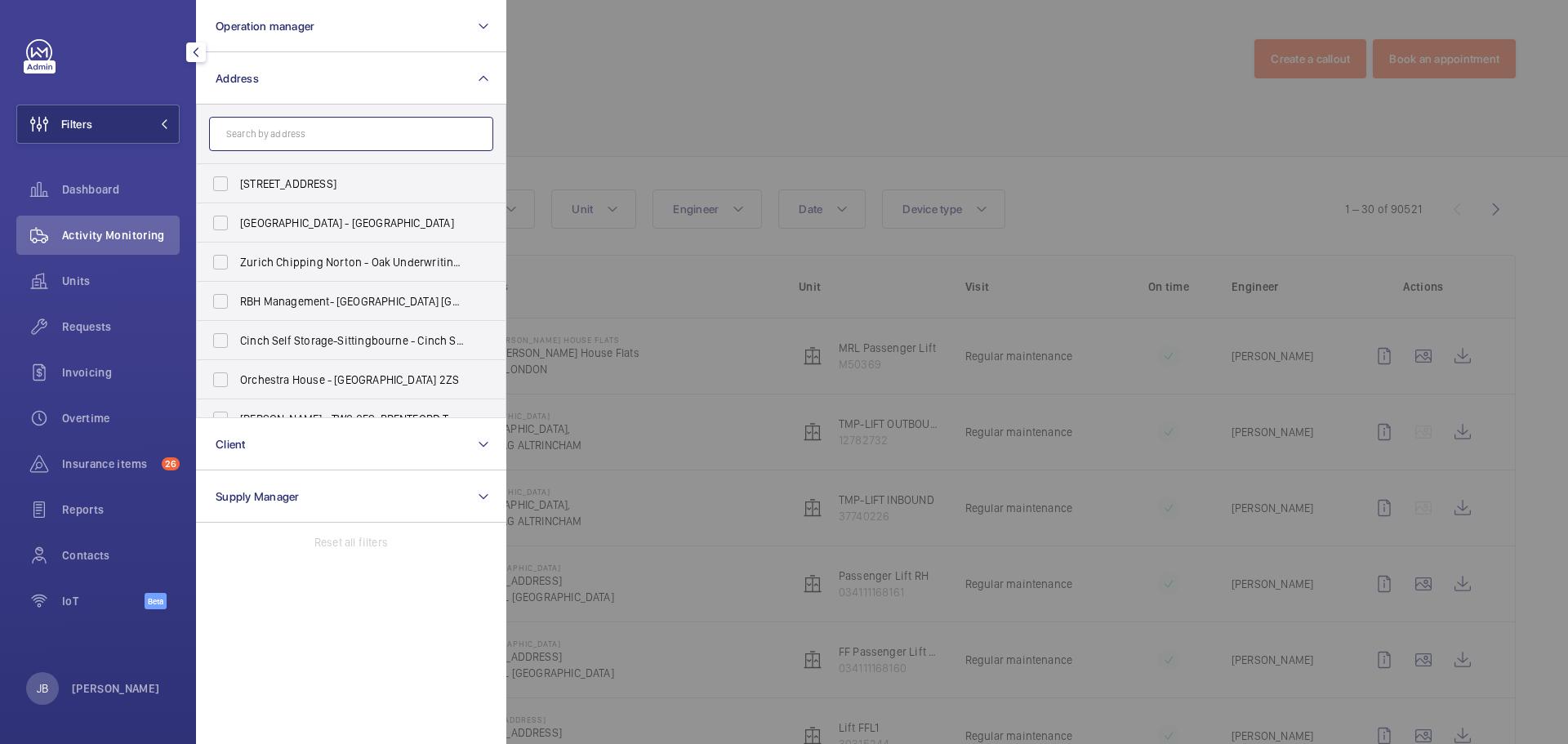
paste input "IG11 0XD"
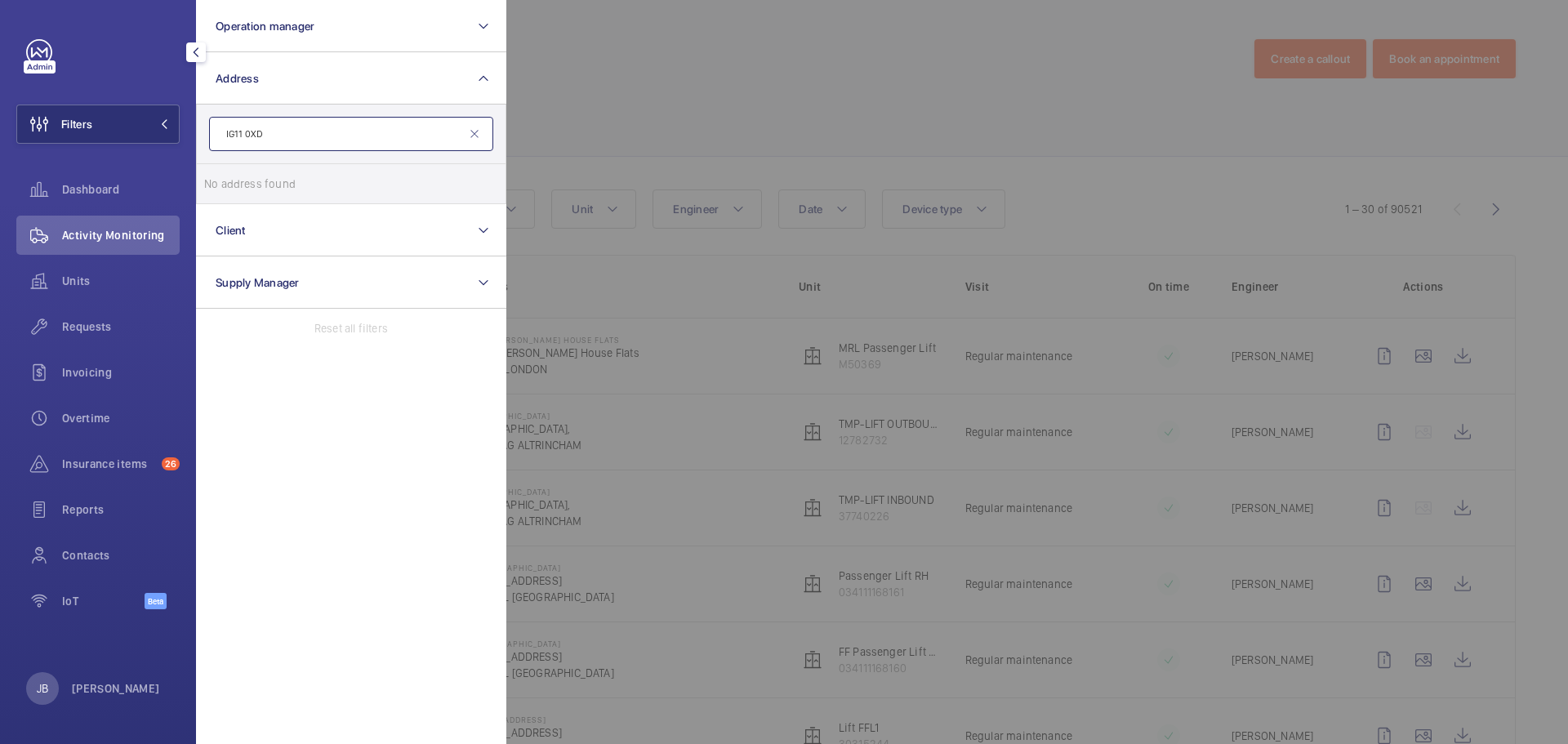
click at [279, 140] on input "IG11 0XD" at bounding box center [351, 134] width 284 height 34
drag, startPoint x: 278, startPoint y: 137, endPoint x: 209, endPoint y: 134, distance: 69.1
click at [209, 134] on input "IG11 0XD" at bounding box center [351, 134] width 284 height 34
paste input "UX"
type input "IG11 0UX"
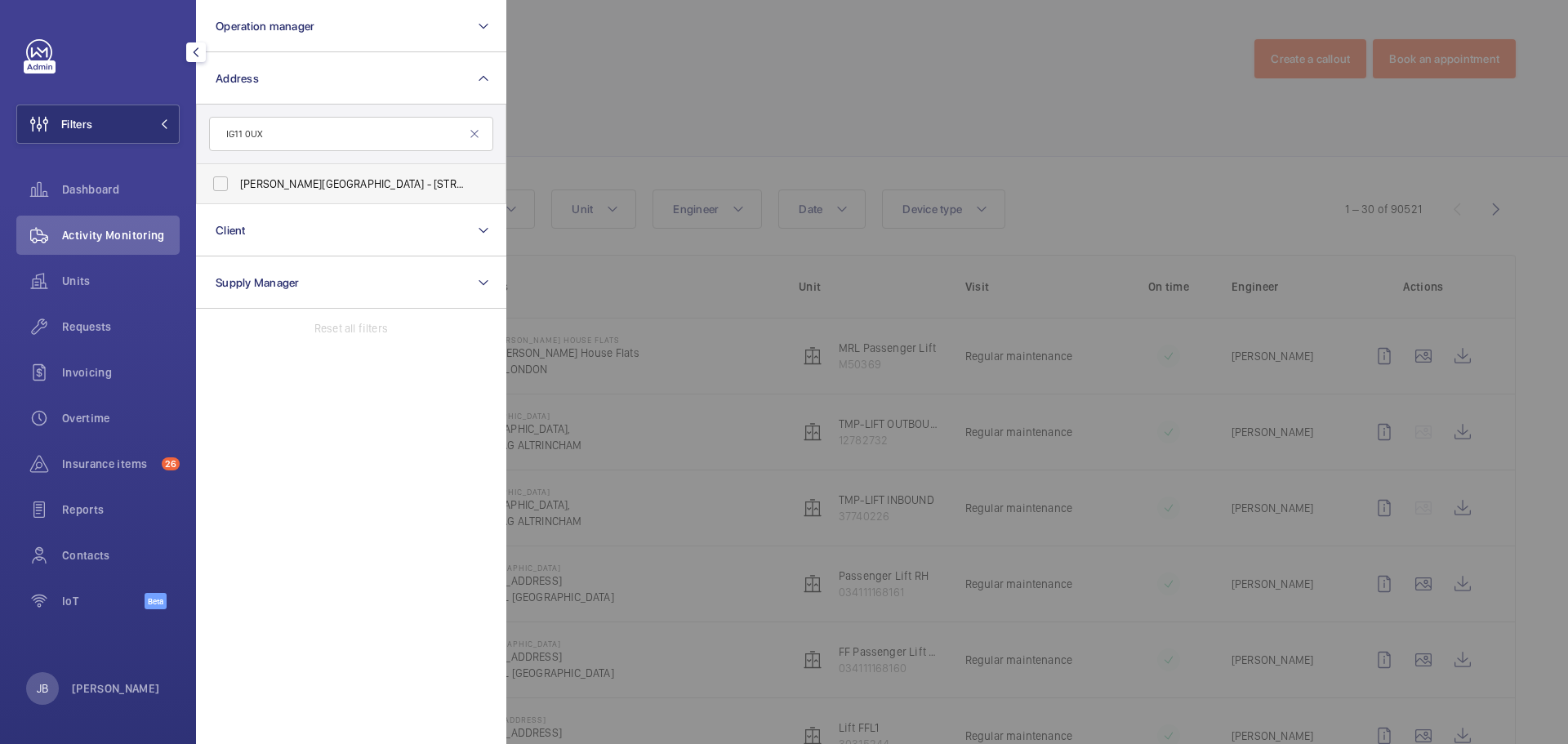
click at [286, 181] on span "[PERSON_NAME][GEOGRAPHIC_DATA] - [STREET_ADDRESS][PERSON_NAME]" at bounding box center [352, 183] width 225 height 16
click at [237, 181] on input "[PERSON_NAME][GEOGRAPHIC_DATA] - [STREET_ADDRESS][PERSON_NAME]" at bounding box center [220, 183] width 32 height 33
checkbox input "true"
click at [700, 67] on div at bounding box center [1290, 372] width 1568 height 744
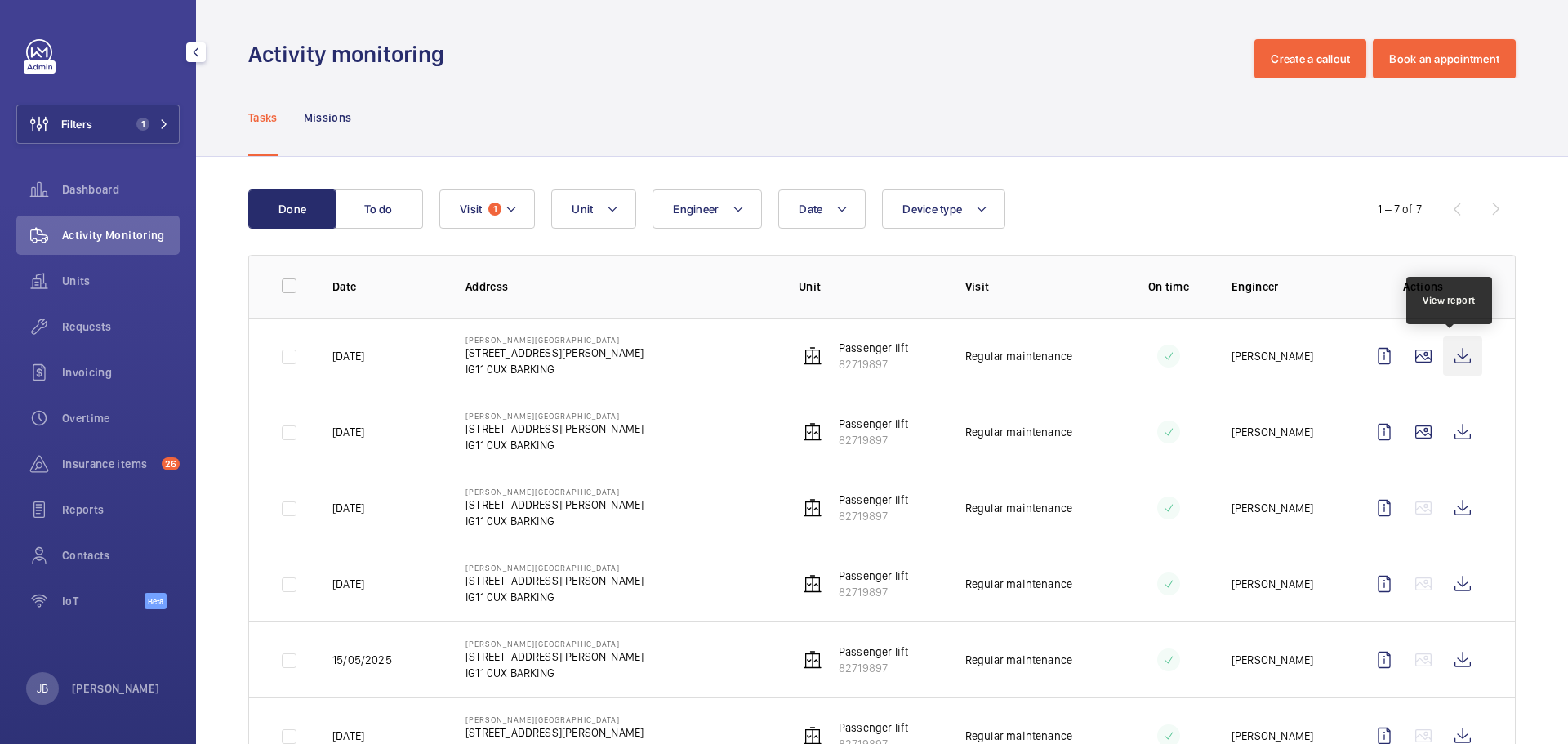
click at [1452, 349] on wm-front-icon-button at bounding box center [1461, 356] width 39 height 39
click at [135, 126] on span "1" at bounding box center [140, 124] width 20 height 13
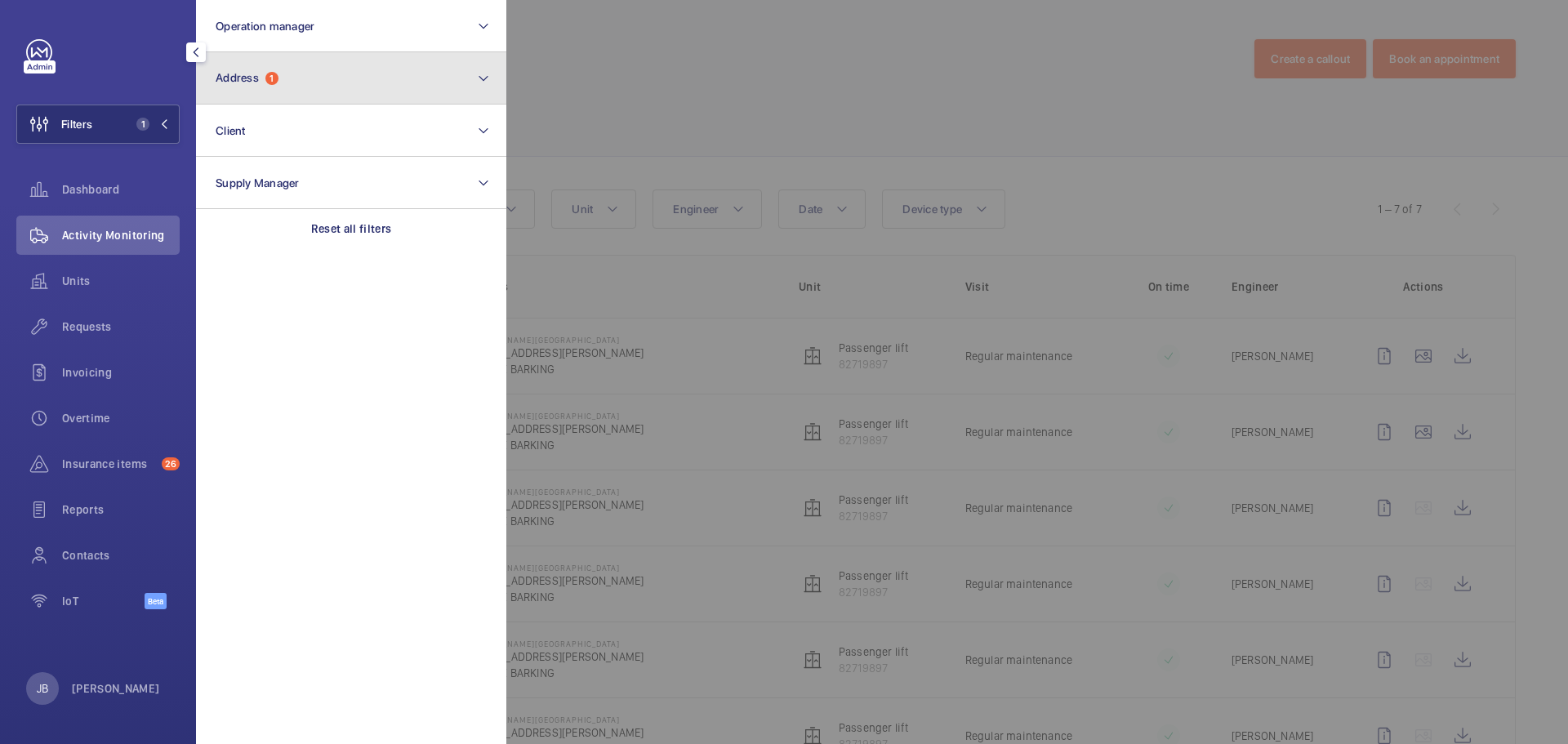
click at [311, 78] on button "Address 1" at bounding box center [351, 79] width 311 height 52
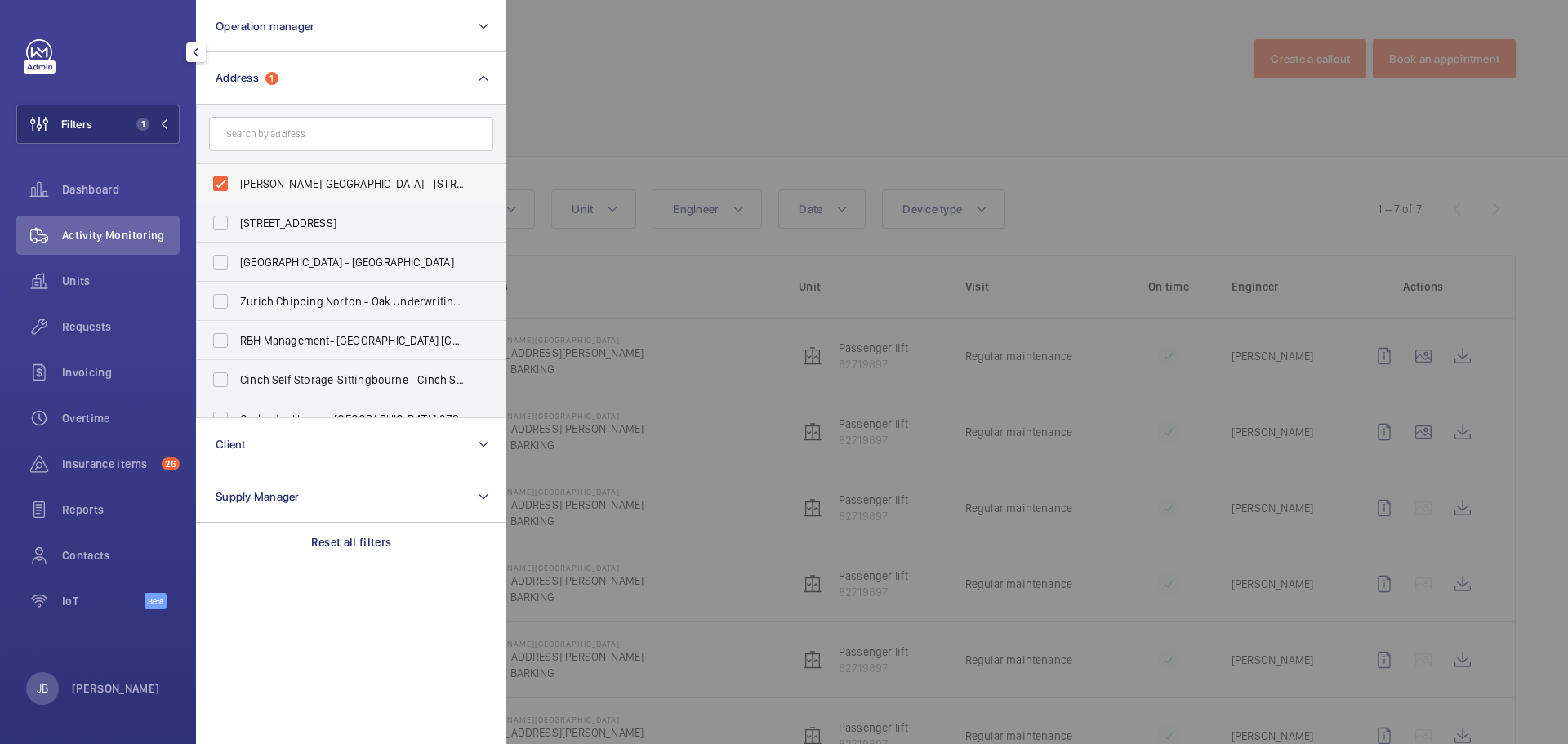
click at [203, 191] on label "[PERSON_NAME][GEOGRAPHIC_DATA] - [STREET_ADDRESS][PERSON_NAME]" at bounding box center [339, 183] width 284 height 39
click at [204, 191] on input "[PERSON_NAME][GEOGRAPHIC_DATA] - [STREET_ADDRESS][PERSON_NAME]" at bounding box center [220, 183] width 32 height 33
checkbox input "false"
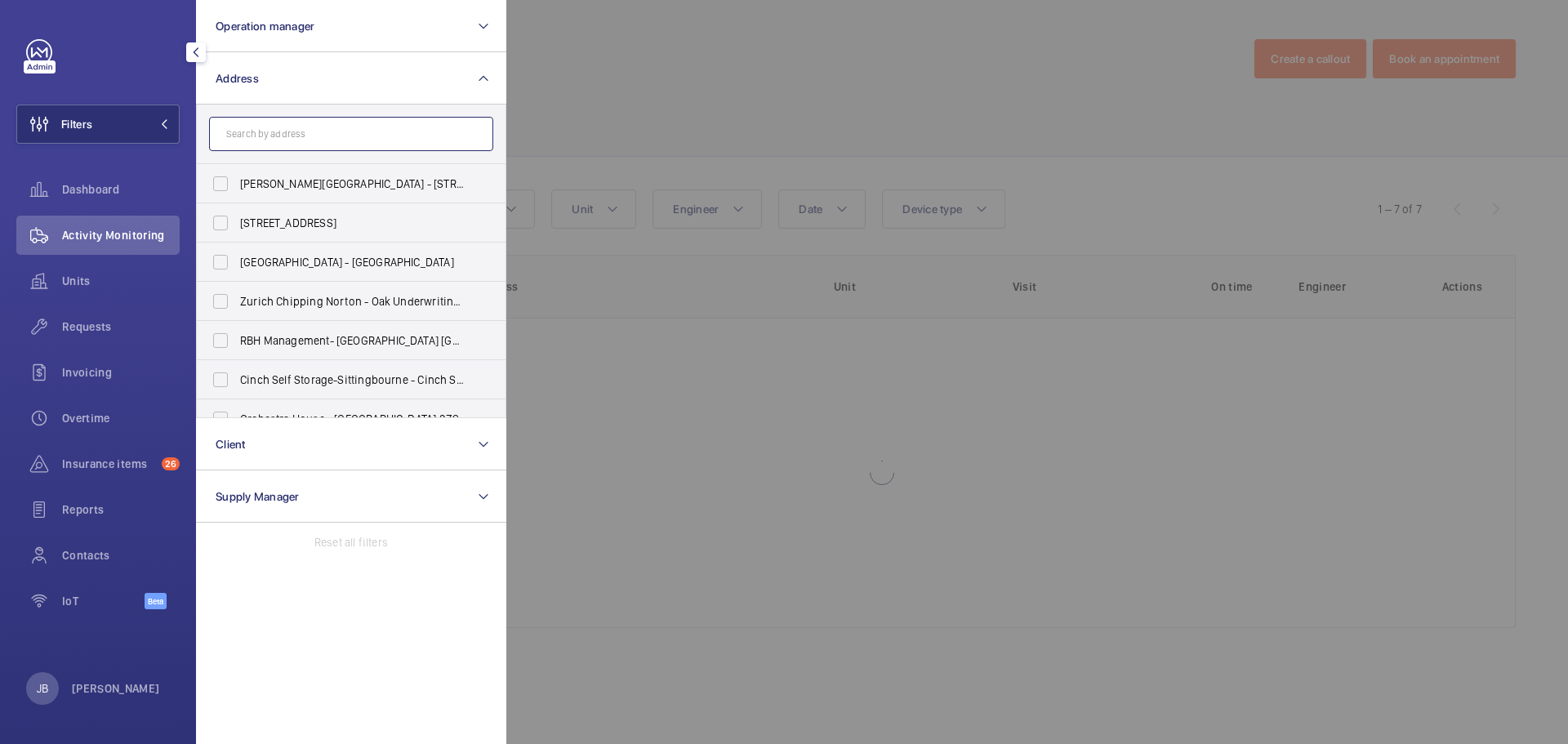
drag, startPoint x: 303, startPoint y: 107, endPoint x: 270, endPoint y: 137, distance: 44.6
paste input "EX1 1UG"
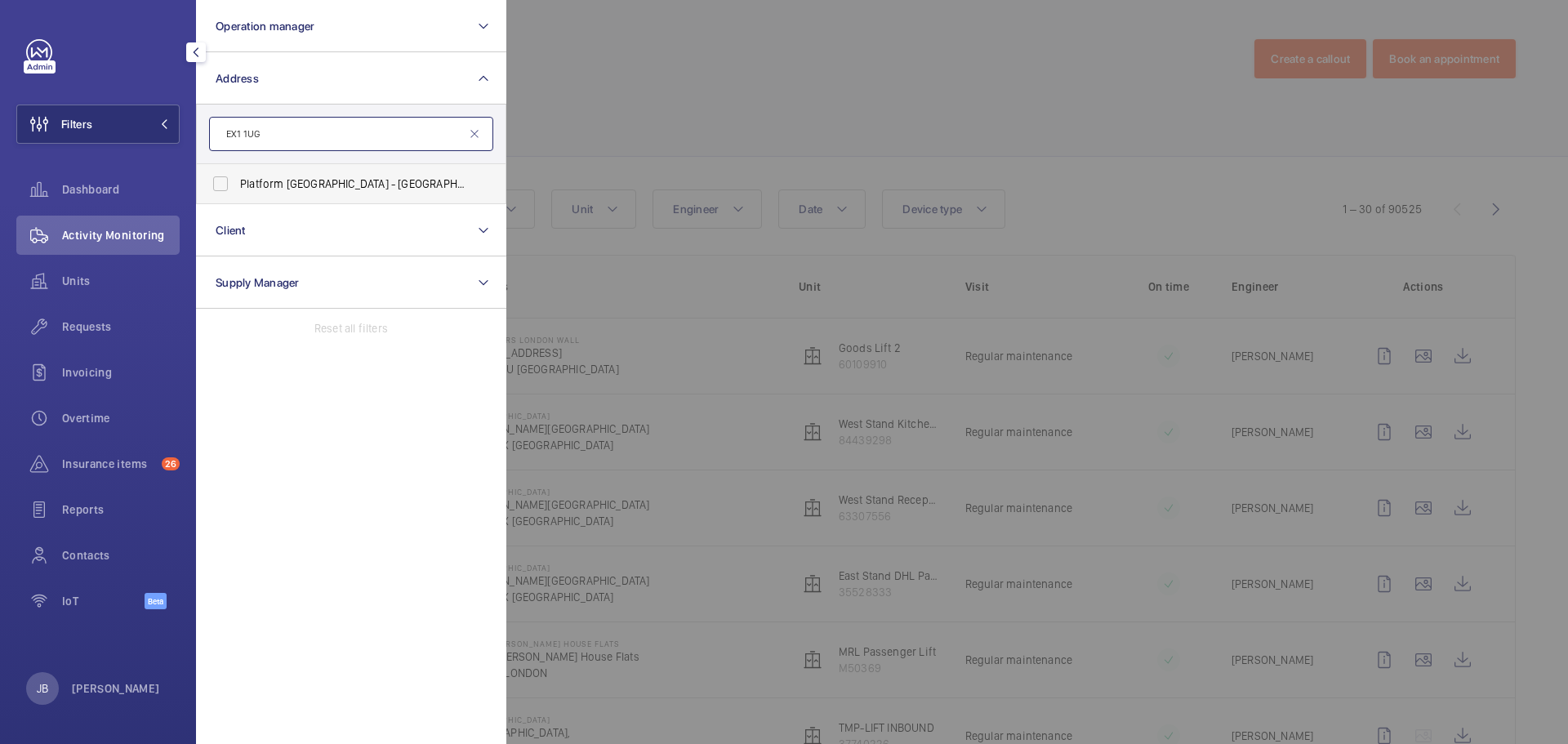
type input "EX1 1UG"
click at [255, 186] on span "Platform [GEOGRAPHIC_DATA] - [GEOGRAPHIC_DATA] 1UG" at bounding box center [352, 183] width 225 height 16
click at [237, 186] on input "Platform [GEOGRAPHIC_DATA] - [GEOGRAPHIC_DATA] 1UG" at bounding box center [220, 183] width 32 height 33
checkbox input "true"
click at [738, 89] on div at bounding box center [1290, 372] width 1568 height 744
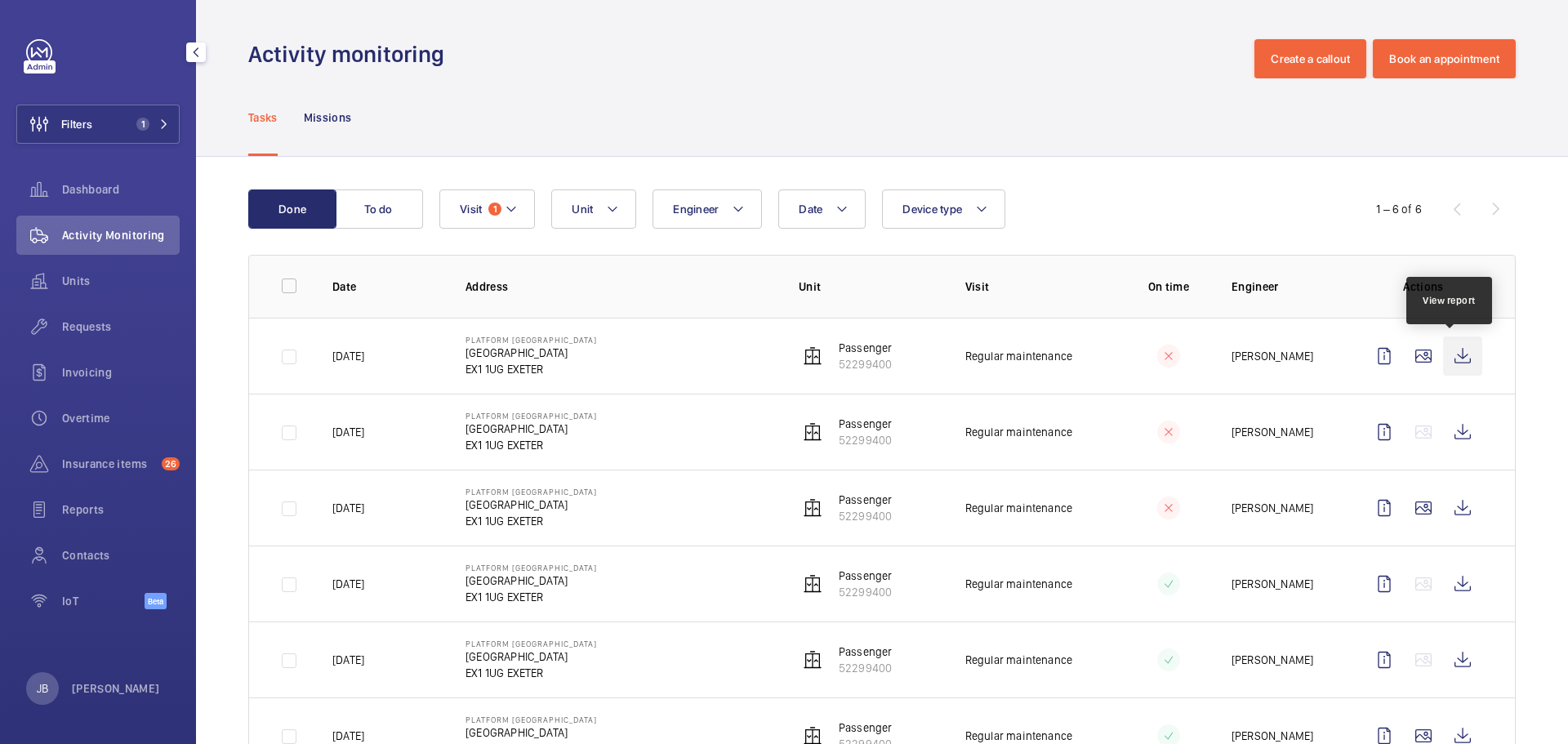
click at [1454, 353] on wm-front-icon-button at bounding box center [1461, 356] width 39 height 39
click at [98, 124] on button "Filters 1" at bounding box center [97, 124] width 163 height 39
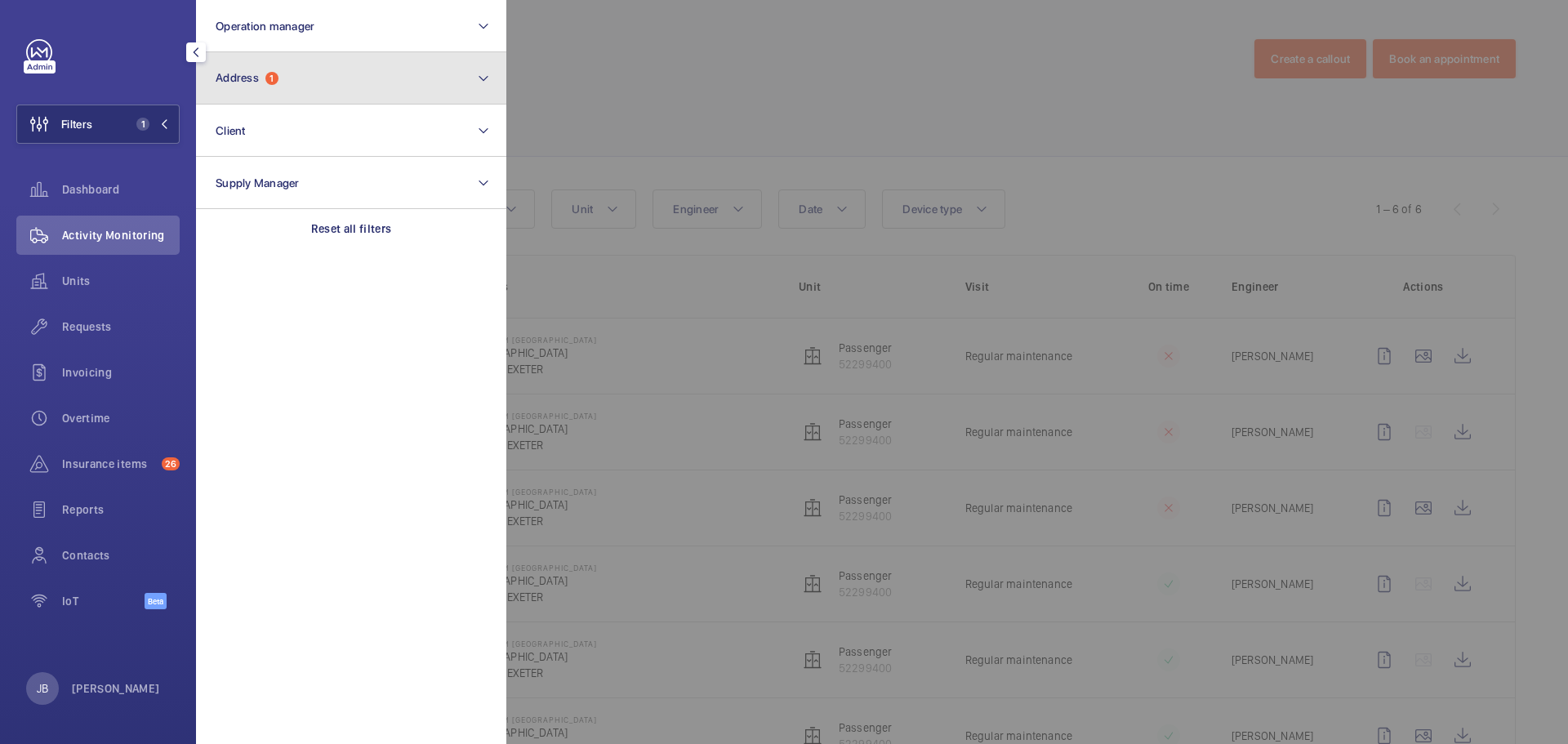
click at [321, 53] on button "Address 1" at bounding box center [351, 79] width 311 height 52
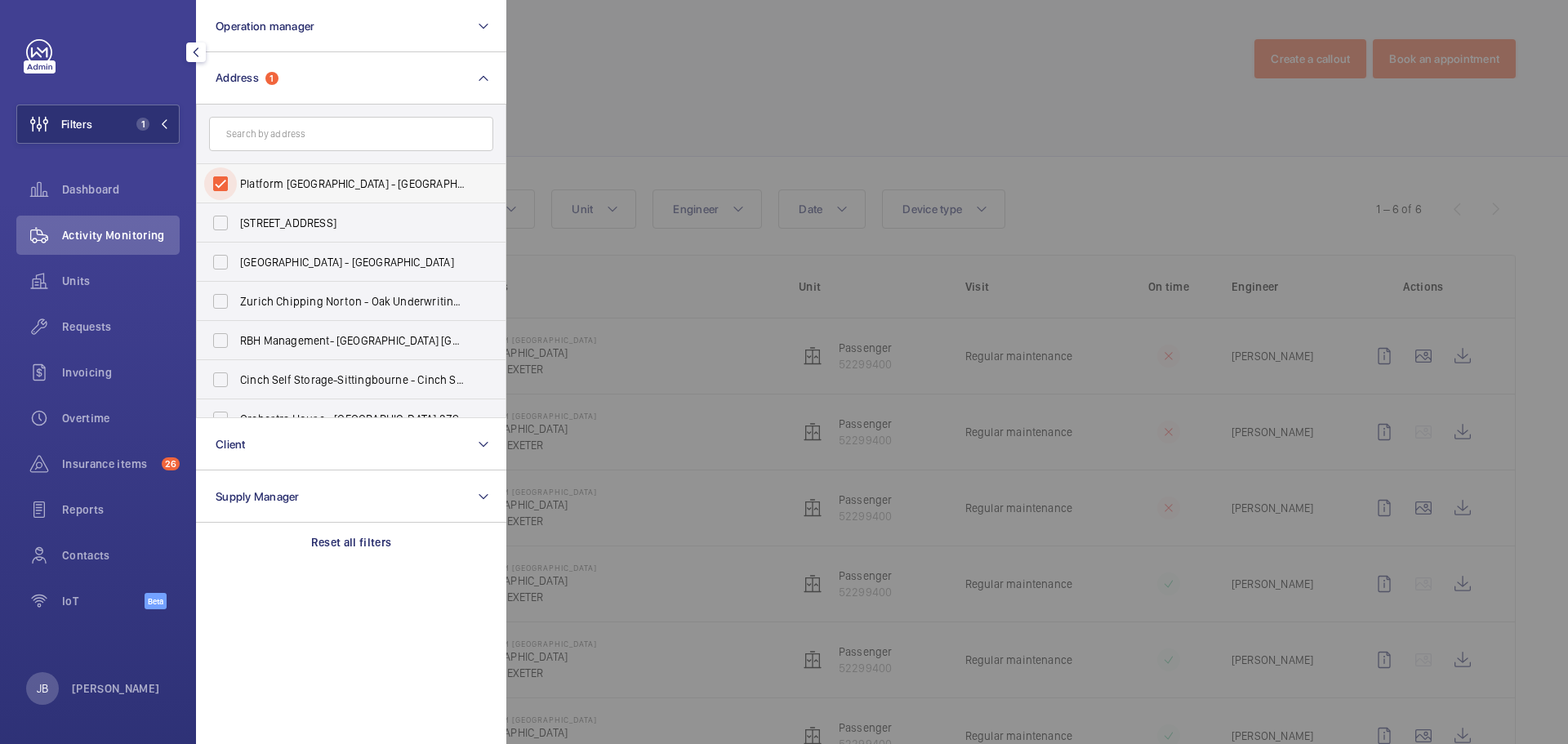
click at [218, 180] on input "Platform [GEOGRAPHIC_DATA] - [GEOGRAPHIC_DATA] 1UG" at bounding box center [220, 183] width 32 height 33
checkbox input "false"
paste input "B74 2TZ"
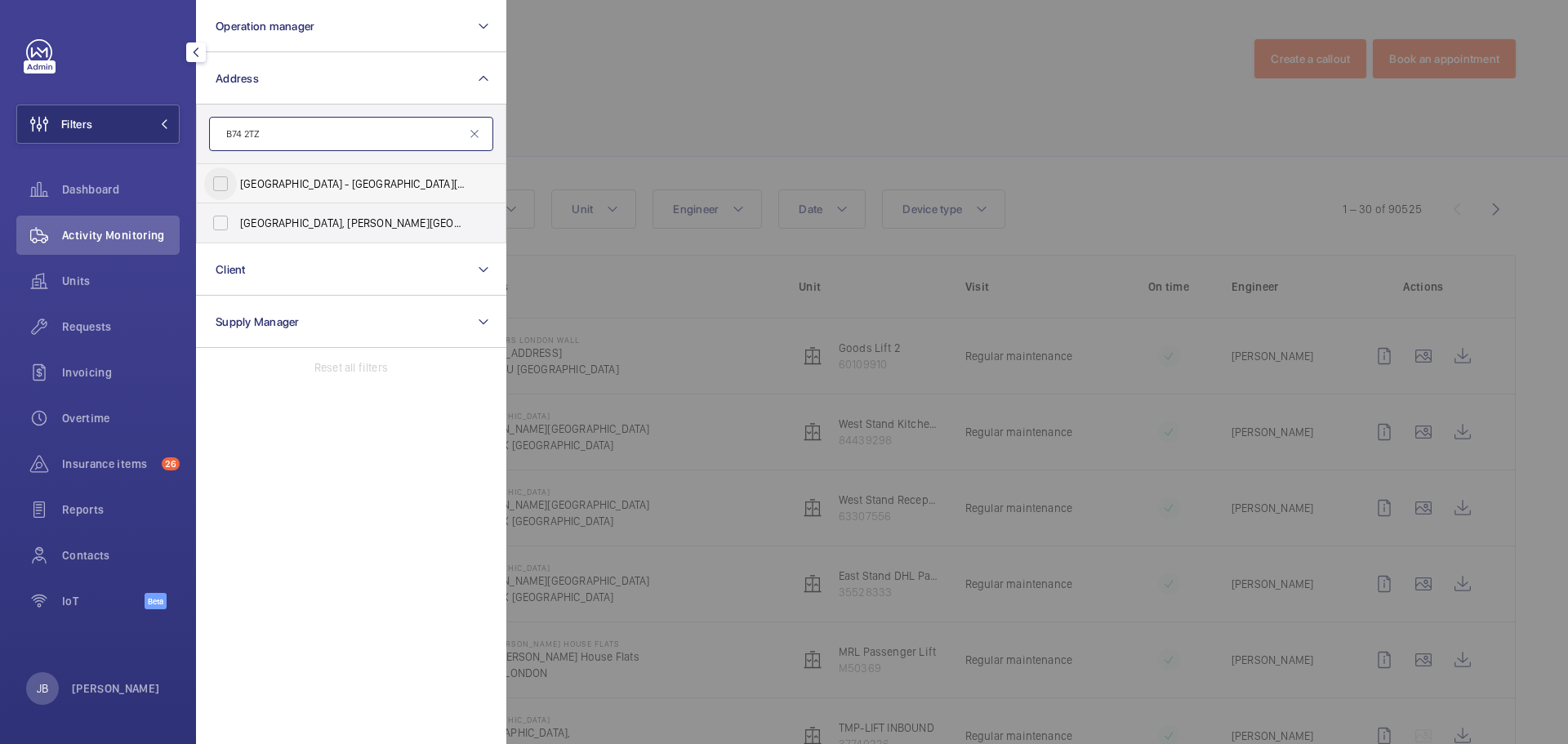
type input "B74 2TZ"
click at [235, 183] on input "[STREET_ADDRESS][PERSON_NAME]" at bounding box center [220, 183] width 32 height 33
checkbox input "true"
click at [242, 227] on span "[STREET_ADDRESS][PERSON_NAME][PERSON_NAME]" at bounding box center [352, 223] width 225 height 16
click at [237, 227] on input "[STREET_ADDRESS][PERSON_NAME][PERSON_NAME]" at bounding box center [220, 223] width 32 height 33
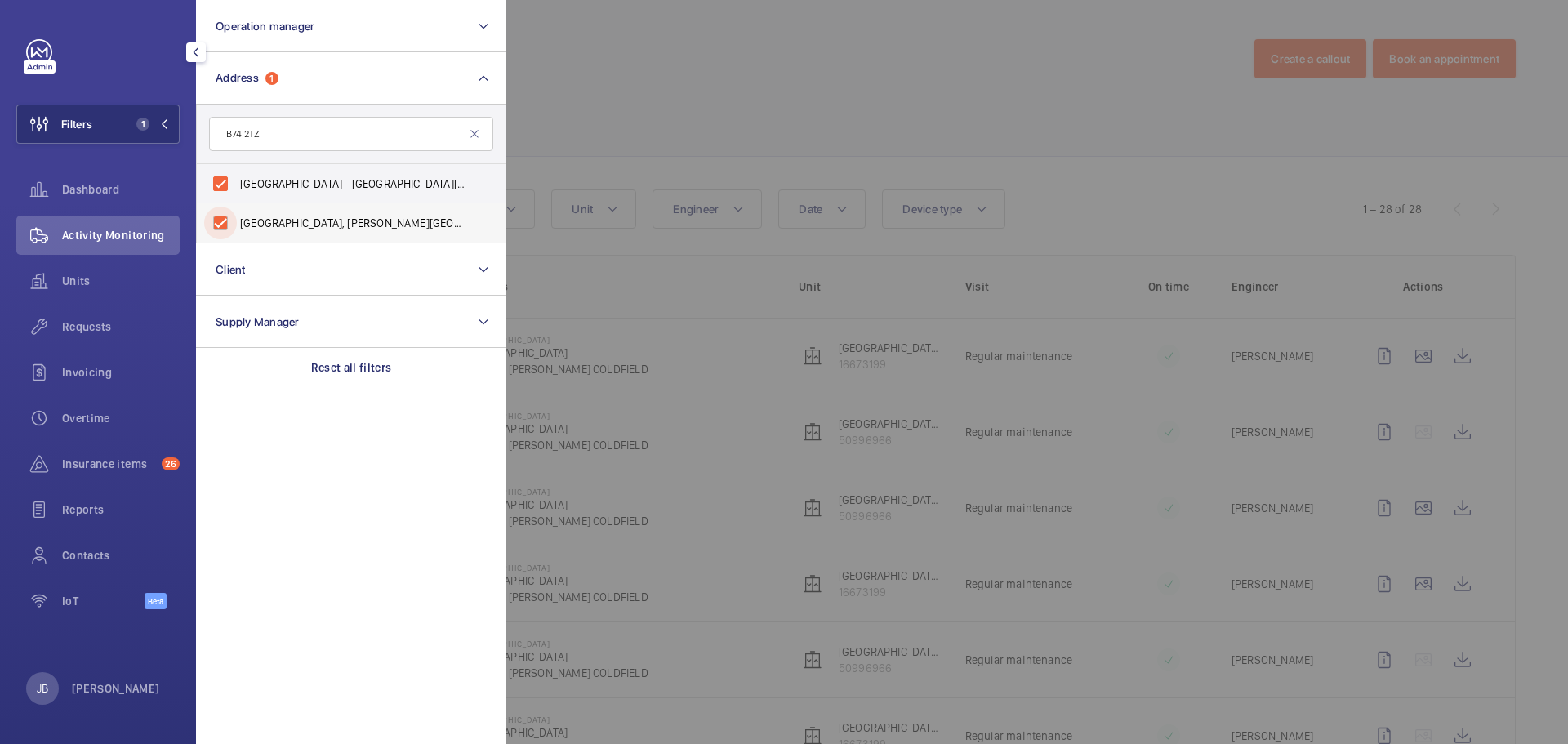
checkbox input "true"
click at [629, 124] on div at bounding box center [1290, 372] width 1568 height 744
